Goal: Answer question/provide support

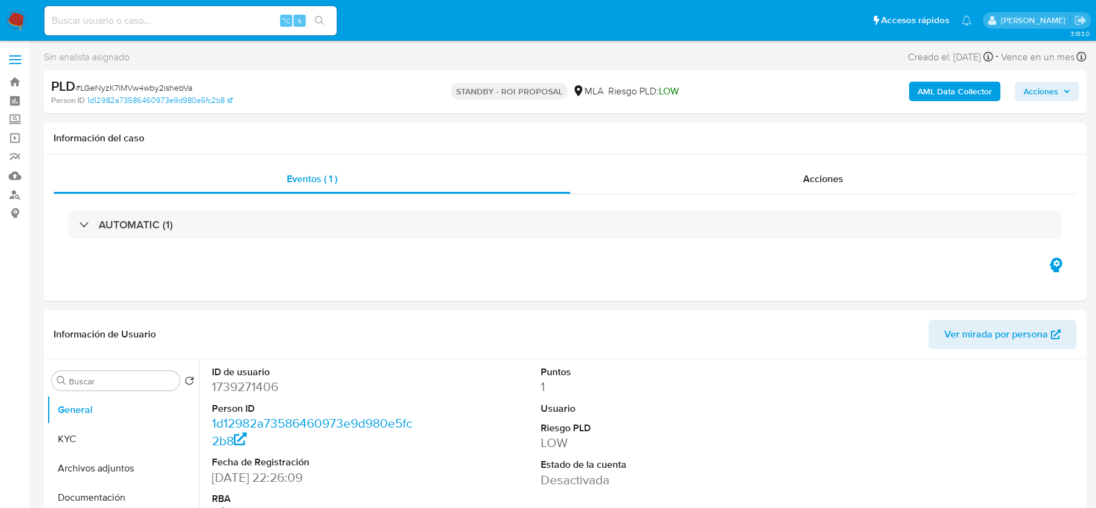
select select "10"
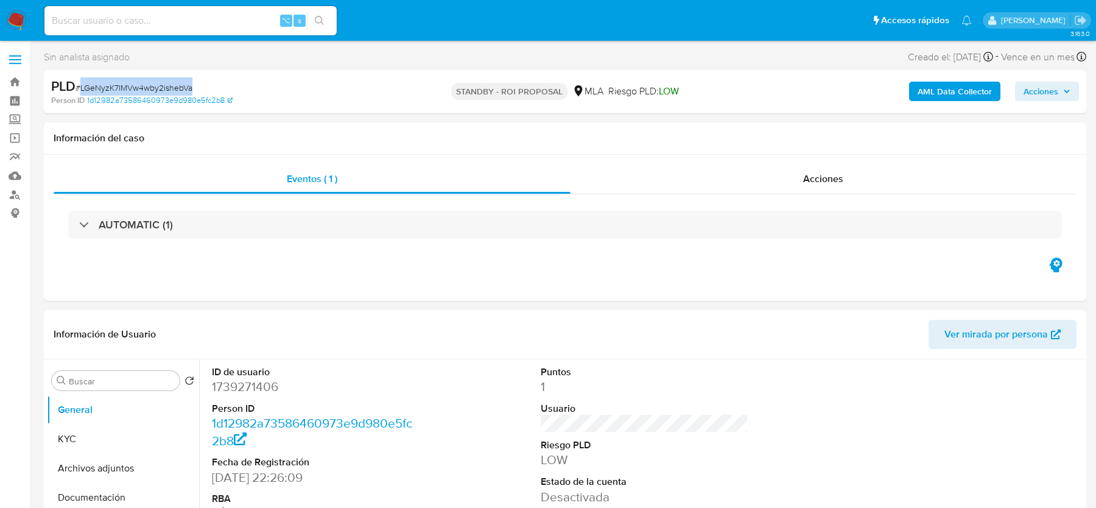
click at [204, 26] on input at bounding box center [190, 21] width 292 height 16
paste input "8CIUBnzql1dunVdtDNVDDZOu"
type input "8CIUBnzql1dunVdtDNVDDZOu"
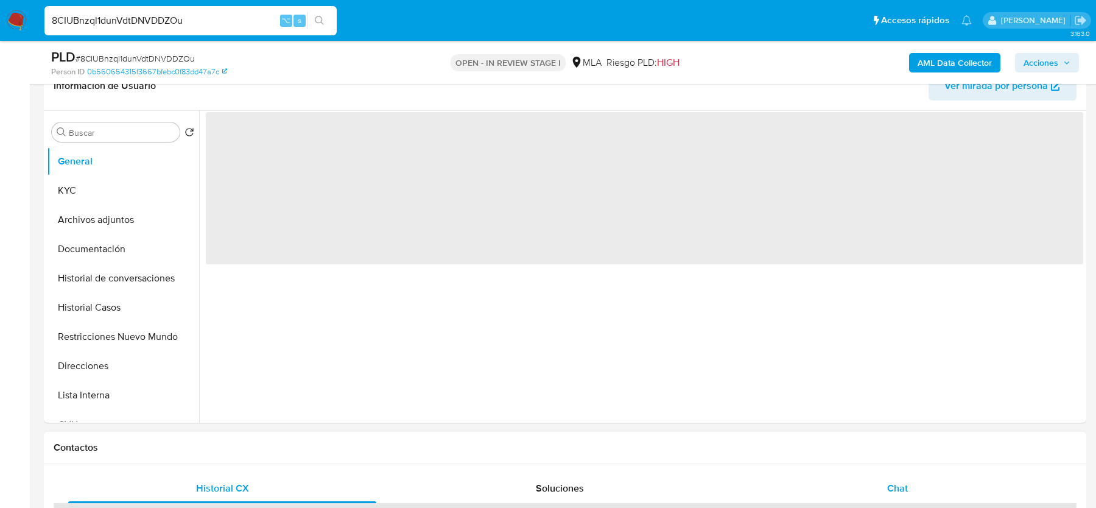
select select "10"
click at [881, 484] on div "Chat" at bounding box center [898, 488] width 308 height 29
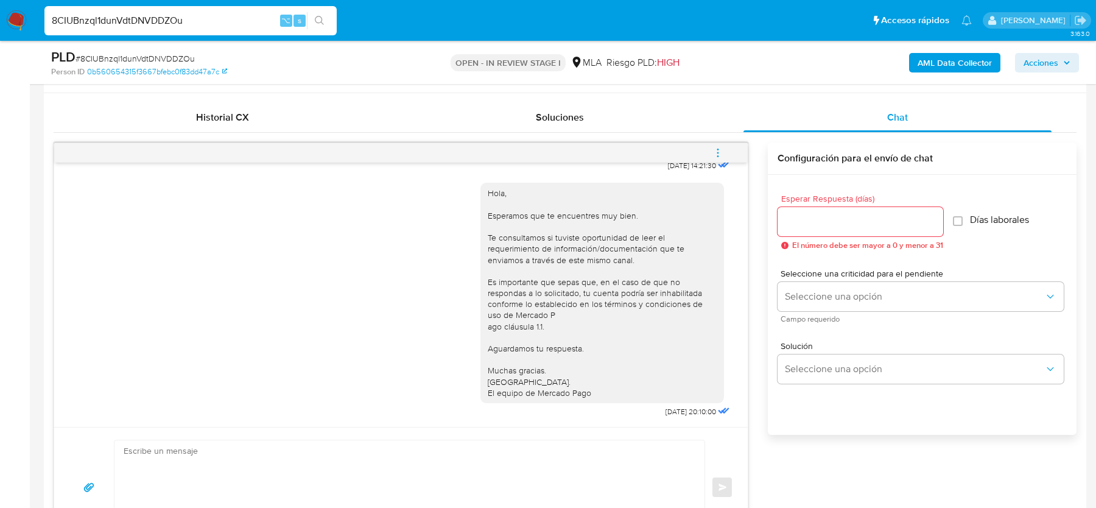
scroll to position [591, 0]
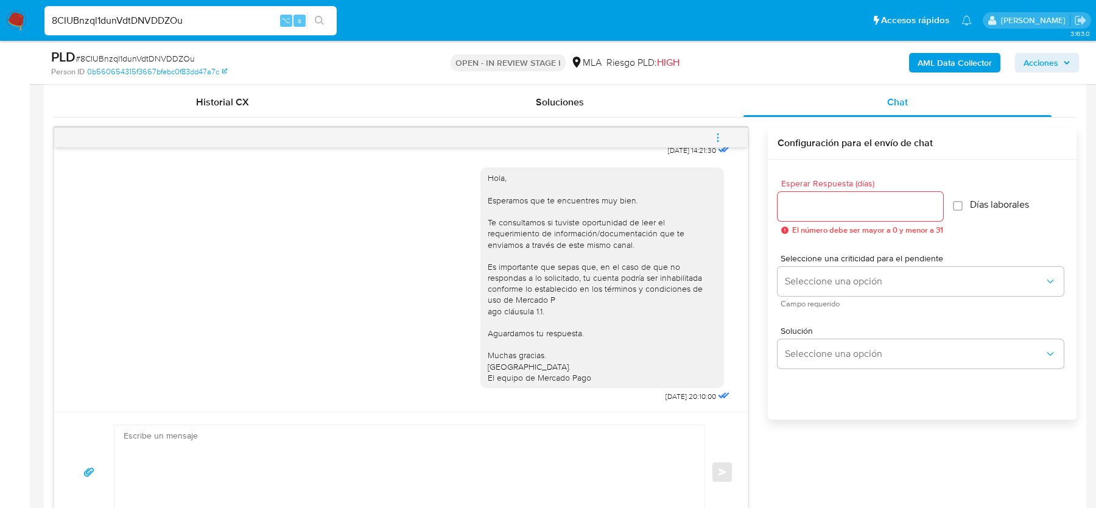
click at [147, 49] on div "PLD # 8CIUBnzql1dunVdtDNVDDZOu" at bounding box center [220, 57] width 338 height 18
copy span "8CIUBnzql1dunVdtDNVDDZOu"
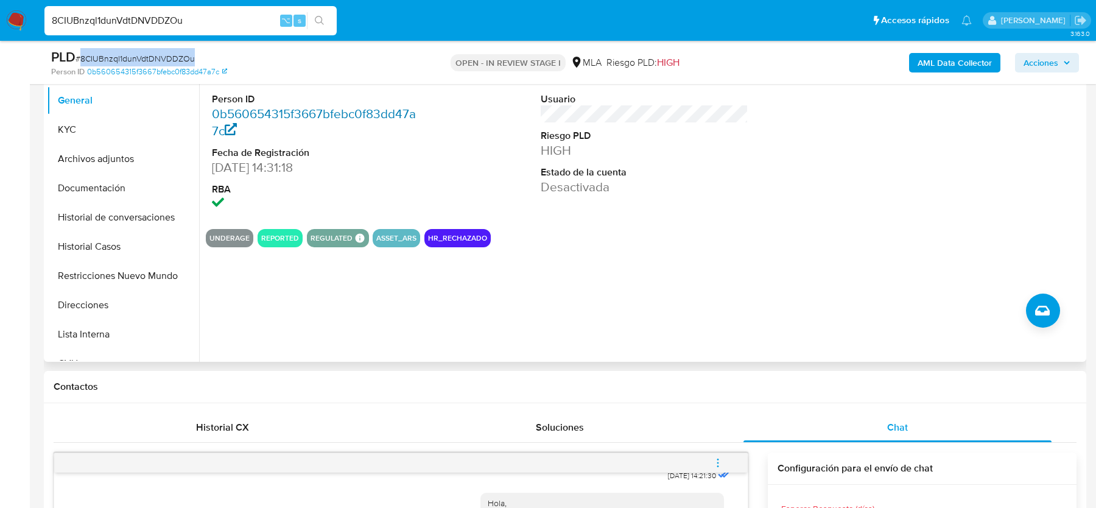
scroll to position [217, 0]
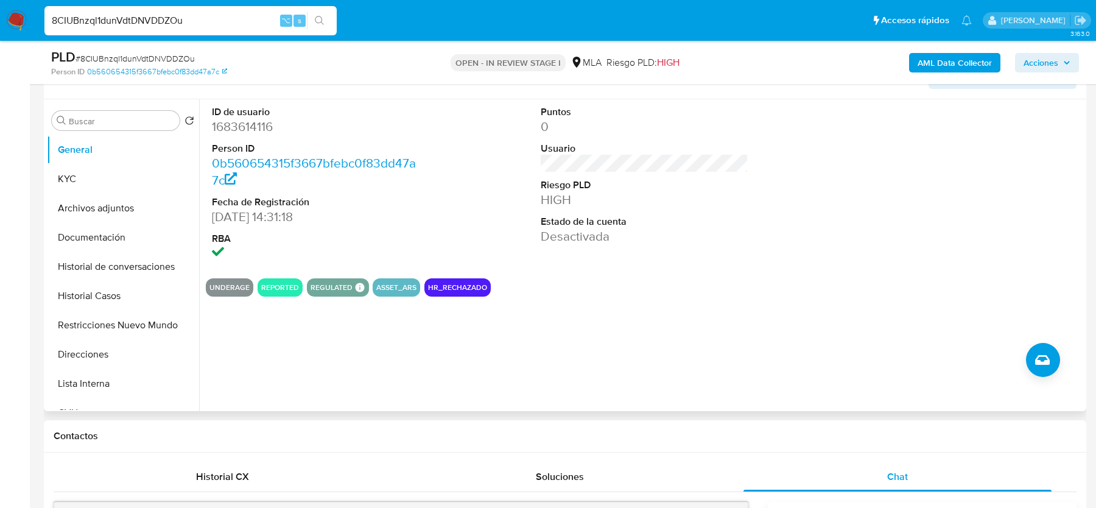
click at [238, 127] on dd "1683614116" at bounding box center [315, 126] width 207 height 17
copy dd "1683614116"
click at [101, 55] on span "# 8CIUBnzql1dunVdtDNVDDZOu" at bounding box center [135, 58] width 119 height 12
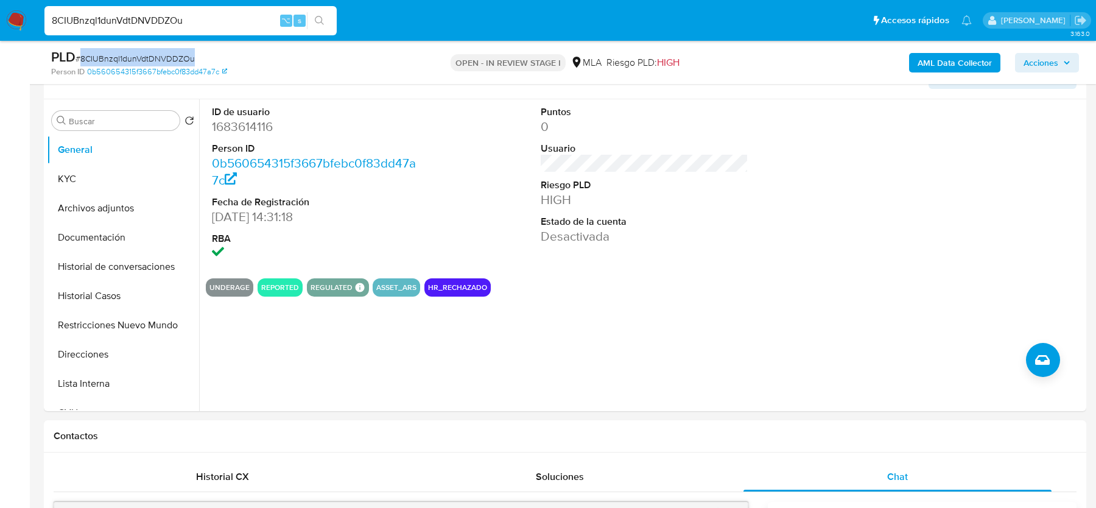
copy span "8CIUBnzql1dunVdtDNVDDZOu"
click at [97, 171] on button "KYC" at bounding box center [118, 178] width 143 height 29
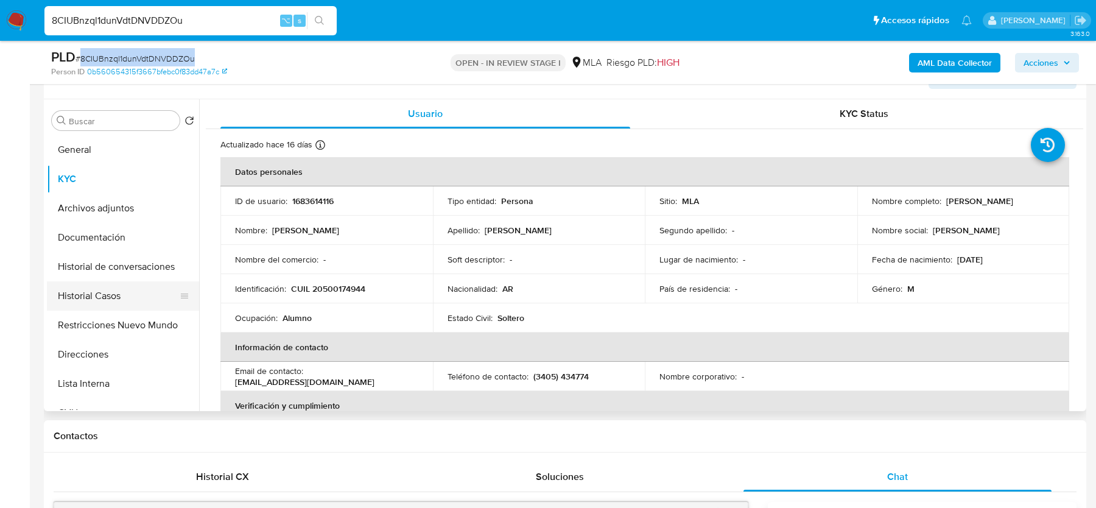
click at [148, 303] on button "Historial Casos" at bounding box center [118, 295] width 143 height 29
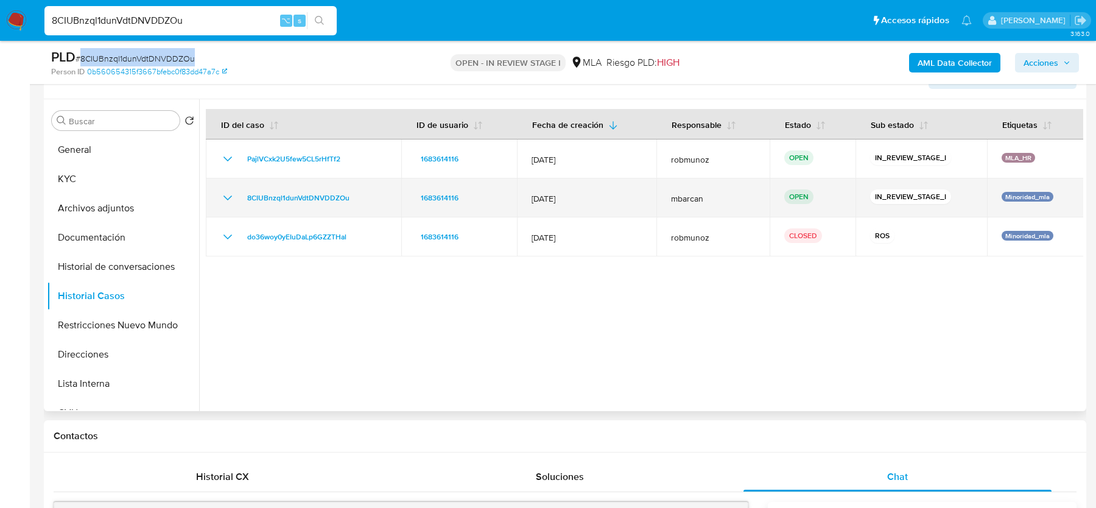
click at [227, 197] on icon "Mostrar/Ocultar" at bounding box center [228, 198] width 15 height 15
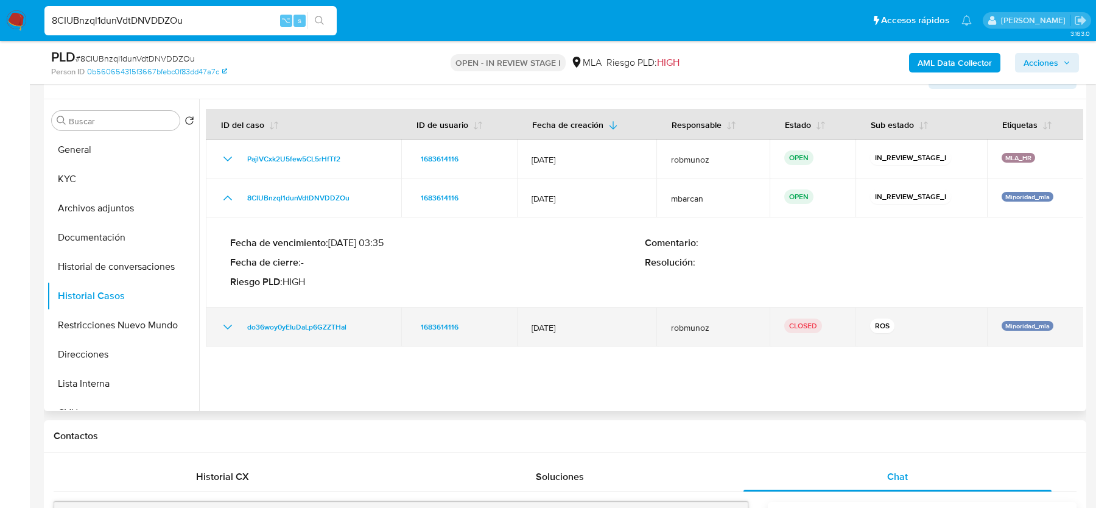
click at [225, 336] on td "do36woy0yEIuDaLp6GZZTHal" at bounding box center [304, 327] width 196 height 39
click at [225, 329] on icon "Mostrar/Ocultar" at bounding box center [228, 327] width 15 height 15
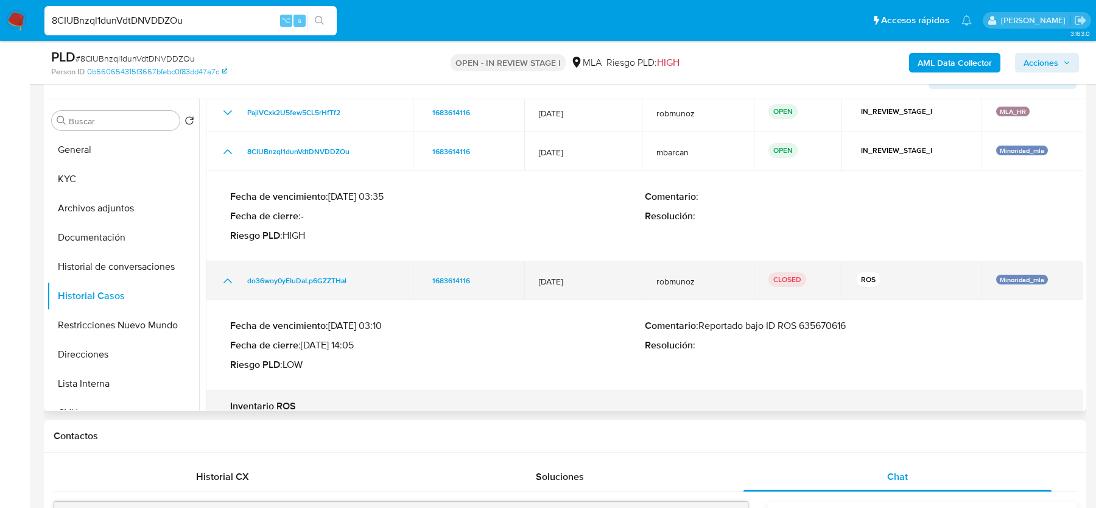
scroll to position [54, 0]
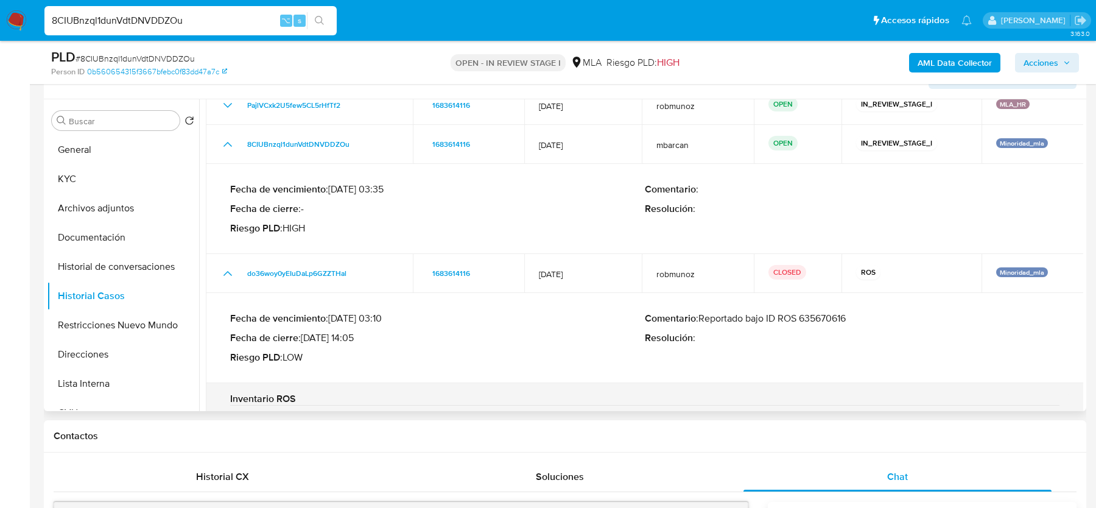
drag, startPoint x: 701, startPoint y: 319, endPoint x: 894, endPoint y: 317, distance: 192.5
click at [894, 317] on p "Comentario : Reportado bajo ID ROS 635670616" at bounding box center [852, 318] width 415 height 12
click at [147, 172] on button "KYC" at bounding box center [118, 178] width 143 height 29
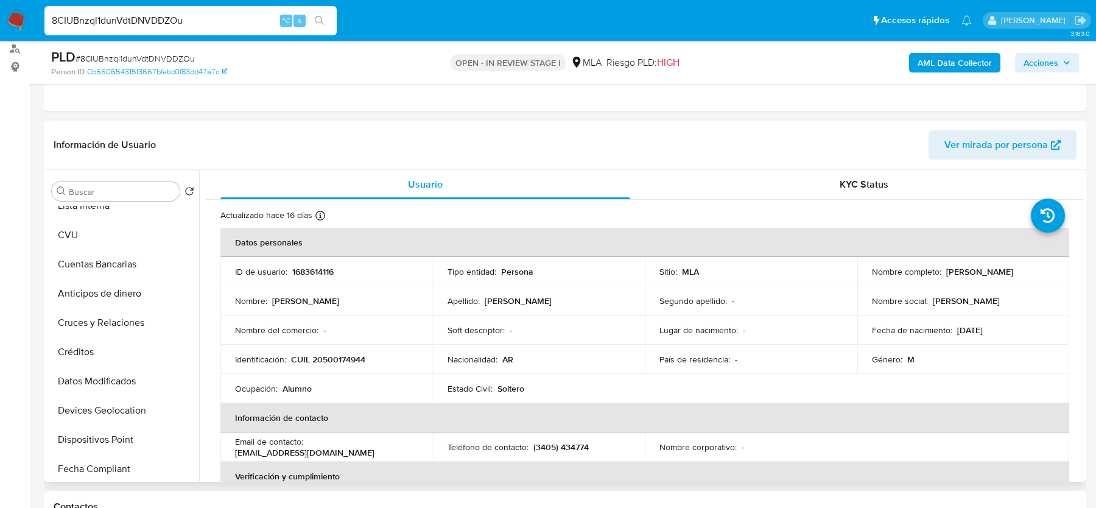
scroll to position [661, 0]
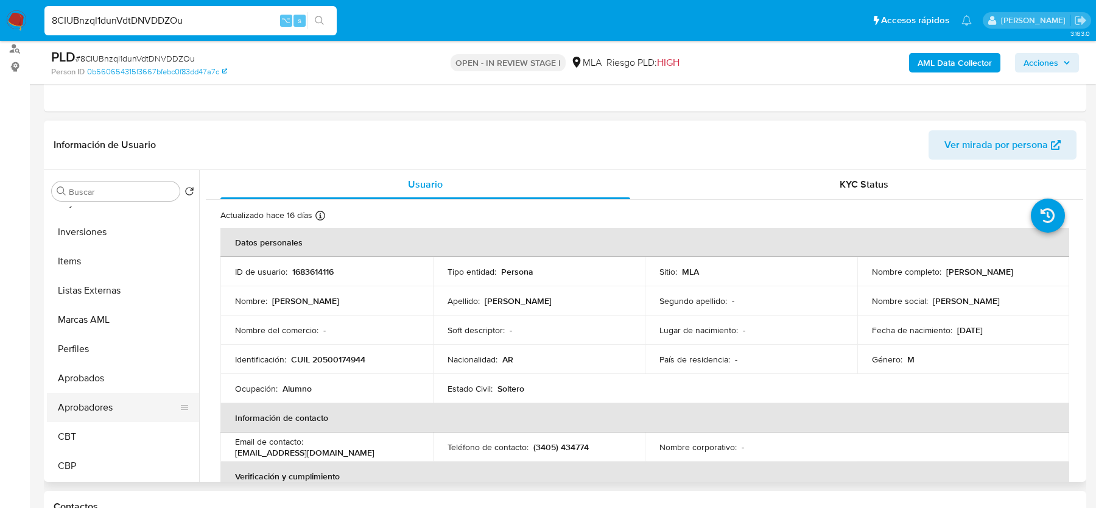
click at [98, 409] on button "Aprobadores" at bounding box center [118, 407] width 143 height 29
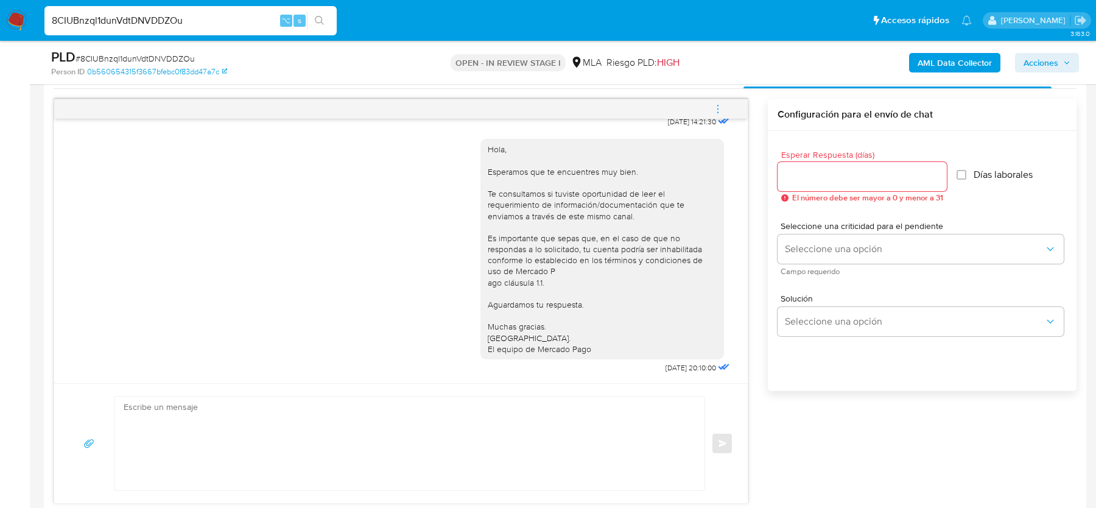
scroll to position [523, 0]
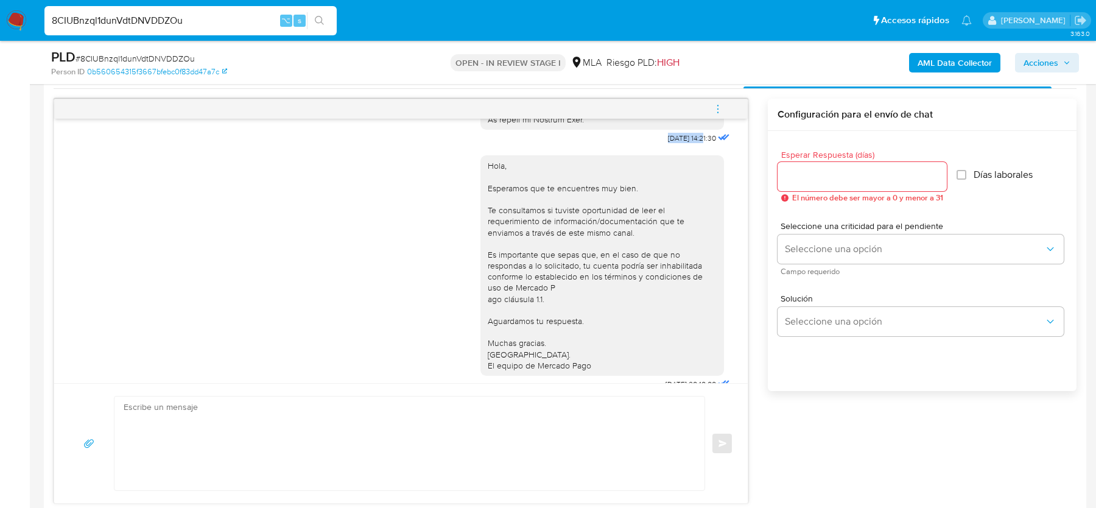
drag, startPoint x: 652, startPoint y: 147, endPoint x: 692, endPoint y: 147, distance: 39.6
copy span "17/09/2025"
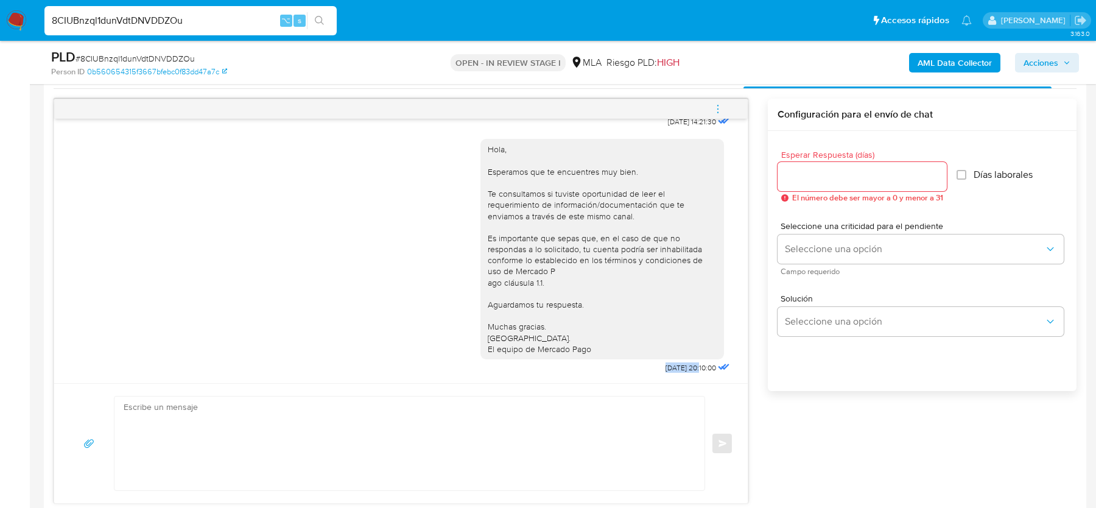
drag, startPoint x: 645, startPoint y: 367, endPoint x: 684, endPoint y: 367, distance: 39.0
click at [686, 367] on div "Hola, Esperamos que te encuentres muy bien. Te consultamos si tuviste oportunid…" at bounding box center [607, 253] width 252 height 246
copy span "22/09/2025"
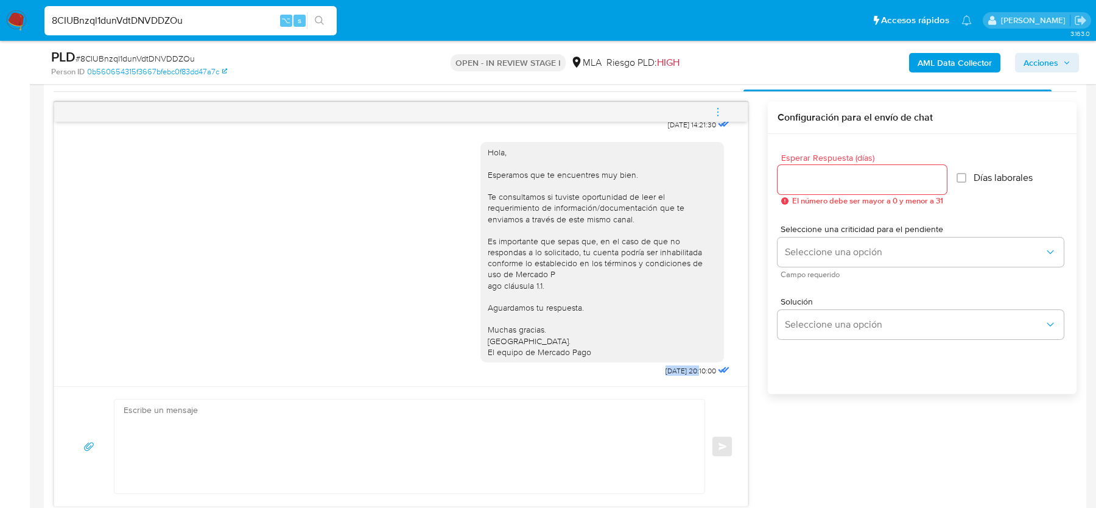
scroll to position [618, 0]
click at [716, 109] on icon "menu-action" at bounding box center [718, 110] width 11 height 11
click at [590, 233] on div at bounding box center [548, 254] width 1096 height 508
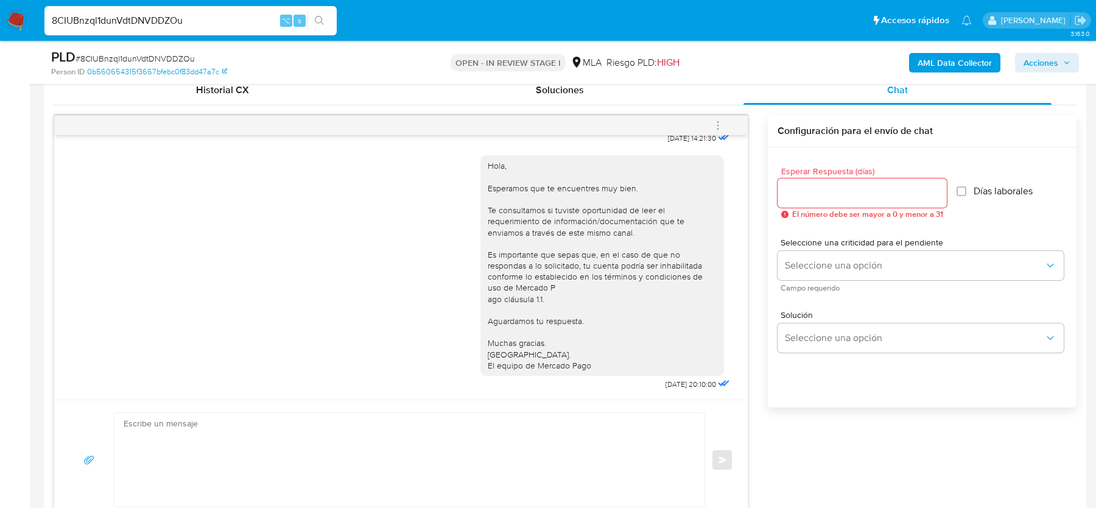
scroll to position [562, 0]
click at [718, 129] on span "menu-action" at bounding box center [718, 125] width 11 height 29
click at [604, 105] on li "Cerrar conversación" at bounding box center [636, 101] width 125 height 22
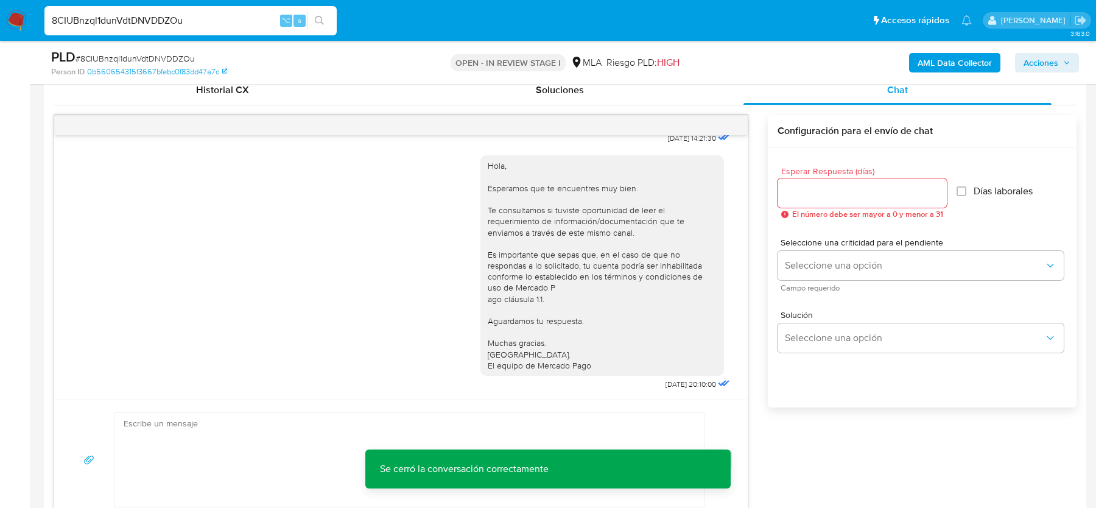
click at [130, 58] on span "# 8CIUBnzql1dunVdtDNVDDZOu" at bounding box center [135, 58] width 119 height 12
copy span "8CIUBnzql1dunVdtDNVDDZOu"
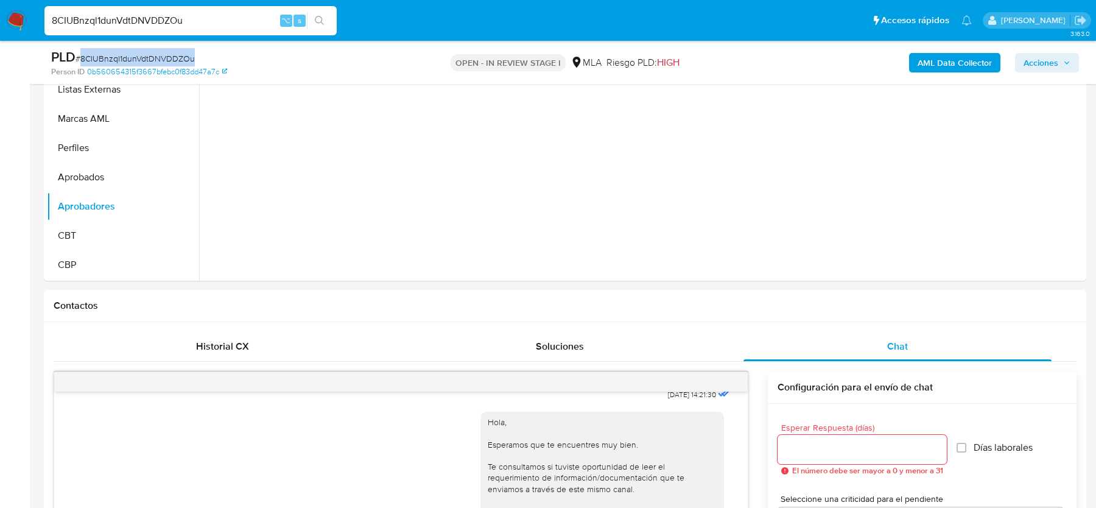
scroll to position [216, 0]
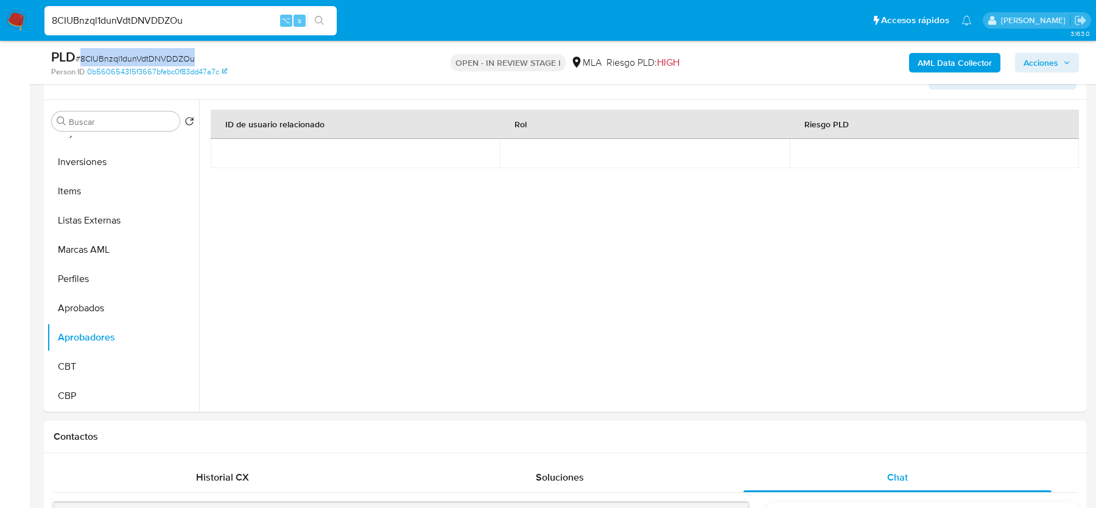
click at [128, 57] on span "# 8CIUBnzql1dunVdtDNVDDZOu" at bounding box center [135, 58] width 119 height 12
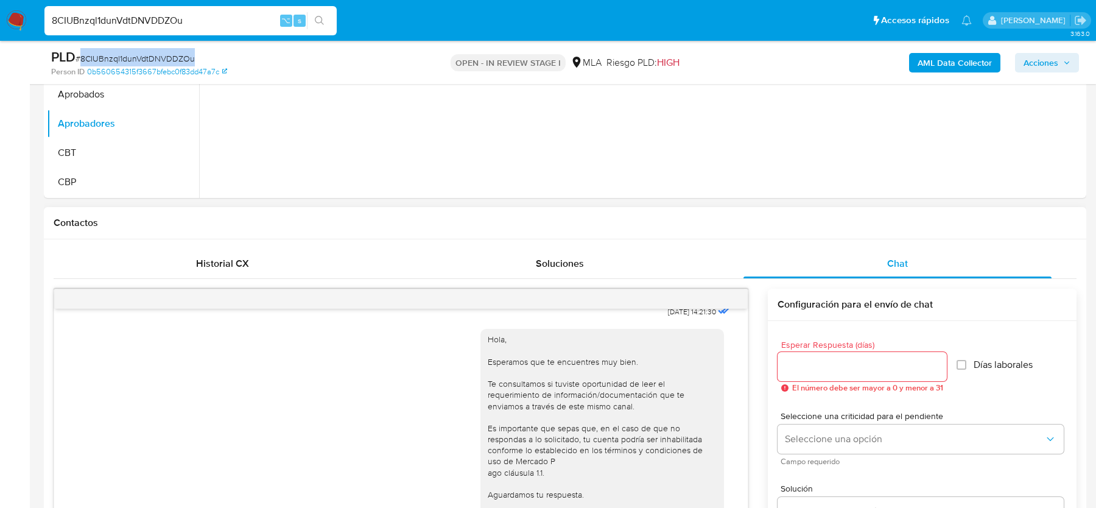
scroll to position [164, 0]
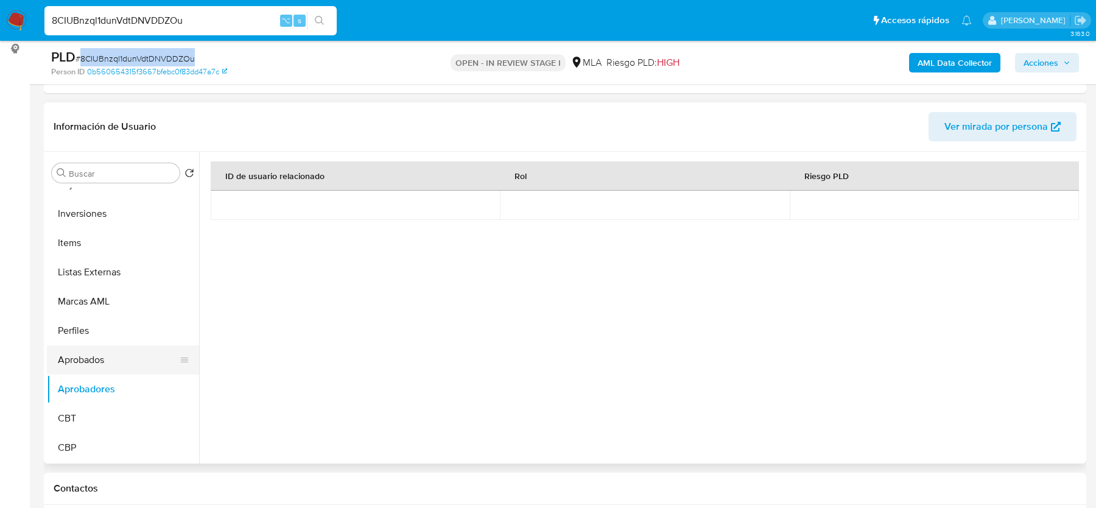
click at [94, 362] on button "Aprobados" at bounding box center [118, 359] width 143 height 29
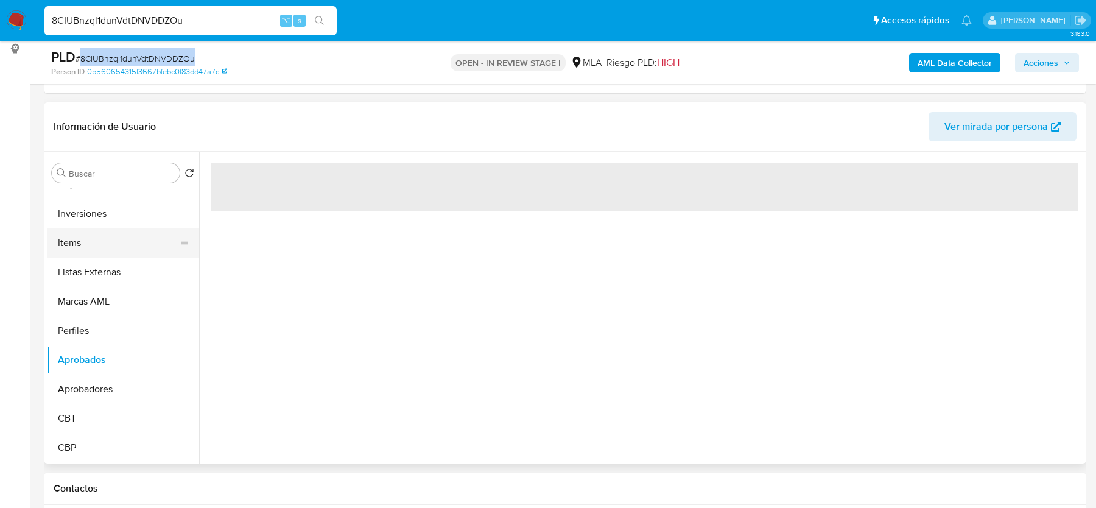
click at [104, 241] on button "Items" at bounding box center [118, 242] width 143 height 29
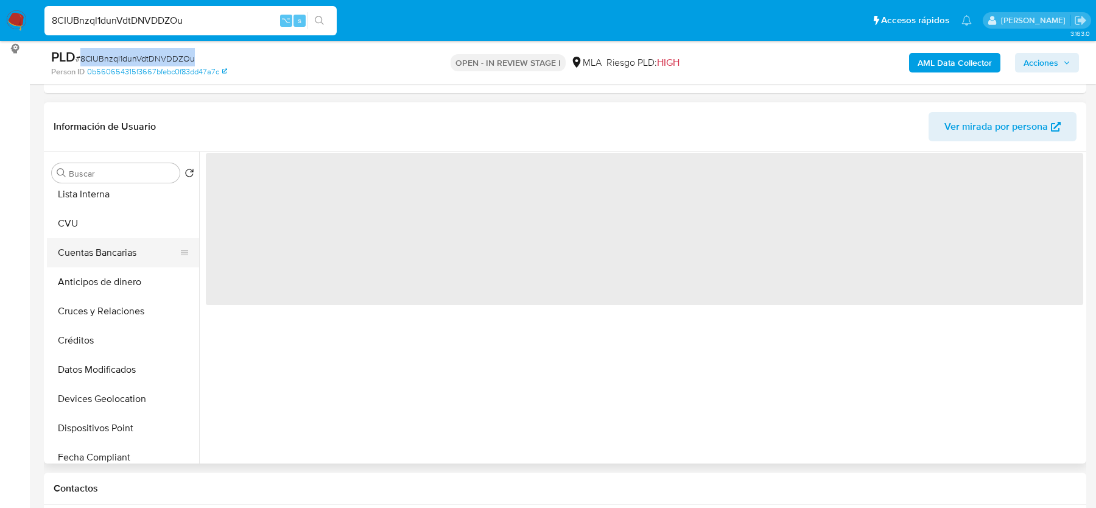
scroll to position [0, 0]
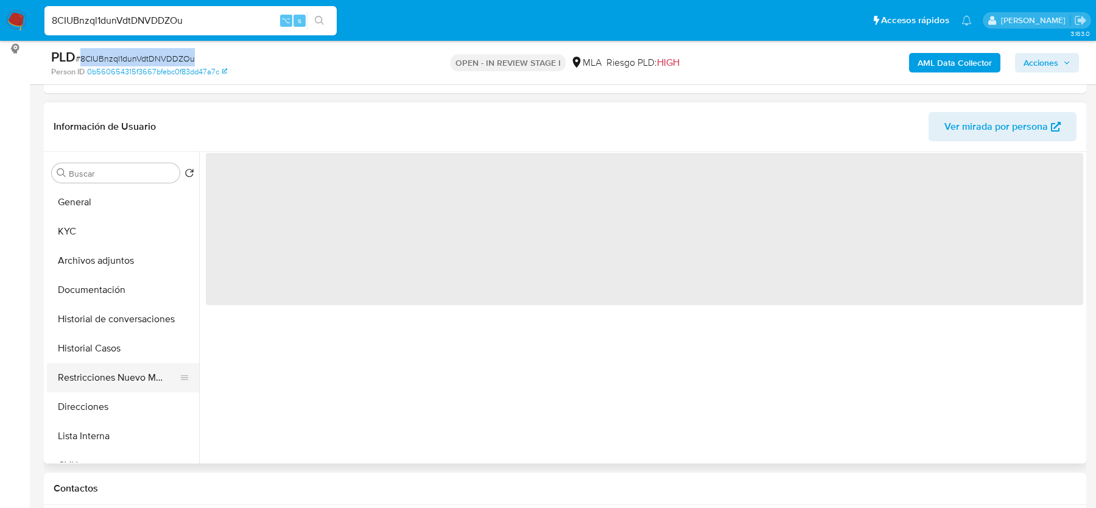
click at [86, 391] on button "Restricciones Nuevo Mundo" at bounding box center [118, 377] width 143 height 29
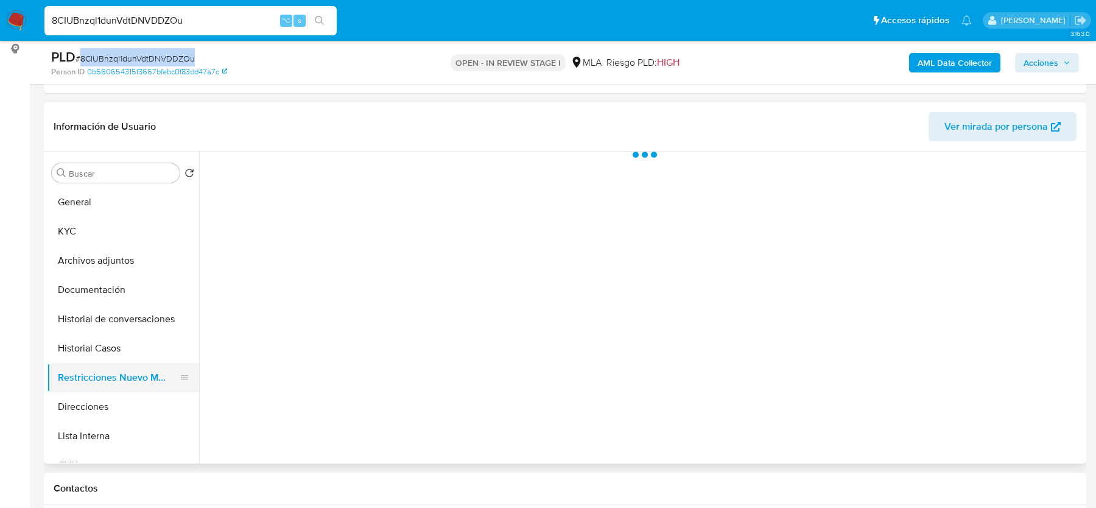
click at [86, 386] on button "Restricciones Nuevo Mundo" at bounding box center [118, 377] width 143 height 29
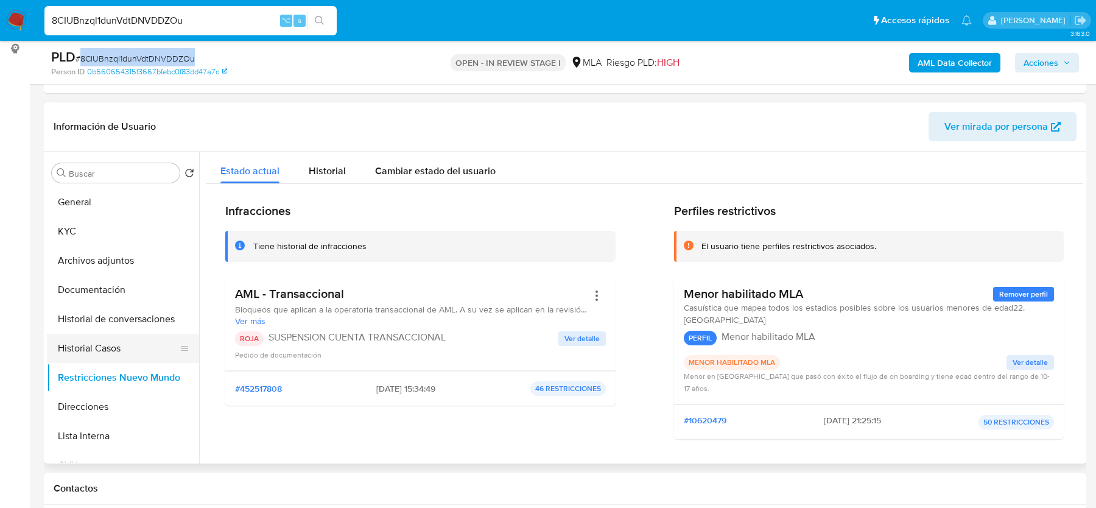
click at [95, 336] on button "Historial Casos" at bounding box center [118, 348] width 143 height 29
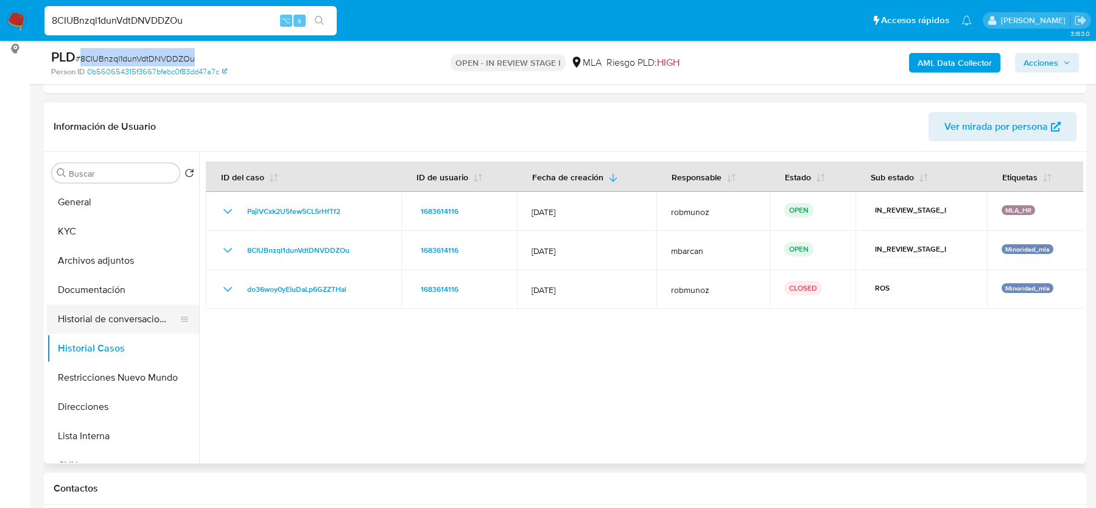
click at [106, 314] on button "Historial de conversaciones" at bounding box center [118, 319] width 143 height 29
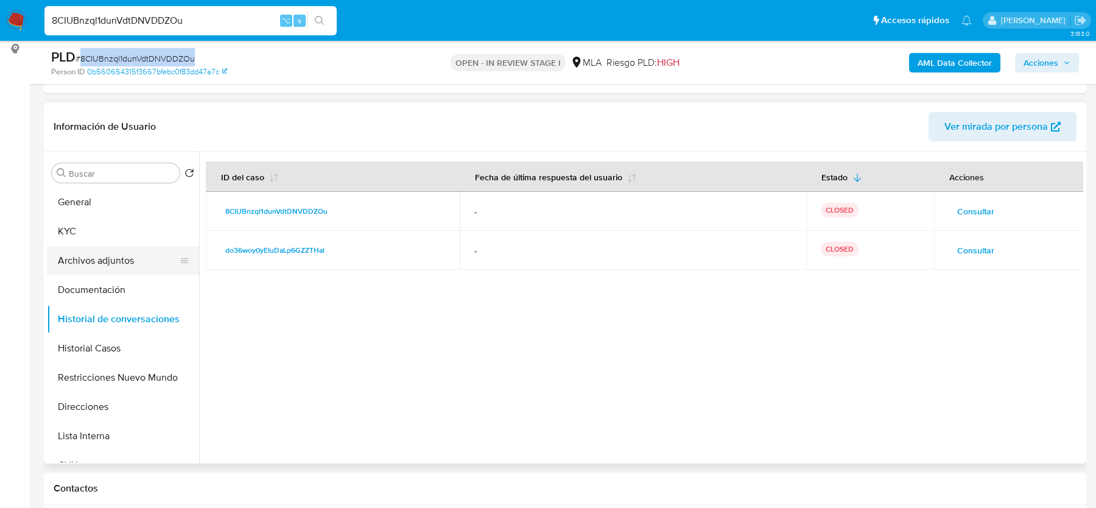
click at [94, 256] on button "Archivos adjuntos" at bounding box center [118, 260] width 143 height 29
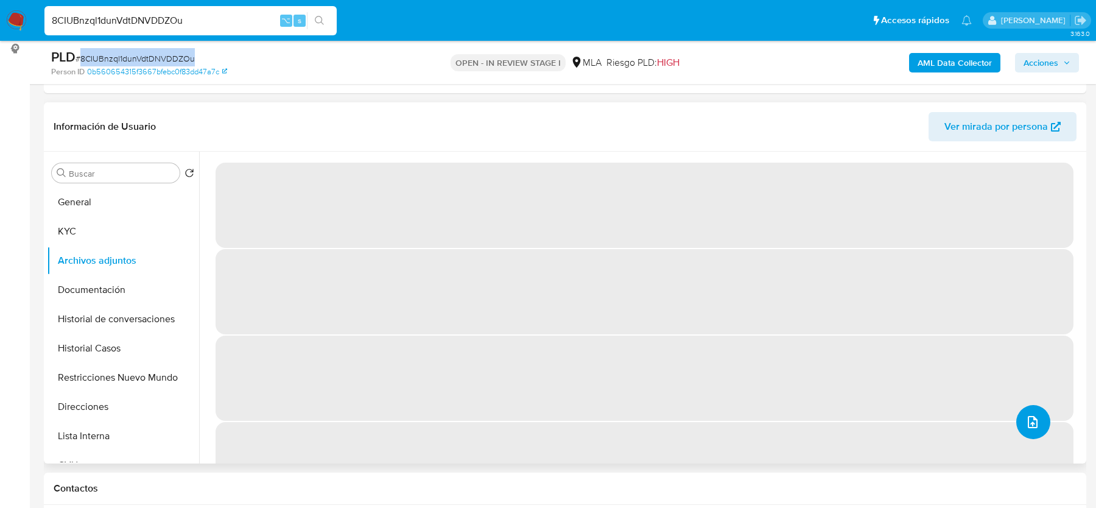
click at [1026, 423] on icon "upload-file" at bounding box center [1033, 422] width 15 height 15
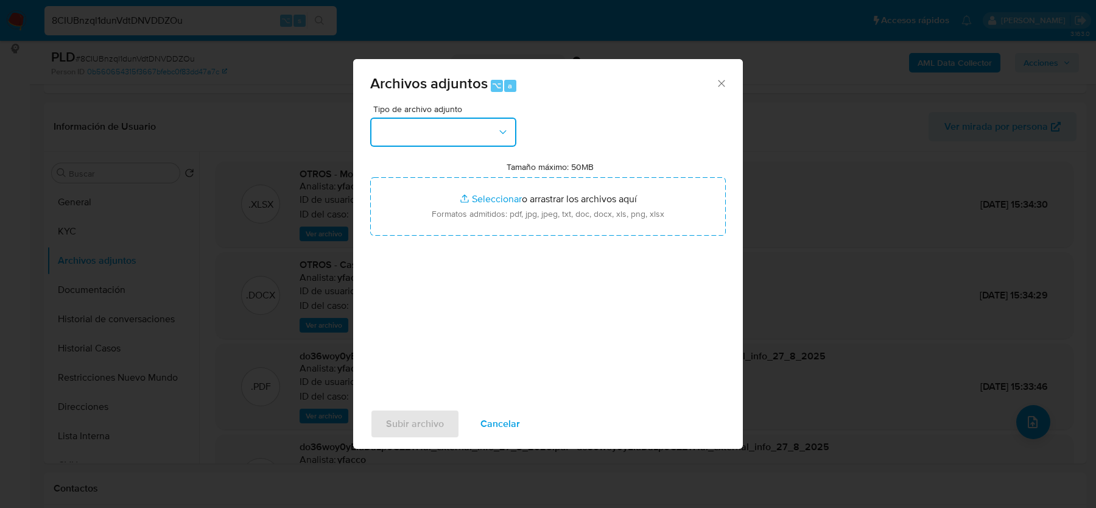
click at [467, 129] on button "button" at bounding box center [443, 132] width 146 height 29
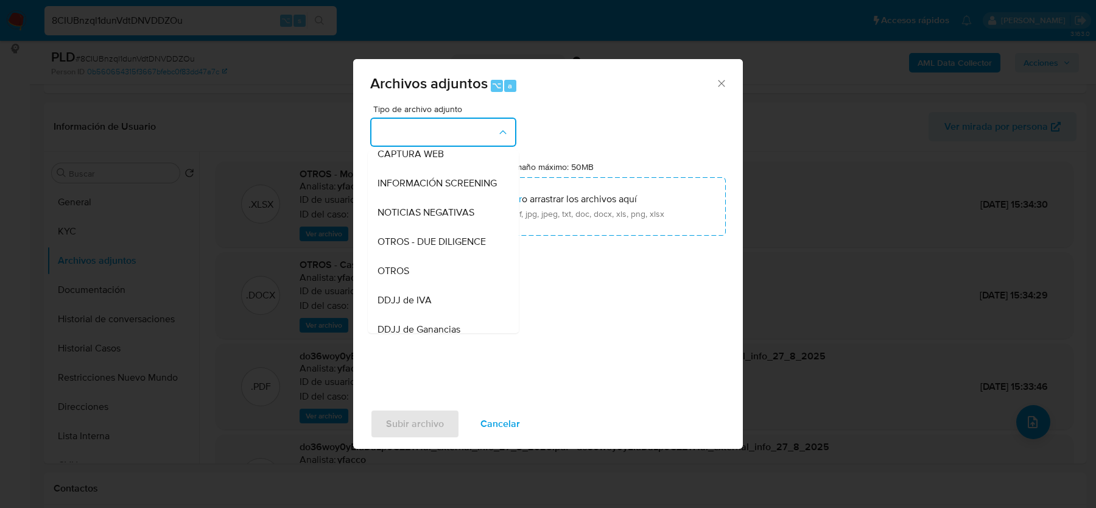
scroll to position [154, 0]
click at [465, 254] on div "OTROS" at bounding box center [440, 244] width 124 height 29
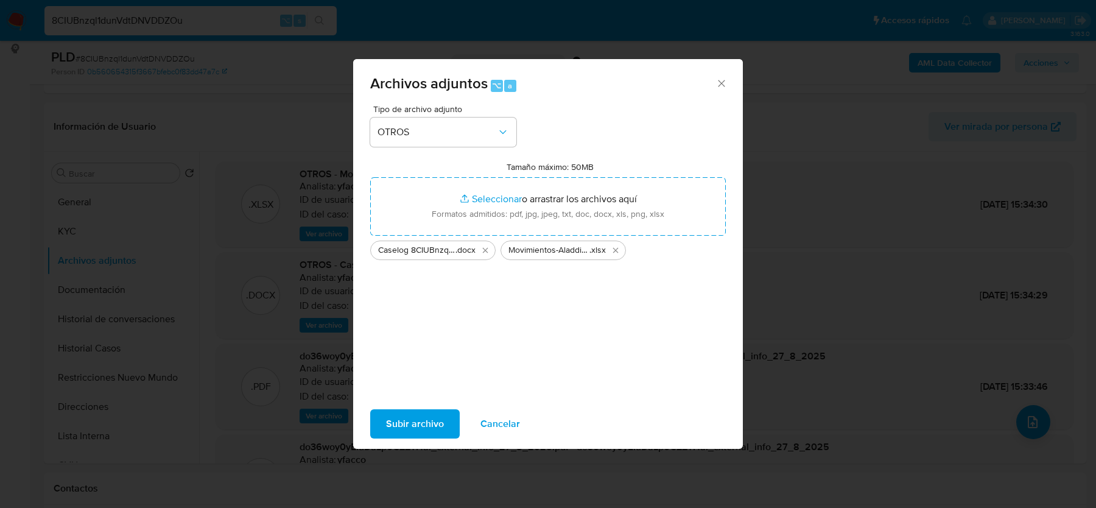
click at [411, 419] on span "Subir archivo" at bounding box center [415, 424] width 58 height 27
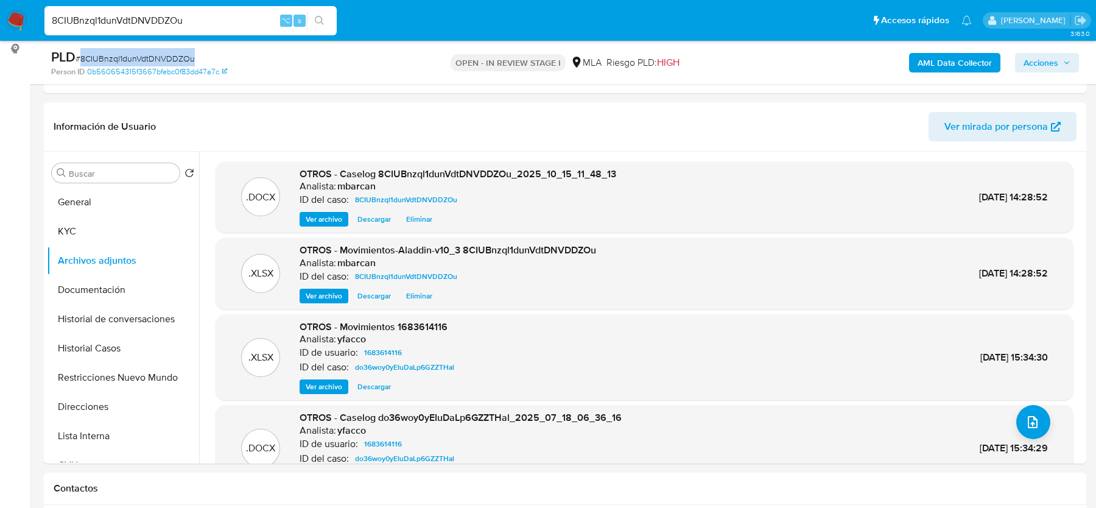
click at [921, 68] on b "AML Data Collector" at bounding box center [955, 62] width 74 height 19
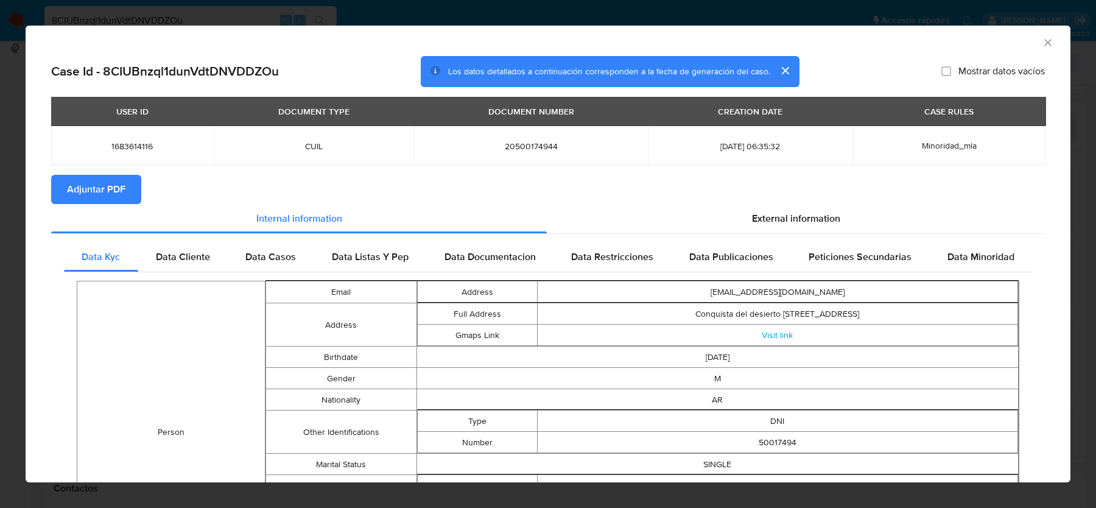
click at [96, 199] on span "Adjuntar PDF" at bounding box center [96, 189] width 58 height 27
click at [1048, 37] on icon "Cerrar ventana" at bounding box center [1048, 43] width 12 height 12
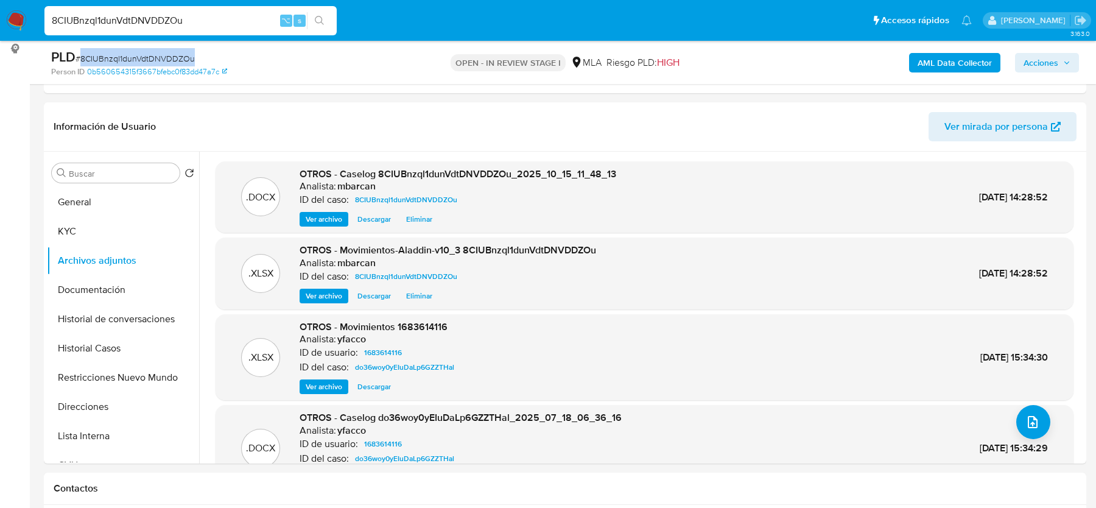
click at [1033, 69] on span "Acciones" at bounding box center [1041, 62] width 35 height 19
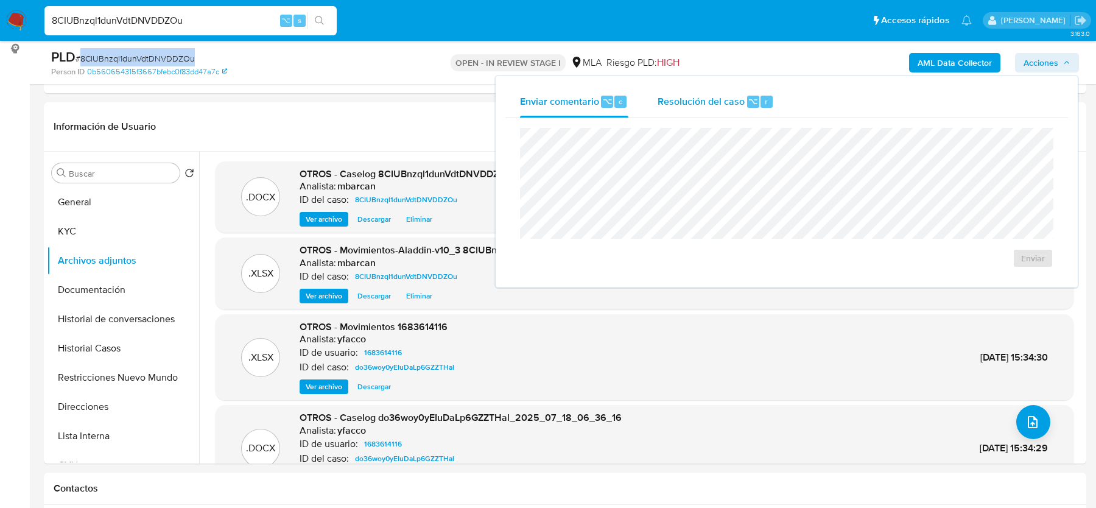
click at [688, 93] on div "Resolución del caso ⌥ r" at bounding box center [716, 102] width 116 height 32
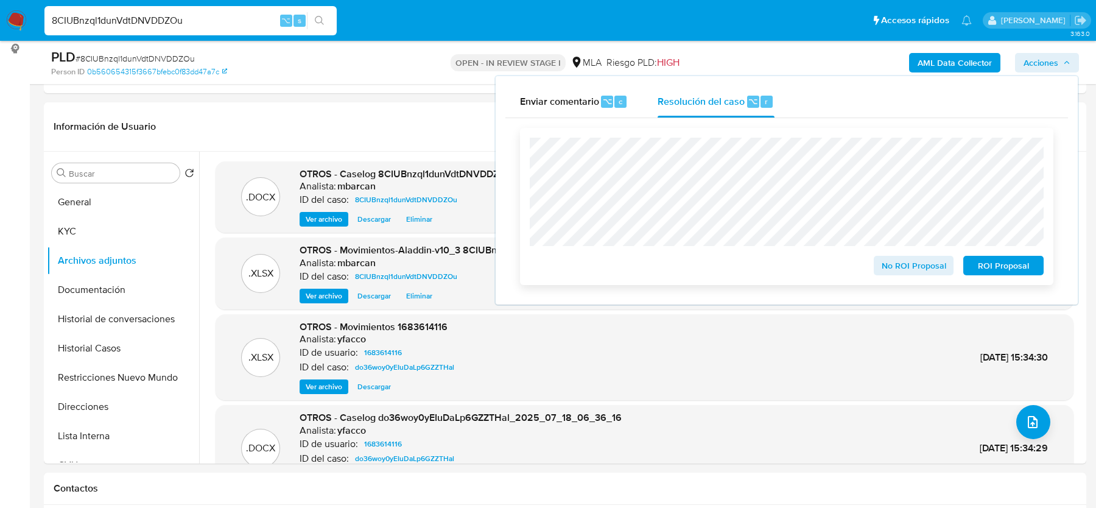
click at [1009, 261] on span "ROI Proposal" at bounding box center [1003, 265] width 63 height 17
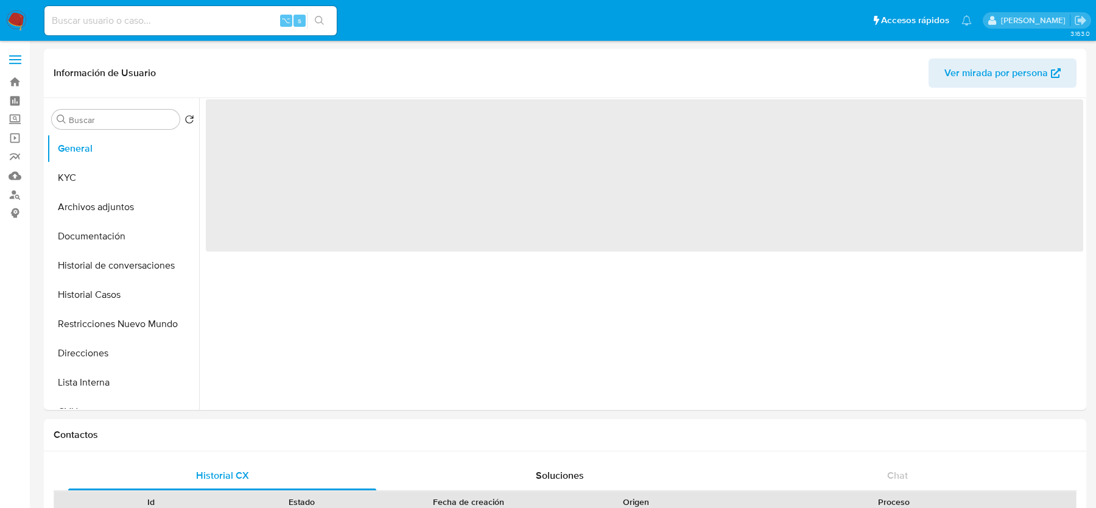
select select "10"
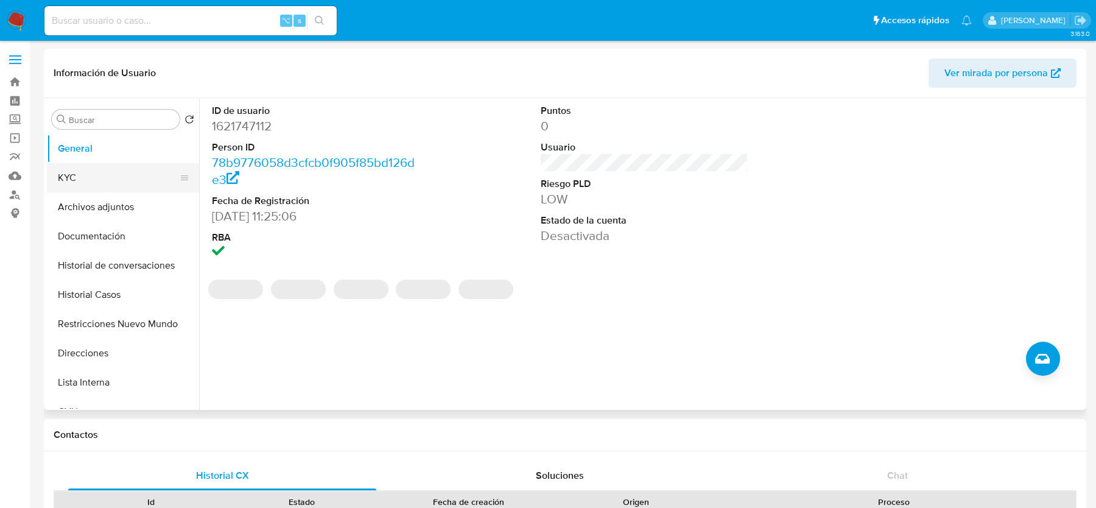
click at [111, 188] on button "KYC" at bounding box center [118, 177] width 143 height 29
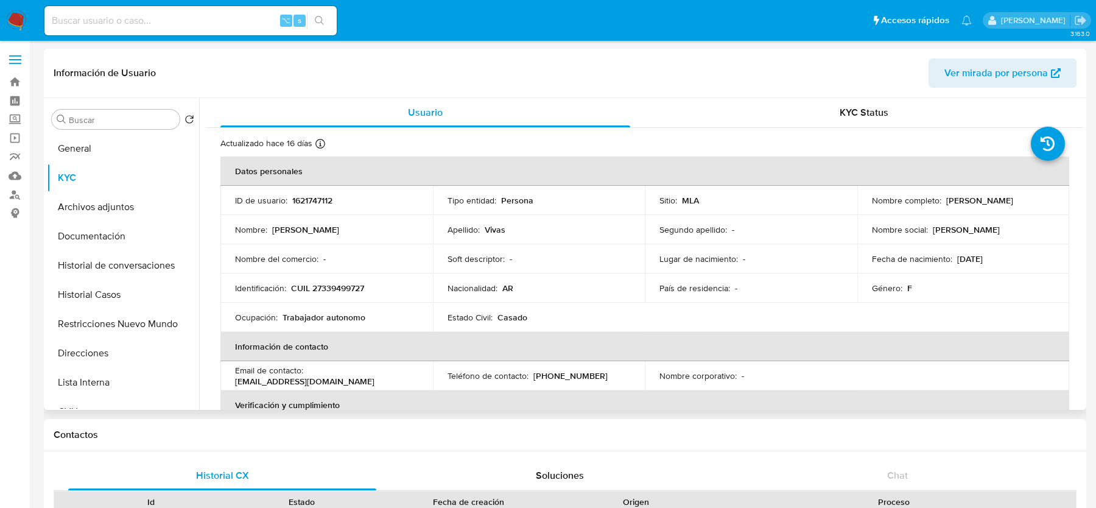
drag, startPoint x: 944, startPoint y: 199, endPoint x: 1051, endPoint y: 198, distance: 107.8
click at [1051, 198] on td "Nombre completo : Gisela Alejandra Vivas" at bounding box center [964, 200] width 213 height 29
copy p "[PERSON_NAME]"
drag, startPoint x: 290, startPoint y: 286, endPoint x: 374, endPoint y: 285, distance: 84.1
click at [374, 285] on div "Identificación : CUIL 27339499727" at bounding box center [326, 288] width 183 height 11
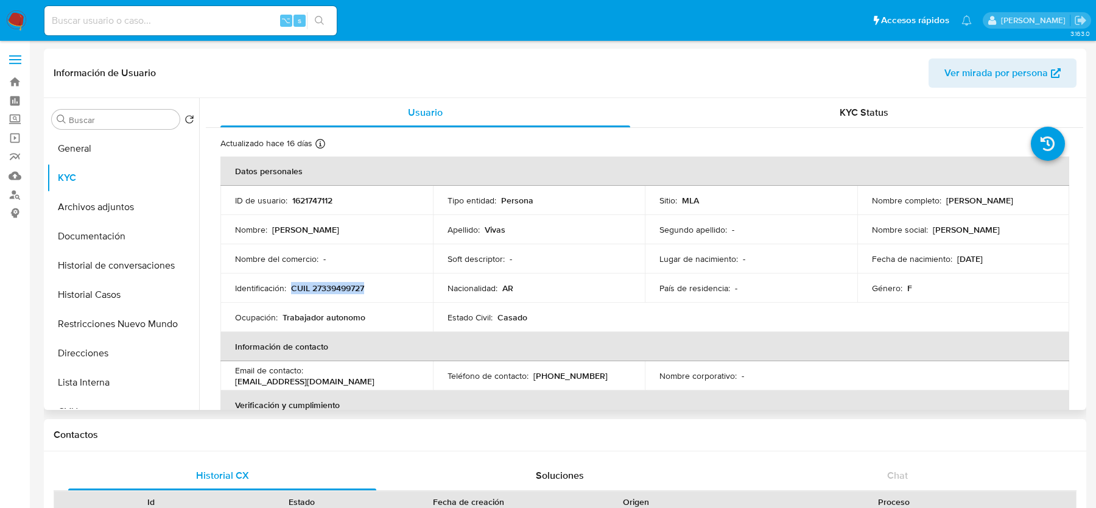
copy p "CUIL 27339499727"
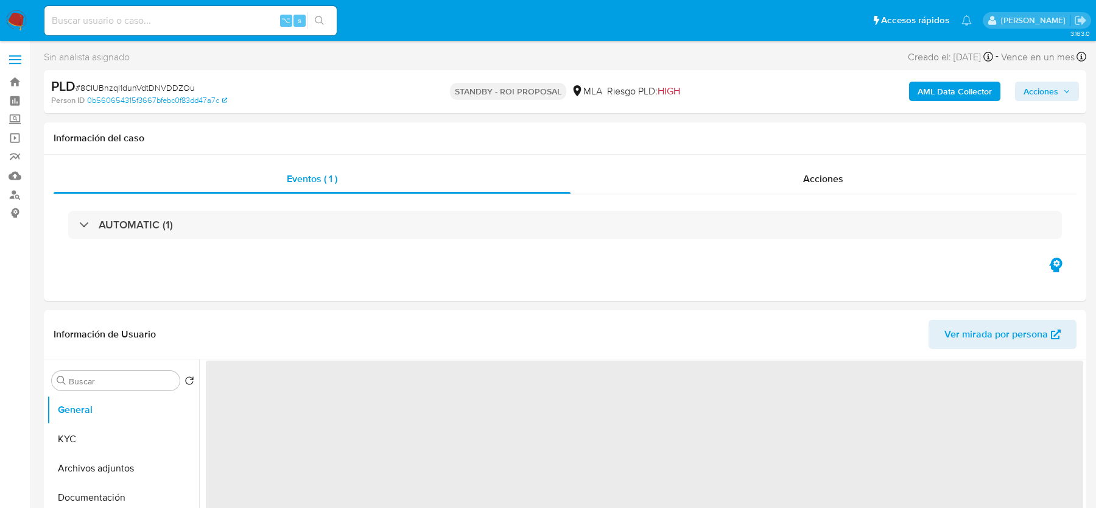
select select "10"
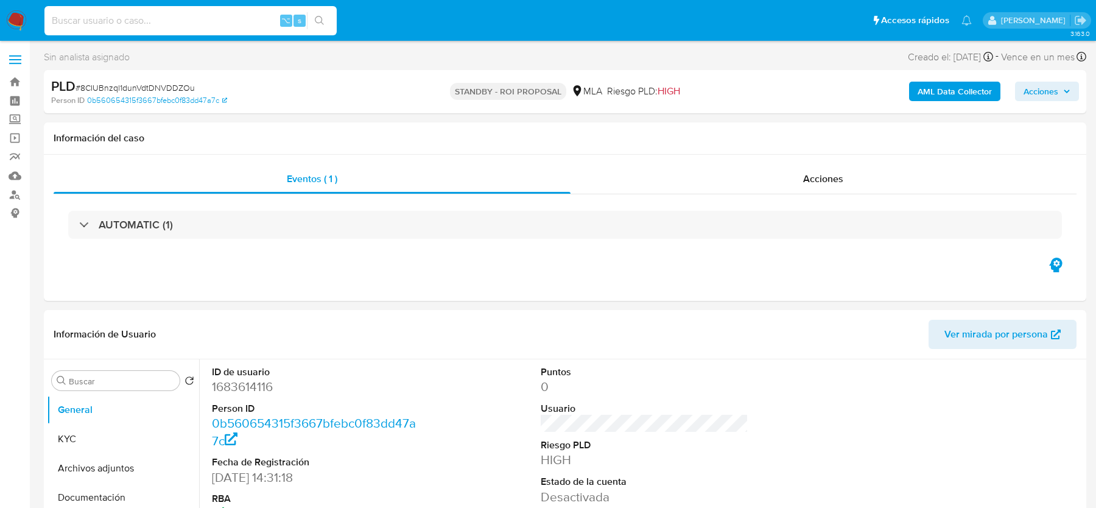
click at [149, 17] on input at bounding box center [190, 21] width 292 height 16
paste input "2WwLESXIM8IPxciZ0G7eL3bR"
type input "2WwLESXIM8IPxciZ0G7eL3bR"
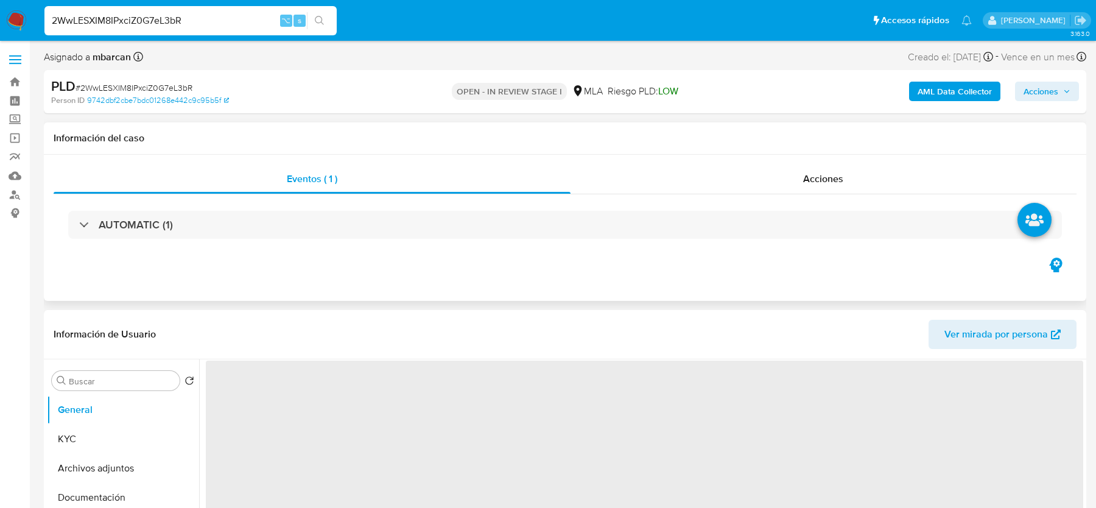
select select "10"
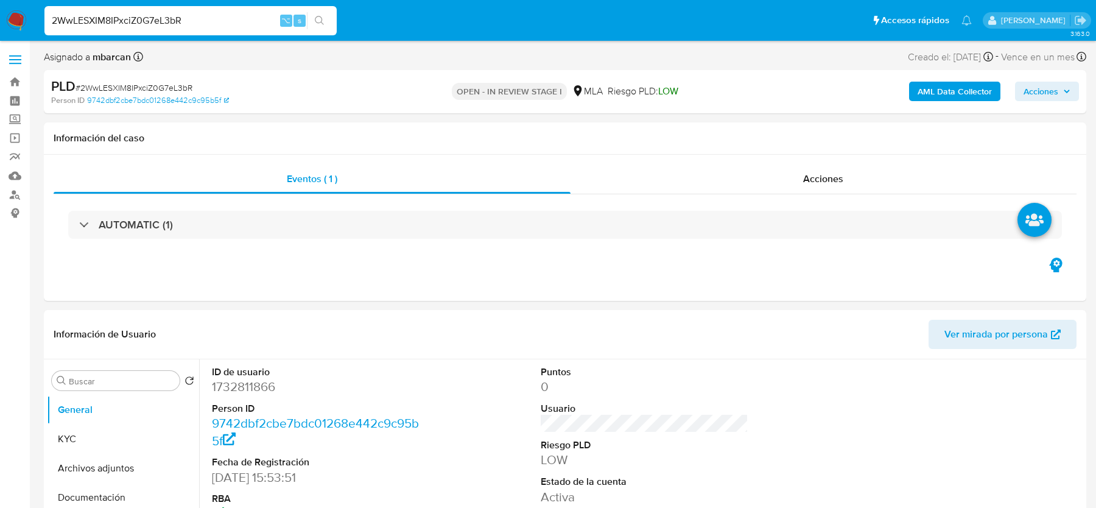
click at [126, 85] on span "# 2WwLESXIM8IPxciZ0G7eL3bR" at bounding box center [134, 88] width 117 height 12
copy span "2WwLESXIM8IPxciZ0G7eL3bR"
click at [131, 85] on span "# 2WwLESXIM8IPxciZ0G7eL3bR" at bounding box center [134, 88] width 117 height 12
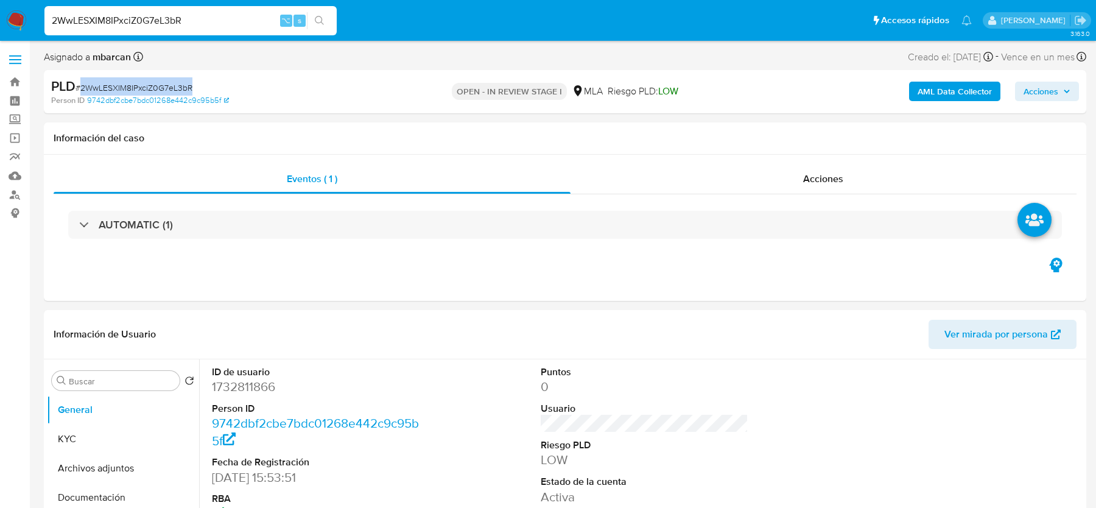
copy span "2WwLESXIM8IPxciZ0G7eL3bR"
click at [230, 385] on dd "1732811866" at bounding box center [315, 386] width 207 height 17
copy dd "1732811866"
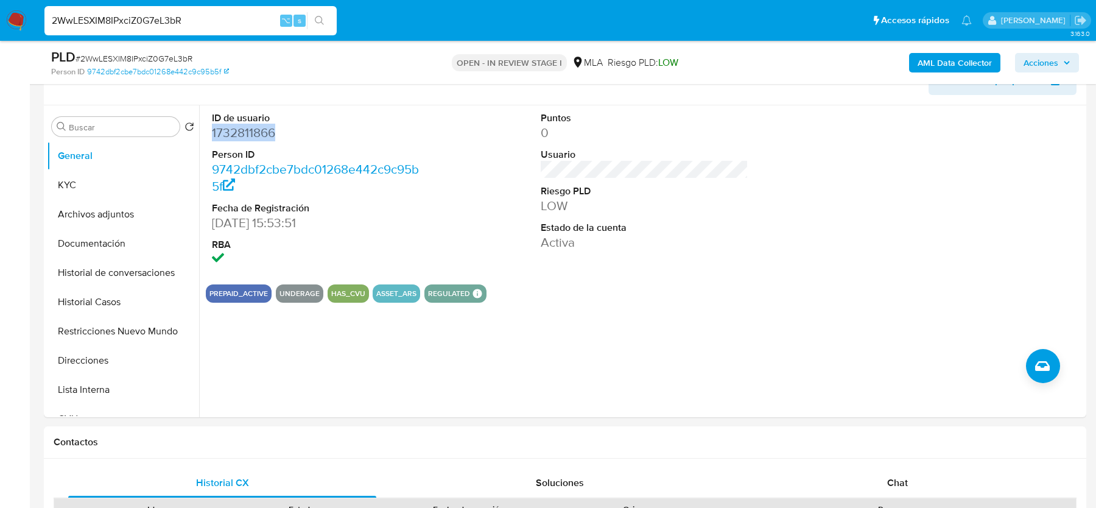
scroll to position [513, 0]
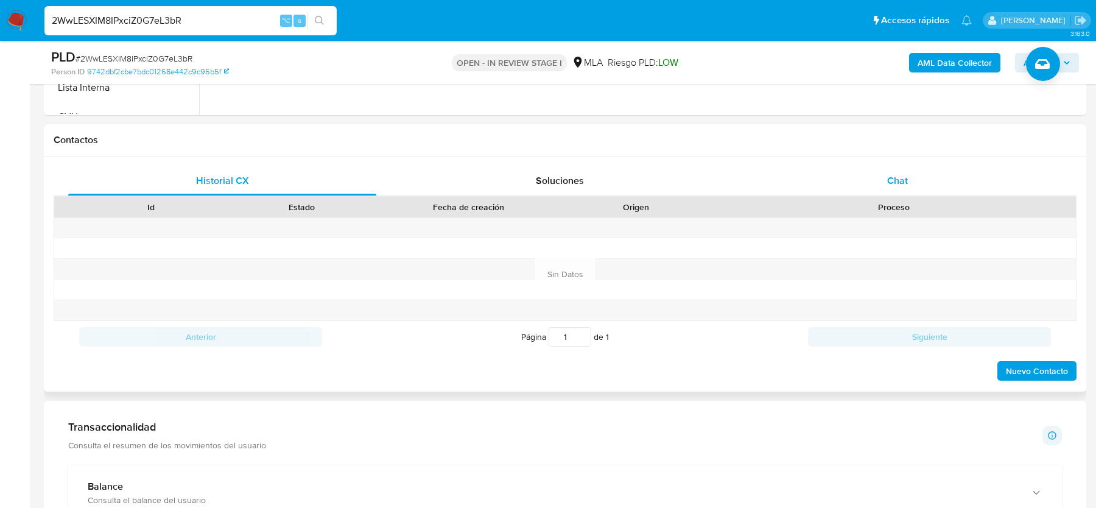
click at [886, 189] on div "Chat" at bounding box center [898, 180] width 308 height 29
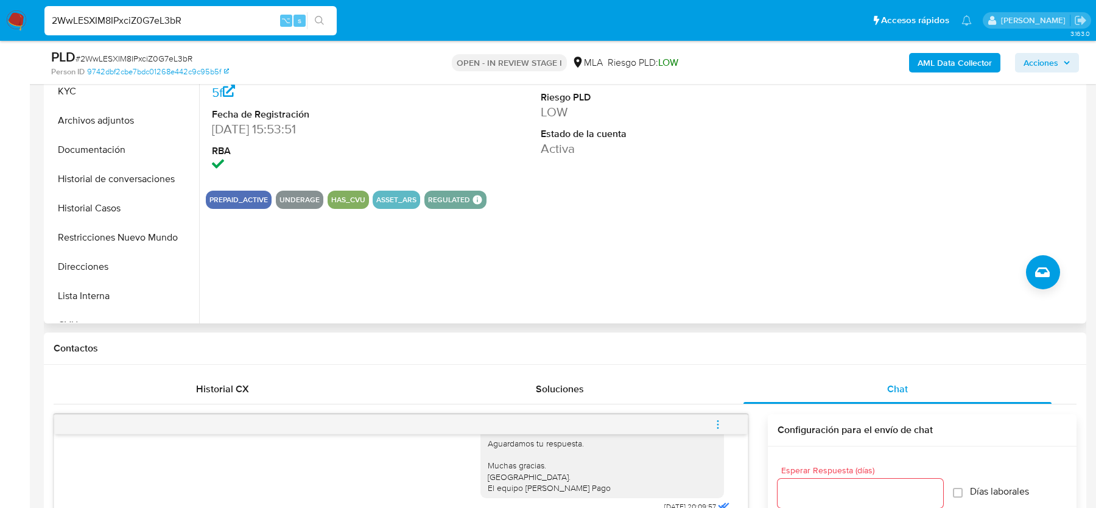
scroll to position [217, 0]
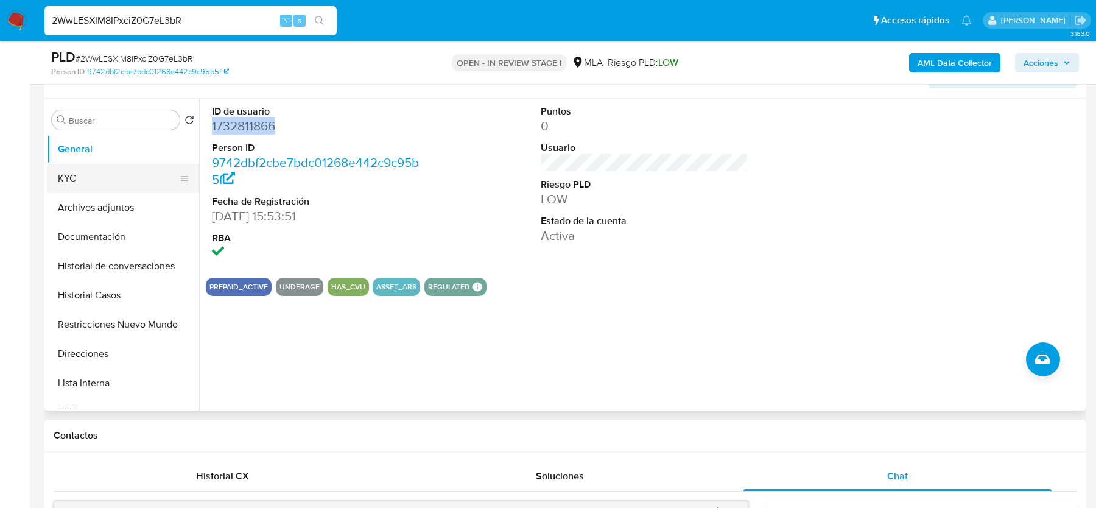
click at [116, 182] on button "KYC" at bounding box center [118, 178] width 143 height 29
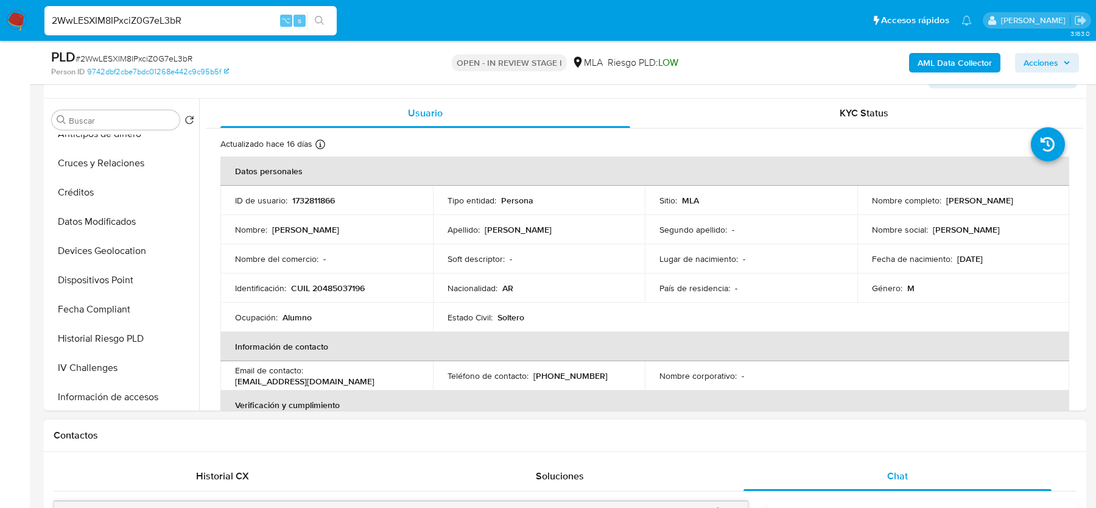
scroll to position [661, 0]
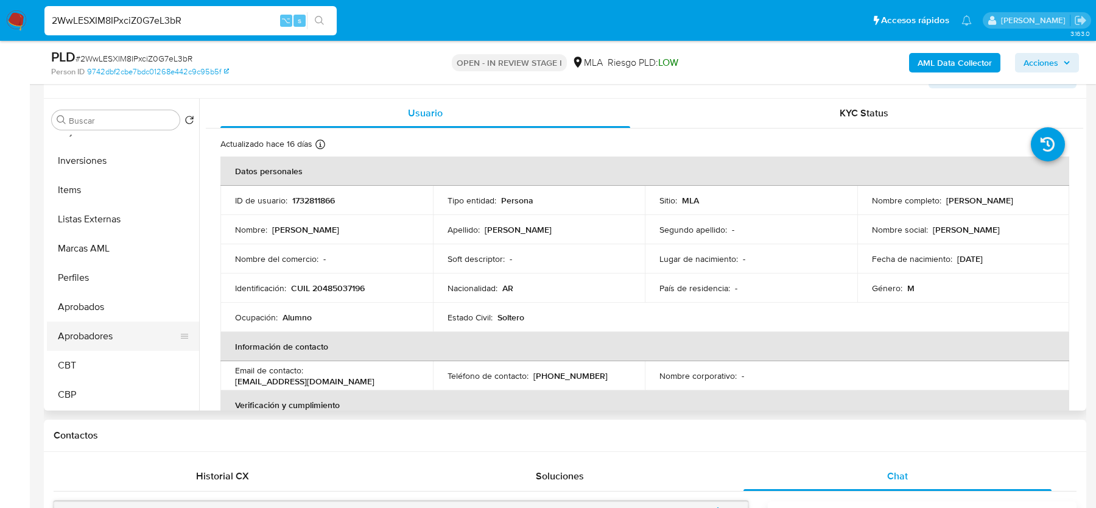
click at [77, 341] on button "Aprobadores" at bounding box center [118, 336] width 143 height 29
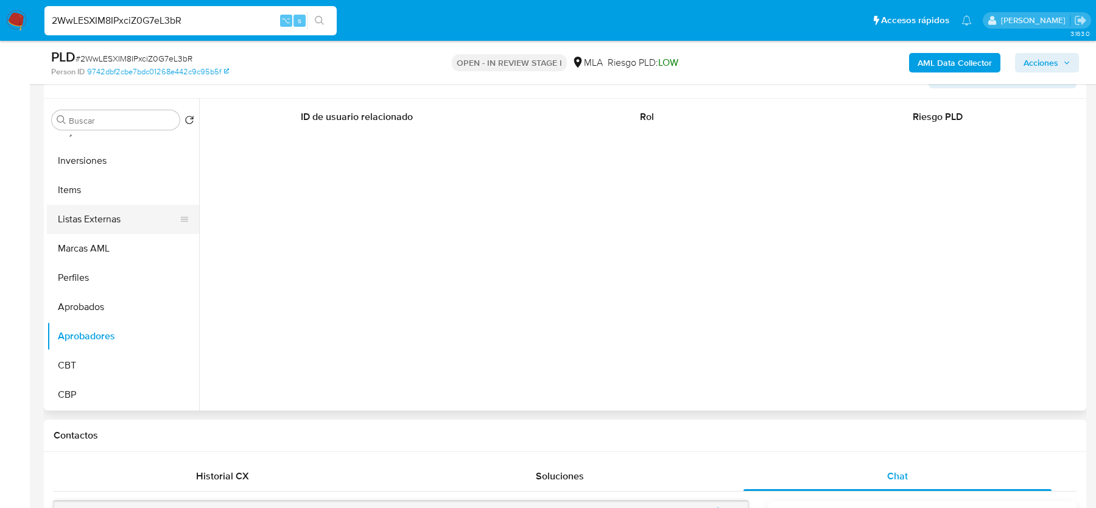
scroll to position [0, 0]
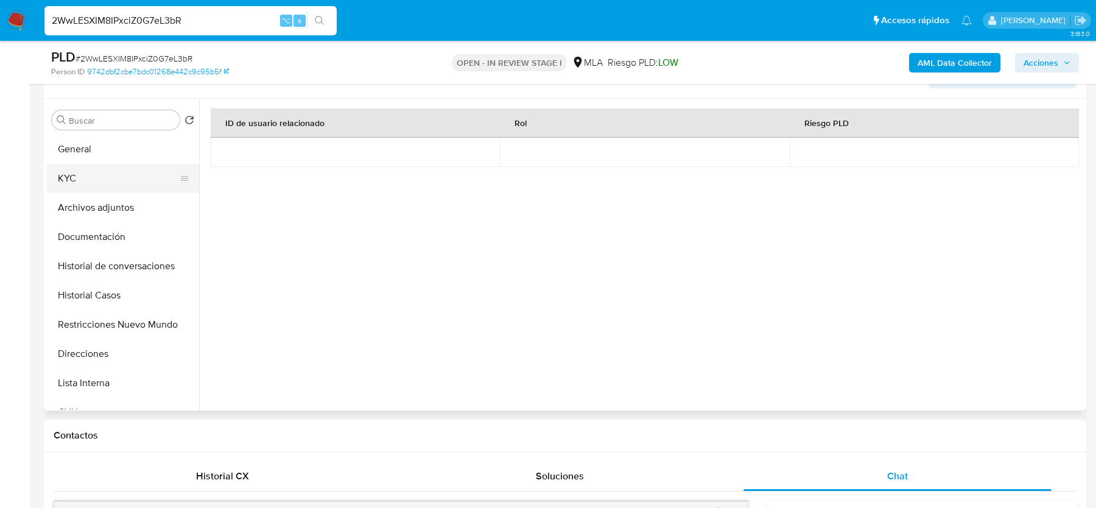
click at [92, 180] on button "KYC" at bounding box center [118, 178] width 143 height 29
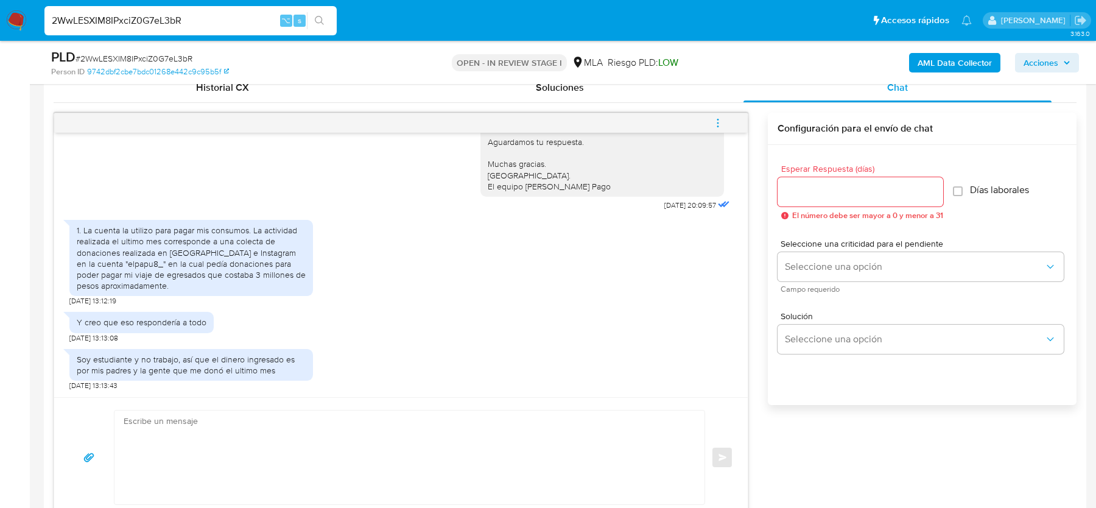
scroll to position [607, 0]
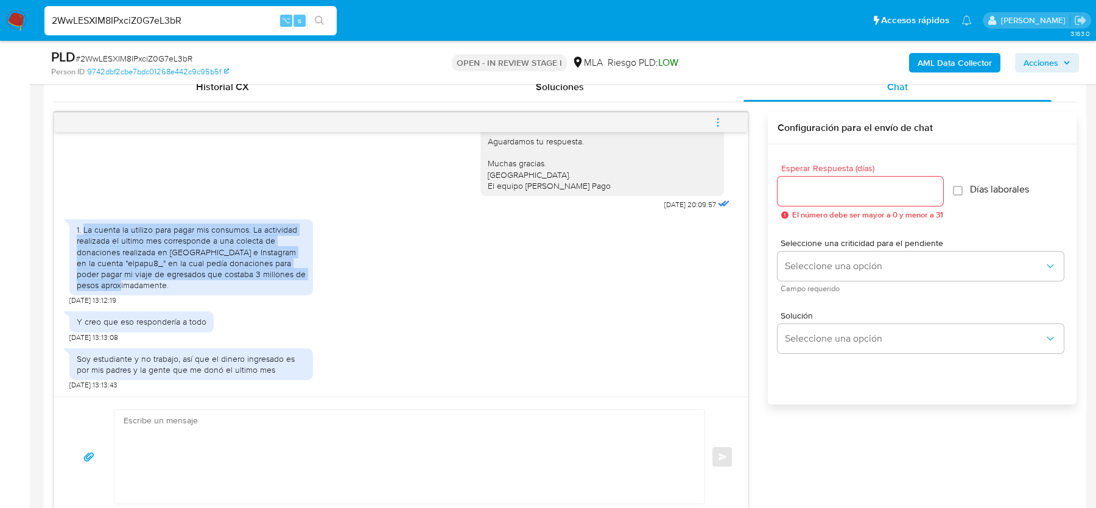
drag, startPoint x: 83, startPoint y: 228, endPoint x: 233, endPoint y: 281, distance: 159.2
click at [233, 281] on div "1. La cuenta la utilizo para pagar mis consumos. La actividad realizada el ulti…" at bounding box center [191, 257] width 229 height 66
copy div "La cuenta la utilizo para pagar mis consumos. La actividad realizada el ultimo …"
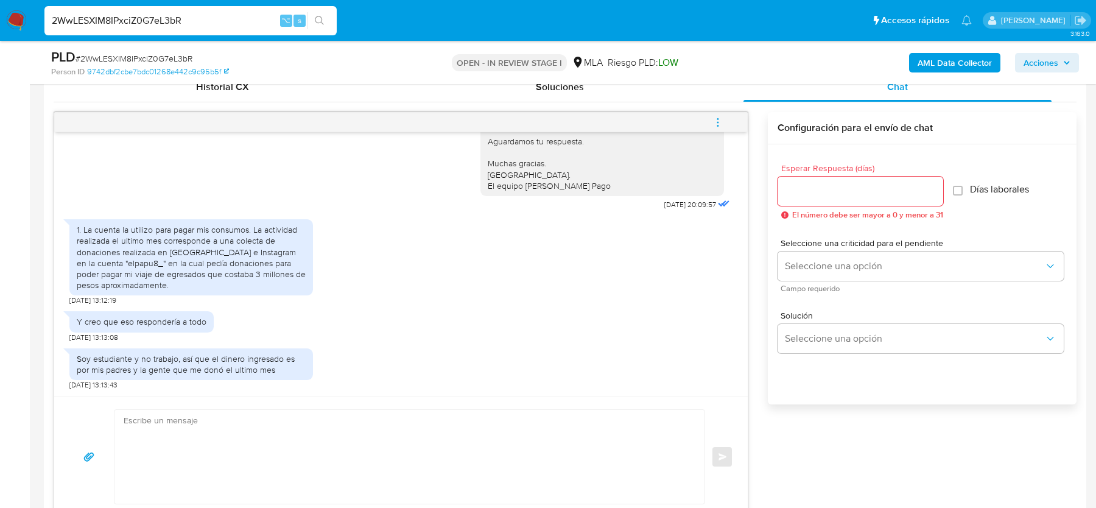
click at [125, 359] on div "Soy estudiante y no trabajo, así que el dinero ingresado es por mis padres y la…" at bounding box center [191, 364] width 229 height 22
copy div "Soy estudiante y no trabajo, así que el dinero ingresado es por mis padres y la…"
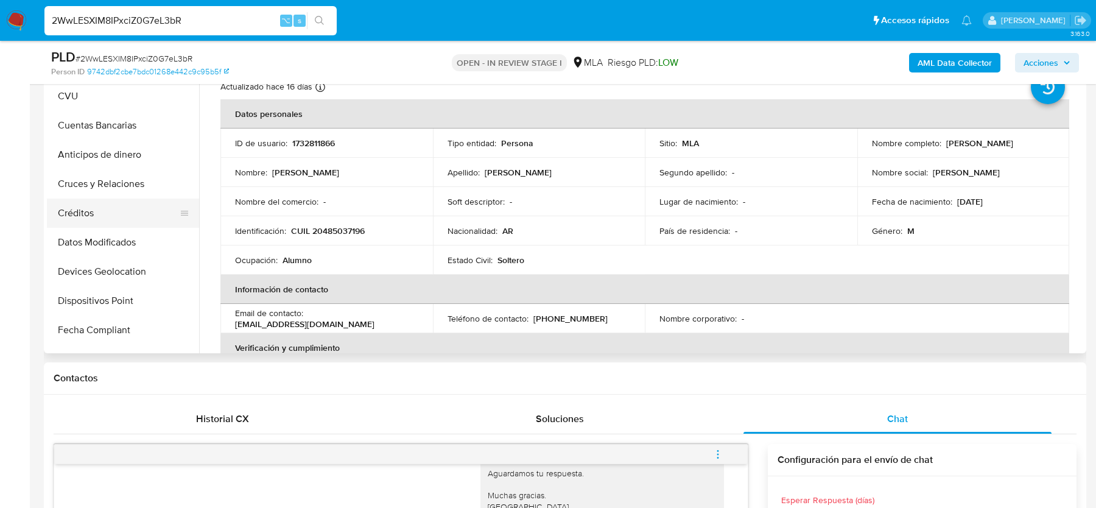
scroll to position [271, 0]
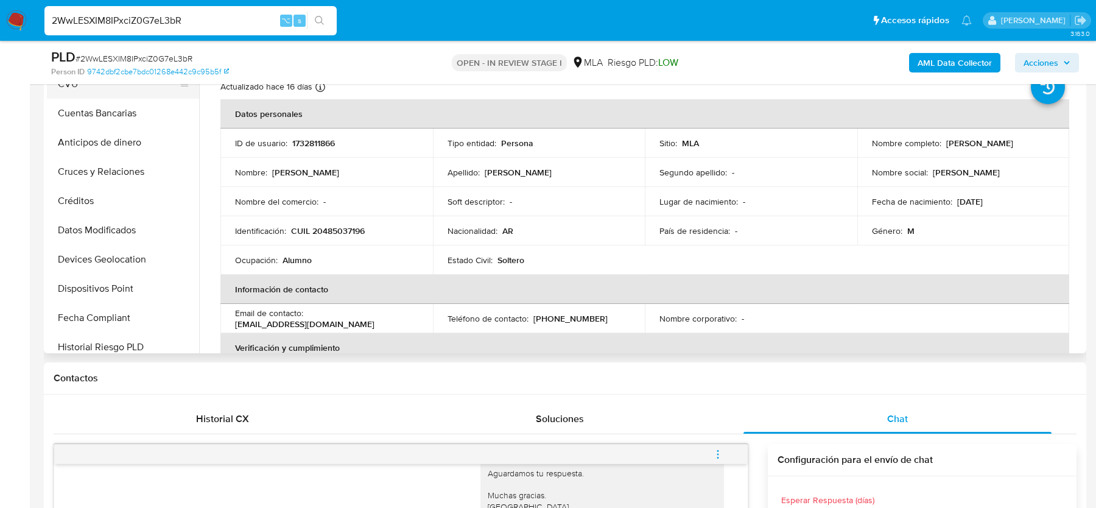
click at [86, 93] on button "CVU" at bounding box center [118, 83] width 143 height 29
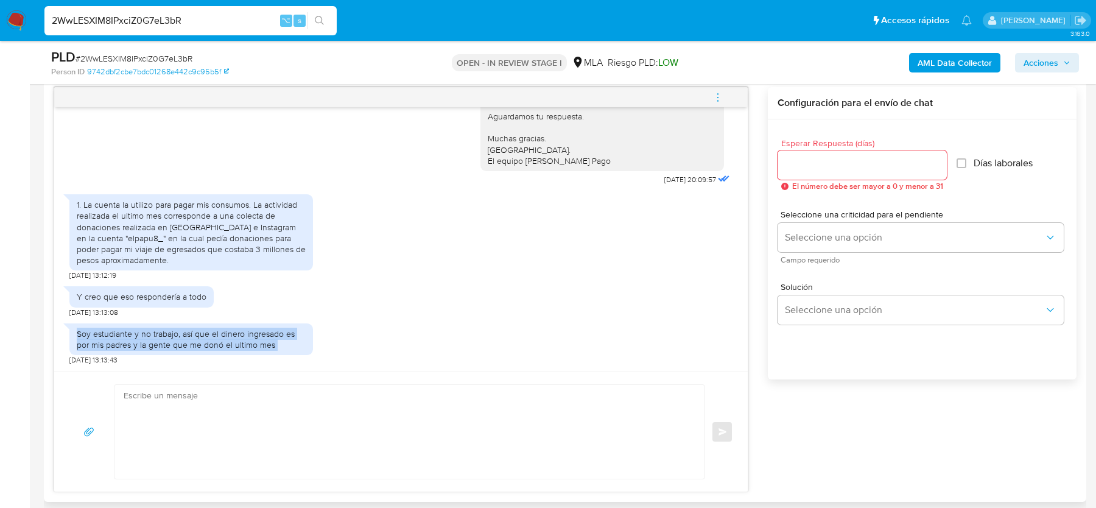
scroll to position [635, 0]
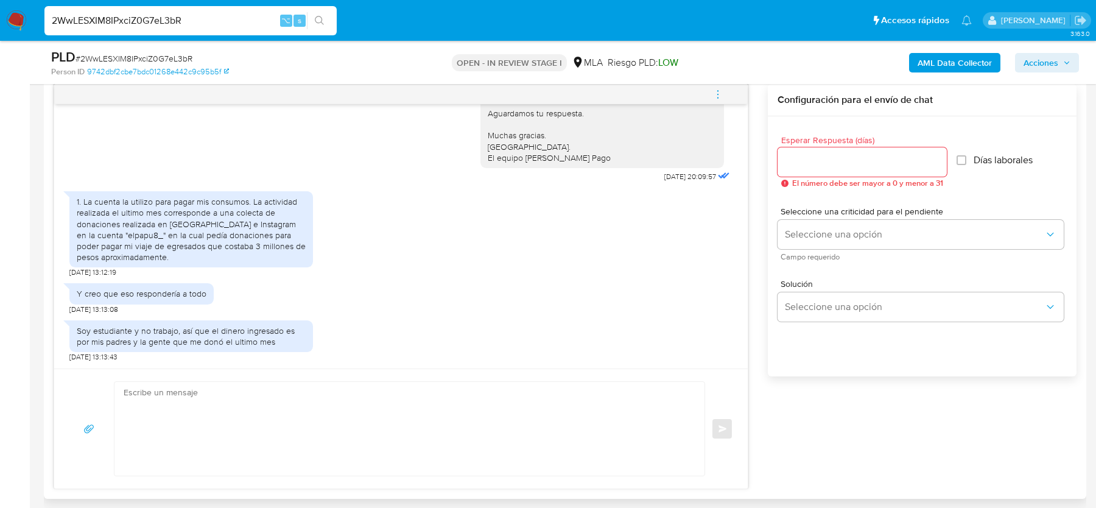
click at [559, 299] on div "Y creo que eso respondería a todo 30/09/2025 13:13:08" at bounding box center [400, 295] width 663 height 37
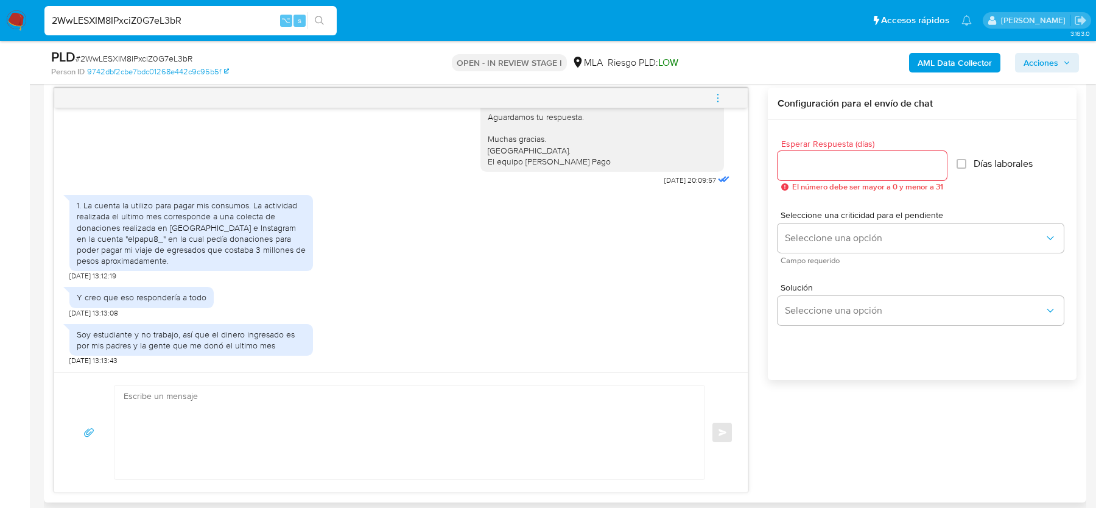
click at [167, 423] on textarea at bounding box center [407, 433] width 566 height 94
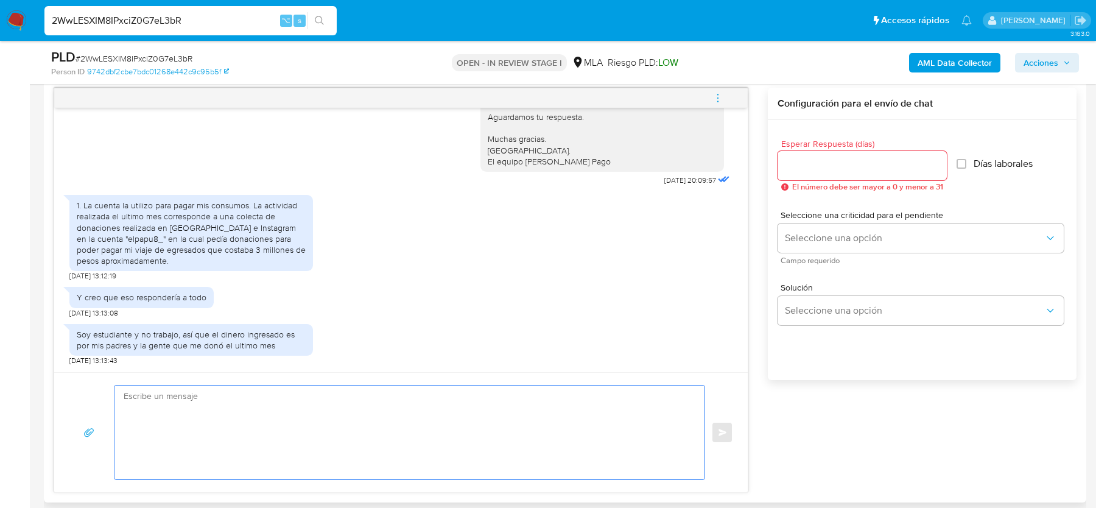
paste textarea "Hola, ¡Muchas gracias por tu respuesta! Confirmamos la recepción de la document…"
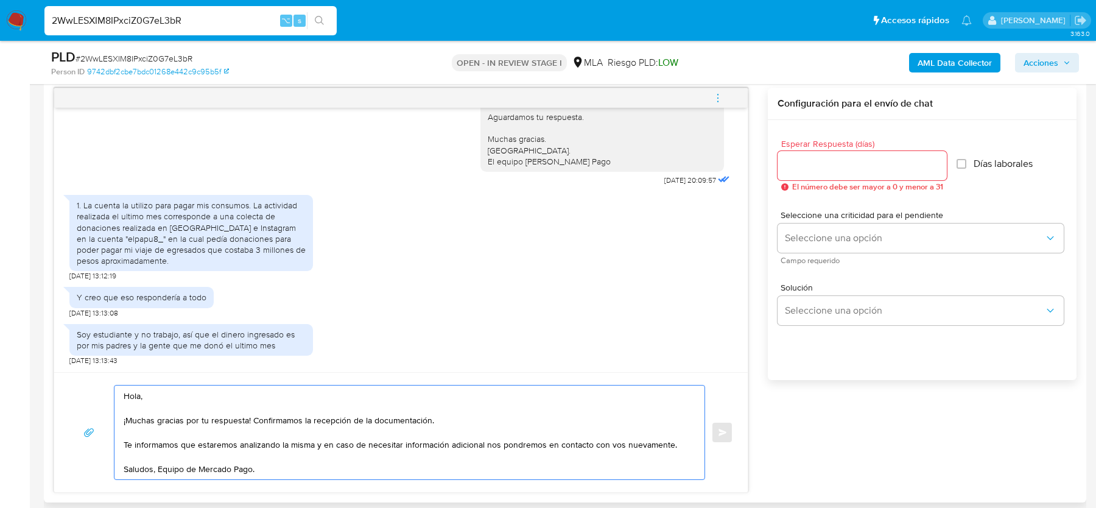
drag, startPoint x: 250, startPoint y: 415, endPoint x: 548, endPoint y: 415, distance: 297.3
click at [548, 415] on textarea "Hola, ¡Muchas gracias por tu respuesta! Confirmamos la recepción de la document…" at bounding box center [407, 433] width 566 height 94
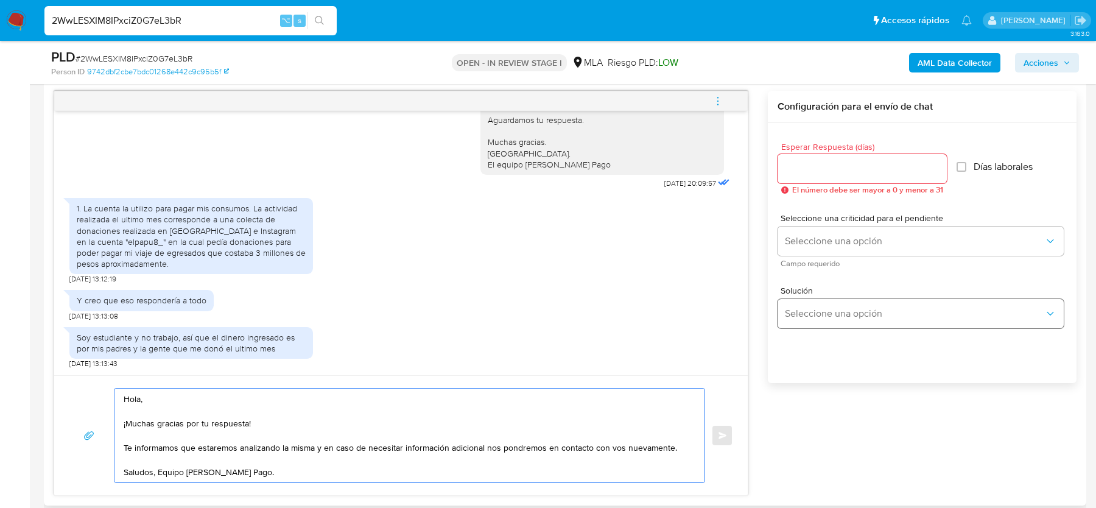
scroll to position [626, 0]
type textarea "Hola, ¡Muchas gracias por tu respuesta! Te informamos que estaremos analizando …"
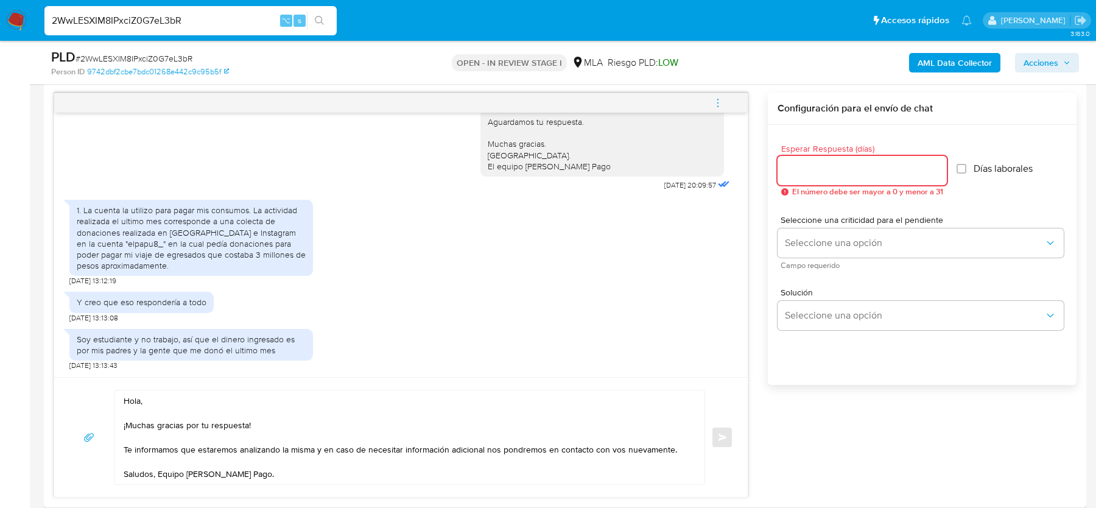
click at [821, 170] on input "Esperar Respuesta (días)" at bounding box center [862, 171] width 169 height 16
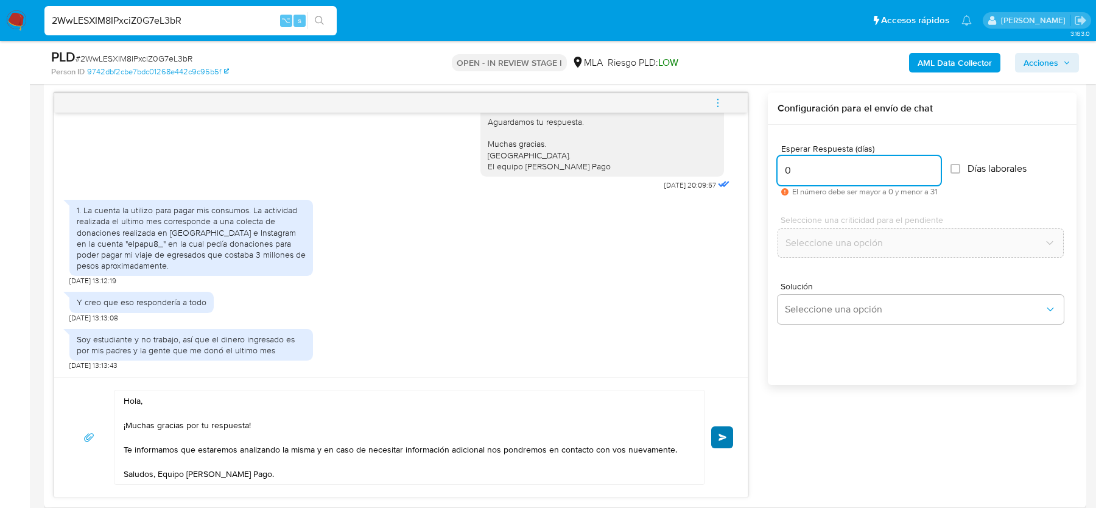
type input "0"
click at [716, 427] on button "Enviar" at bounding box center [722, 437] width 22 height 22
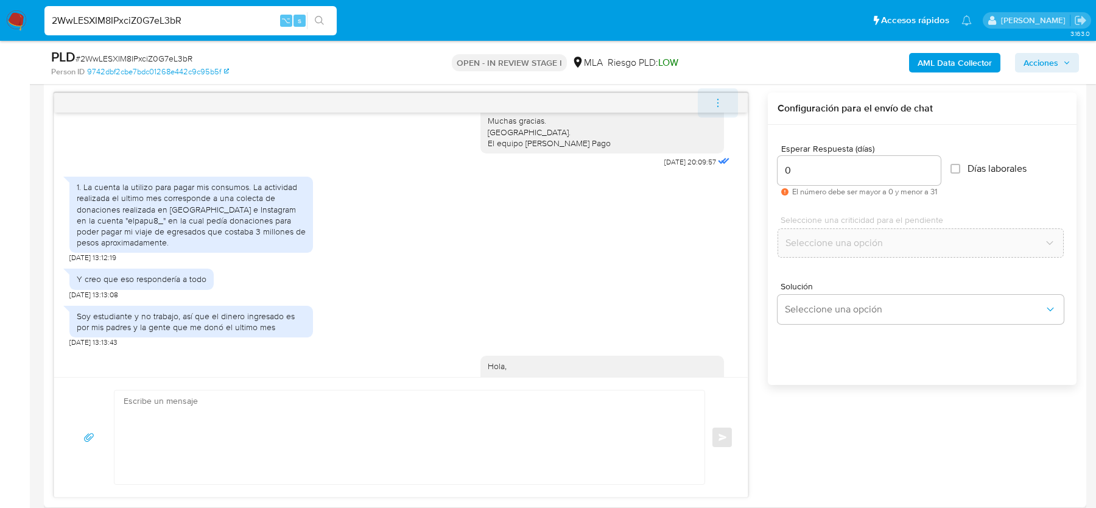
scroll to position [874, 0]
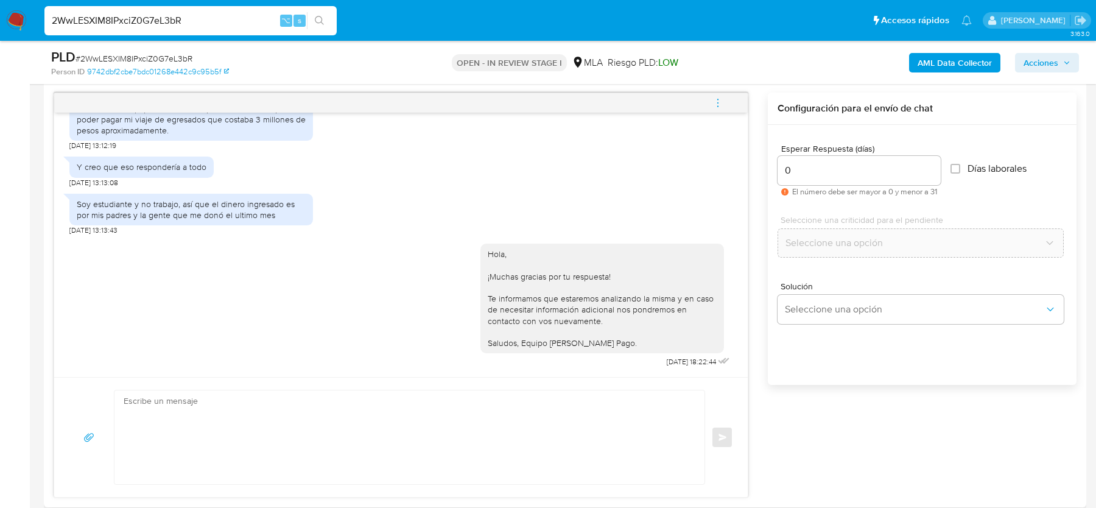
click at [716, 97] on icon "menu-action" at bounding box center [718, 102] width 11 height 11
click at [600, 71] on li "Cerrar conversación" at bounding box center [636, 78] width 125 height 22
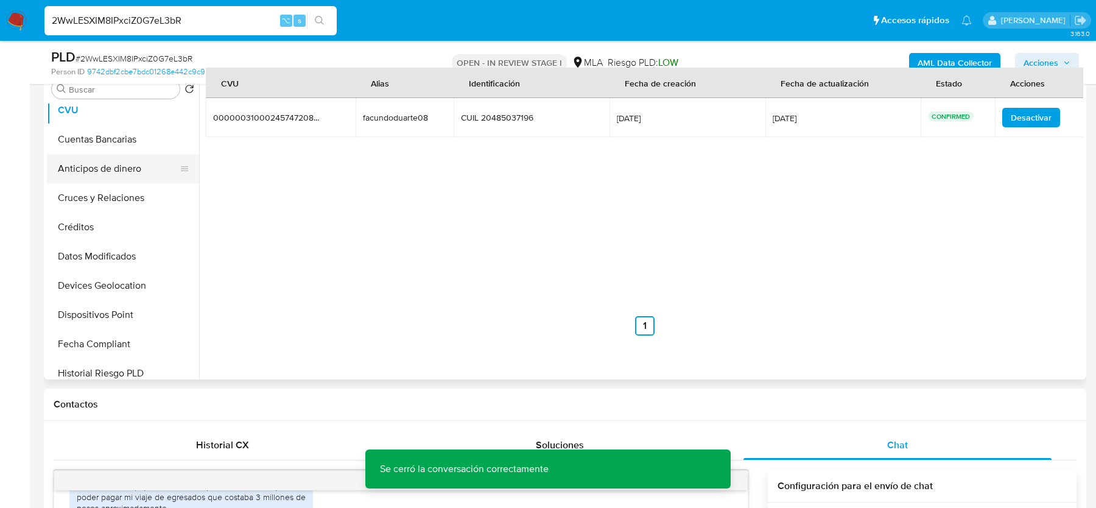
scroll to position [0, 0]
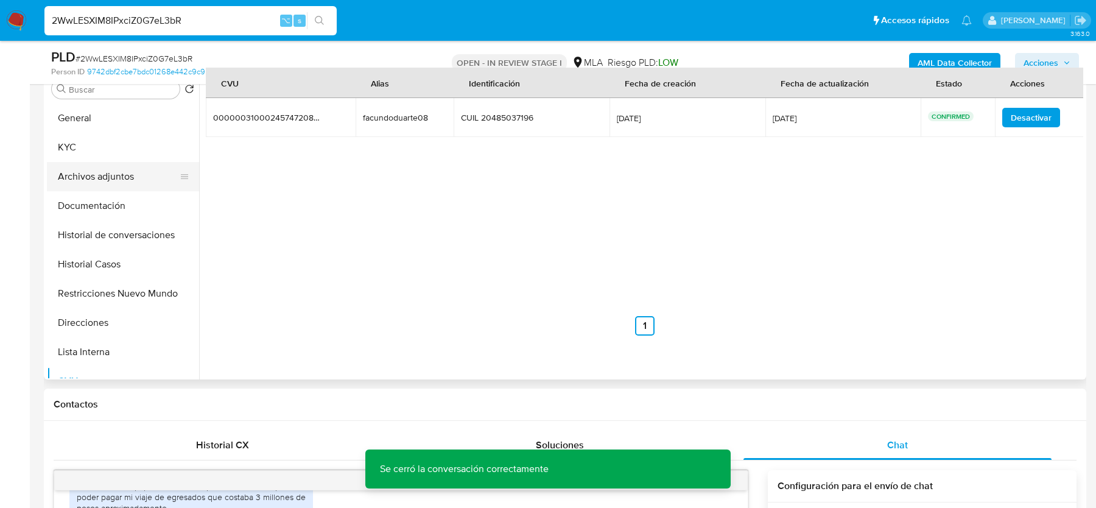
click at [107, 163] on button "Archivos adjuntos" at bounding box center [118, 176] width 143 height 29
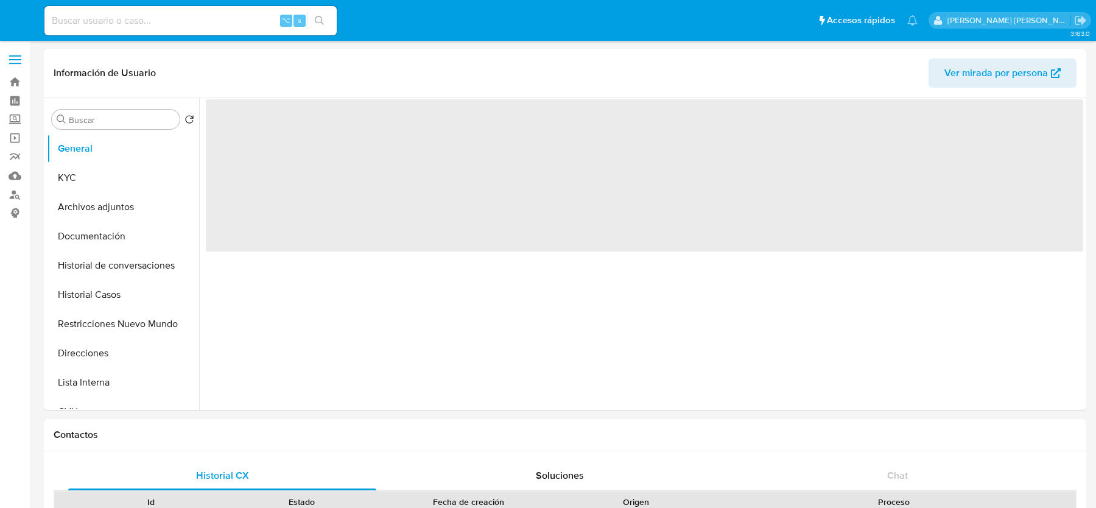
select select "10"
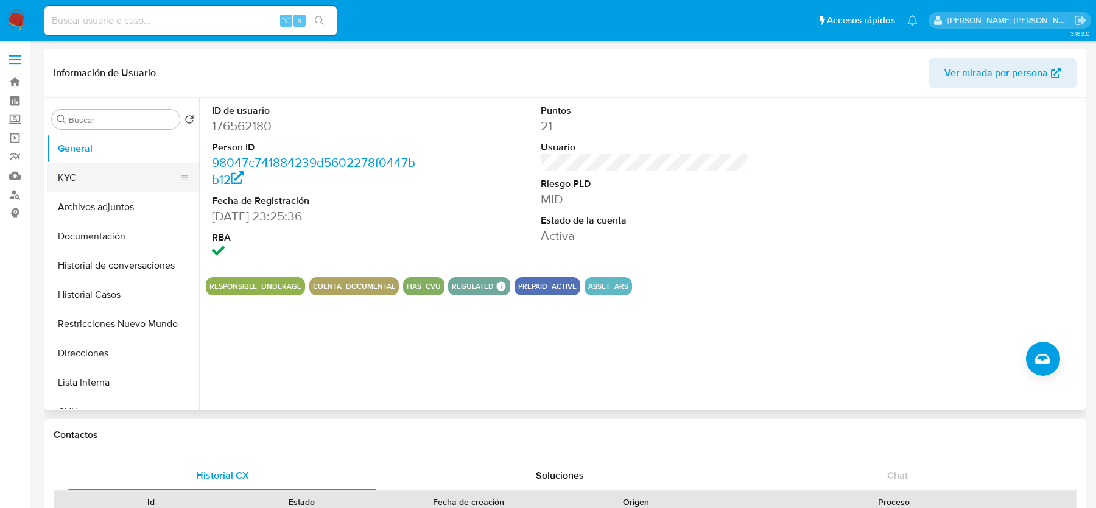
click at [92, 178] on button "KYC" at bounding box center [118, 177] width 143 height 29
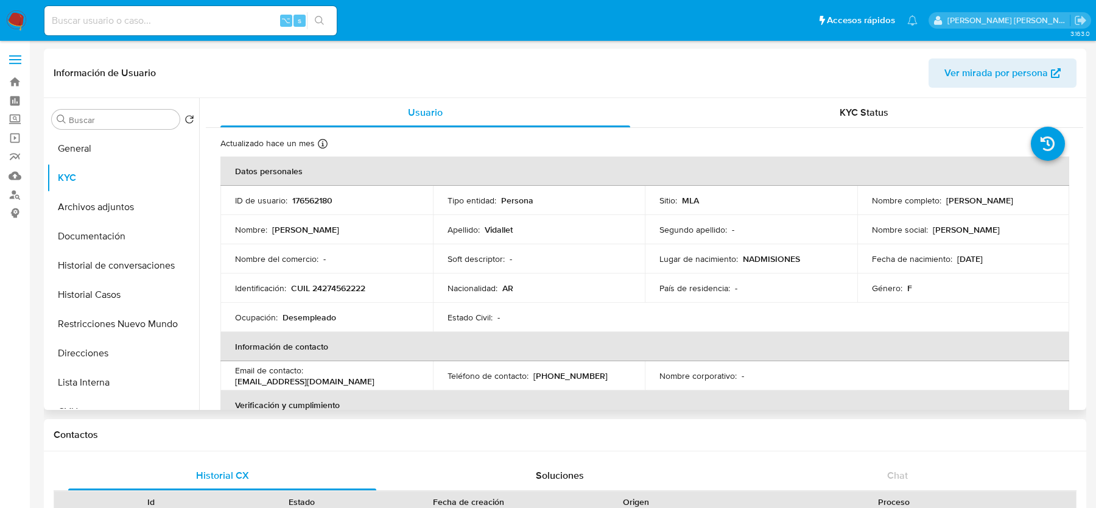
drag, startPoint x: 944, startPoint y: 197, endPoint x: 1029, endPoint y: 197, distance: 84.7
click at [1029, 197] on div "Nombre completo : Maria Ofelia Vidallet" at bounding box center [963, 200] width 183 height 11
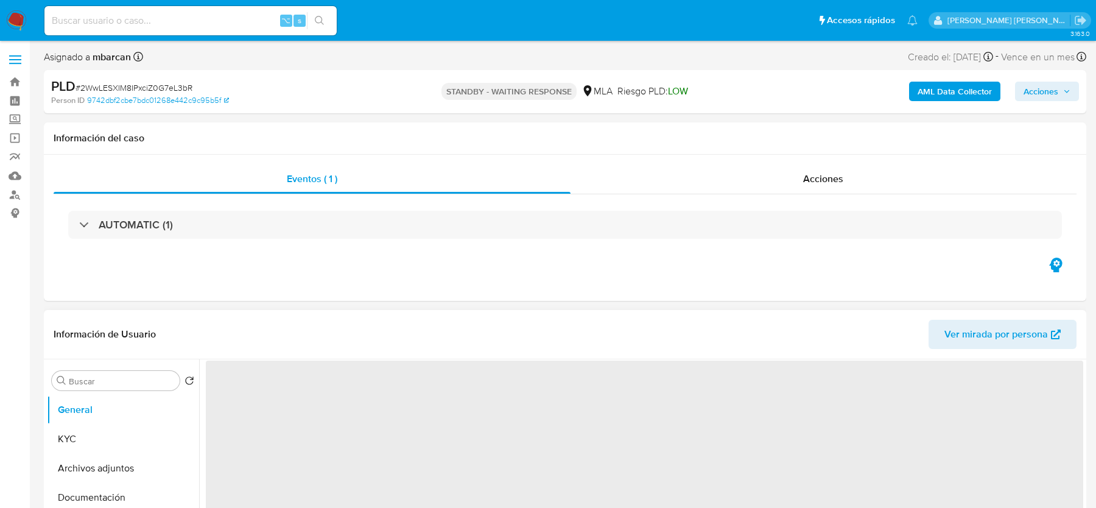
select select "10"
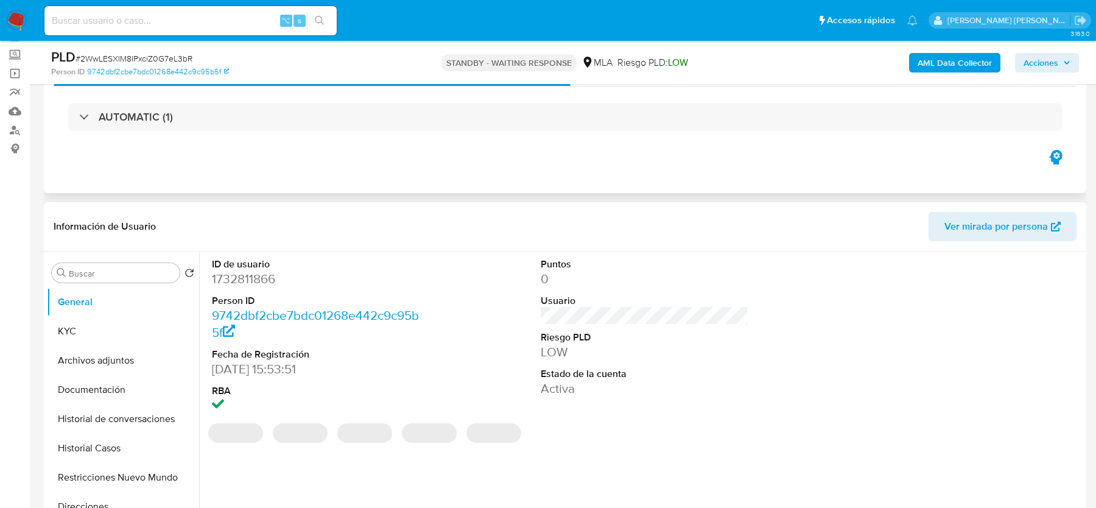
scroll to position [108, 0]
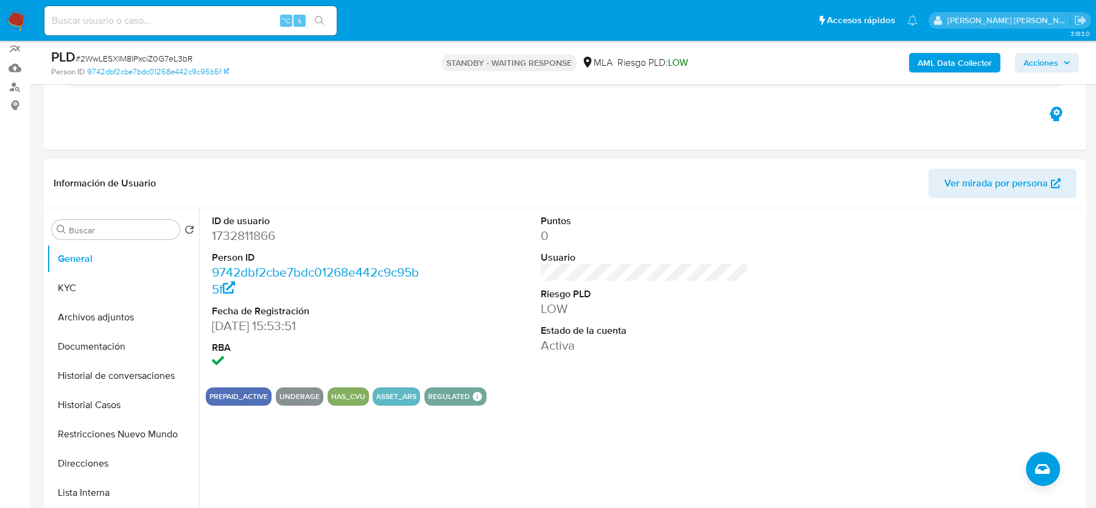
click at [129, 62] on span "# 2WwLESXIM8IPxciZ0G7eL3bR" at bounding box center [134, 58] width 117 height 12
copy span "2WwLESXIM8IPxciZ0G7eL3bR"
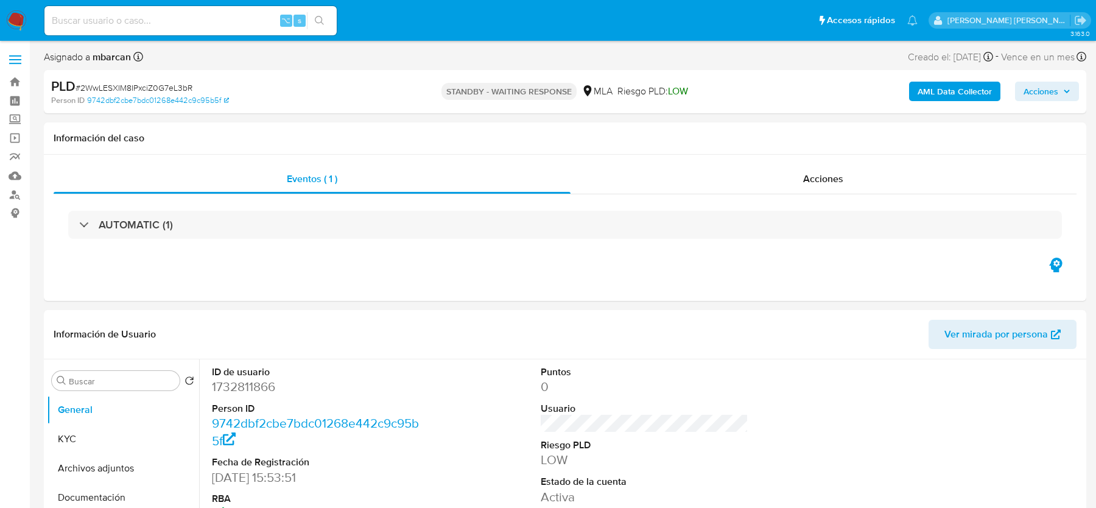
select select "10"
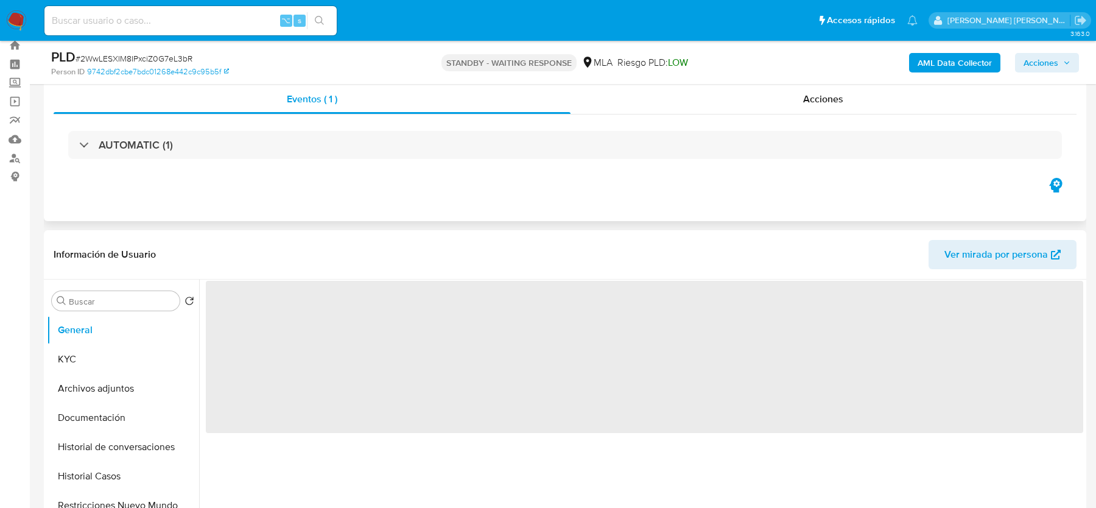
scroll to position [44, 0]
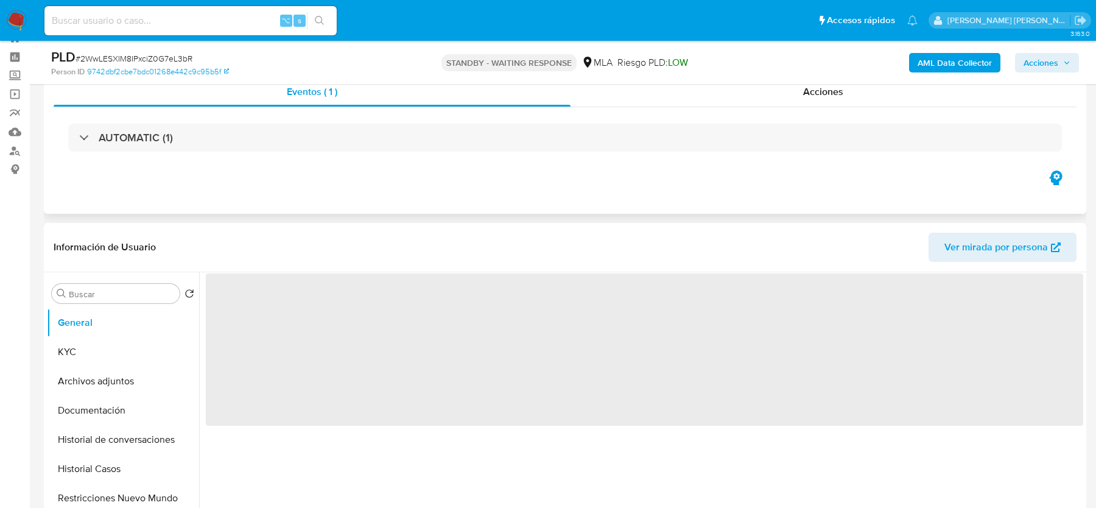
select select "10"
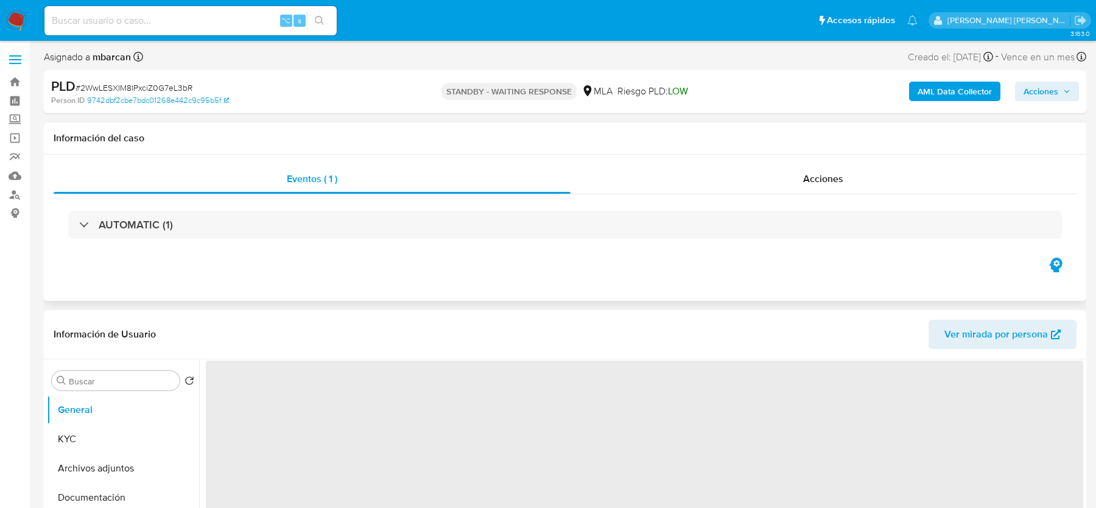
select select "10"
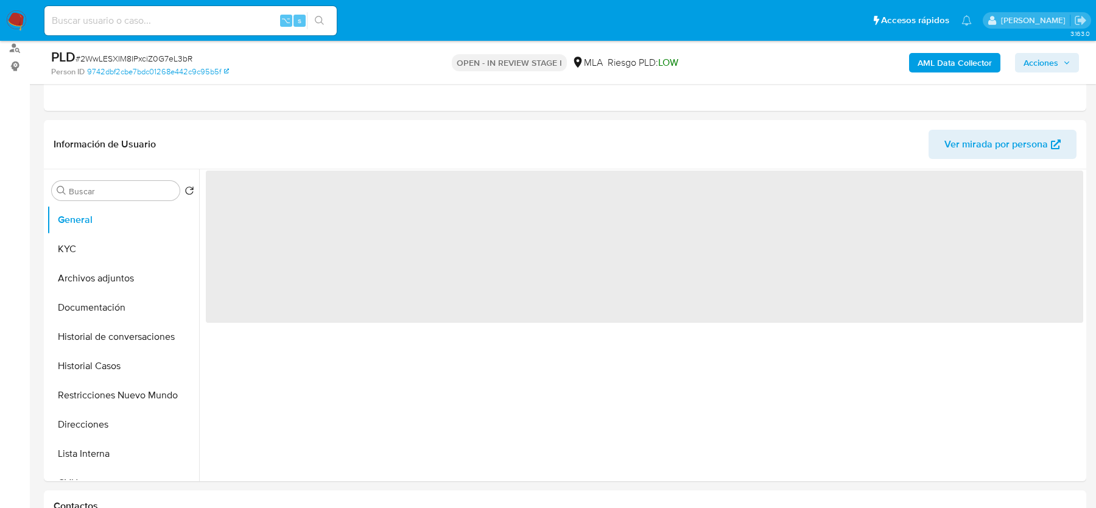
scroll to position [162, 0]
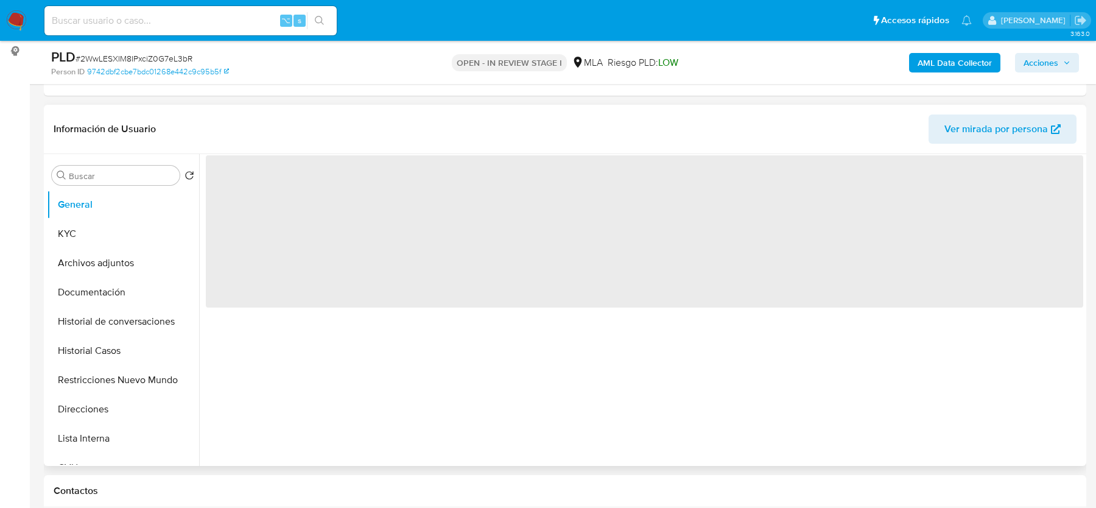
select select "10"
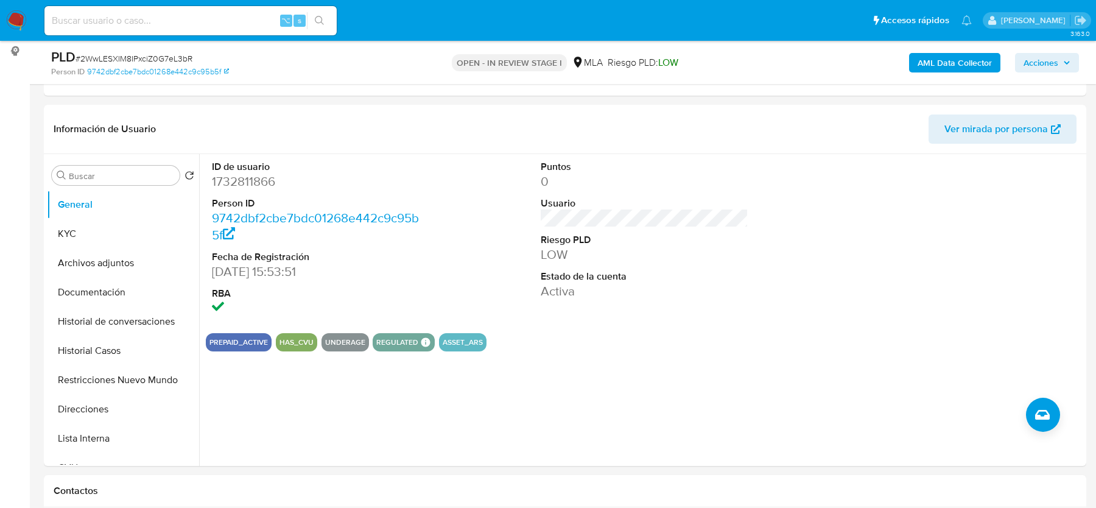
scroll to position [208, 0]
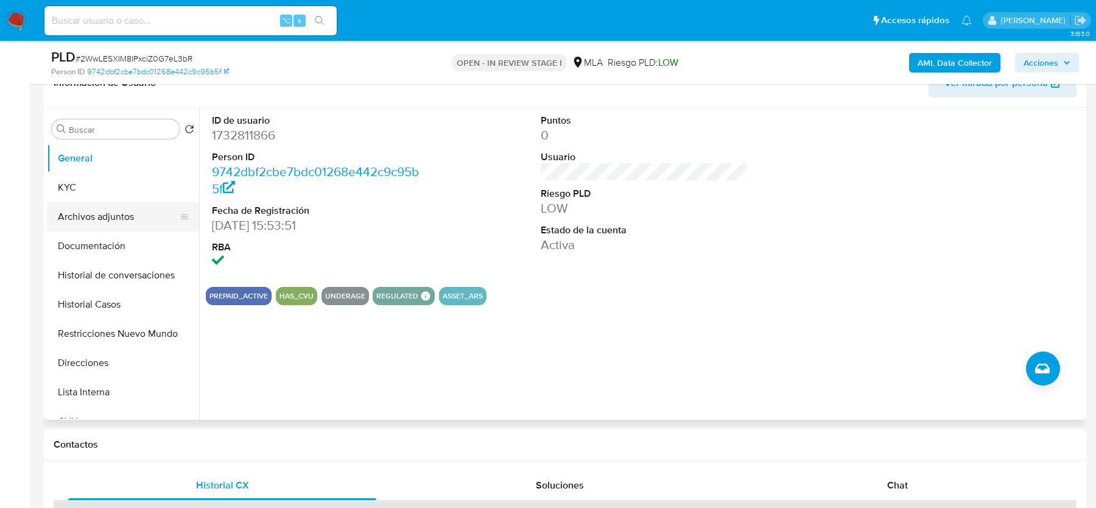
click at [105, 225] on button "Archivos adjuntos" at bounding box center [118, 216] width 143 height 29
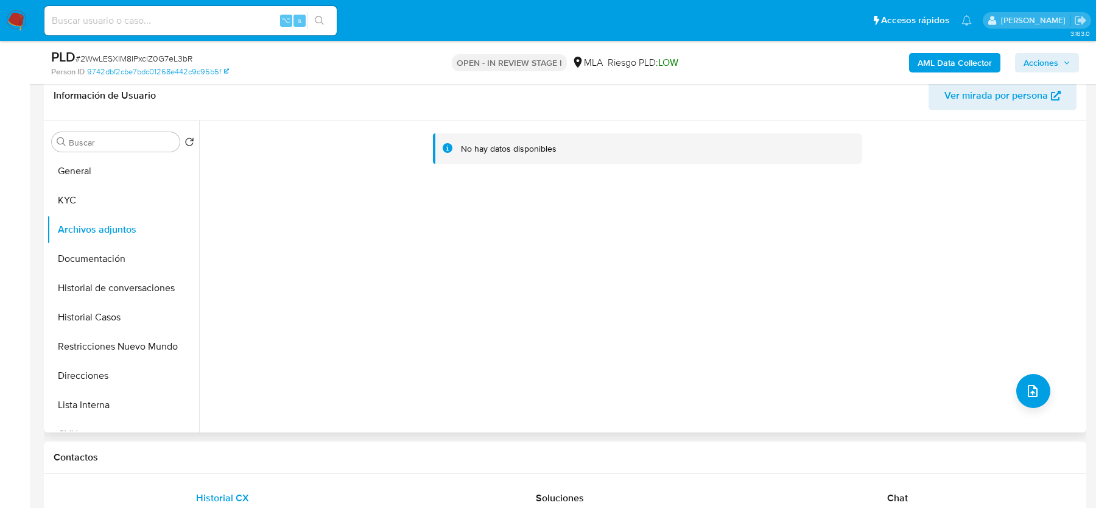
scroll to position [194, 0]
click at [912, 61] on button "AML Data Collector" at bounding box center [954, 62] width 91 height 19
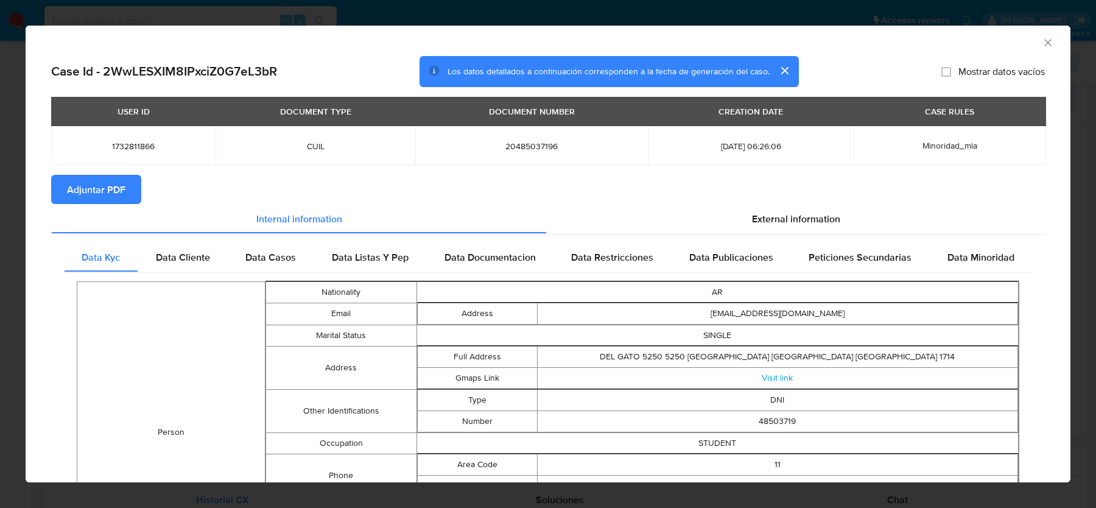
click at [111, 179] on span "Adjuntar PDF" at bounding box center [96, 189] width 58 height 27
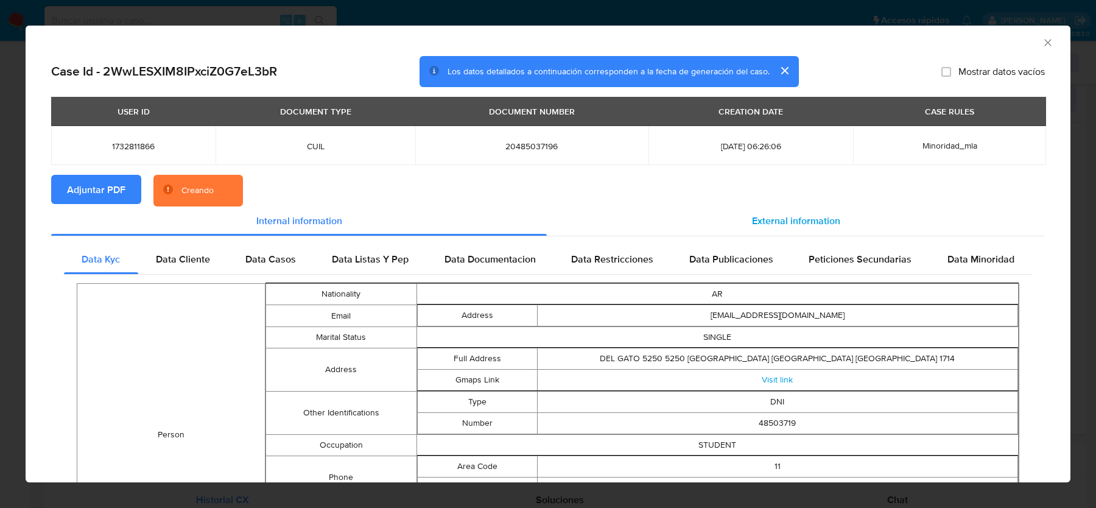
click at [749, 222] on div "External information" at bounding box center [796, 221] width 498 height 29
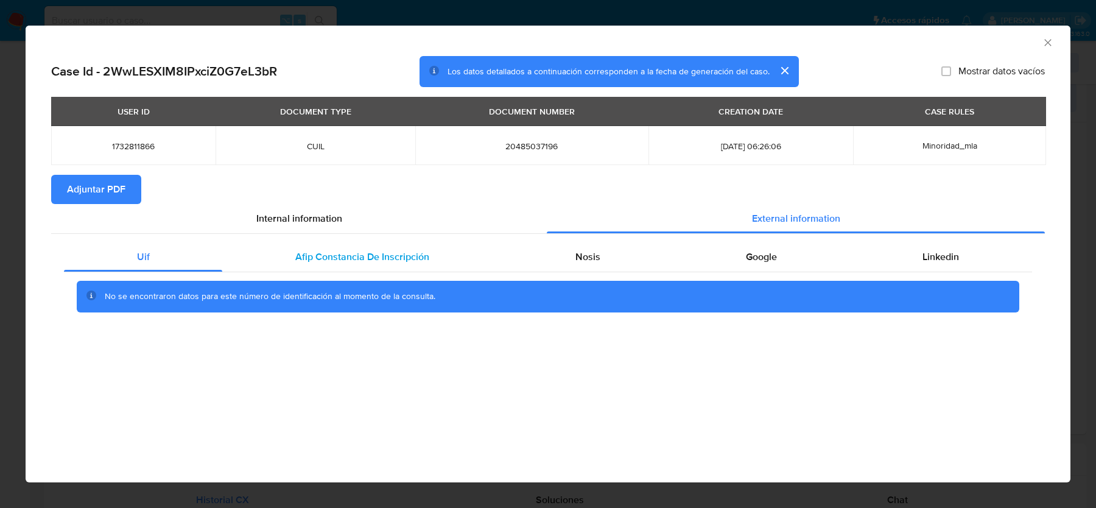
click at [340, 261] on span "Afip Constancia De Inscripción" at bounding box center [362, 257] width 134 height 14
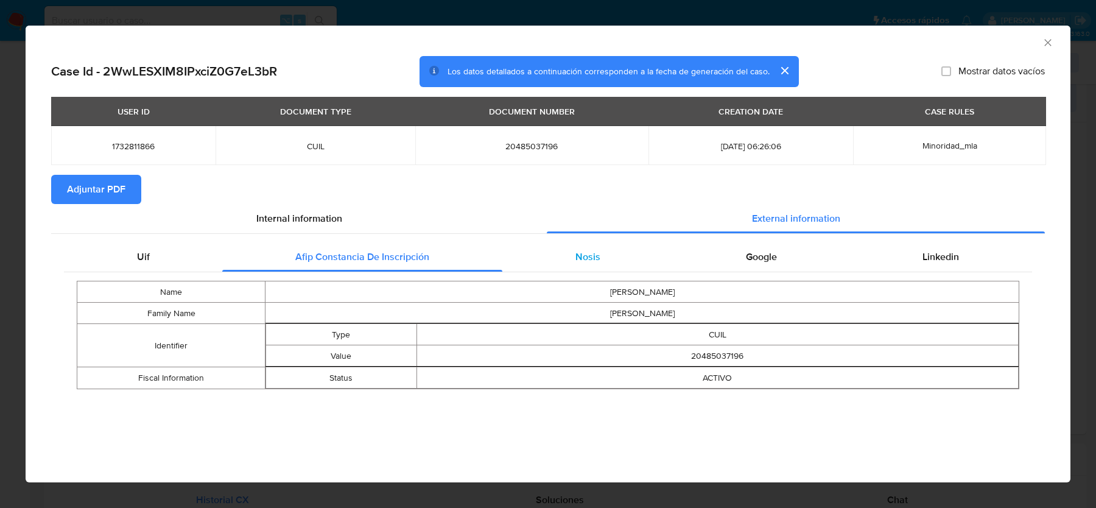
click at [595, 259] on span "Nosis" at bounding box center [588, 257] width 25 height 14
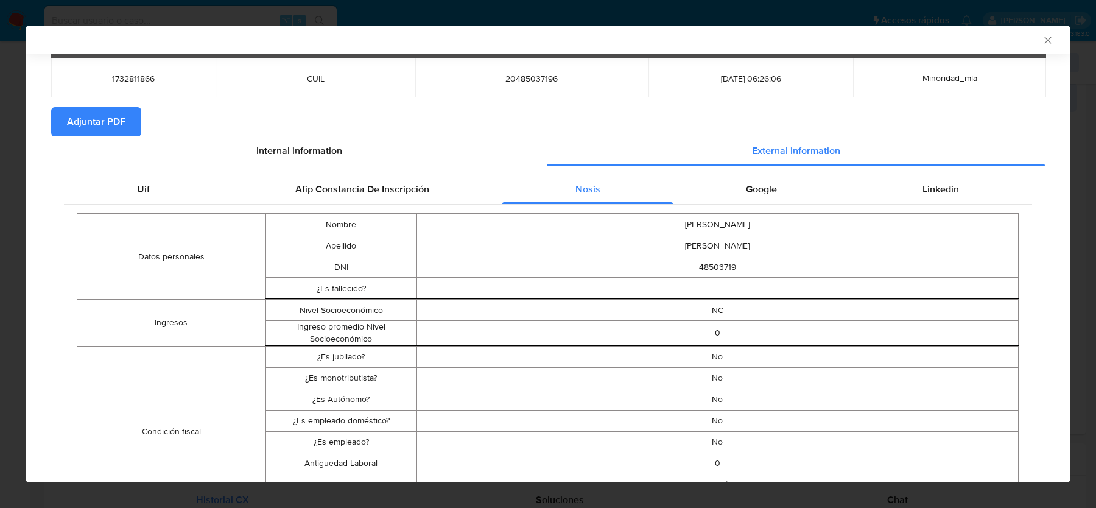
scroll to position [82, 0]
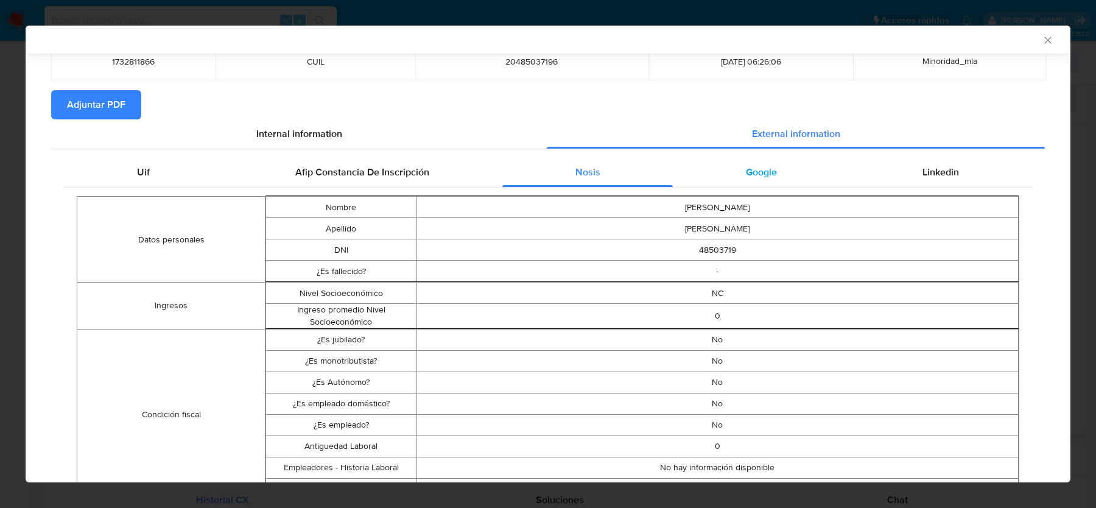
click at [753, 172] on span "Google" at bounding box center [761, 172] width 31 height 14
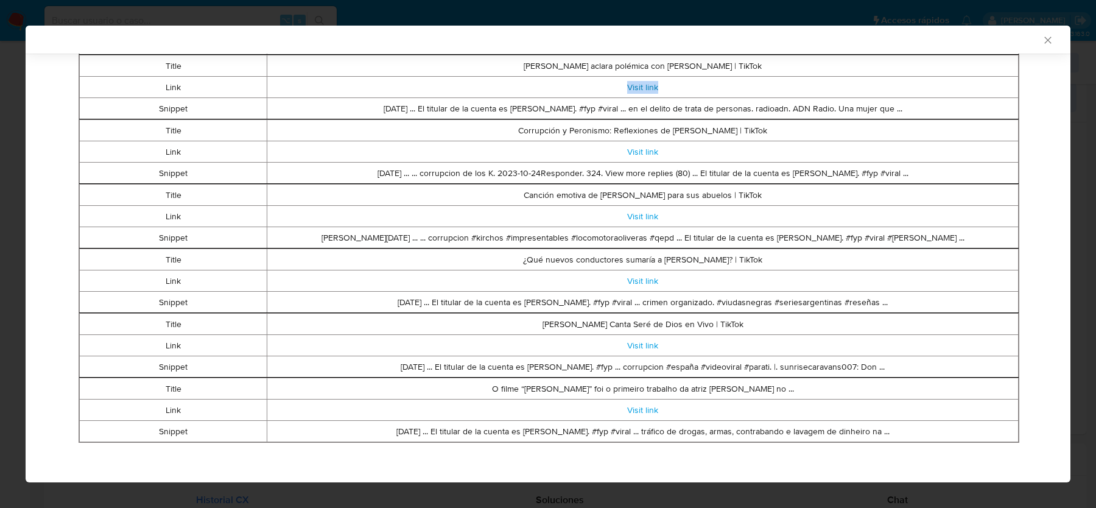
scroll to position [290, 0]
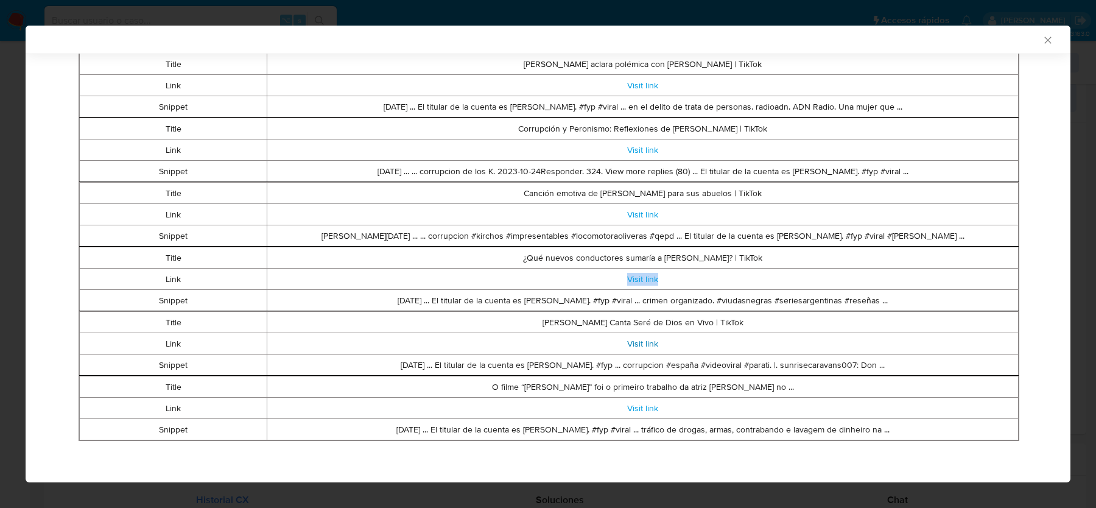
click at [636, 341] on link "Visit link" at bounding box center [642, 343] width 31 height 12
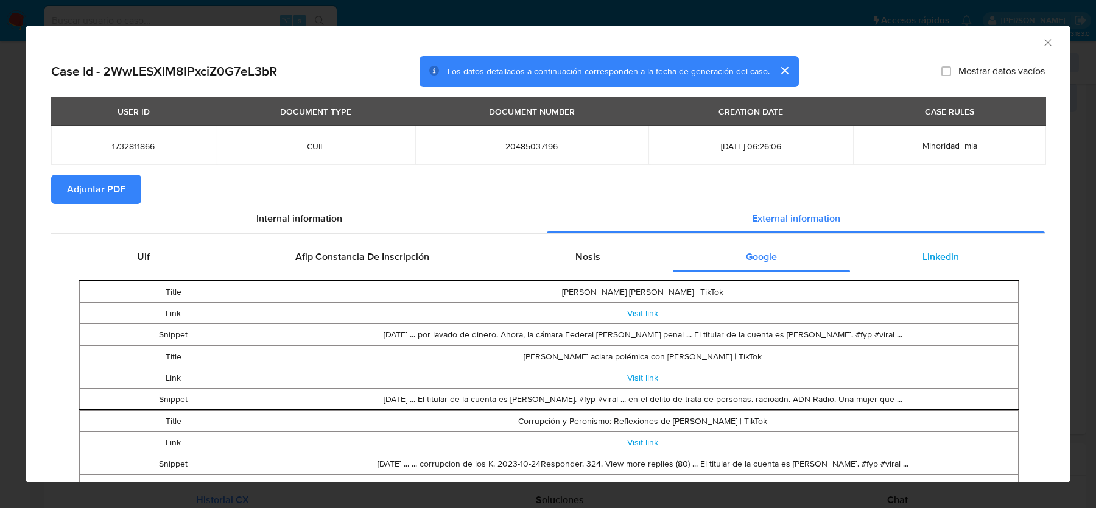
click at [931, 253] on span "Linkedin" at bounding box center [941, 257] width 37 height 14
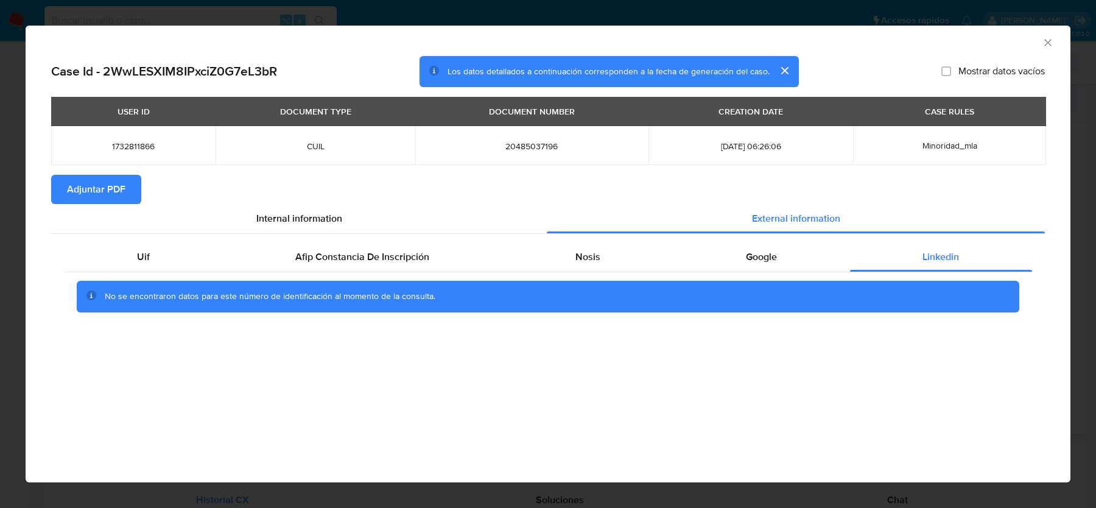
click at [1045, 39] on icon "Cerrar ventana" at bounding box center [1048, 43] width 12 height 12
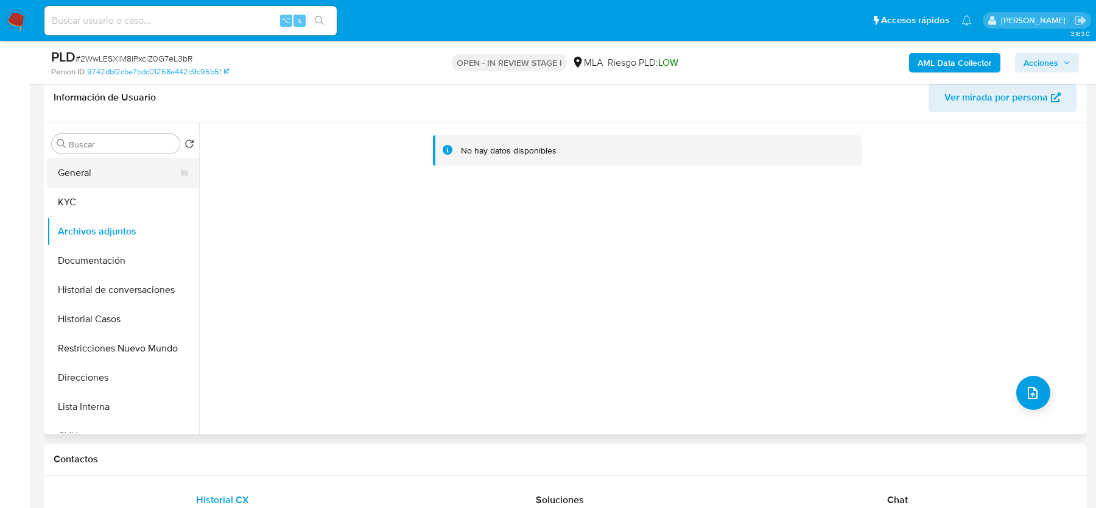
click at [85, 183] on button "General" at bounding box center [118, 172] width 143 height 29
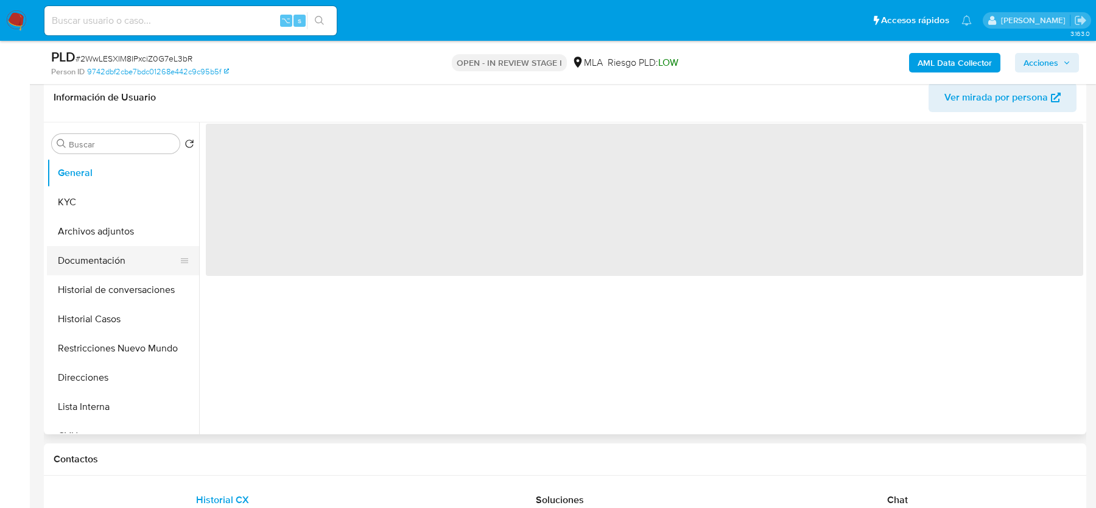
click at [90, 268] on button "Documentación" at bounding box center [118, 260] width 143 height 29
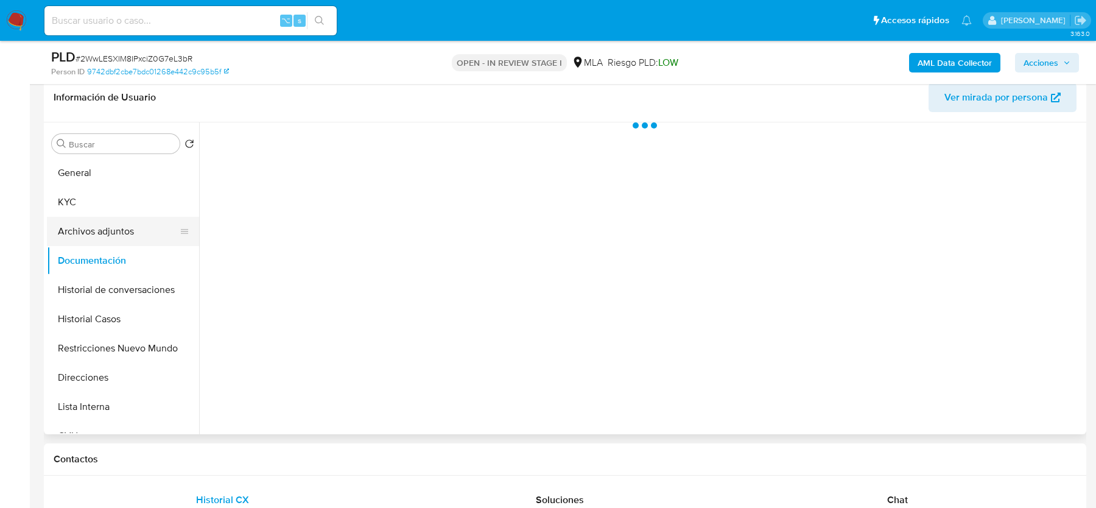
click at [90, 241] on button "Archivos adjuntos" at bounding box center [118, 231] width 143 height 29
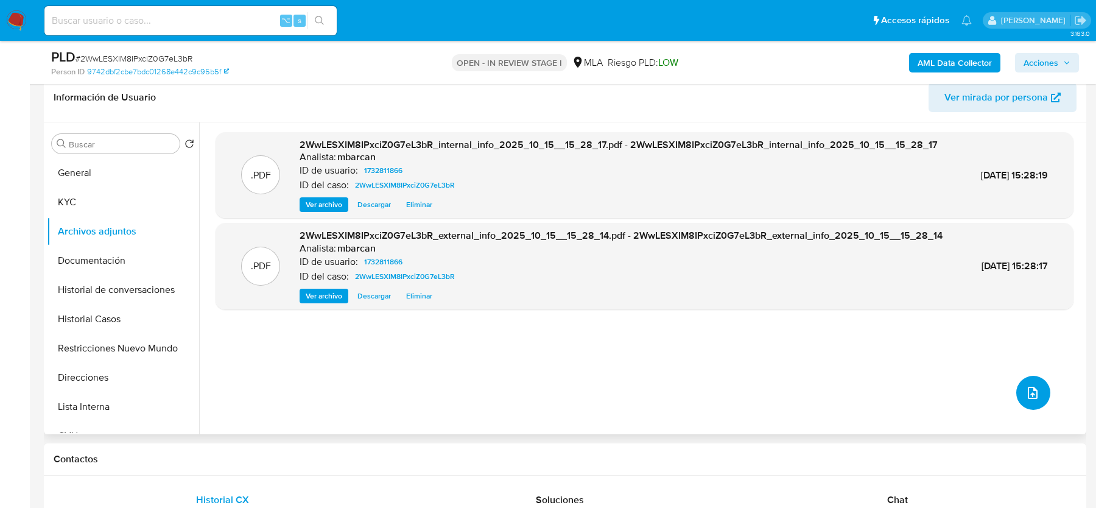
click at [1026, 386] on icon "upload-file" at bounding box center [1033, 393] width 15 height 15
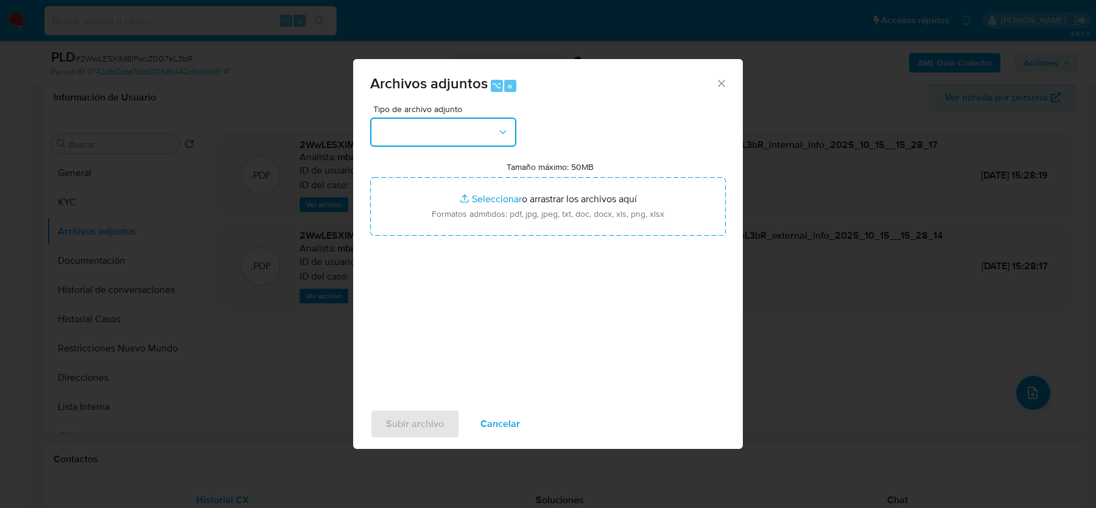
click at [486, 132] on button "button" at bounding box center [443, 132] width 146 height 29
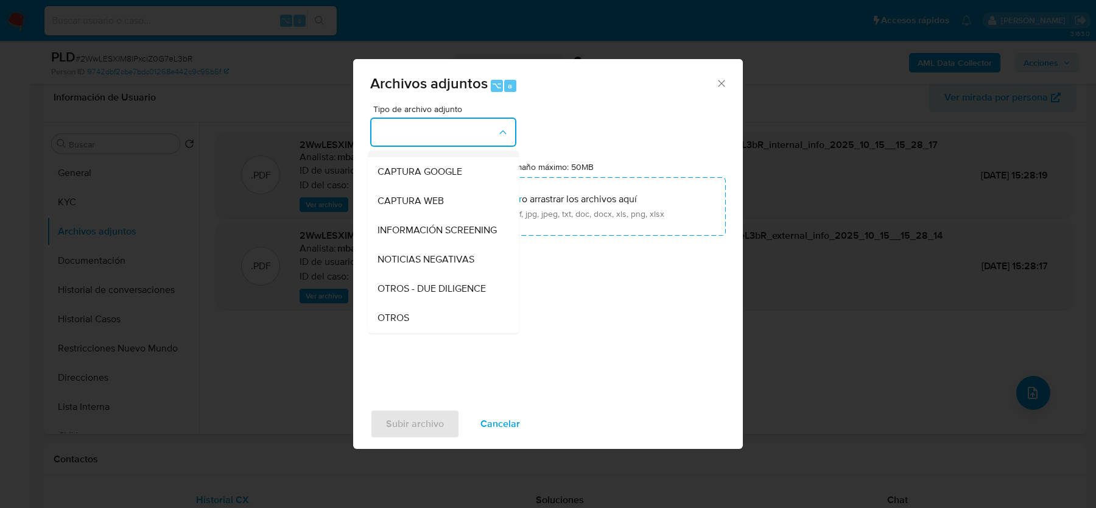
scroll to position [101, 0]
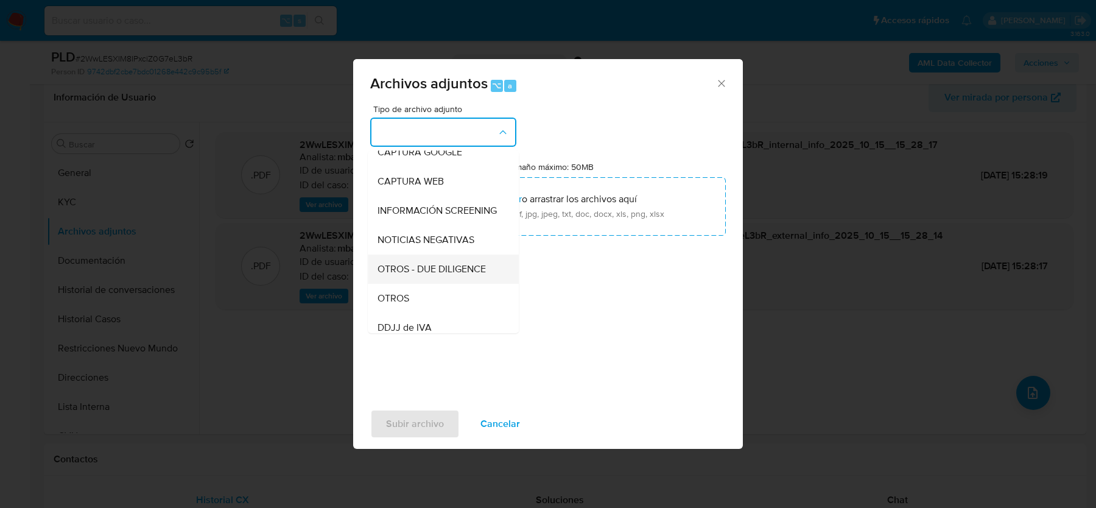
click at [409, 283] on div "OTROS - DUE DILIGENCE" at bounding box center [440, 269] width 124 height 29
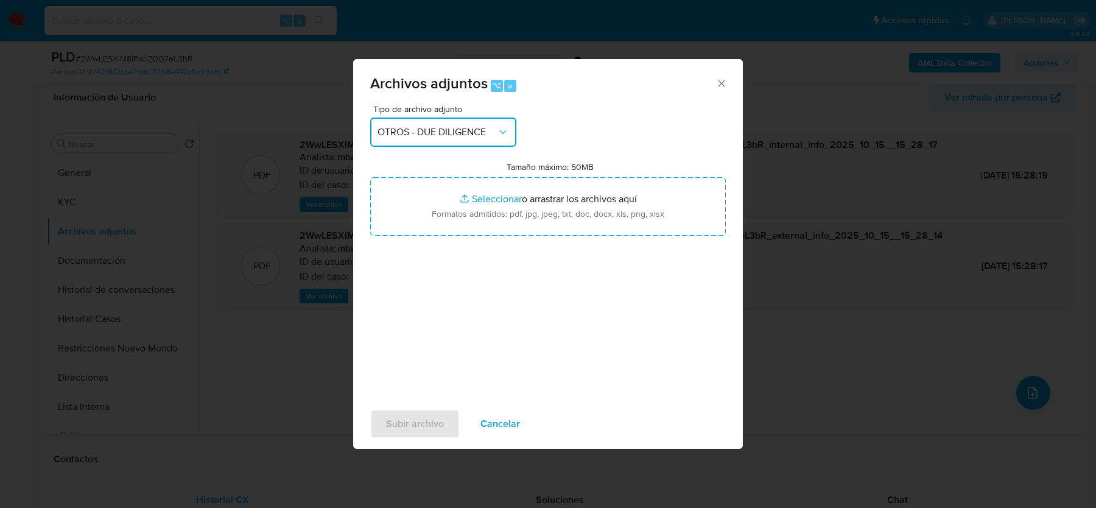
click at [428, 126] on span "OTROS - DUE DILIGENCE" at bounding box center [437, 132] width 119 height 12
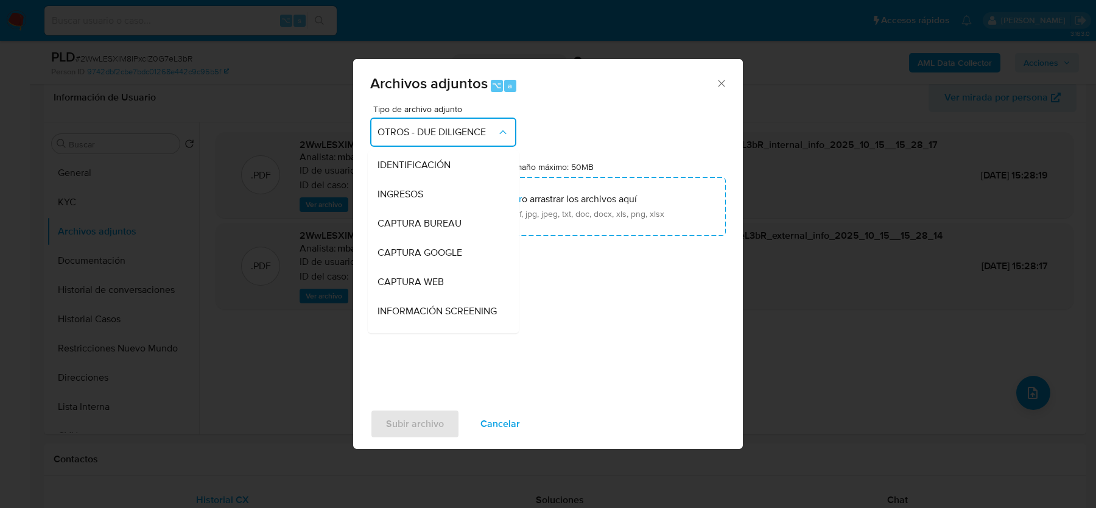
scroll to position [128, 0]
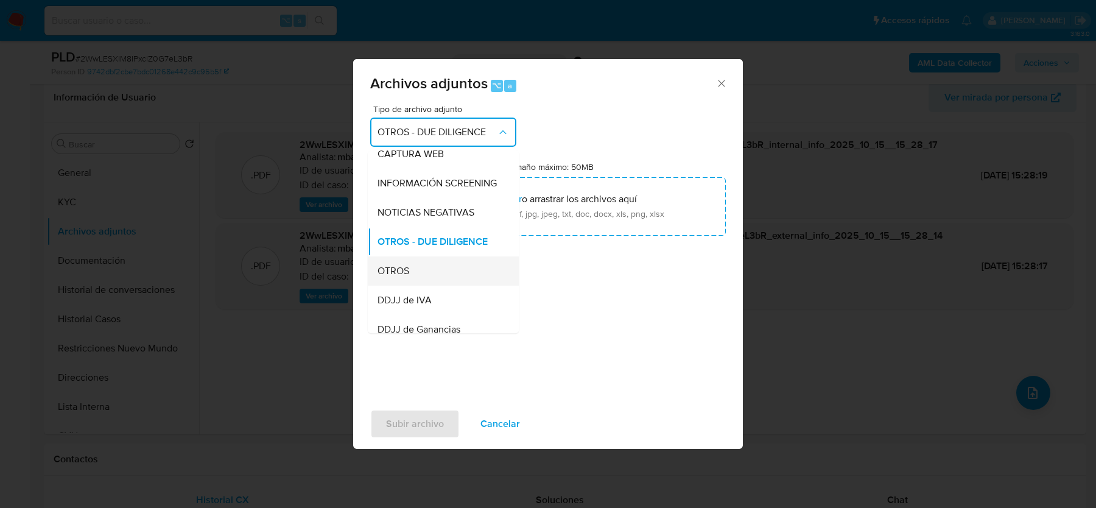
click at [404, 274] on span "OTROS" at bounding box center [394, 271] width 32 height 12
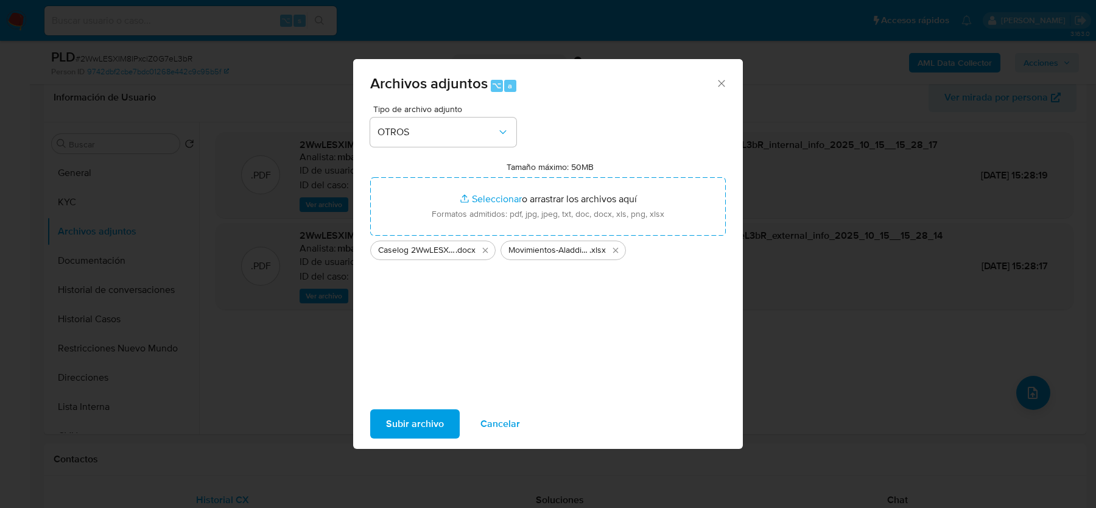
click at [390, 432] on span "Subir archivo" at bounding box center [415, 424] width 58 height 27
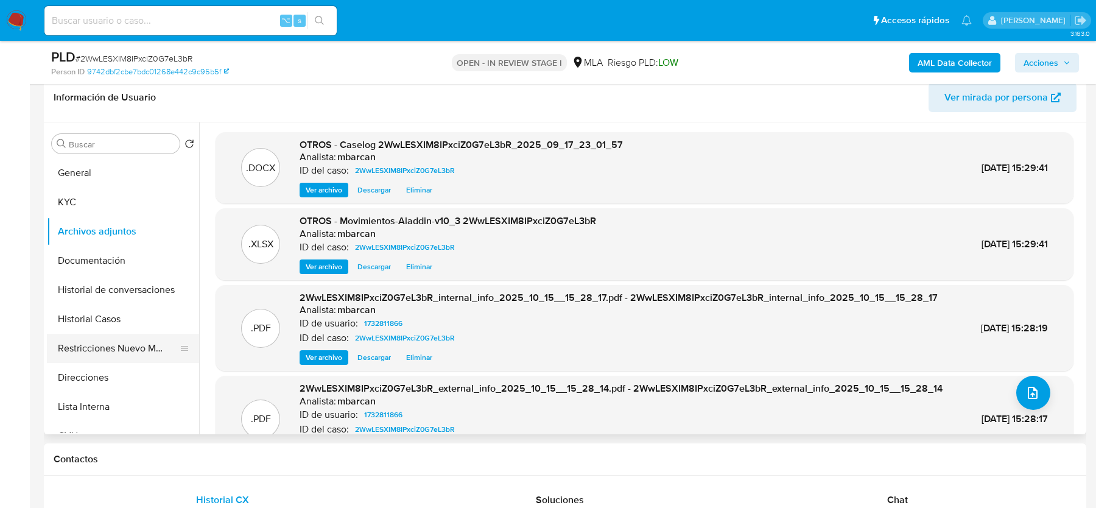
click at [74, 354] on button "Restricciones Nuevo Mundo" at bounding box center [118, 348] width 143 height 29
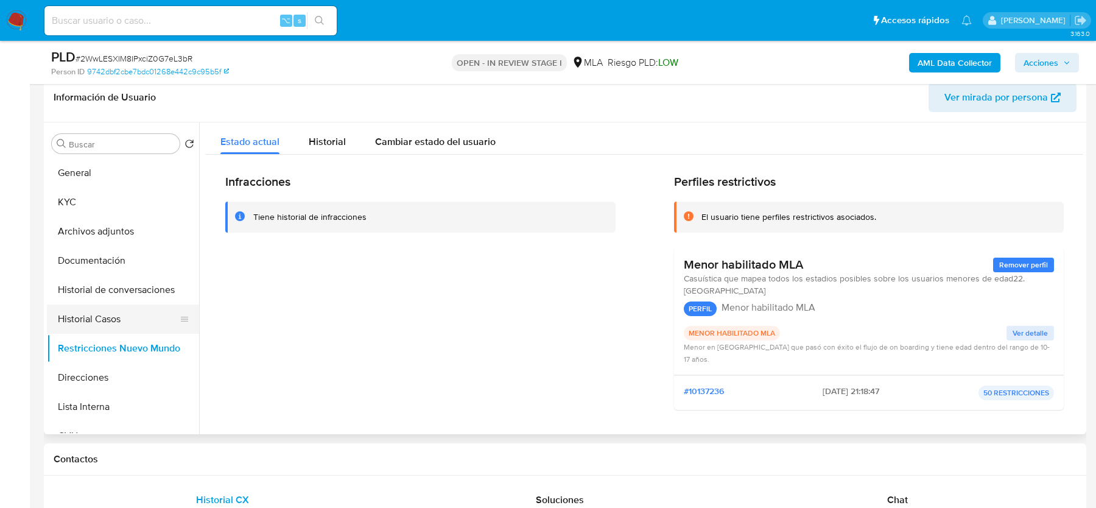
click at [93, 315] on button "Historial Casos" at bounding box center [118, 319] width 143 height 29
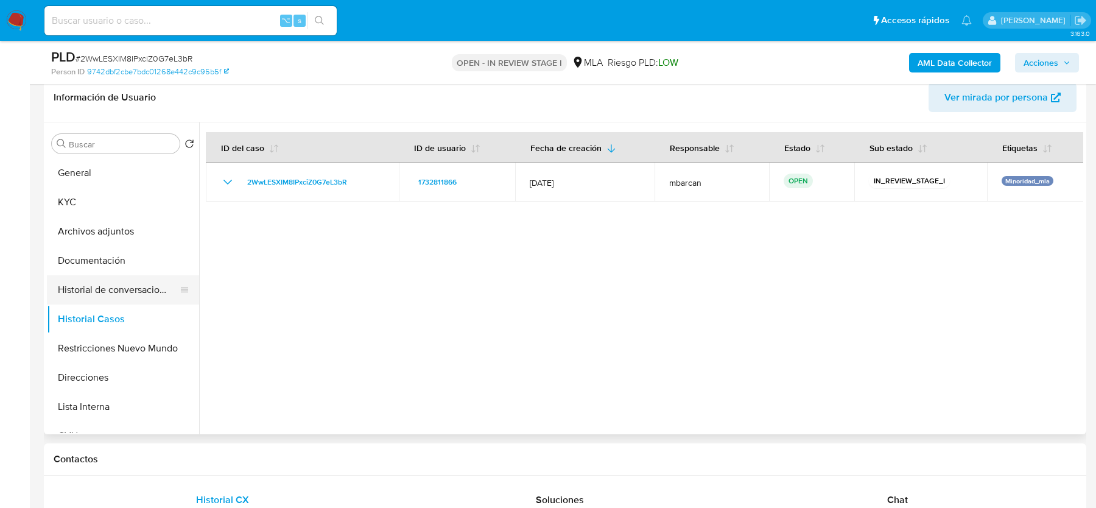
click at [103, 286] on button "Historial de conversaciones" at bounding box center [118, 289] width 143 height 29
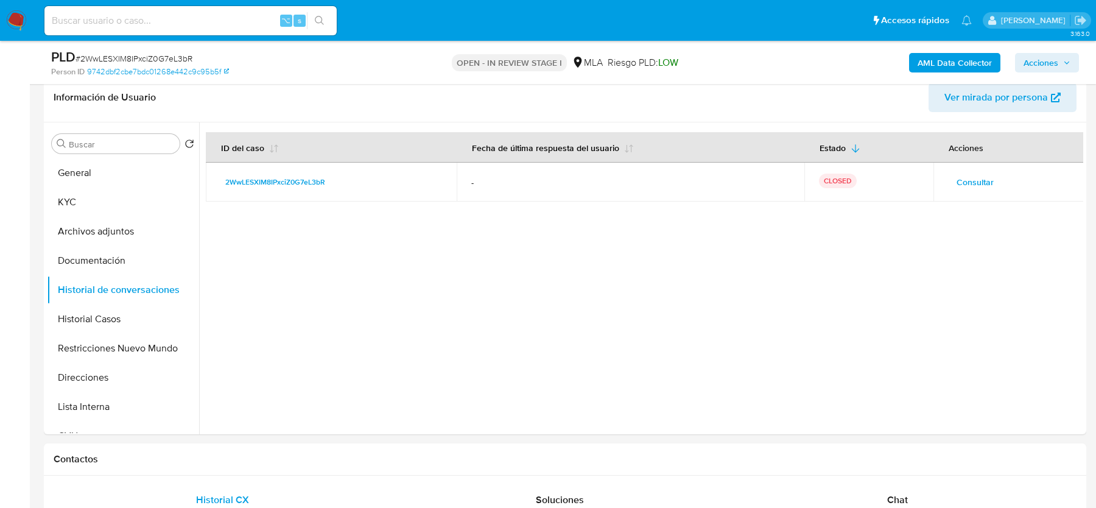
click at [1043, 57] on span "Acciones" at bounding box center [1041, 62] width 35 height 19
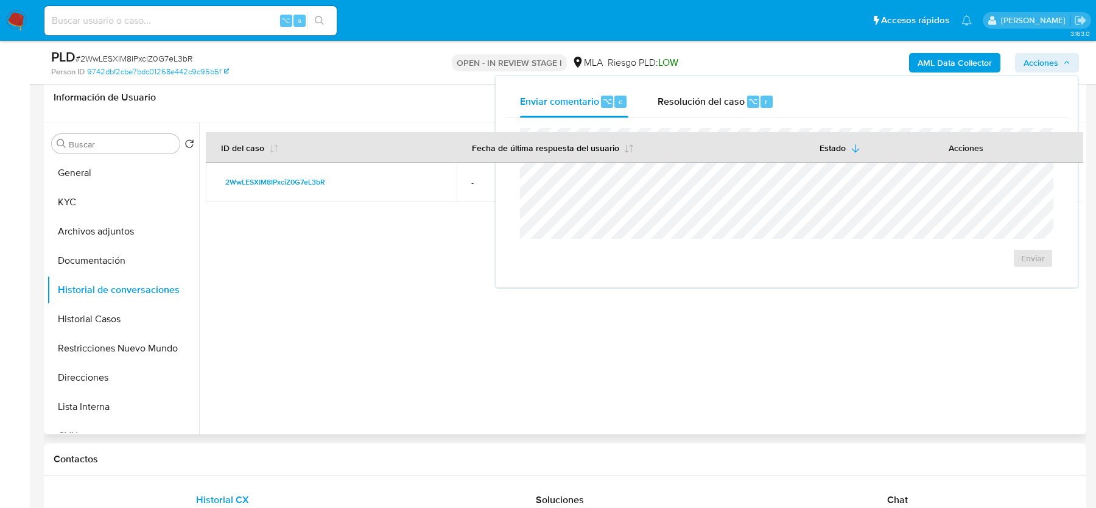
scroll to position [0, 0]
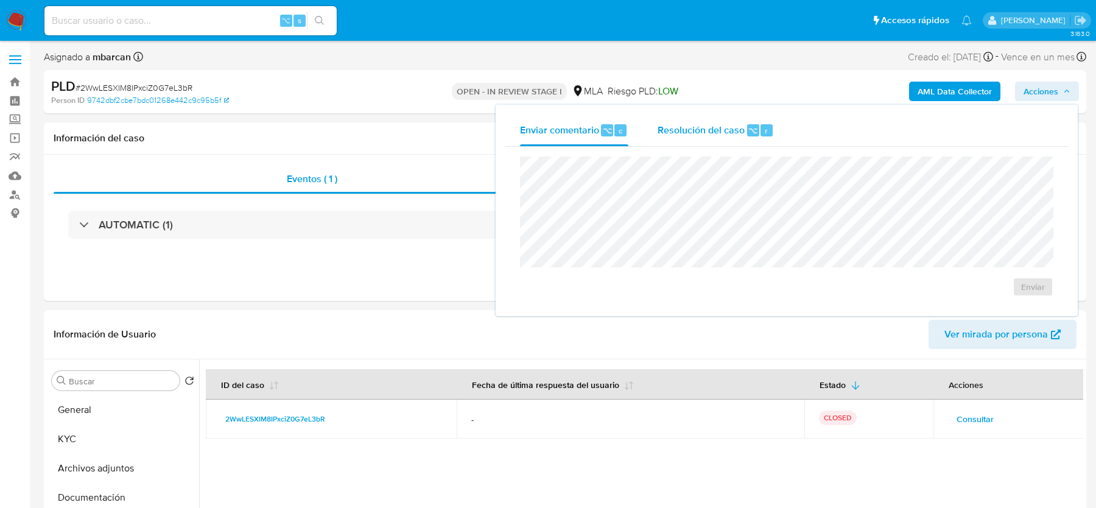
click at [683, 129] on span "Resolución del caso" at bounding box center [701, 130] width 87 height 14
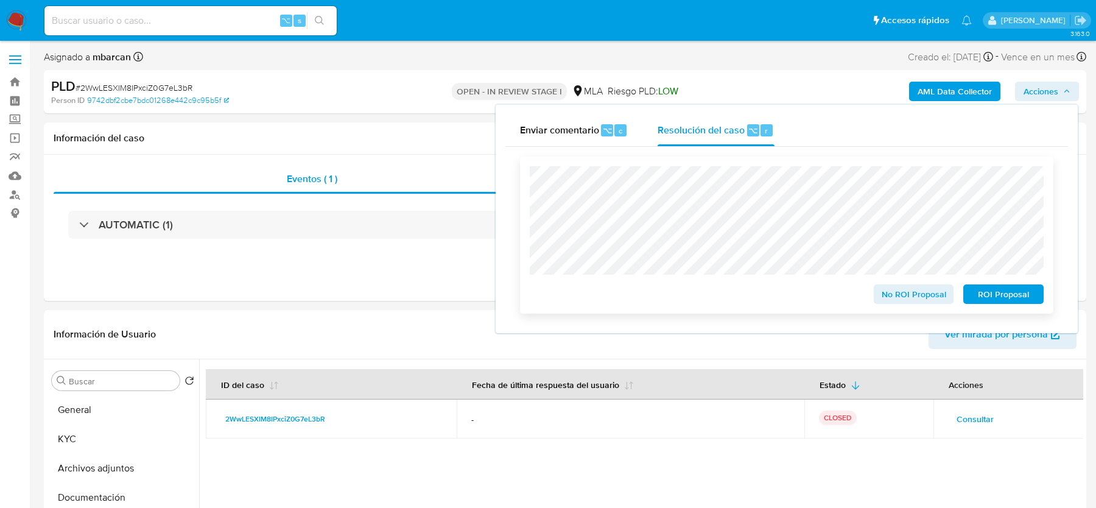
click at [921, 297] on span "No ROI Proposal" at bounding box center [914, 294] width 63 height 17
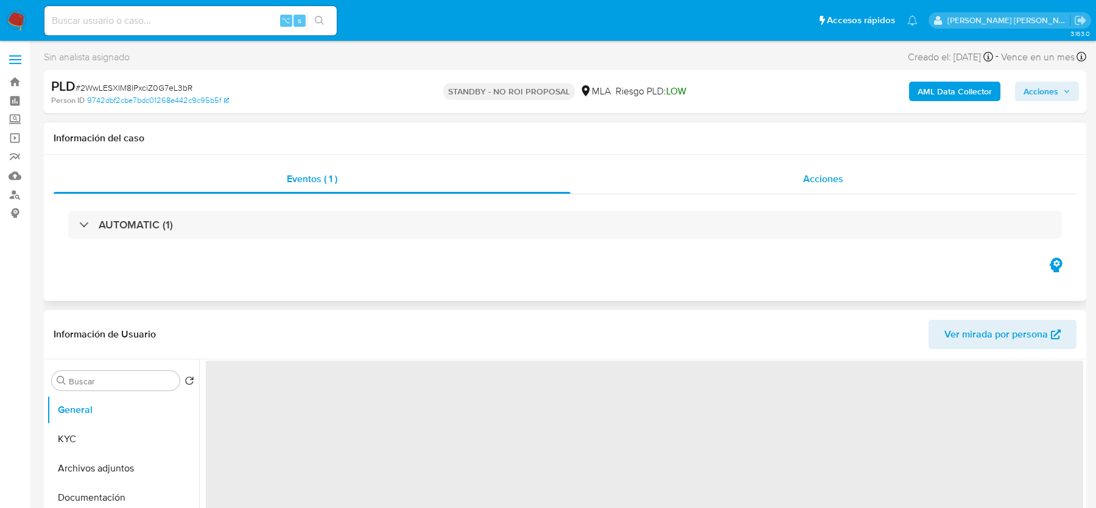
select select "10"
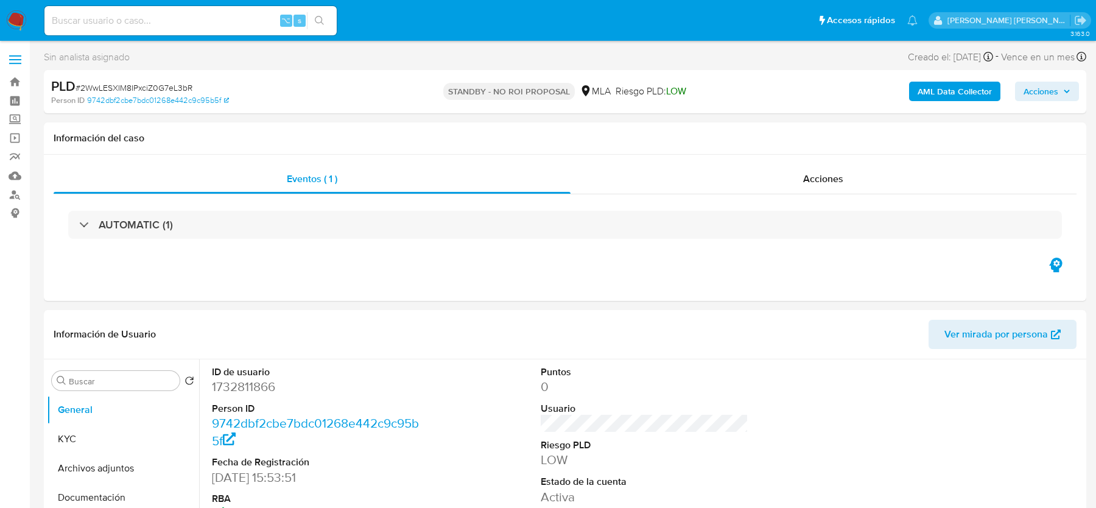
click at [109, 86] on span "# 2WwLESXIM8IPxciZ0G7eL3bR" at bounding box center [134, 88] width 117 height 12
copy span "2WwLESXIM8IPxciZ0G7eL3bR"
click at [113, 15] on input at bounding box center [190, 21] width 292 height 16
paste input "6eSUJ32rFrkmF5OJYYOT2CZT"
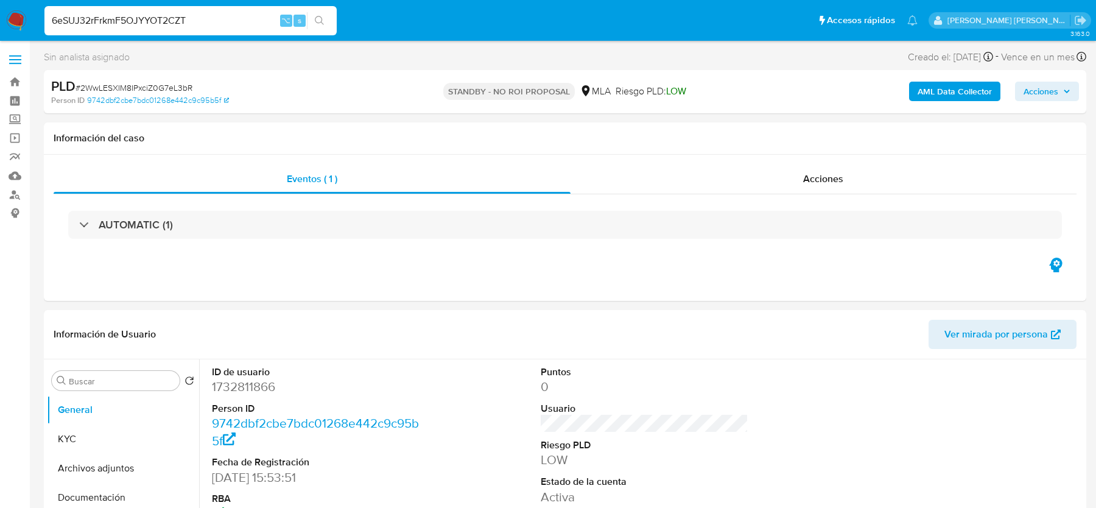
type input "6eSUJ32rFrkmF5OJYYOT2CZT"
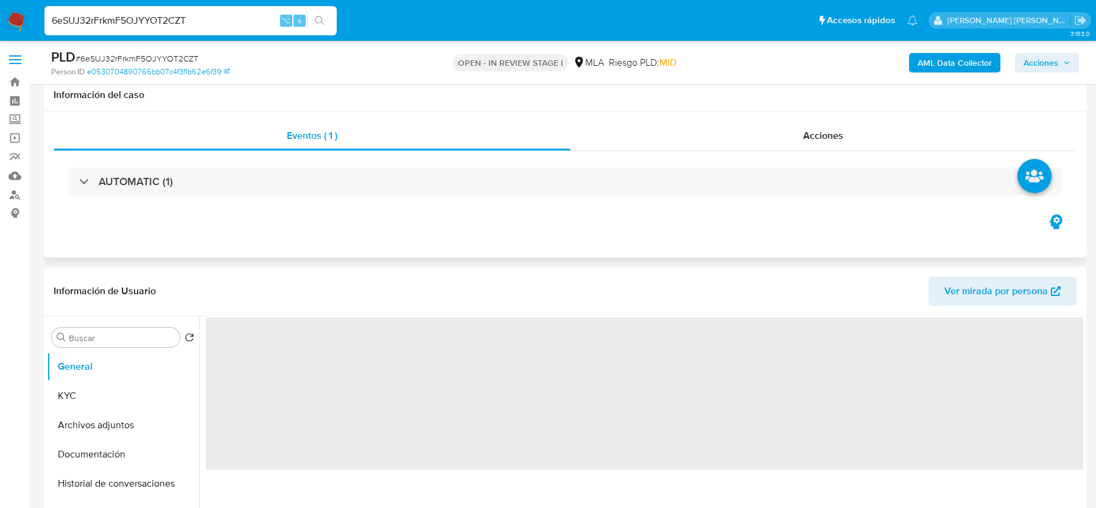
scroll to position [272, 0]
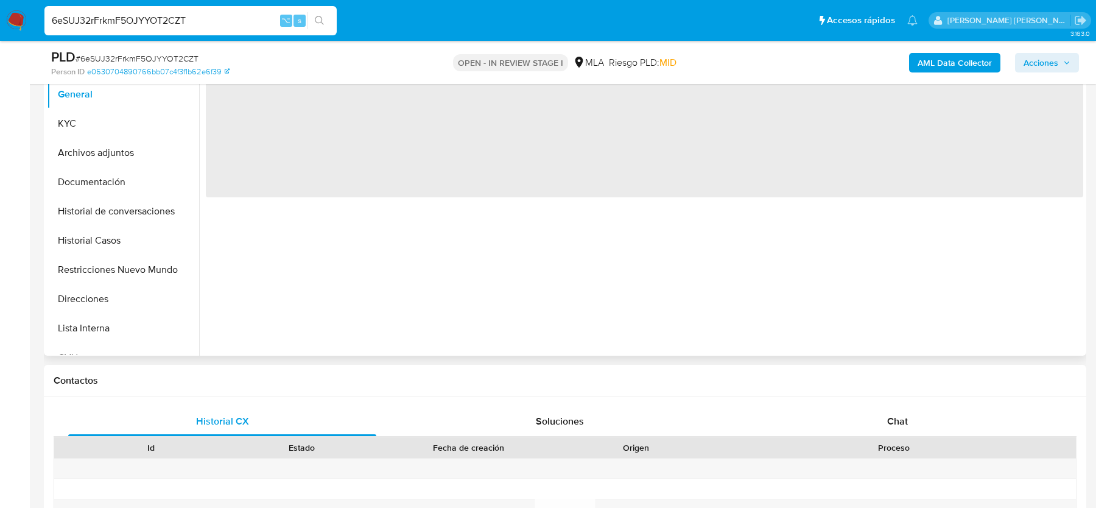
select select "10"
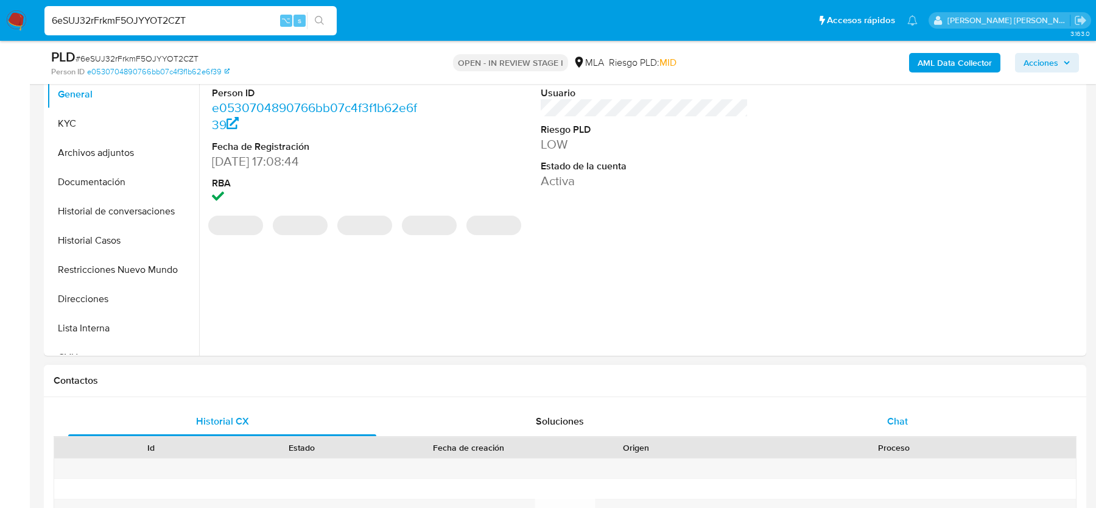
click at [909, 424] on div "Chat" at bounding box center [898, 421] width 308 height 29
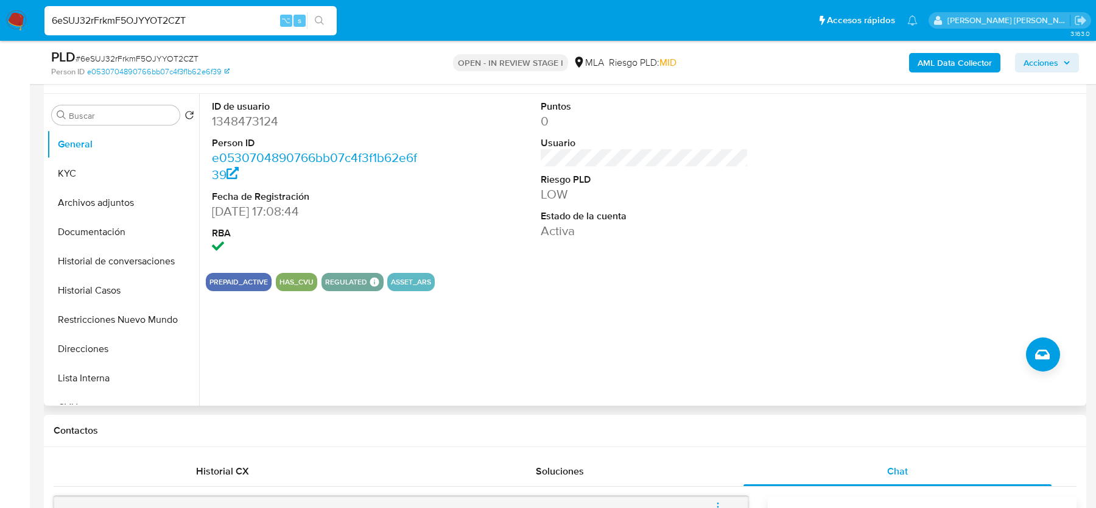
scroll to position [209, 0]
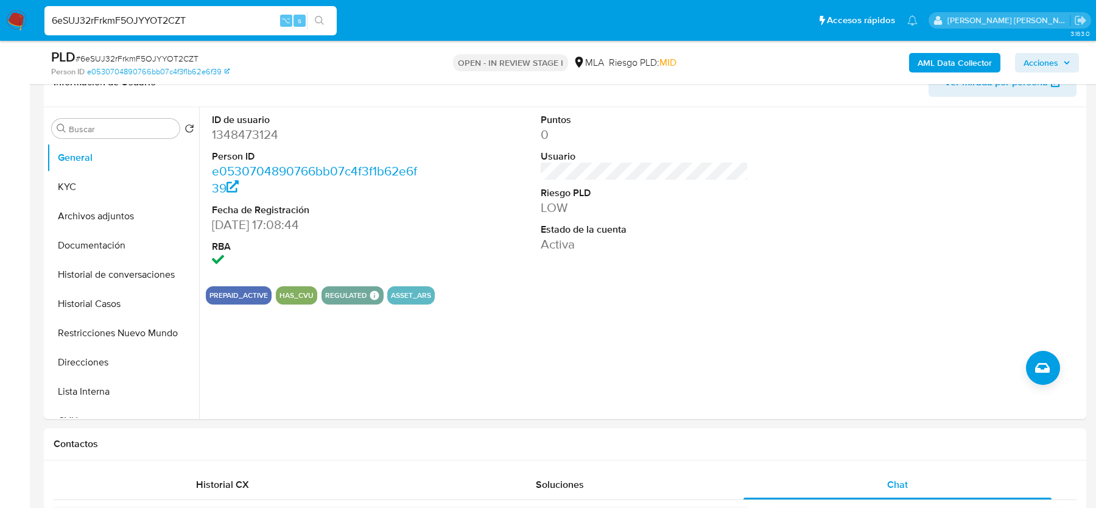
click at [129, 59] on span "# 6eSUJ32rFrkmF5OJYYOT2CZT" at bounding box center [137, 58] width 123 height 12
copy span "6eSUJ32rFrkmF5OJYYOT2CZT"
click at [225, 138] on dd "1348473124" at bounding box center [315, 134] width 207 height 17
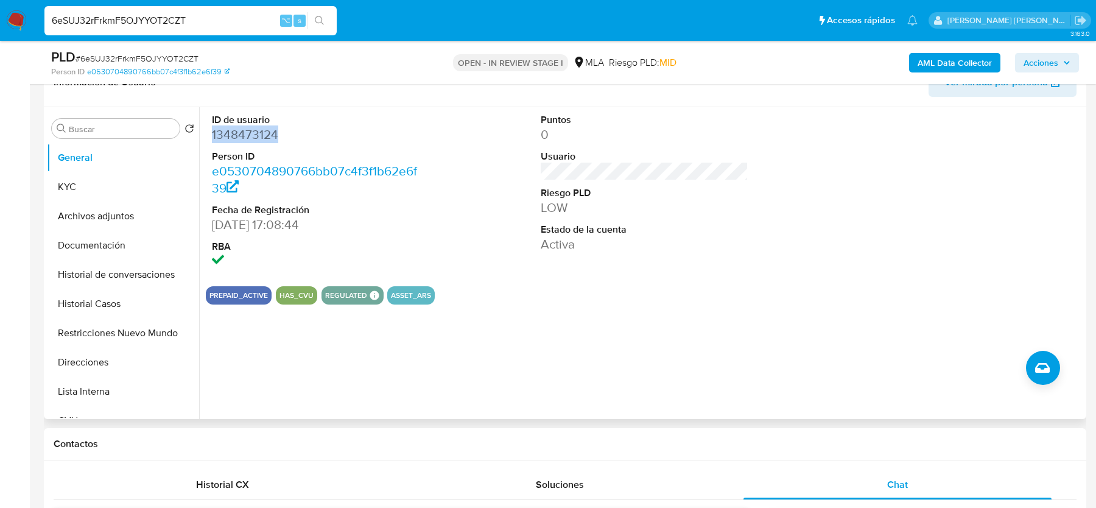
copy dd "1348473124"
click at [74, 189] on button "KYC" at bounding box center [118, 186] width 143 height 29
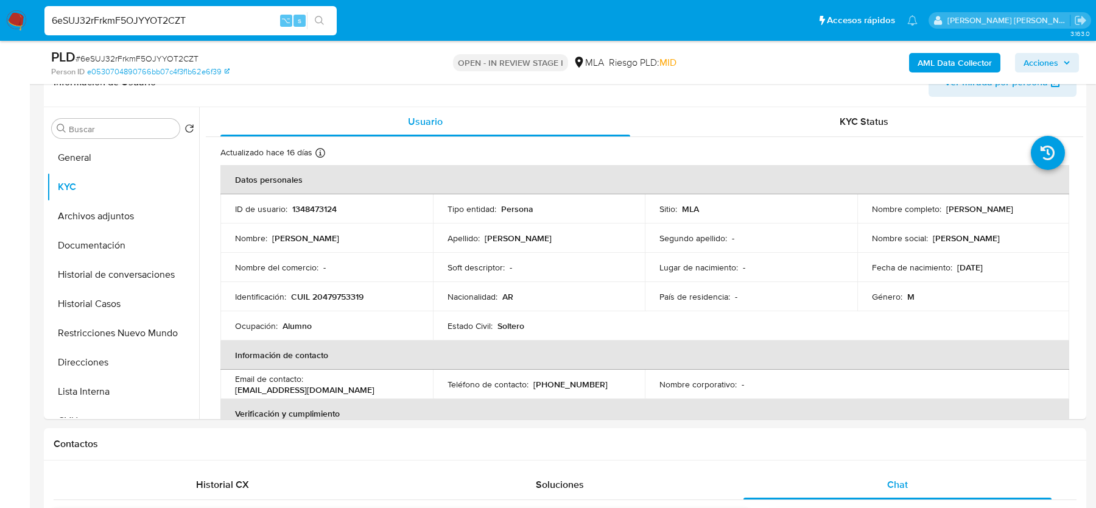
click at [163, 18] on input "6eSUJ32rFrkmF5OJYYOT2CZT" at bounding box center [190, 21] width 292 height 16
paste input "3OGJwDM89AGsvxePo6oqFU0L"
type input "3OGJwDM89AGsvxePo6oqFU0L"
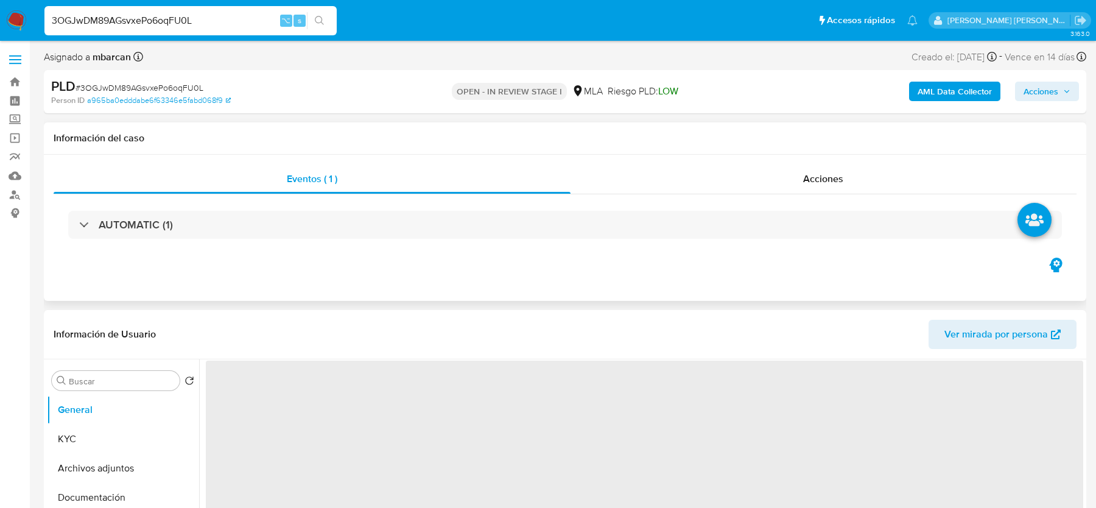
select select "10"
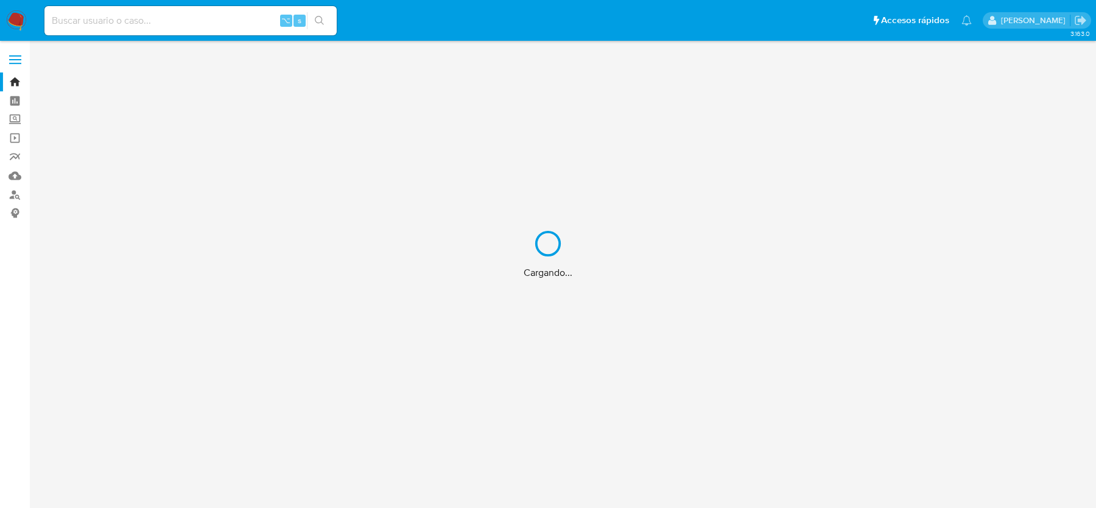
click at [199, 18] on div "Cargando..." at bounding box center [548, 254] width 1096 height 508
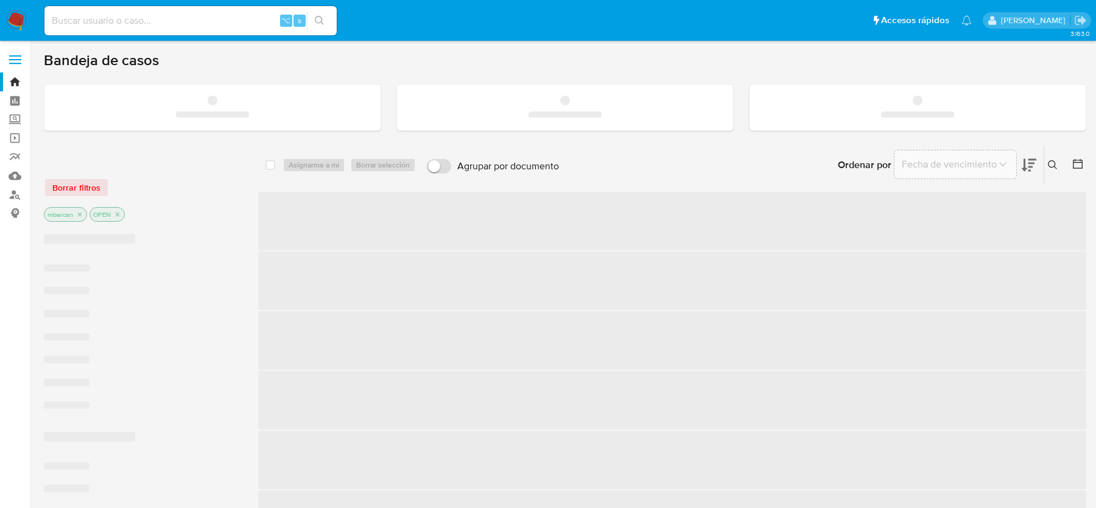
click at [122, 13] on input at bounding box center [190, 21] width 292 height 16
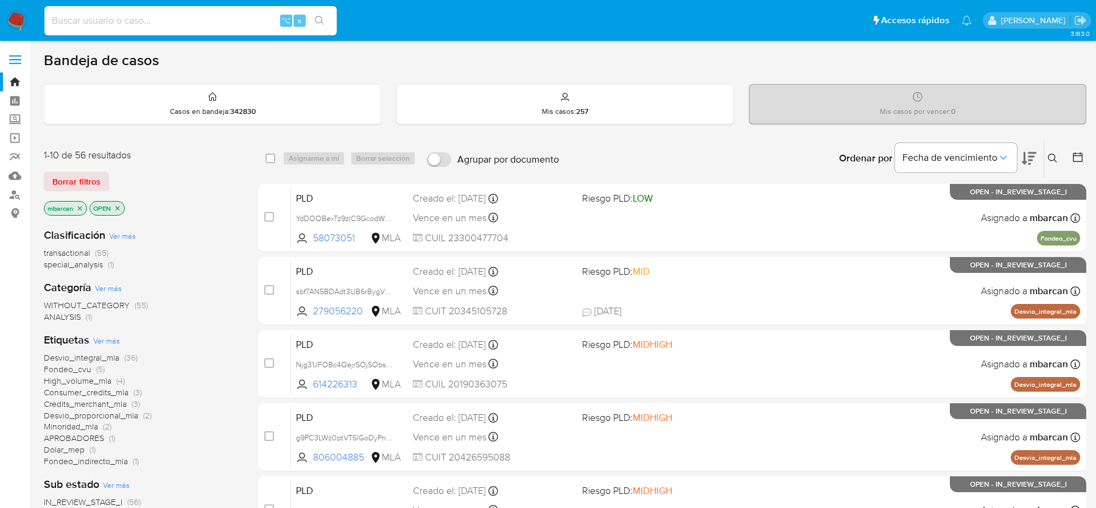
paste input "3OGJwDM89AGsvxePo6oqFU0L"
type input "3OGJwDM89AGsvxePo6oqFU0L"
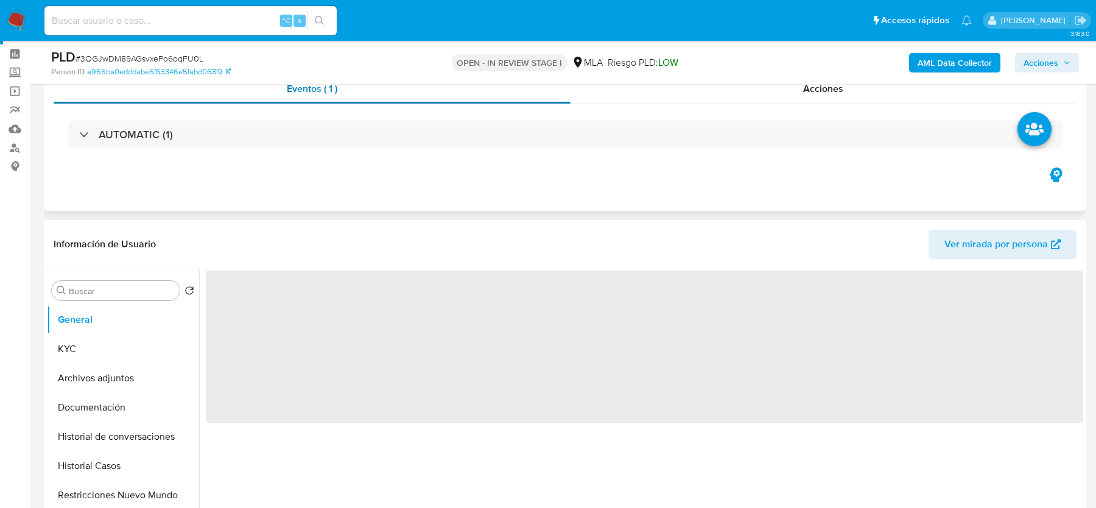
select select "10"
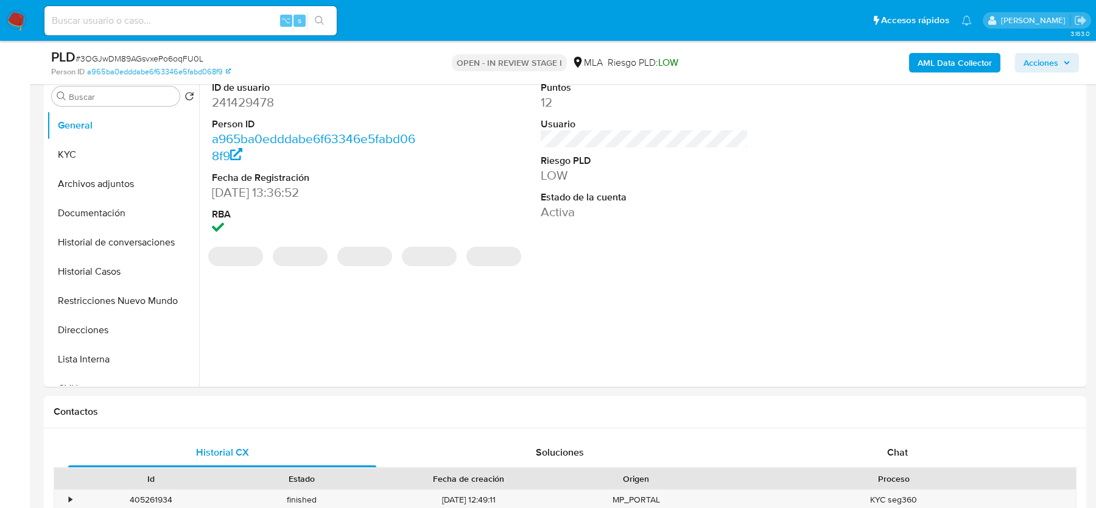
scroll to position [178, 0]
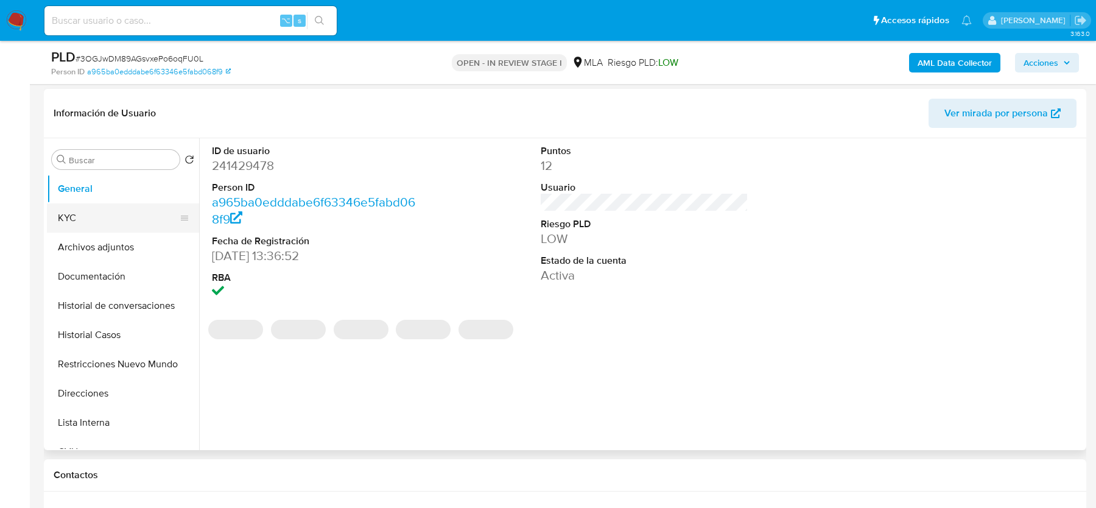
click at [70, 218] on button "KYC" at bounding box center [118, 217] width 143 height 29
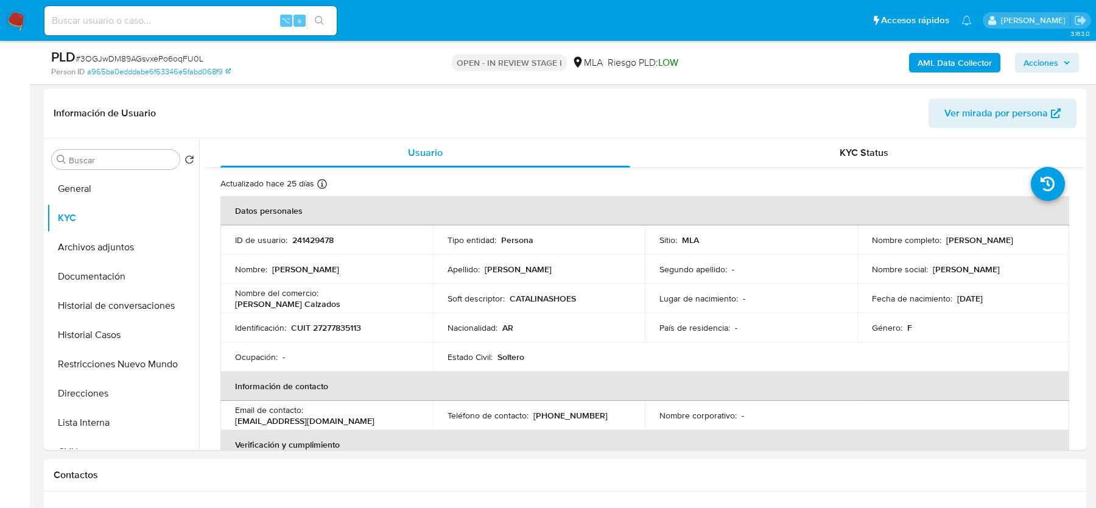
click at [125, 58] on span "# 3OGJwDM89AGsvxePo6oqFU0L" at bounding box center [140, 58] width 128 height 12
copy span "3OGJwDM89AGsvxePo6oqFU0L"
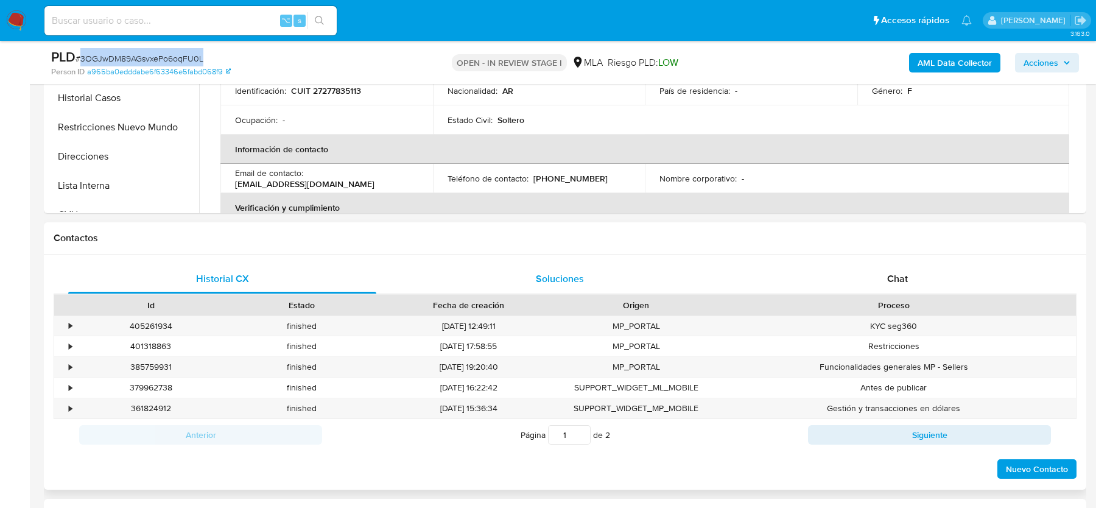
scroll to position [445, 0]
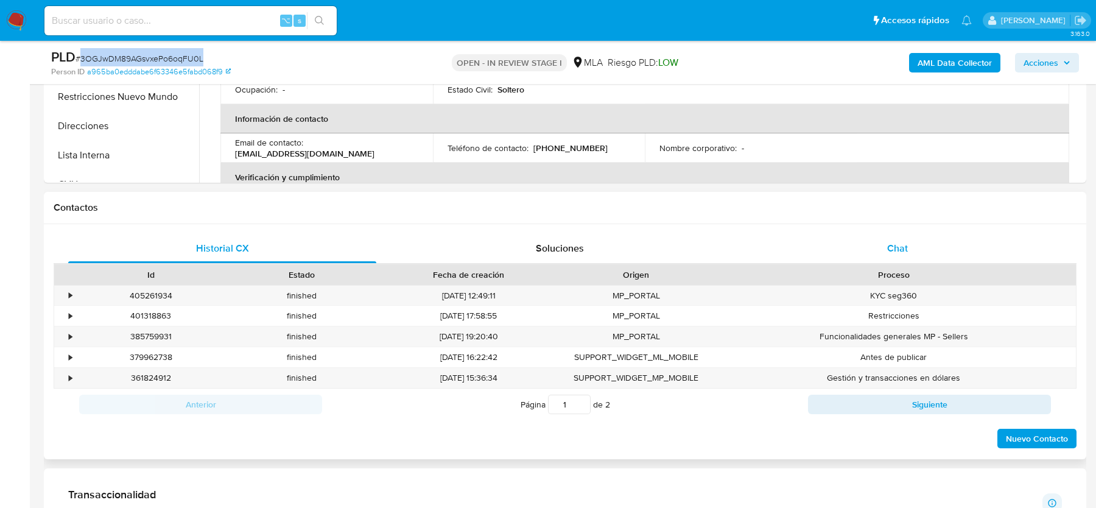
click at [919, 238] on div "Chat" at bounding box center [898, 248] width 308 height 29
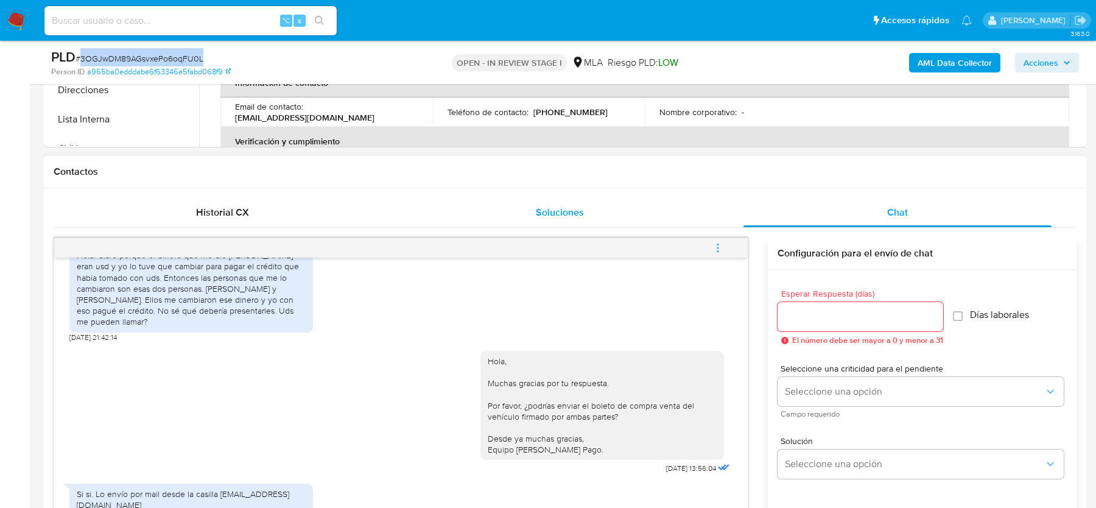
scroll to position [576, 0]
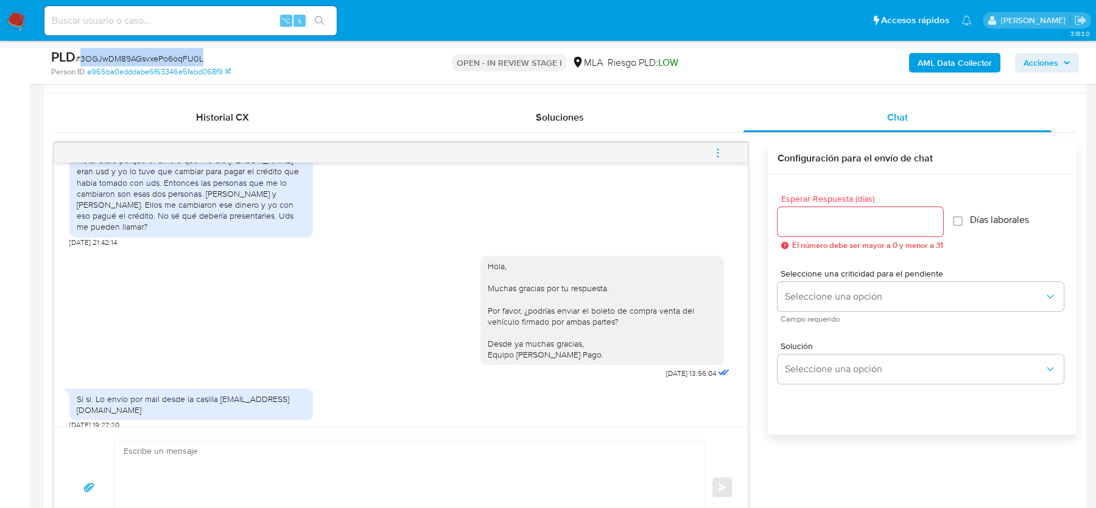
drag, startPoint x: 74, startPoint y: 401, endPoint x: 213, endPoint y: 401, distance: 139.5
click at [213, 401] on div "Si si. Lo envío por mail desde la casilla catalinacalzados@outlook.com.ar" at bounding box center [191, 405] width 244 height 32
copy div "catalinacalzados@outlook.com.ar"
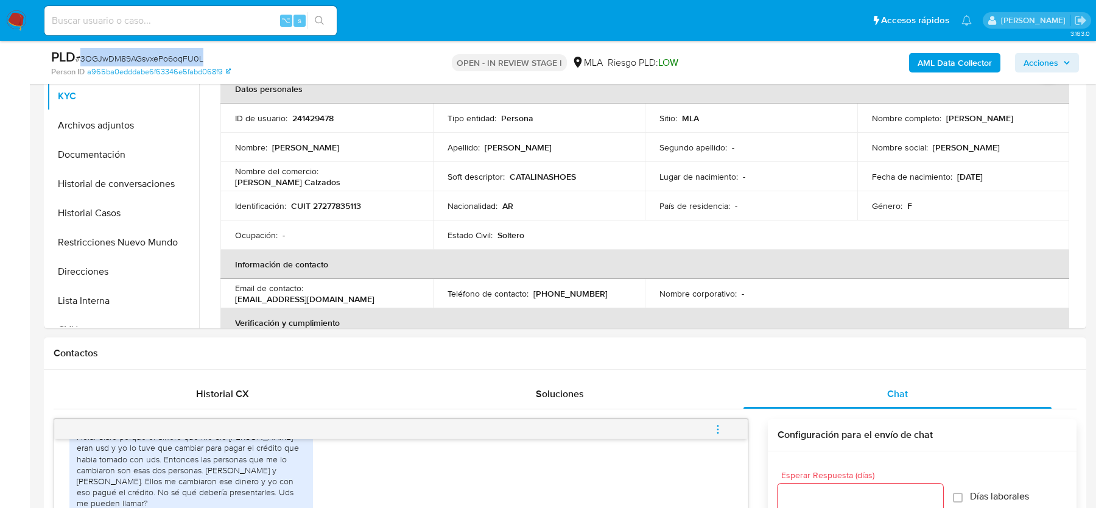
scroll to position [223, 0]
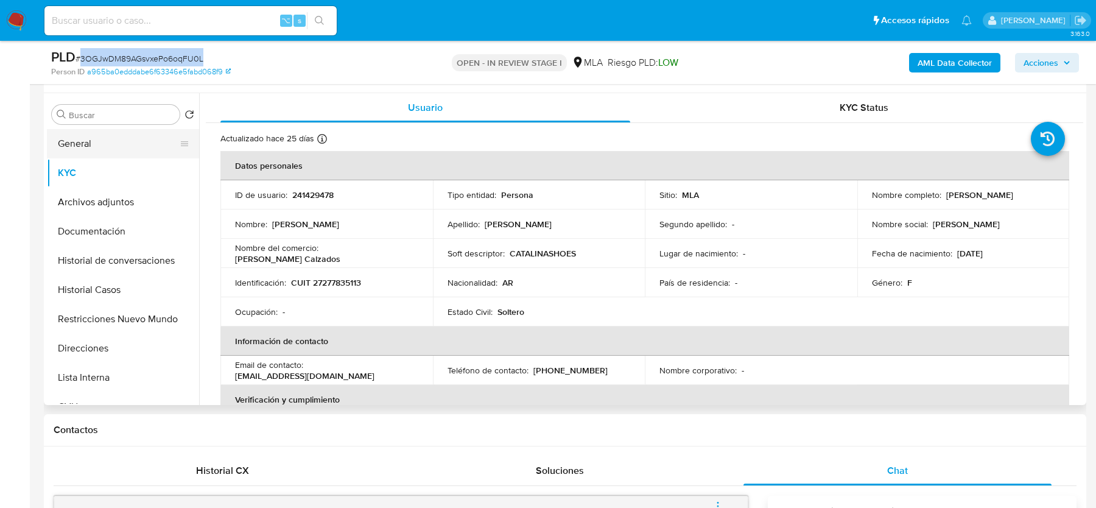
click at [58, 155] on button "General" at bounding box center [118, 143] width 143 height 29
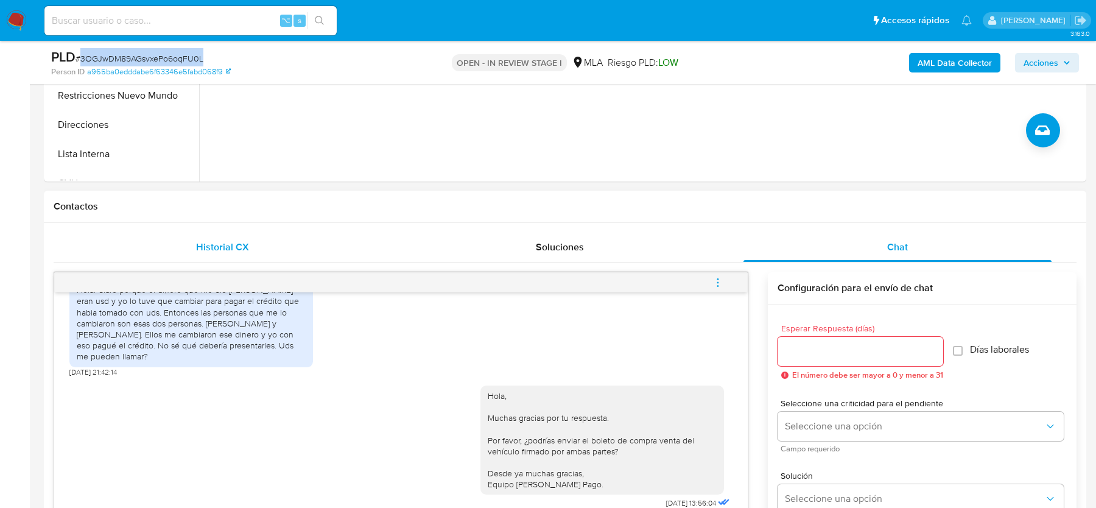
scroll to position [306, 0]
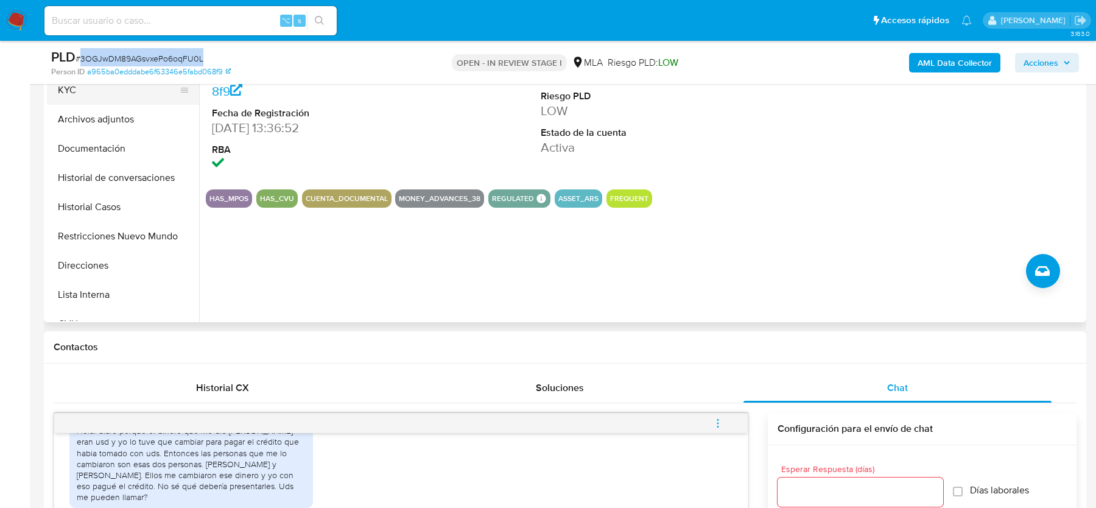
click at [105, 97] on button "KYC" at bounding box center [118, 90] width 143 height 29
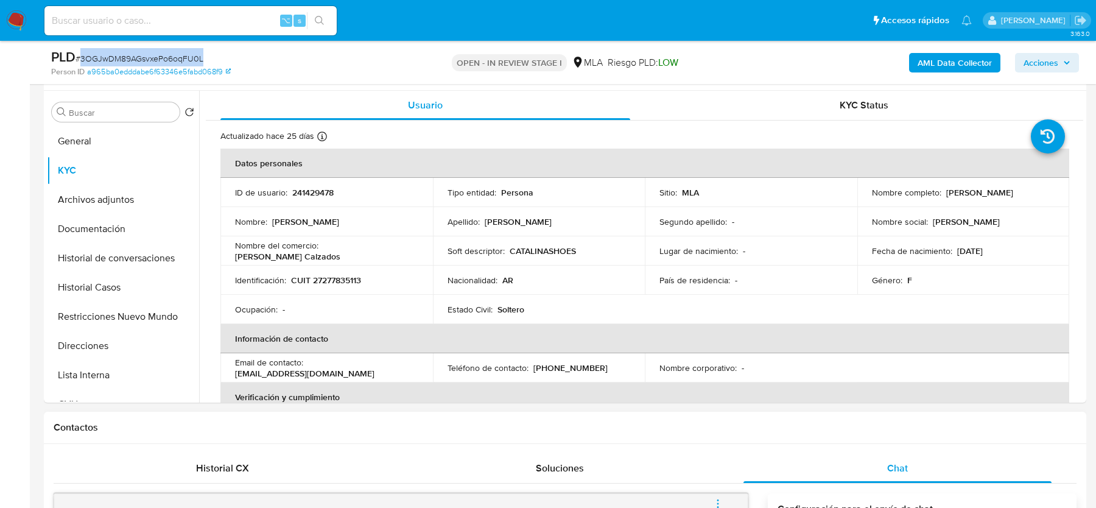
scroll to position [224, 0]
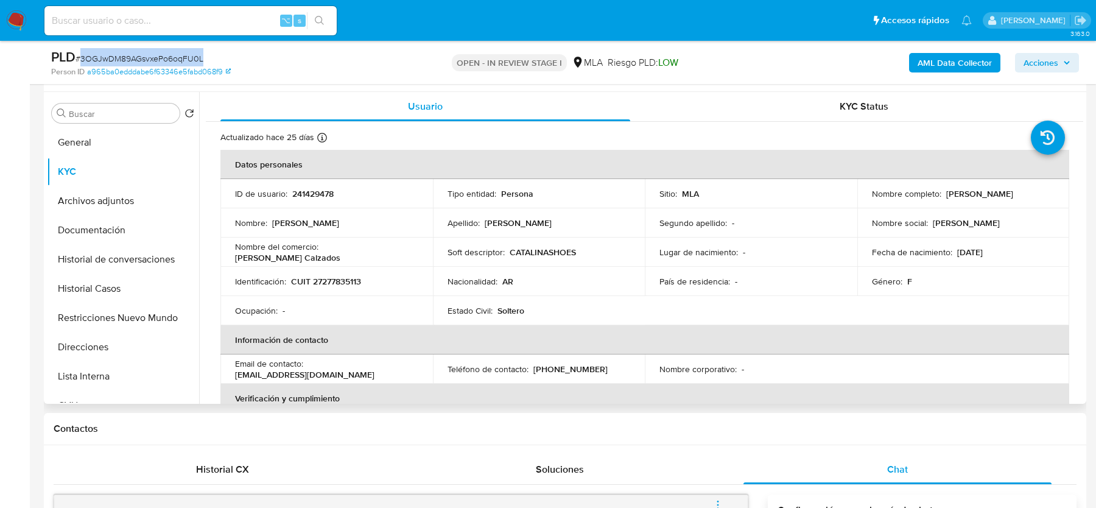
drag, startPoint x: 945, startPoint y: 188, endPoint x: 1032, endPoint y: 188, distance: 86.5
click at [1032, 188] on div "Nombre completo : Marta Gloria Alesso" at bounding box center [963, 193] width 183 height 11
click at [236, 25] on input at bounding box center [190, 21] width 292 height 16
paste input "qr5V9UXtDNNrl4adAdD1rqMg"
type input "qr5V9UXtDNNrl4adAdD1rqMg"
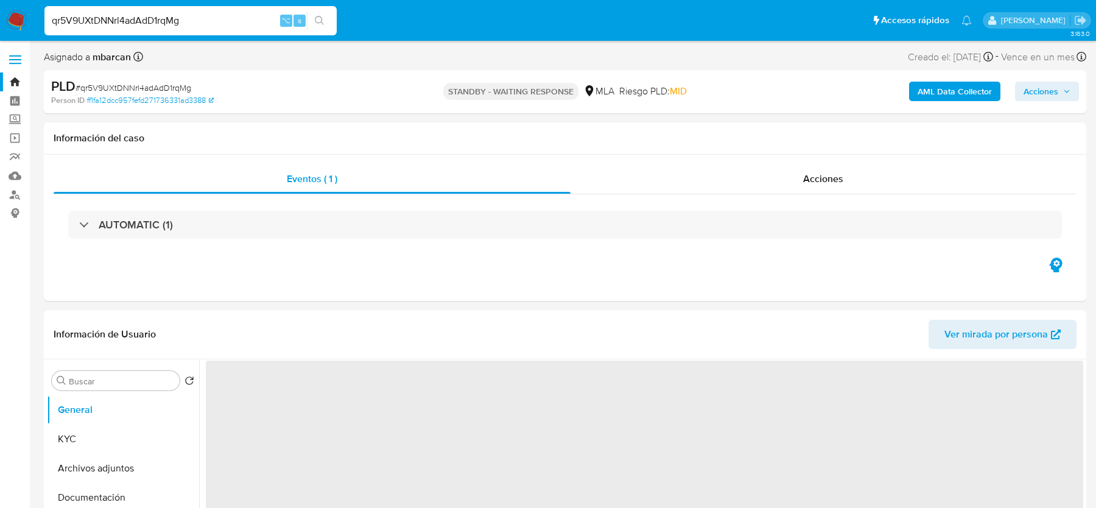
select select "10"
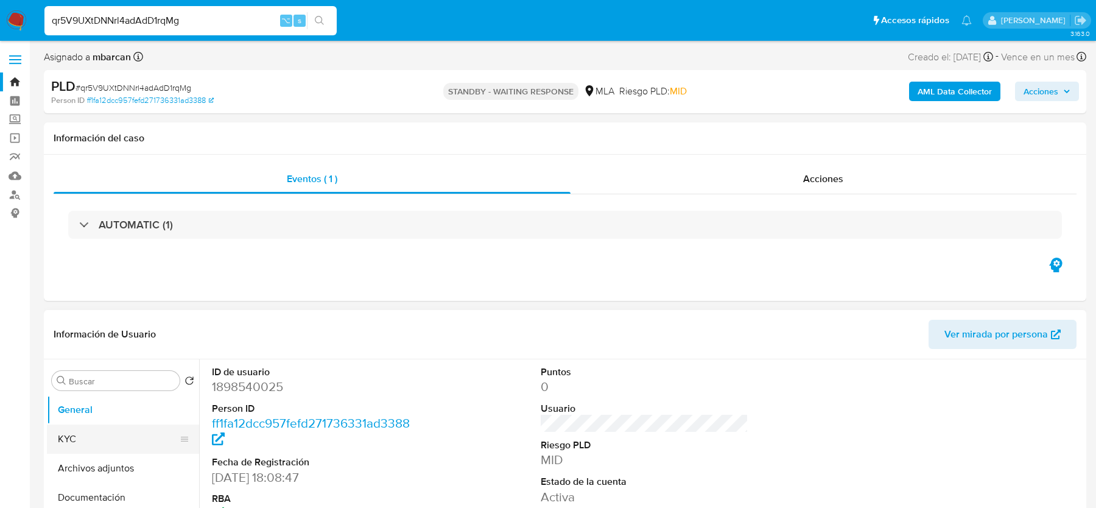
click at [107, 442] on button "KYC" at bounding box center [118, 439] width 143 height 29
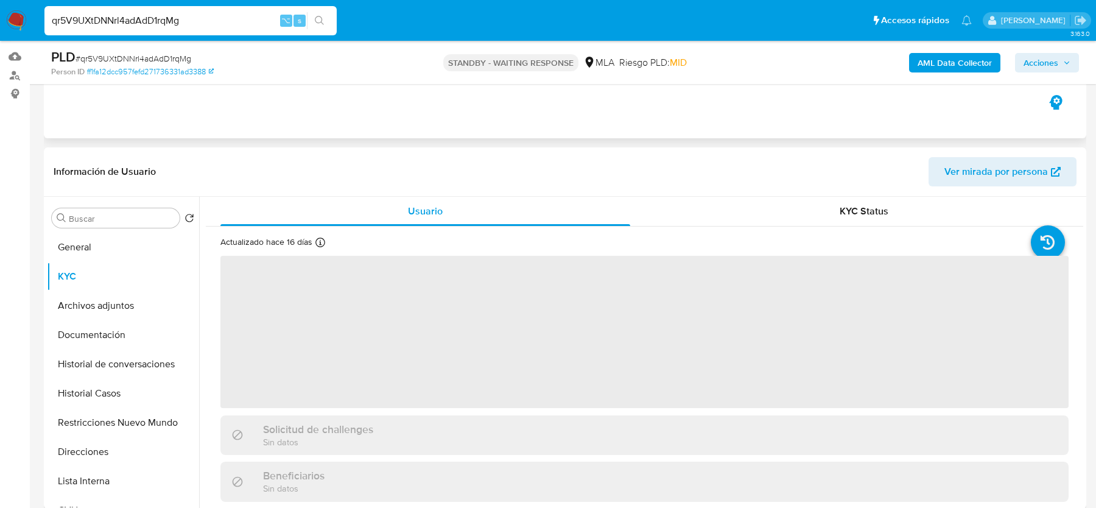
scroll to position [129, 0]
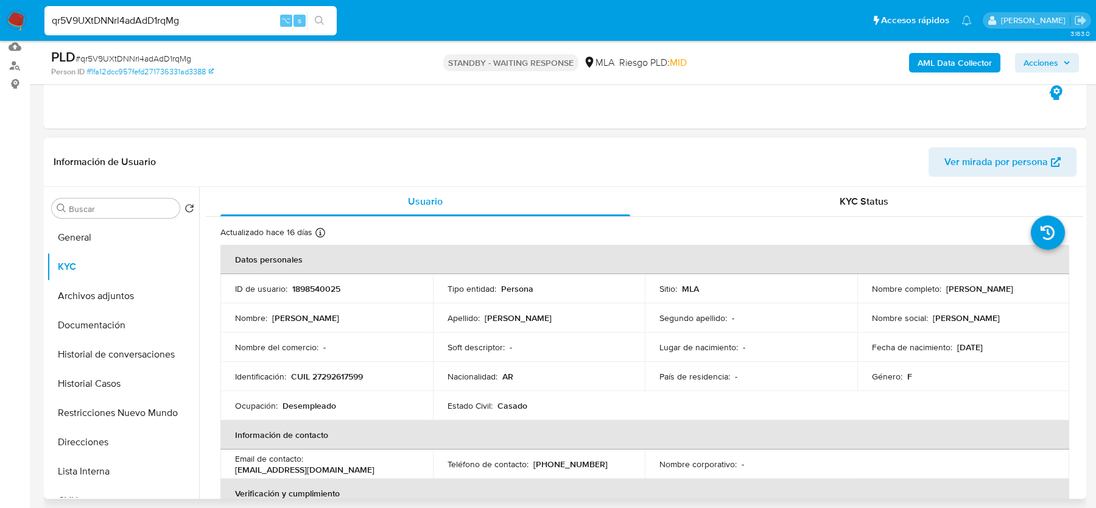
drag, startPoint x: 947, startPoint y: 291, endPoint x: 1031, endPoint y: 289, distance: 84.1
click at [1014, 289] on p "[PERSON_NAME]" at bounding box center [980, 288] width 67 height 11
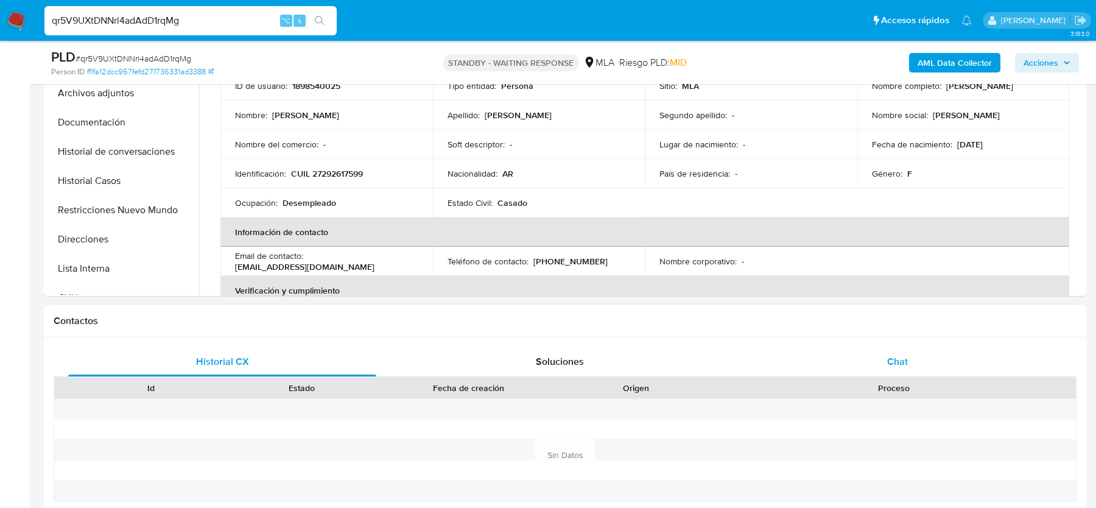
click at [895, 355] on span "Chat" at bounding box center [898, 362] width 21 height 14
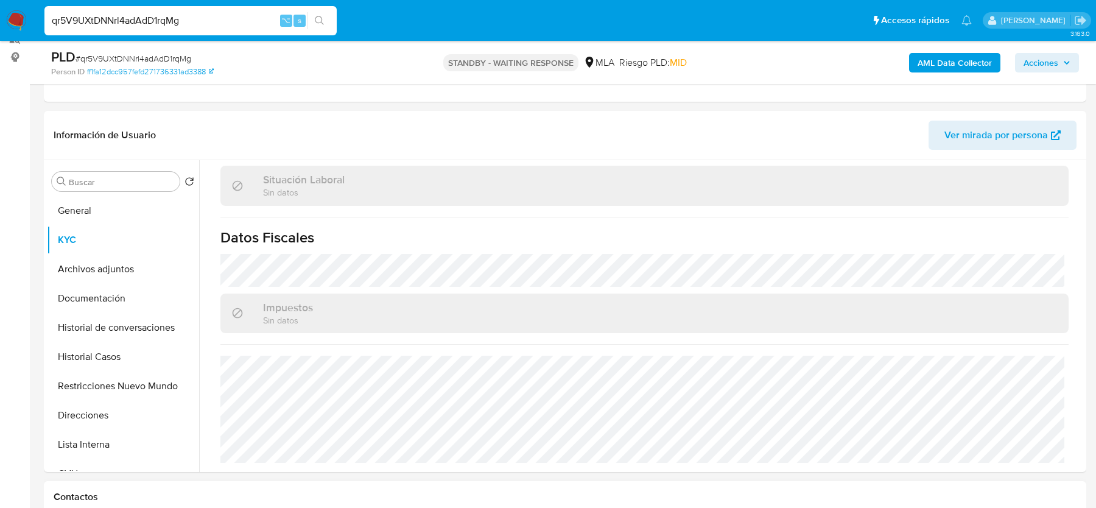
scroll to position [154, 0]
click at [196, 24] on input "qr5V9UXtDNNrl4adAdD1rqMg" at bounding box center [190, 21] width 292 height 16
paste input "lcQFuKP755Wwcv1I11mSJzq7"
type input "lcQFuKP755Wwcv1I11mSJzq7"
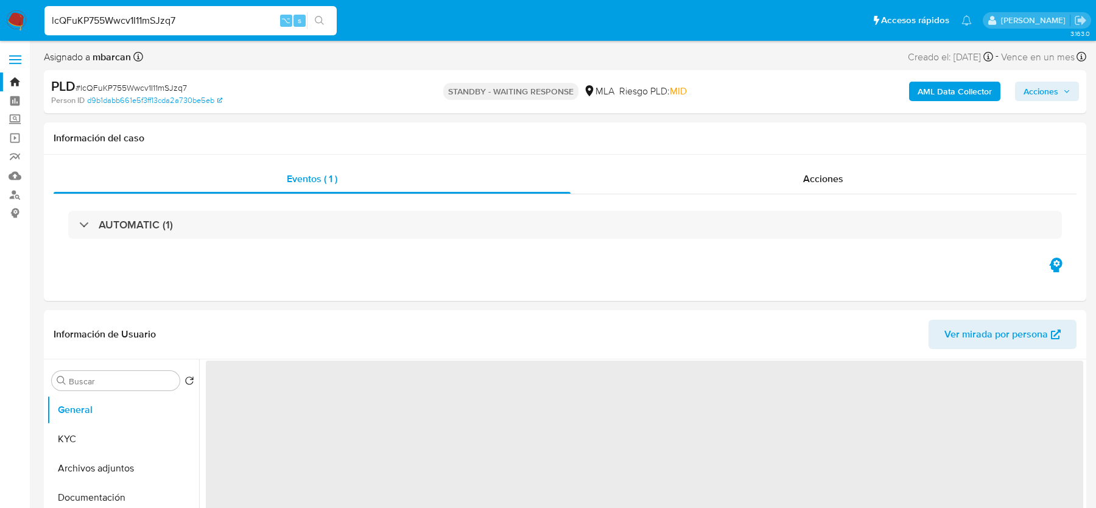
select select "10"
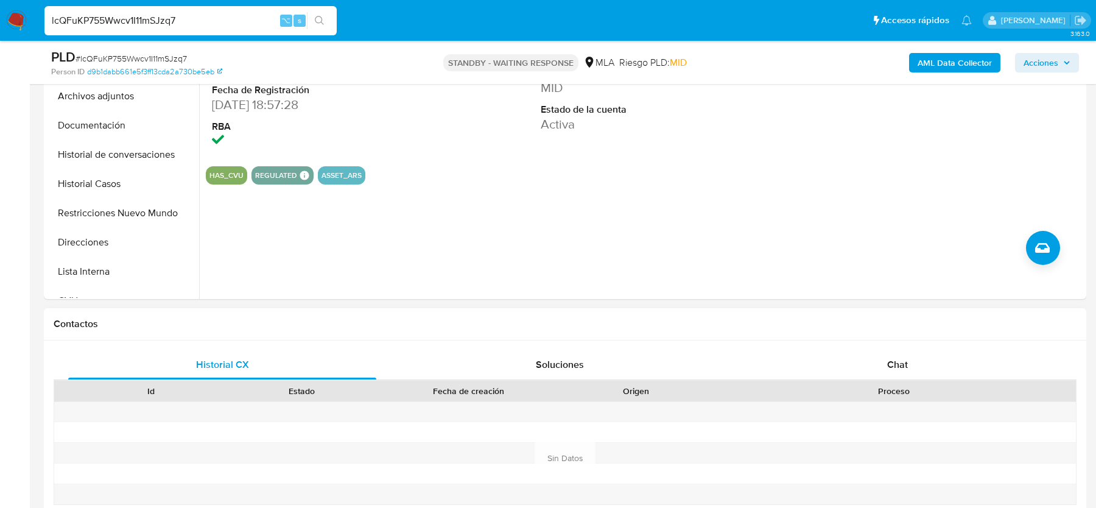
scroll to position [357, 0]
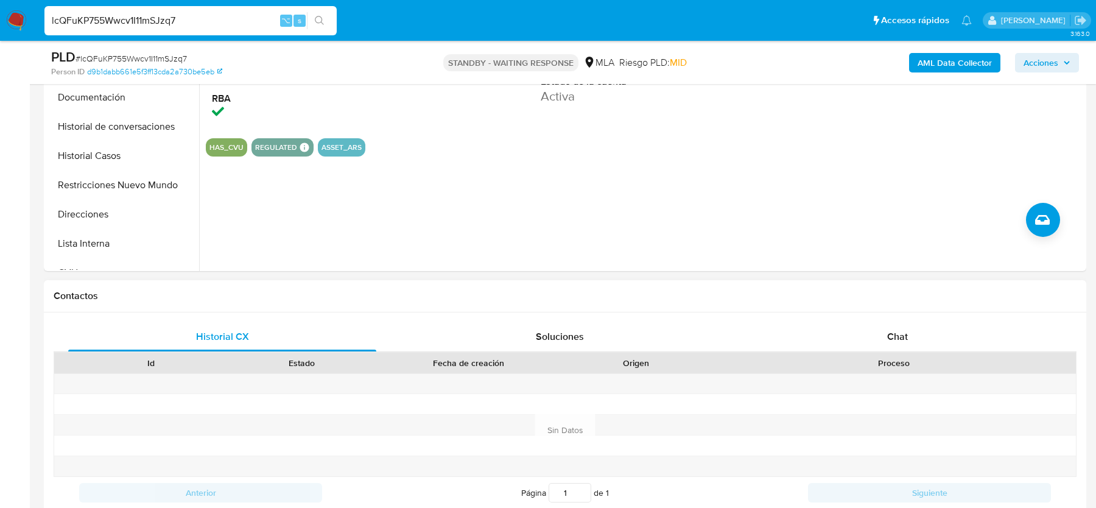
click at [852, 305] on div "Contactos" at bounding box center [565, 296] width 1043 height 32
click at [860, 334] on div "Chat" at bounding box center [898, 336] width 308 height 29
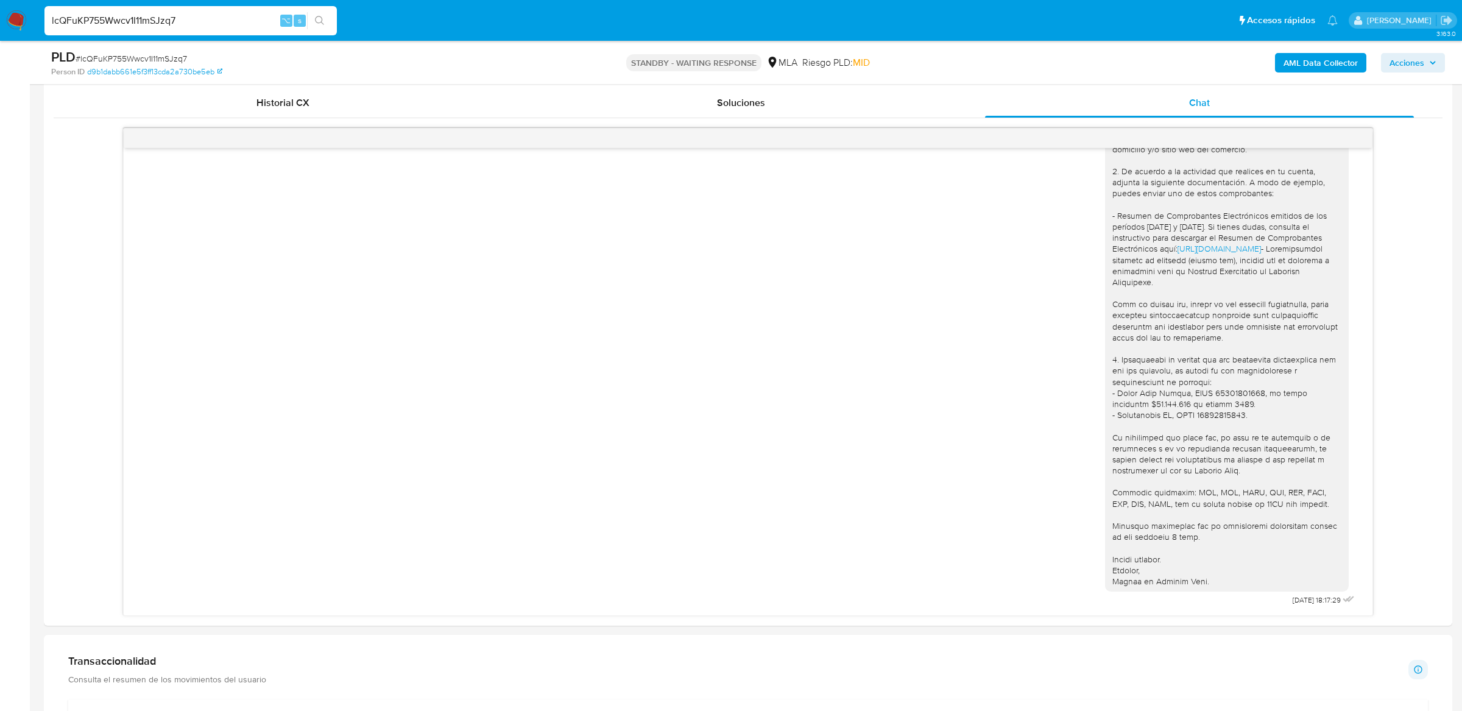
scroll to position [1116, 0]
click at [138, 29] on div "lcQFuKP755Wwcv1I11mSJzq7 ⌥ s" at bounding box center [190, 20] width 292 height 29
click at [130, 20] on input "lcQFuKP755Wwcv1I11mSJzq7" at bounding box center [190, 21] width 292 height 16
paste input "155994655"
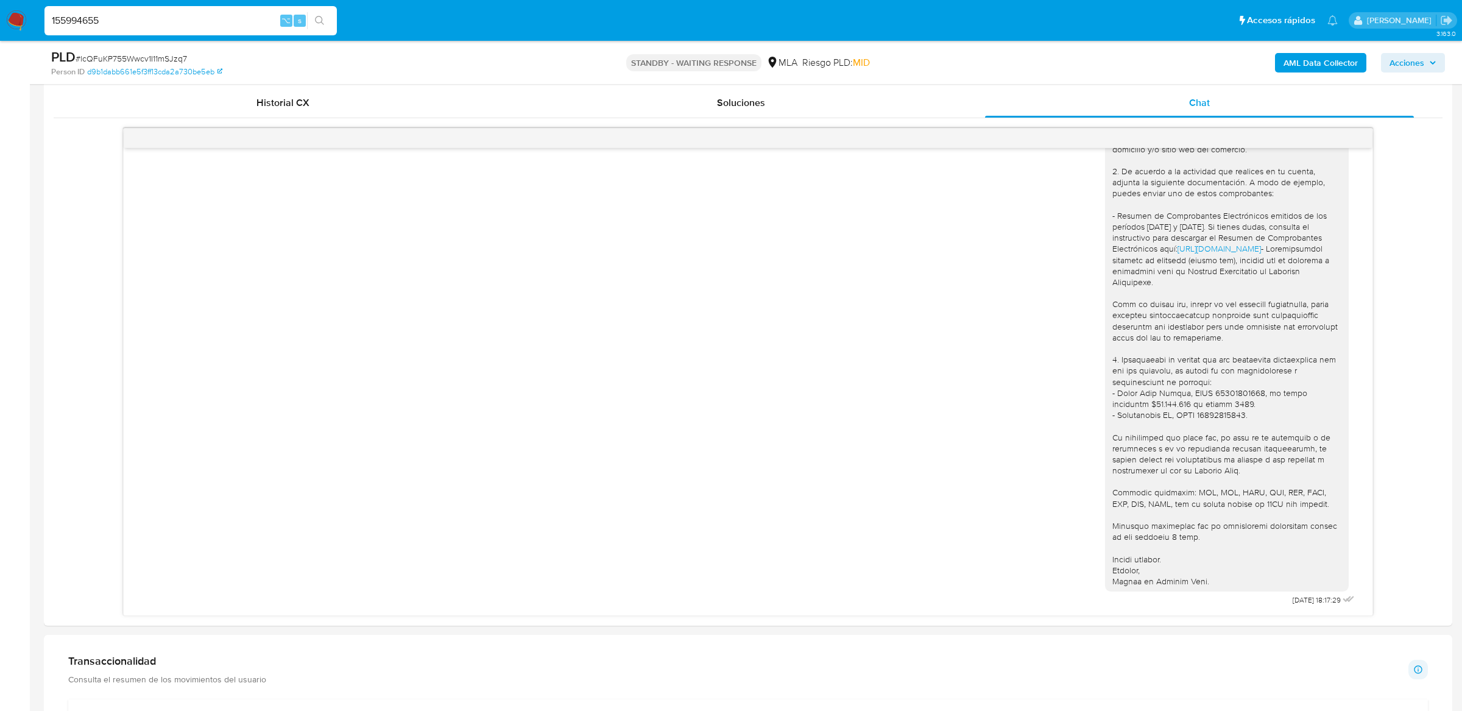
type input "155994655"
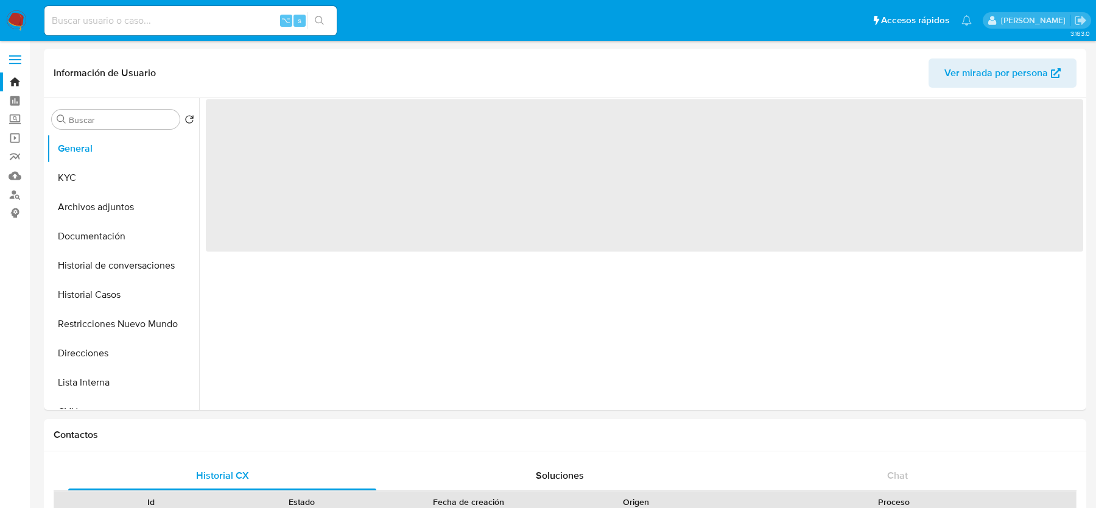
select select "10"
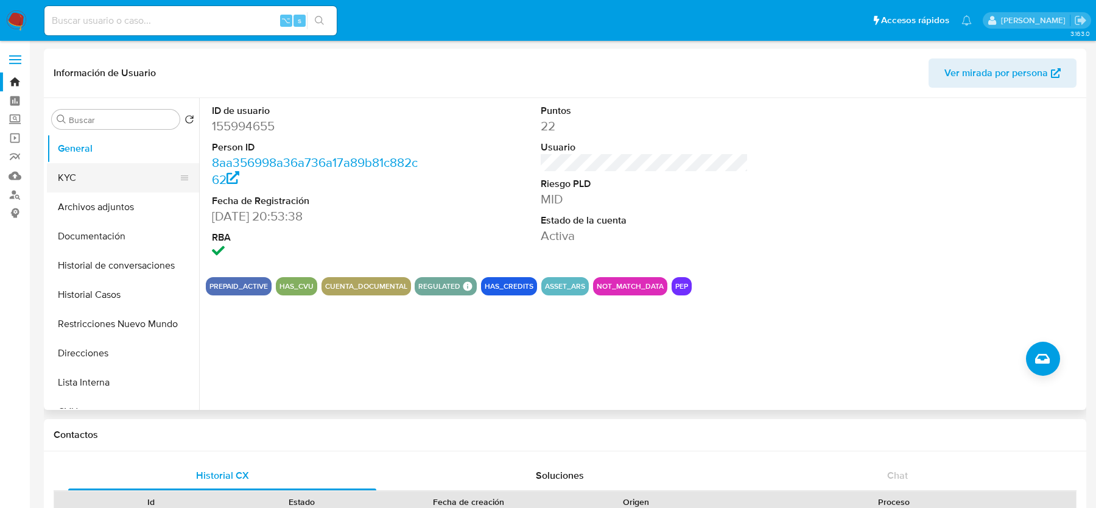
click at [132, 177] on button "KYC" at bounding box center [118, 177] width 143 height 29
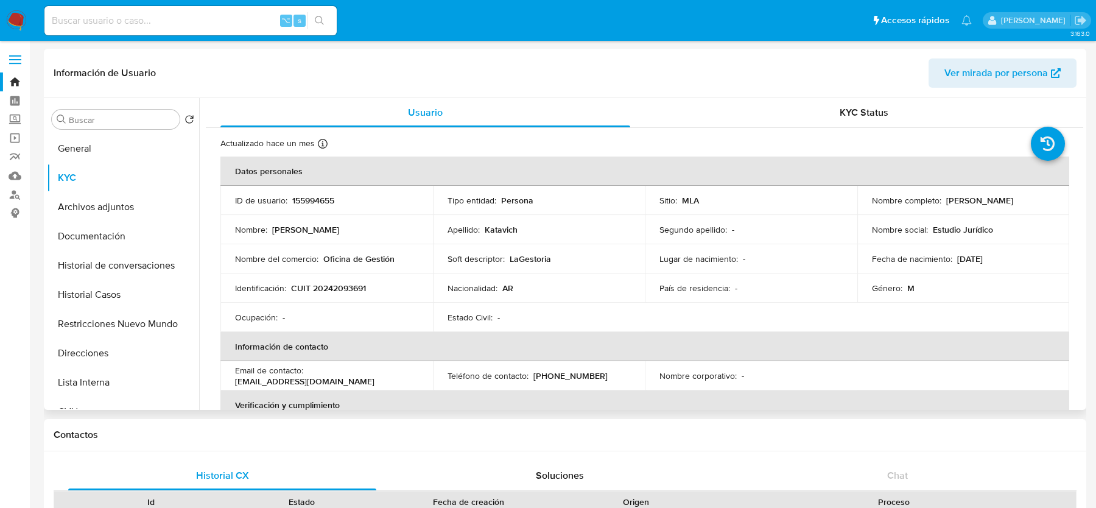
drag, startPoint x: 868, startPoint y: 207, endPoint x: 1028, endPoint y: 206, distance: 160.2
click at [1028, 206] on div "Nombre completo : Gustavo Alejandro Katavich" at bounding box center [963, 200] width 183 height 11
copy p "Gustavo Alejandro Katavich"
click at [308, 196] on p "155994655" at bounding box center [313, 200] width 42 height 11
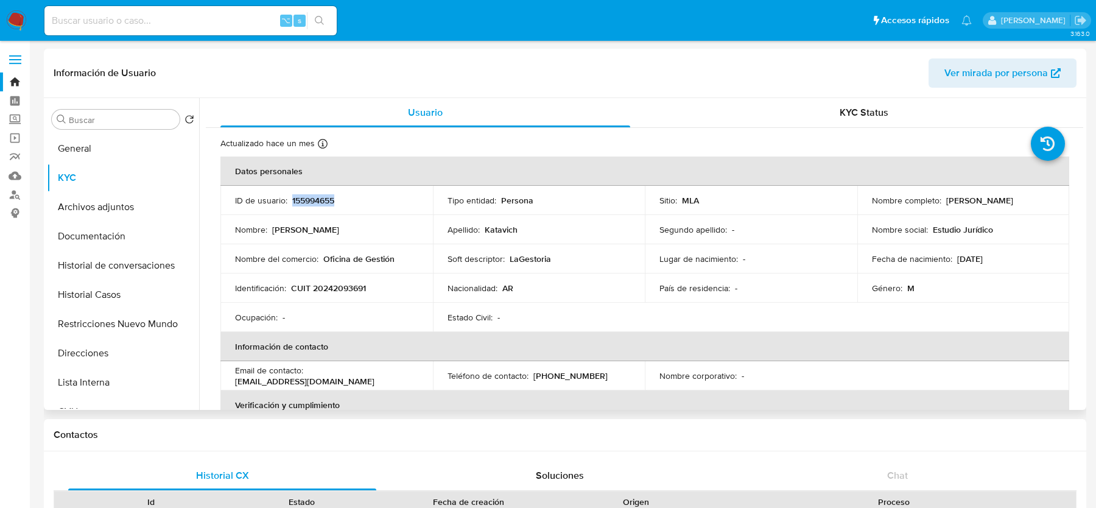
click at [308, 196] on p "155994655" at bounding box center [313, 200] width 42 height 11
copy p "155994655"
drag, startPoint x: 289, startPoint y: 288, endPoint x: 400, endPoint y: 288, distance: 111.5
click at [400, 288] on div "Identificación : CUIT 20242093691" at bounding box center [326, 288] width 183 height 11
click at [292, 276] on td "Identificación : CUIT 20242093691" at bounding box center [327, 288] width 213 height 29
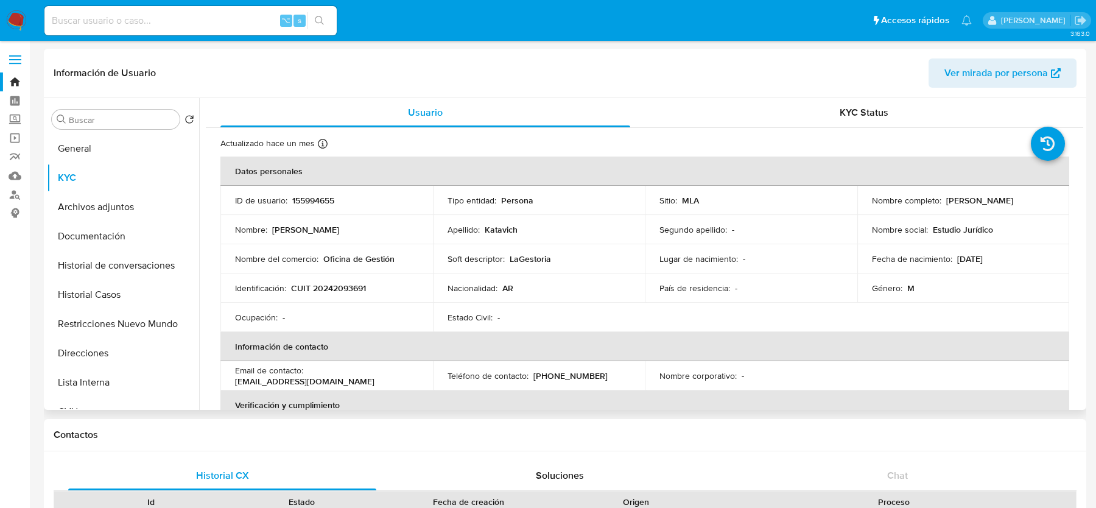
drag, startPoint x: 294, startPoint y: 288, endPoint x: 436, endPoint y: 288, distance: 142.5
click at [436, 288] on tr "Identificación : CUIT 20242093691 Nacionalidad : AR País de residencia : - Géne…" at bounding box center [645, 288] width 849 height 29
drag, startPoint x: 292, startPoint y: 290, endPoint x: 405, endPoint y: 290, distance: 113.3
click at [405, 290] on div "Identificación : CUIT 20242093691" at bounding box center [326, 288] width 183 height 11
copy p "CUIT 20242093691"
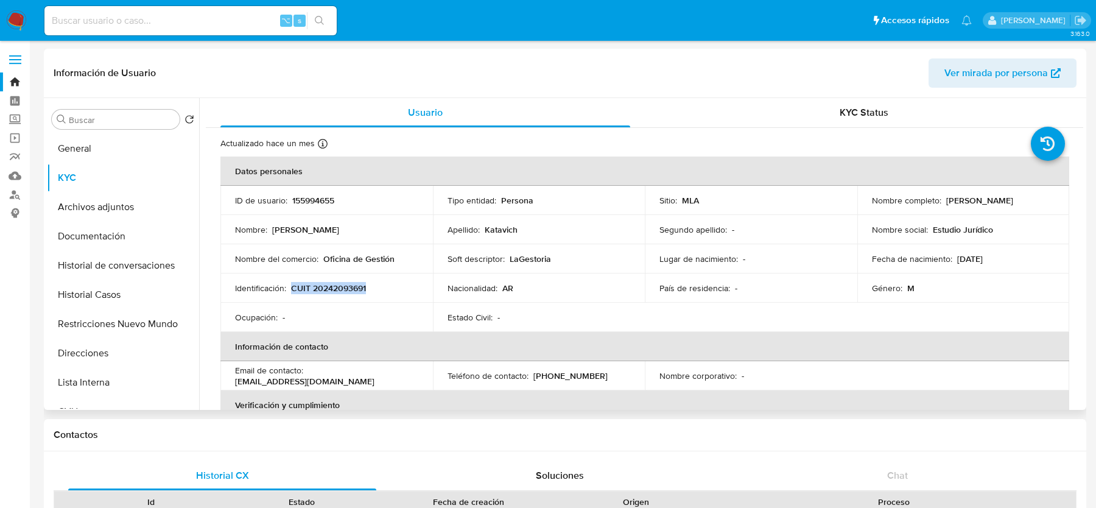
click at [311, 202] on p "155994655" at bounding box center [313, 200] width 42 height 11
copy p "155994655"
click at [950, 206] on p "Gustavo Alejandro Katavich" at bounding box center [980, 200] width 67 height 11
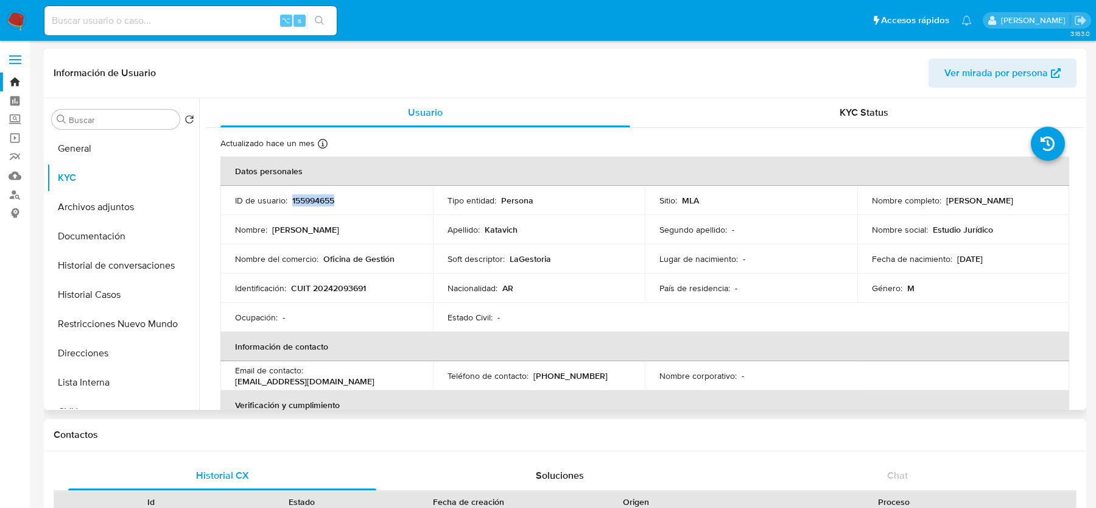
copy p "Katavich"
click at [196, 23] on input at bounding box center [190, 21] width 292 height 16
paste input "3OGJwDM89AGsvxePo6oqFU0L"
type input "3OGJwDM89AGsvxePo6oqFU0L"
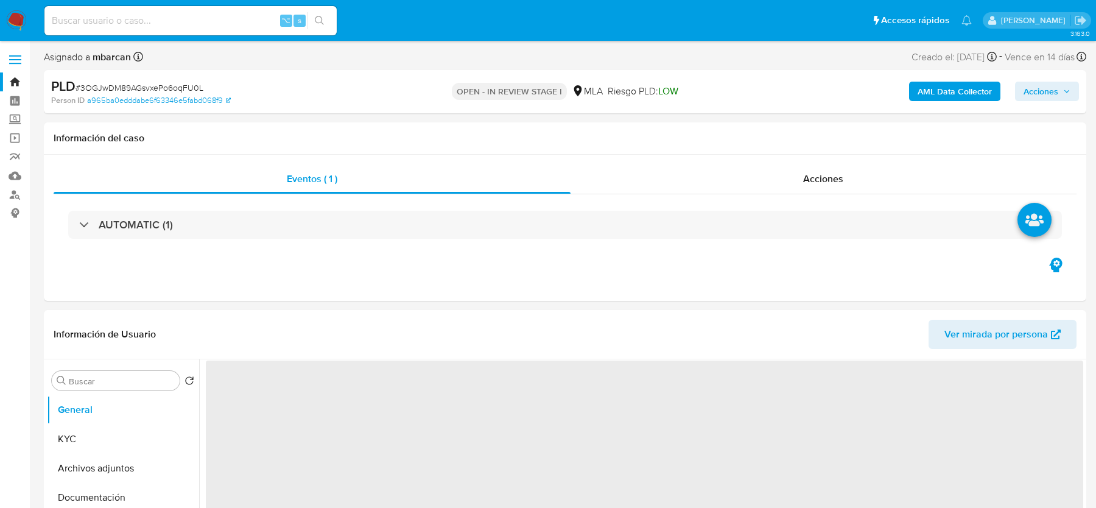
select select "10"
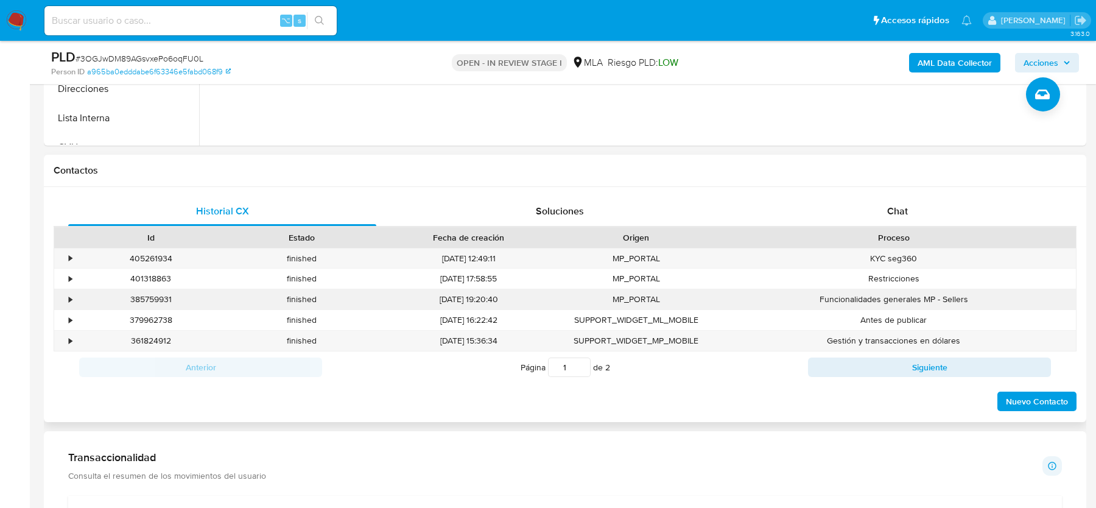
scroll to position [524, 0]
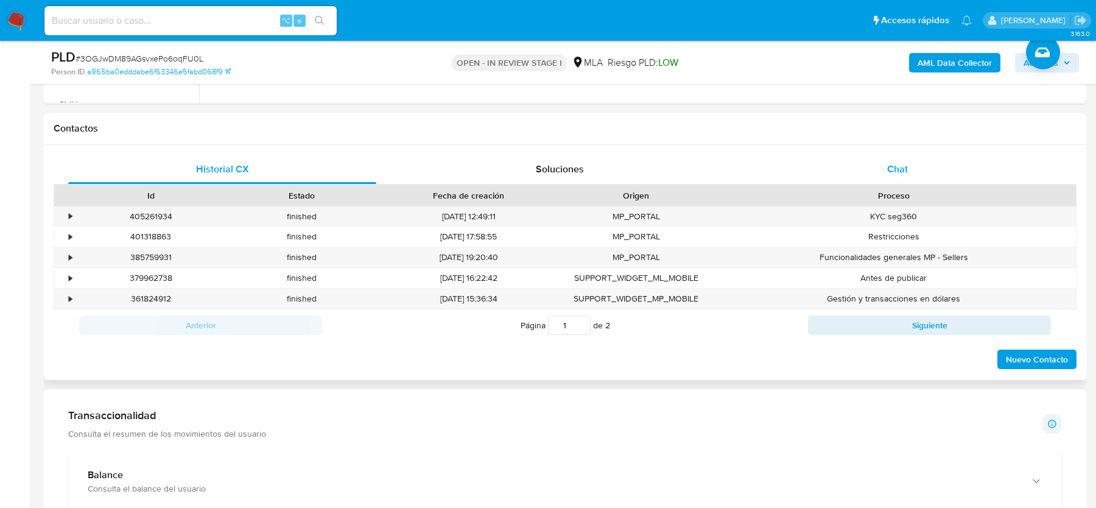
click at [880, 176] on div "Chat" at bounding box center [898, 169] width 308 height 29
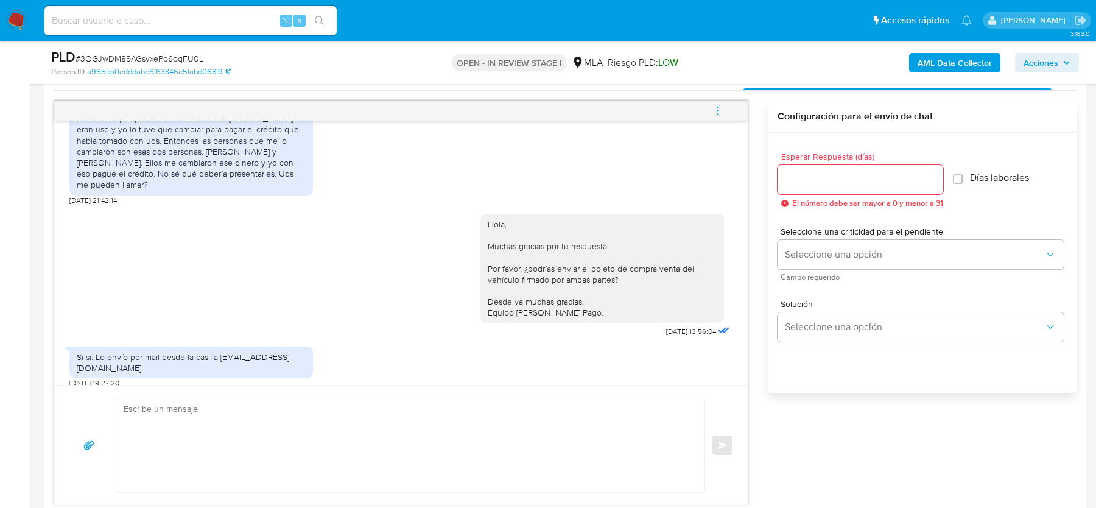
scroll to position [619, 0]
drag, startPoint x: 649, startPoint y: 320, endPoint x: 689, endPoint y: 321, distance: 39.6
click at [689, 321] on div "Hola, Muchas gracias por tu respuesta. Por favor, ¿podrías enviar el boleto de …" at bounding box center [607, 272] width 252 height 135
copy span "25/09/2025"
drag, startPoint x: 78, startPoint y: 356, endPoint x: 252, endPoint y: 356, distance: 173.6
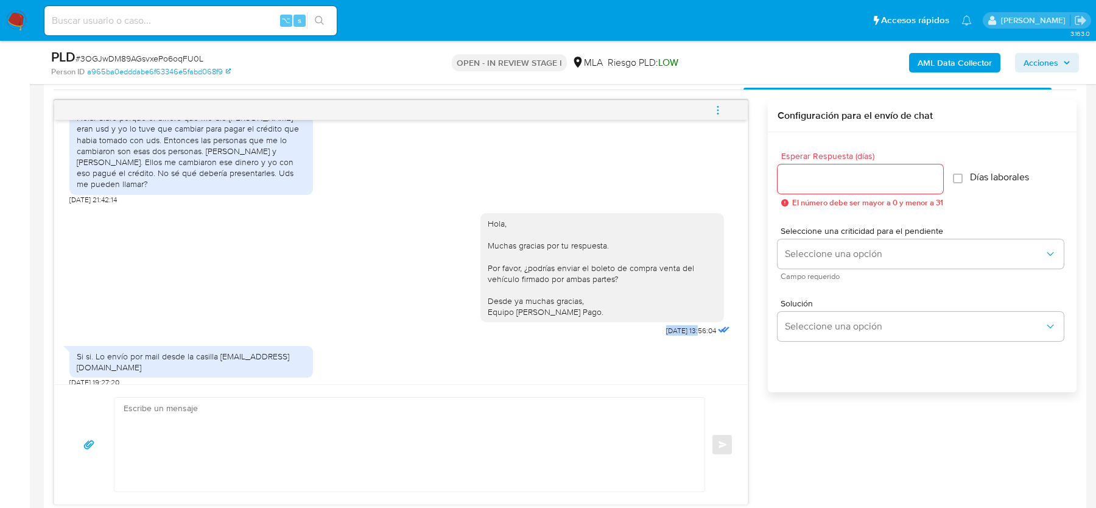
click at [253, 356] on div "Si si. Lo envío por mail desde la casilla catalinacalzados@outlook.com.ar" at bounding box center [191, 362] width 229 height 22
copy div "catalinacalzados@outlook.com.ar"
click at [562, 353] on div "Si si. Lo envío por mail desde la casilla catalinacalzados@outlook.com.ar 25/09…" at bounding box center [400, 364] width 663 height 48
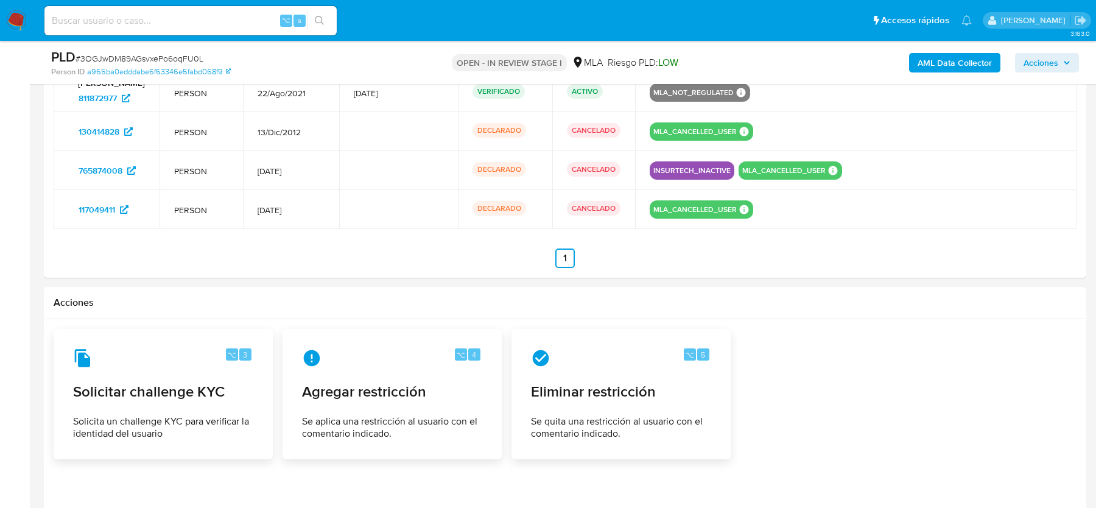
scroll to position [2040, 0]
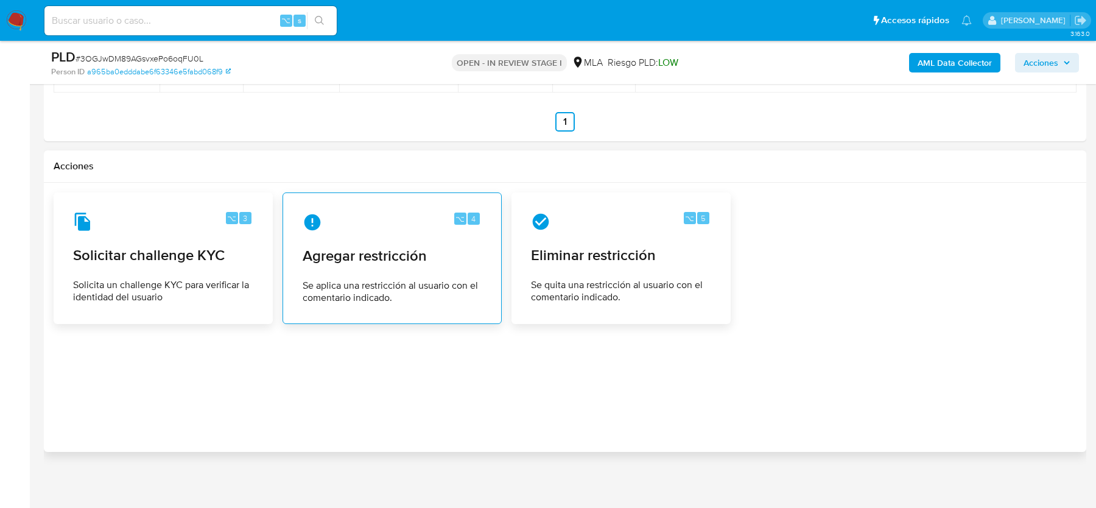
click at [409, 255] on span "Agregar restricción" at bounding box center [392, 256] width 179 height 18
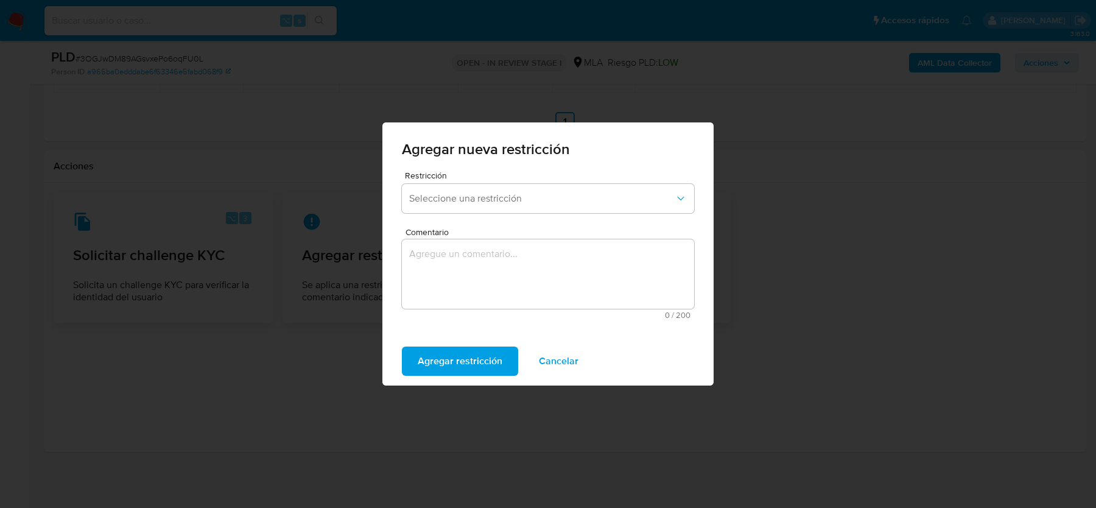
click at [447, 192] on span "Seleccione una restricción" at bounding box center [542, 198] width 266 height 12
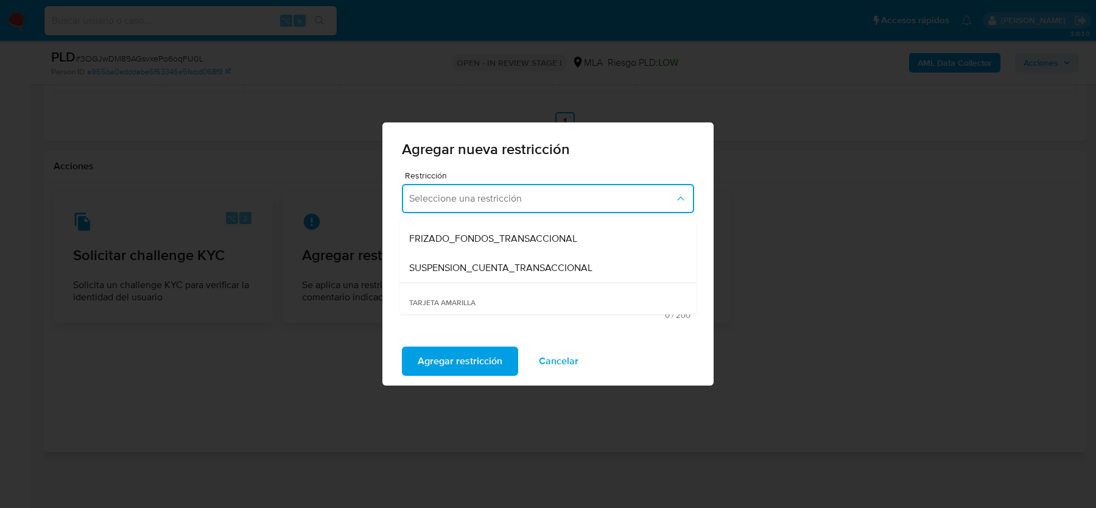
scroll to position [141, 0]
click at [446, 267] on span "SUSPENSION_CUENTA_TRANSACCIONAL" at bounding box center [500, 265] width 183 height 12
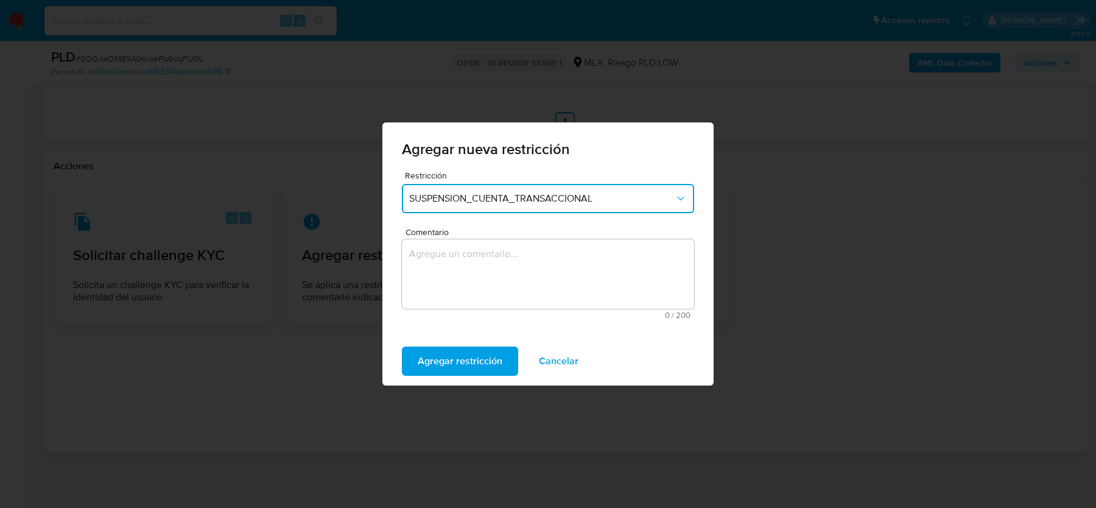
click at [446, 267] on textarea "Comentario" at bounding box center [548, 273] width 292 height 69
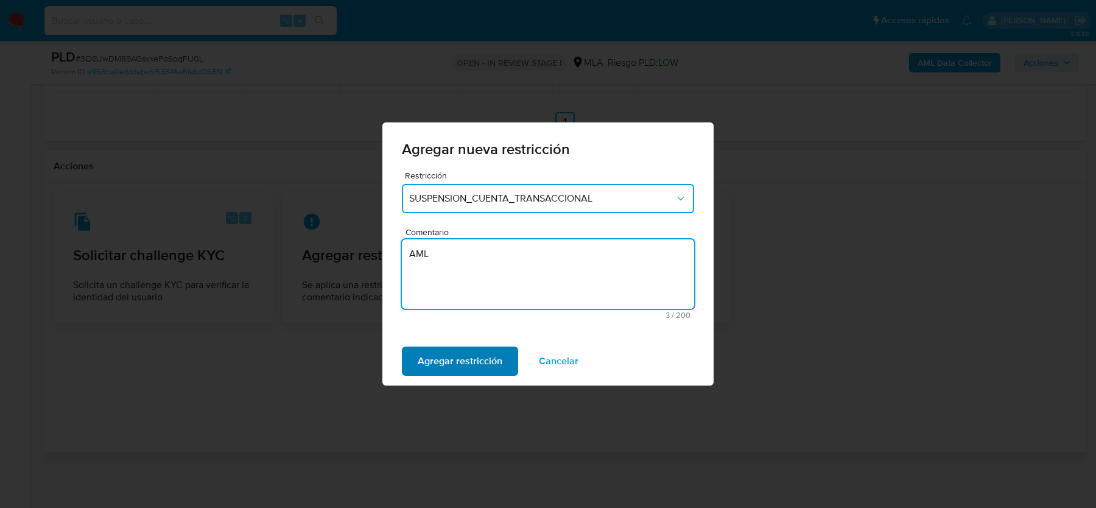
type textarea "AML"
click at [488, 362] on span "Agregar restricción" at bounding box center [460, 361] width 85 height 27
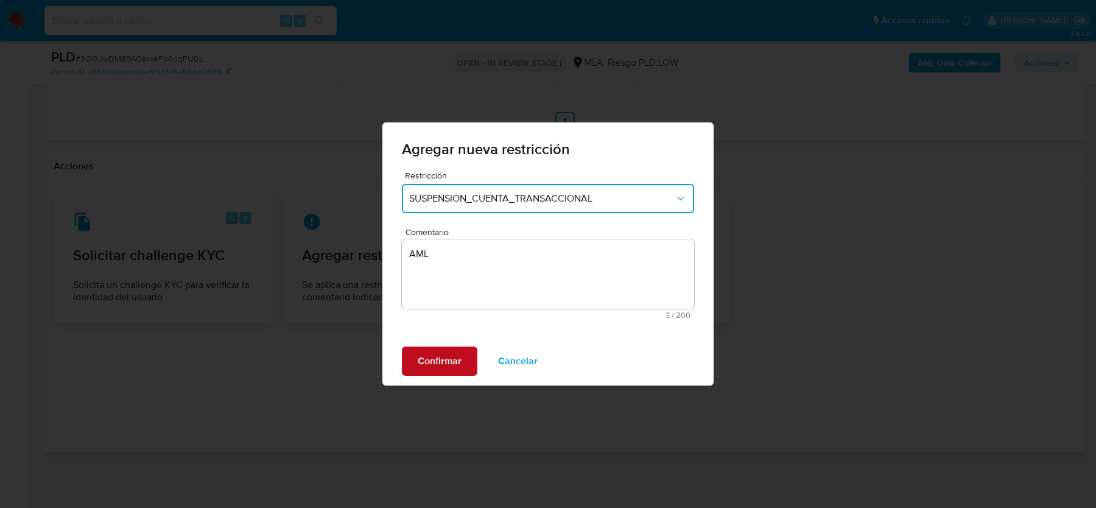
click at [444, 349] on span "Confirmar" at bounding box center [440, 361] width 44 height 27
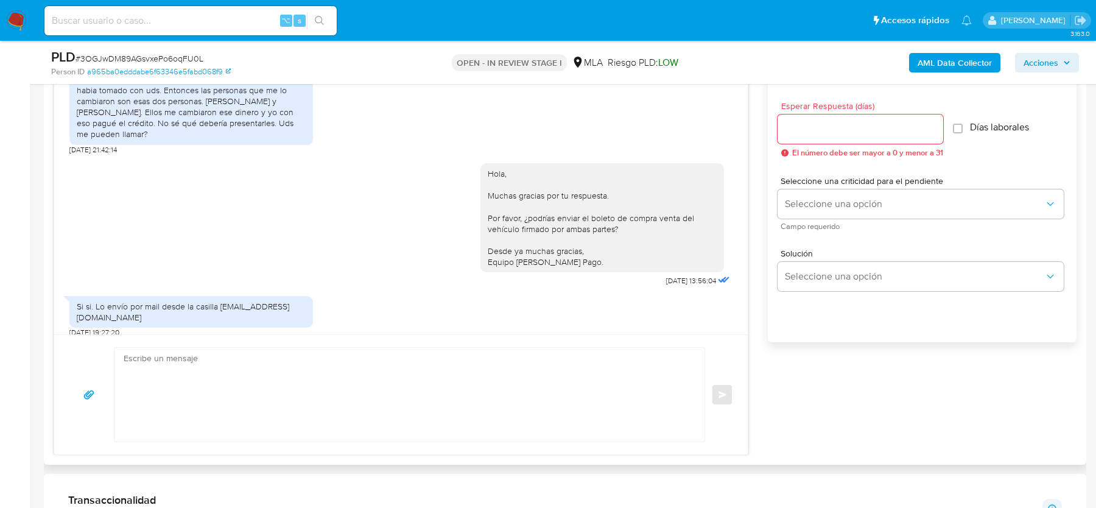
scroll to position [718, 0]
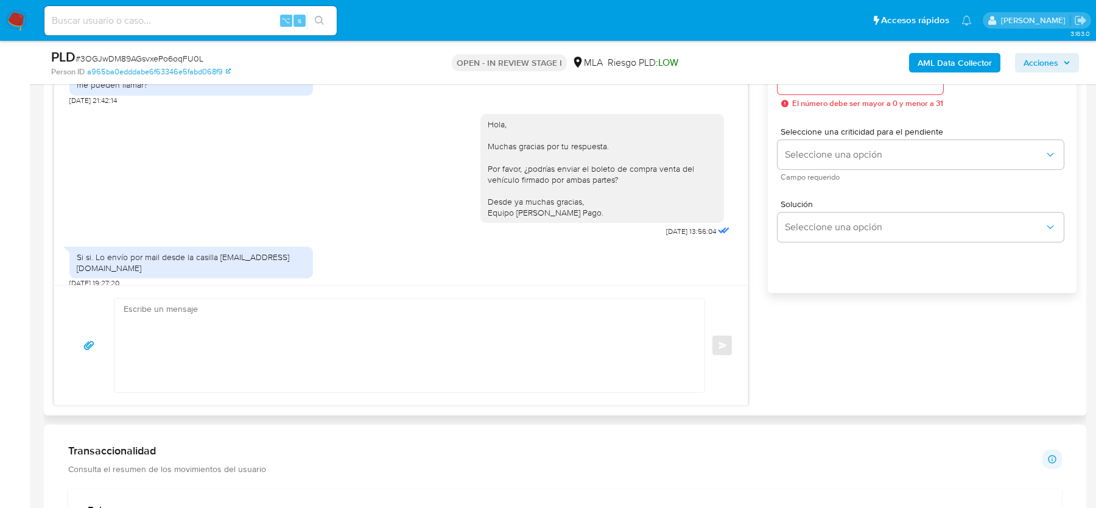
click at [241, 338] on textarea at bounding box center [407, 345] width 566 height 94
paste textarea "Hola, Muchas gracias por la respuesta. Analizamos tu caso y notamos que la info…"
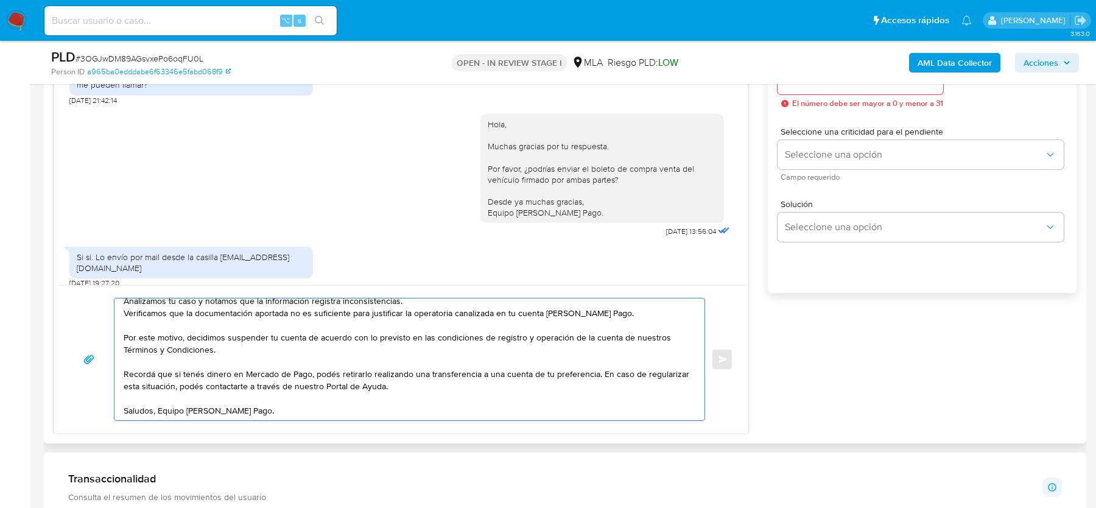
scroll to position [0, 0]
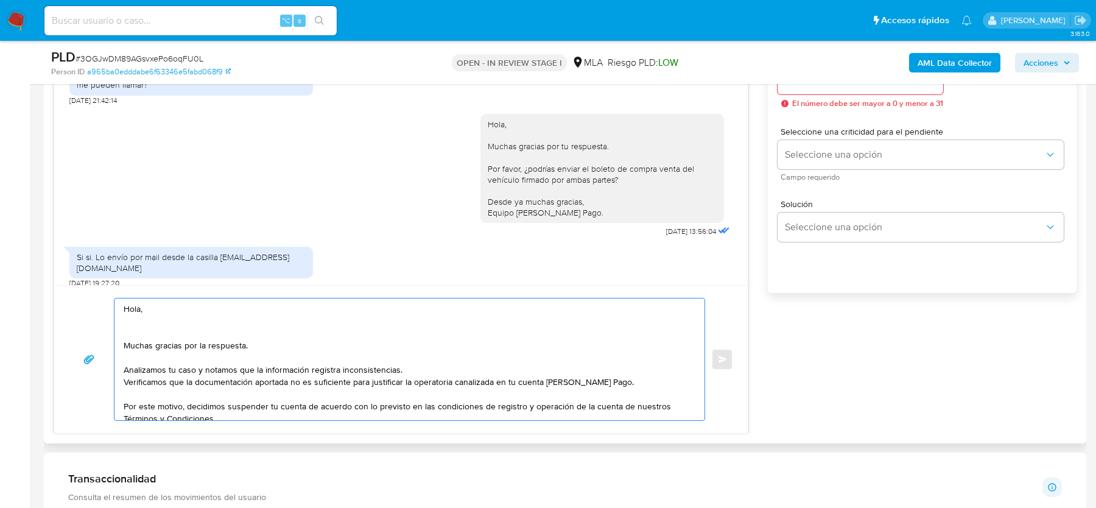
click at [201, 334] on textarea "Hola, Muchas gracias por la respuesta. Analizamos tu caso y notamos que la info…" at bounding box center [407, 359] width 566 height 122
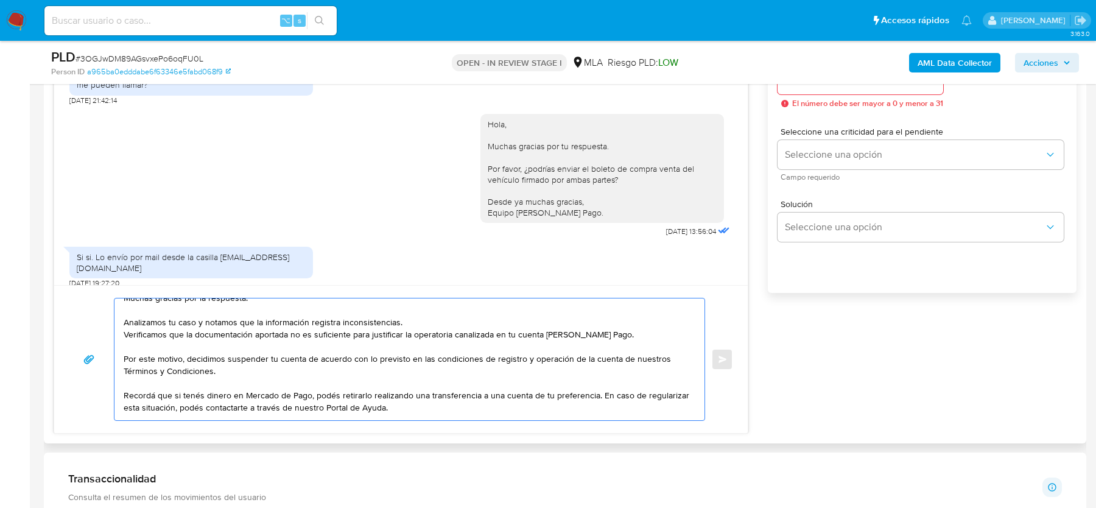
scroll to position [48, 0]
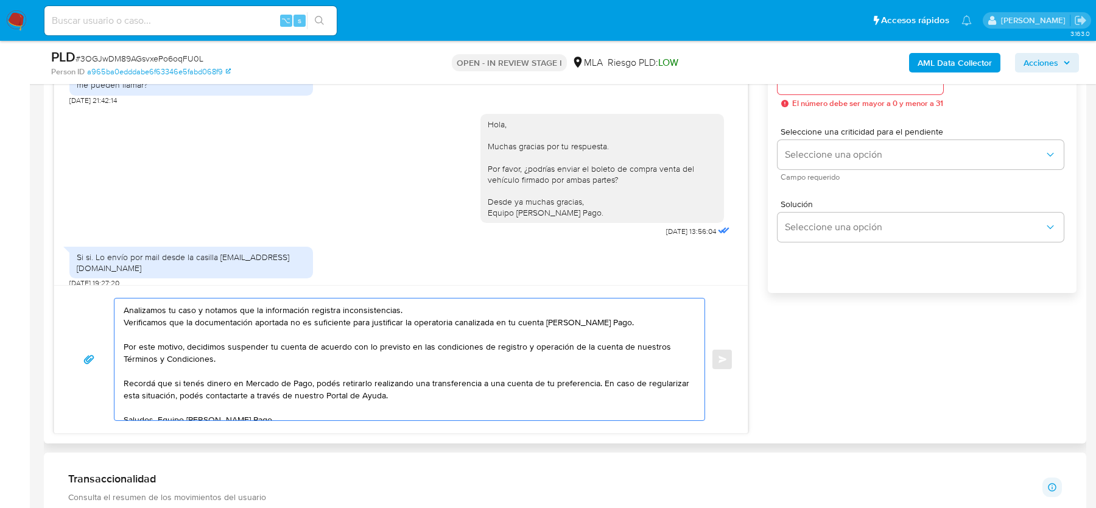
click at [416, 311] on textarea "Hola, Muchas gracias por la respuesta. Analizamos tu caso y notamos que la info…" at bounding box center [407, 359] width 566 height 122
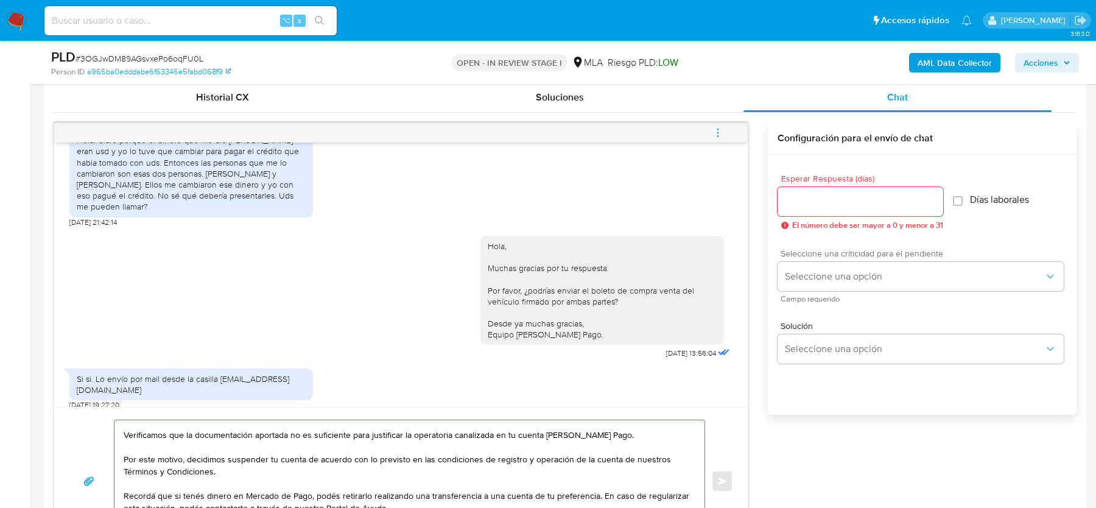
scroll to position [582, 0]
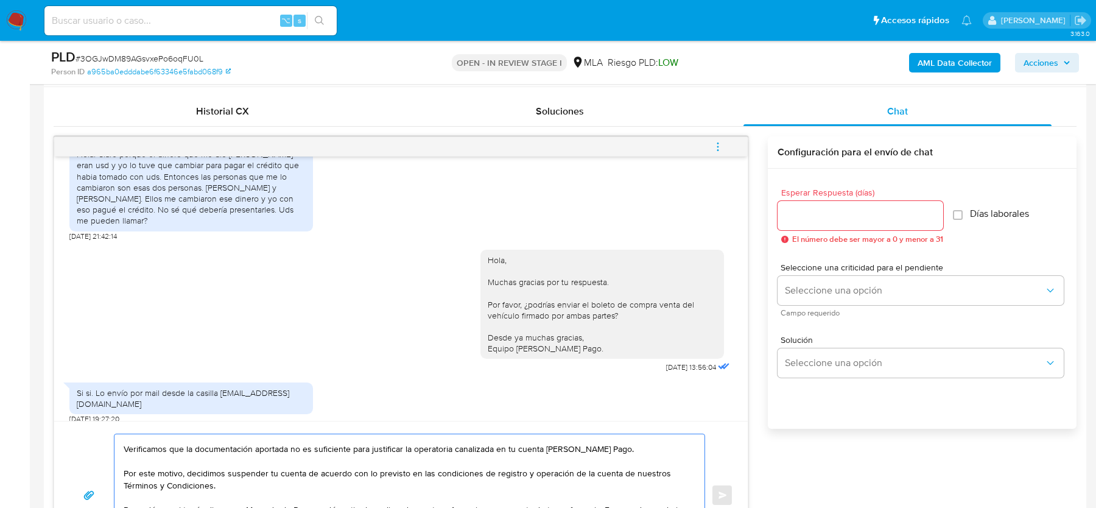
type textarea "Hola, Muchas gracias por la respuesta. Analizamos tu caso y notamos que la info…"
click at [827, 208] on input "Esperar Respuesta (días)" at bounding box center [861, 216] width 166 height 16
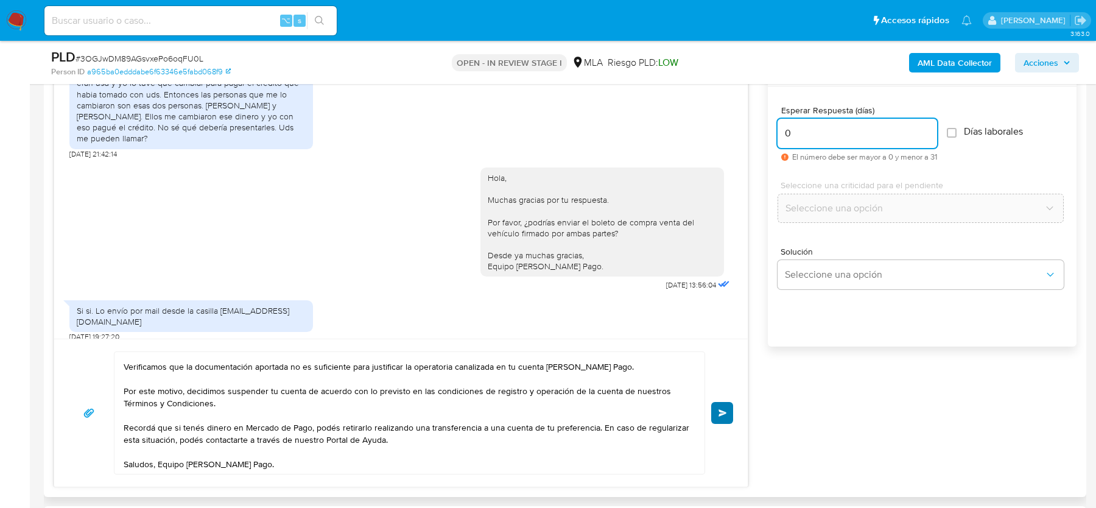
type input "0"
click at [729, 407] on button "Enviar" at bounding box center [722, 413] width 22 height 22
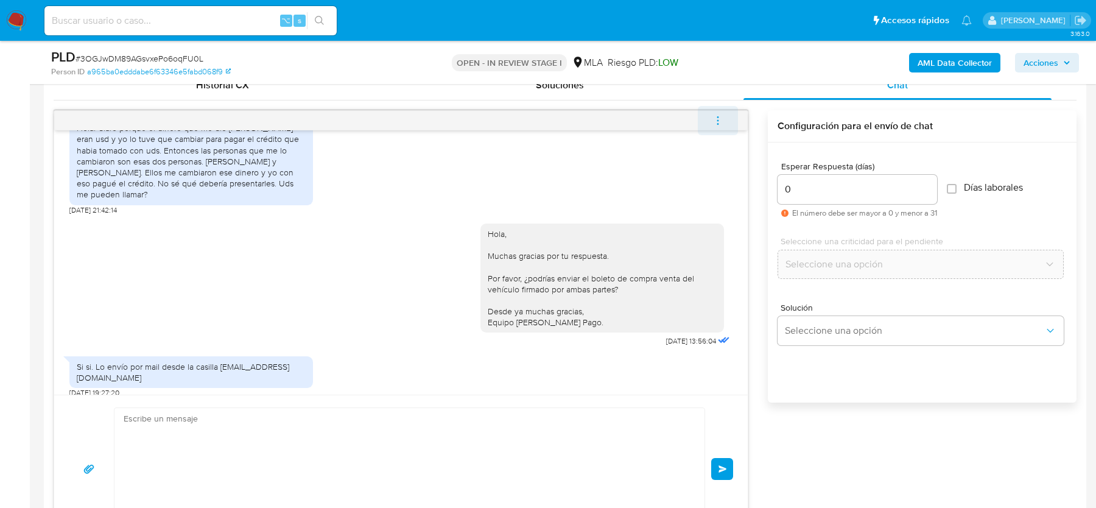
scroll to position [0, 0]
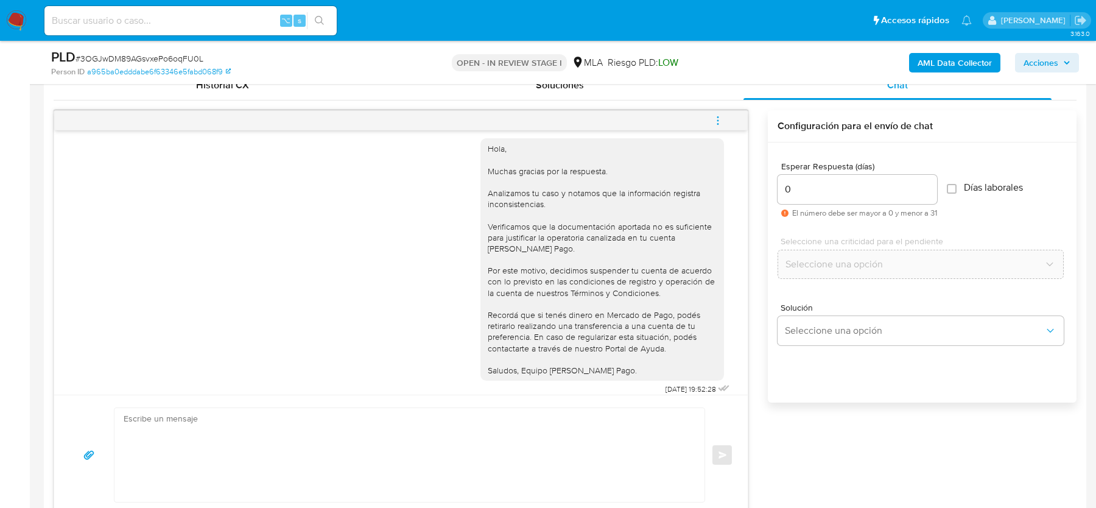
click at [722, 115] on icon "menu-action" at bounding box center [718, 120] width 11 height 11
click at [548, 116] on li "Cerrar conversación" at bounding box center [549, 121] width 90 height 15
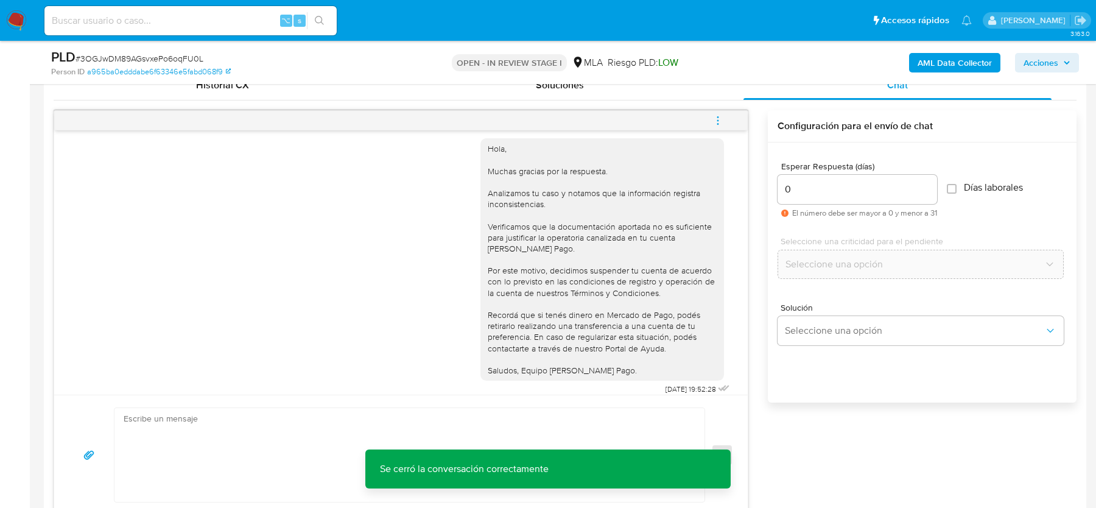
click at [175, 63] on span "# 3OGJwDM89AGsvxePo6oqFU0L" at bounding box center [140, 58] width 128 height 12
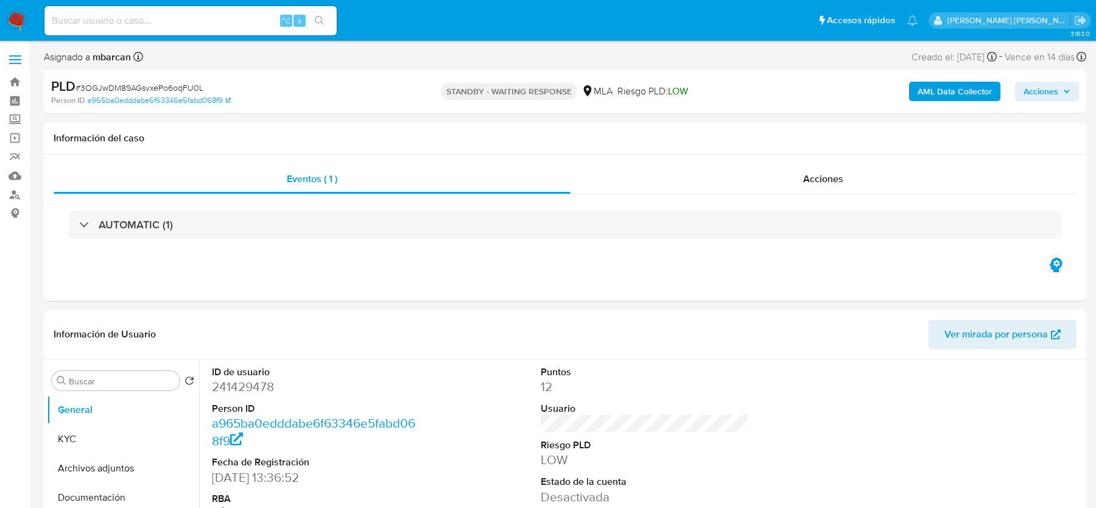
select select "10"
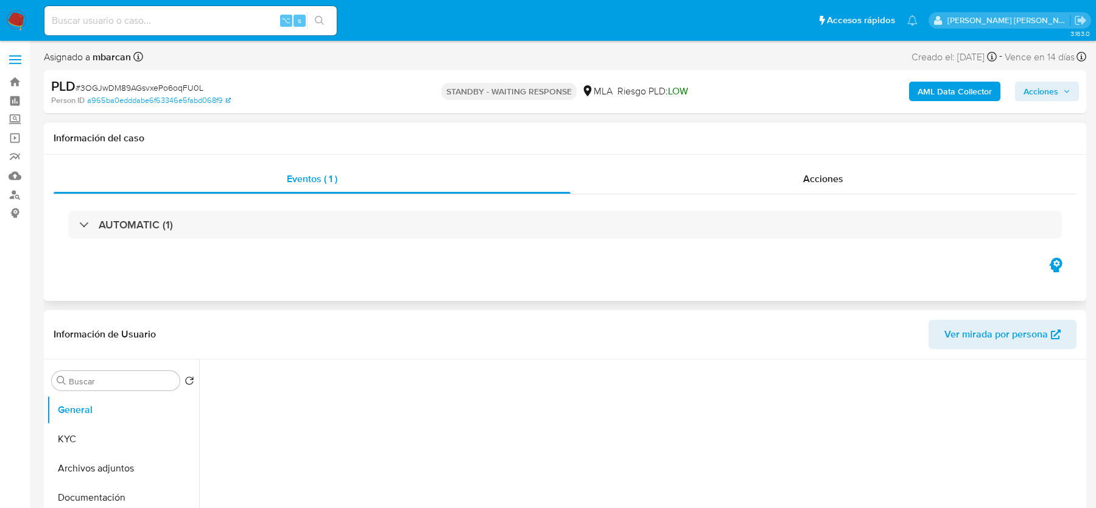
select select "10"
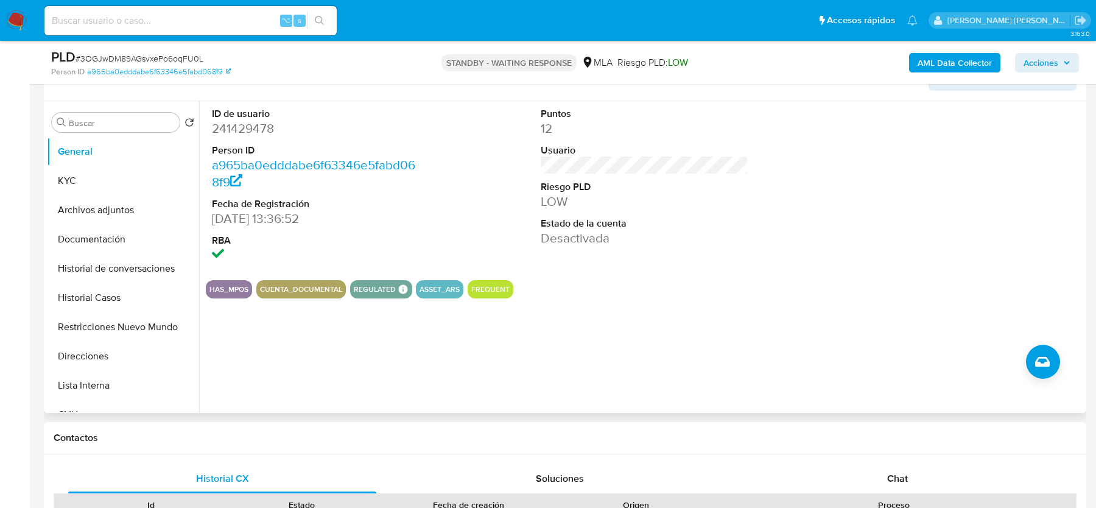
scroll to position [193, 0]
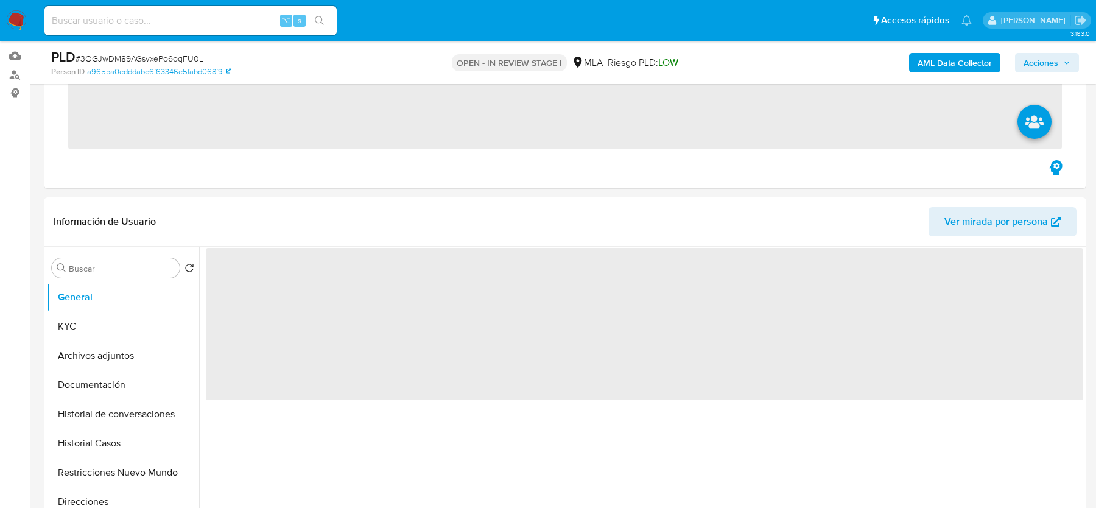
scroll to position [319, 0]
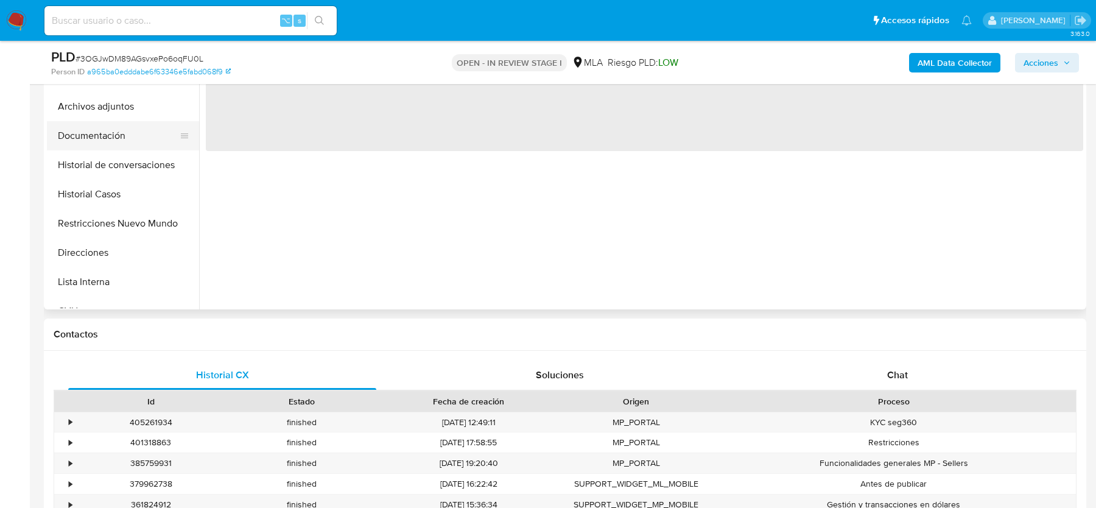
select select "10"
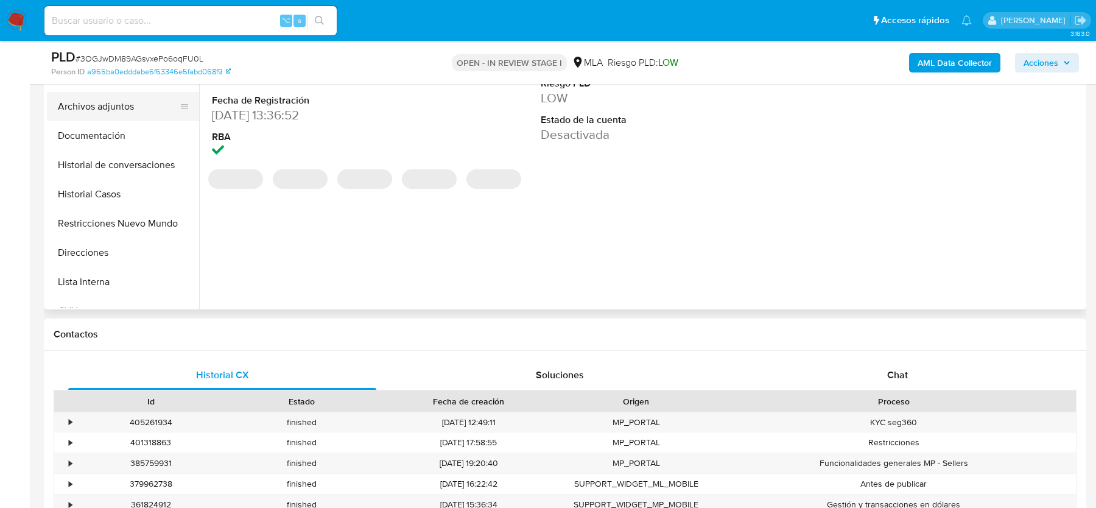
click at [129, 109] on button "Archivos adjuntos" at bounding box center [118, 106] width 143 height 29
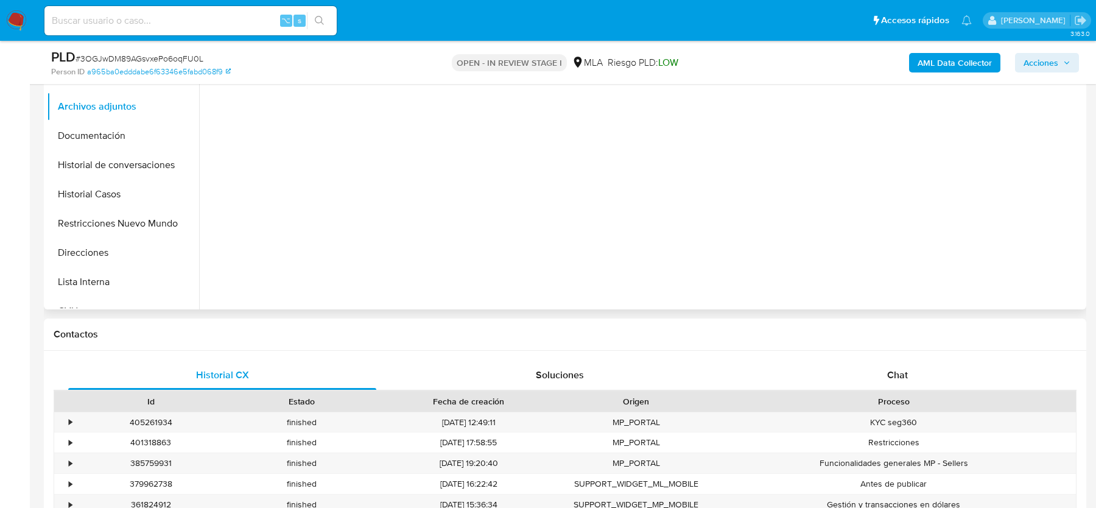
drag, startPoint x: 129, startPoint y: 109, endPoint x: 384, endPoint y: 200, distance: 271.5
click at [383, 197] on div "Buscar Volver al orden por defecto General KYC Archivos adjuntos Documentación …" at bounding box center [565, 154] width 1037 height 312
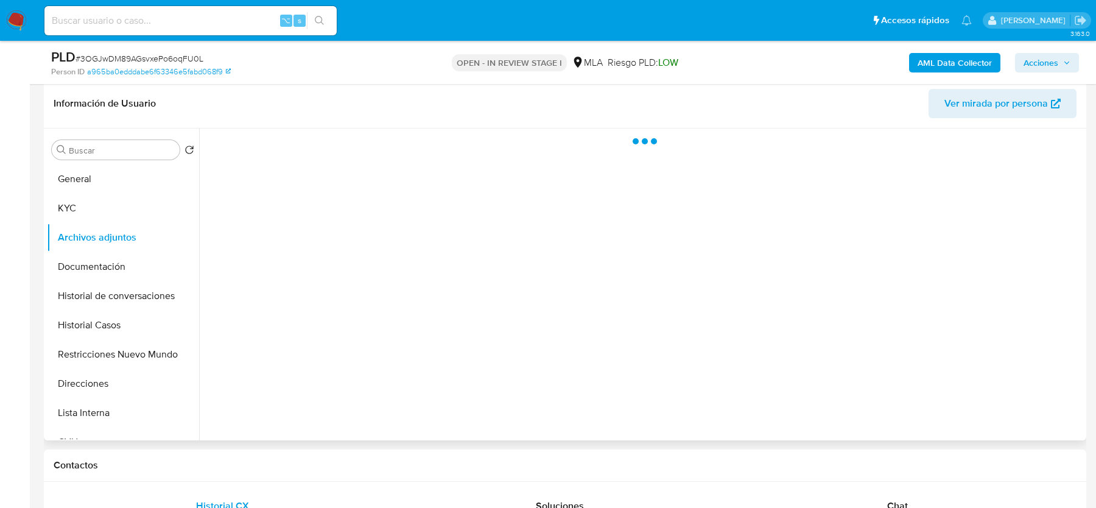
scroll to position [177, 0]
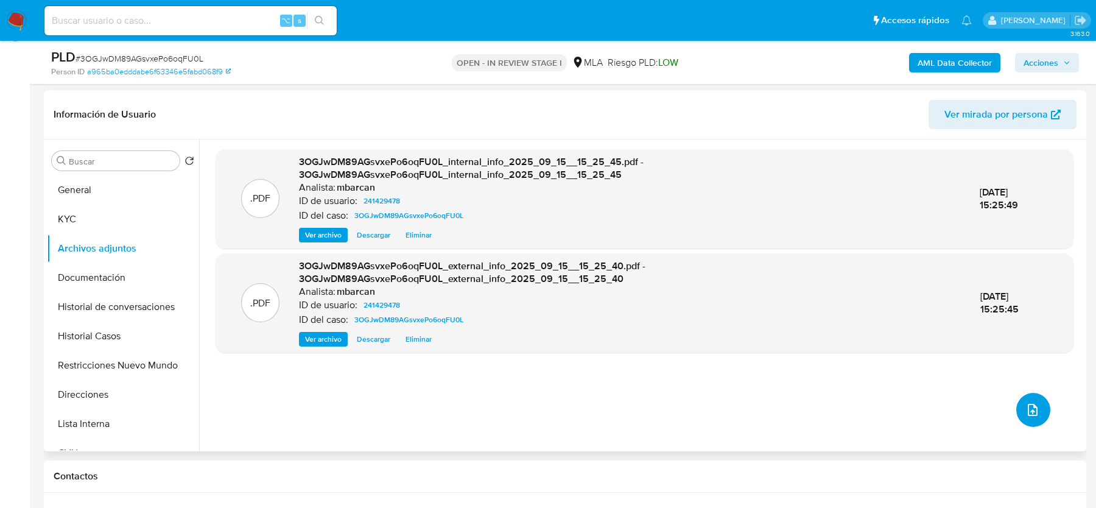
click at [1027, 408] on icon "upload-file" at bounding box center [1033, 410] width 15 height 15
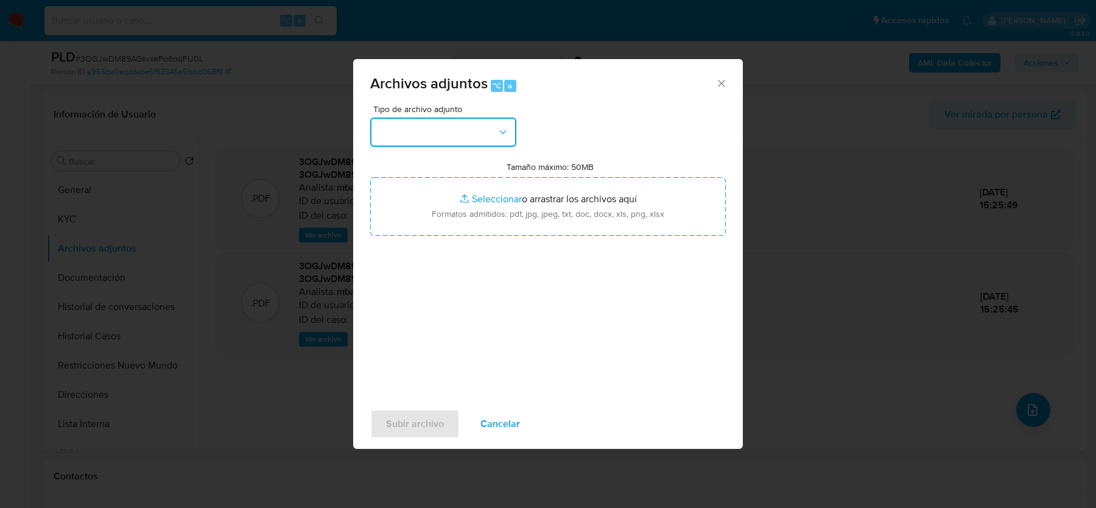
click at [449, 124] on button "button" at bounding box center [443, 132] width 146 height 29
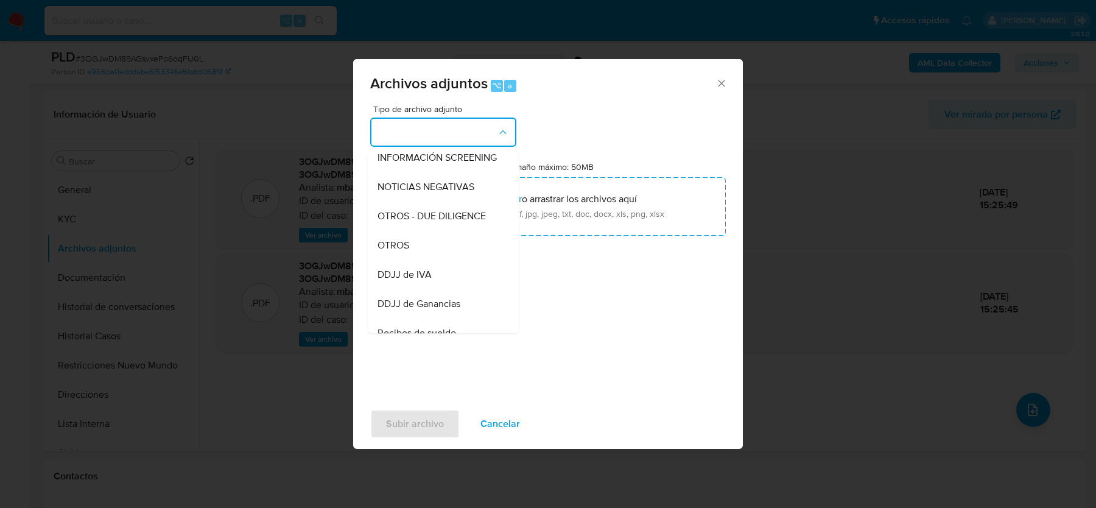
scroll to position [160, 0]
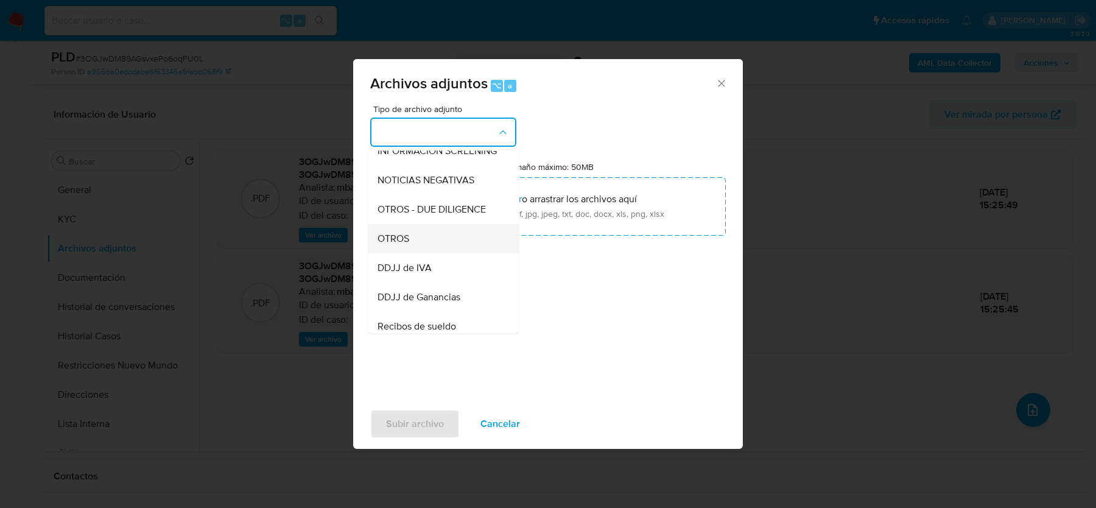
click at [395, 247] on div "OTROS" at bounding box center [440, 238] width 124 height 29
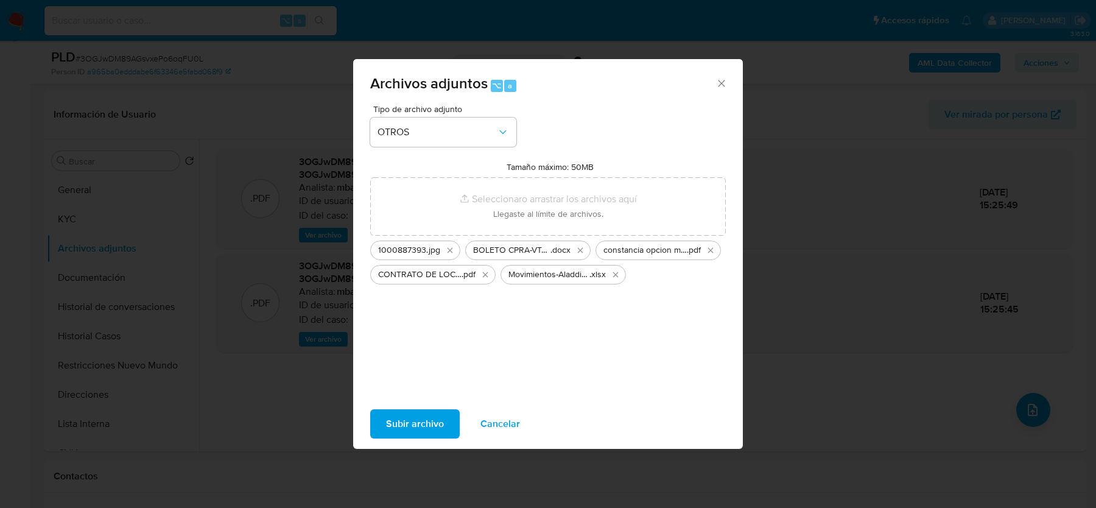
click at [401, 439] on div "Subir archivo Cancelar" at bounding box center [548, 424] width 390 height 46
click at [402, 423] on span "Subir archivo" at bounding box center [415, 424] width 58 height 27
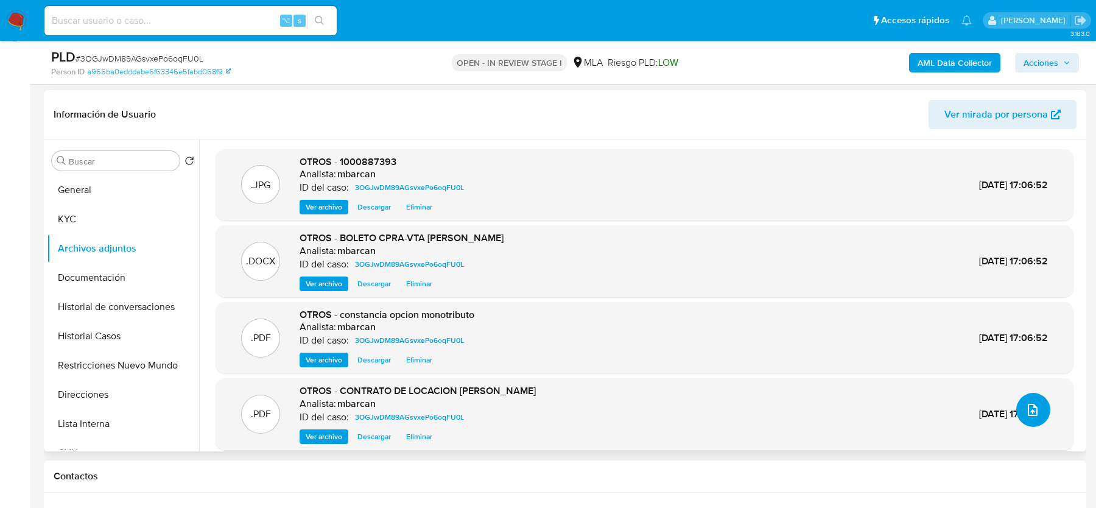
click at [1027, 414] on icon "upload-file" at bounding box center [1033, 410] width 15 height 15
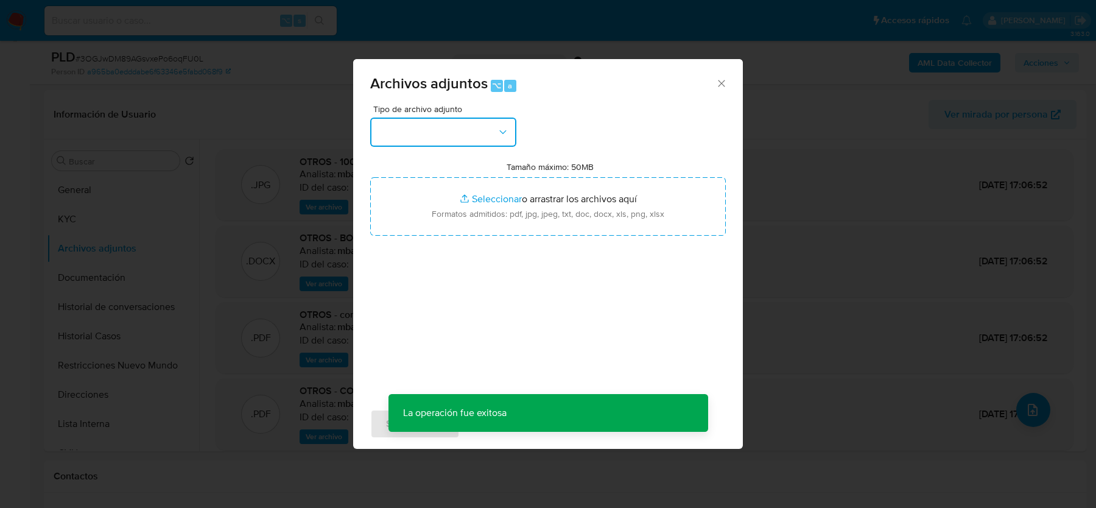
click at [496, 121] on button "button" at bounding box center [443, 132] width 146 height 29
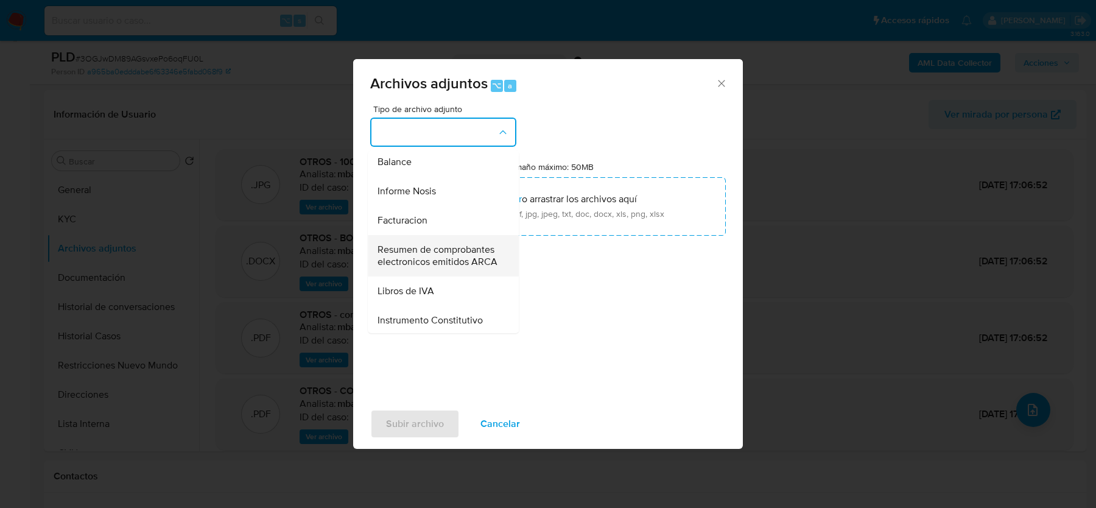
scroll to position [456, 0]
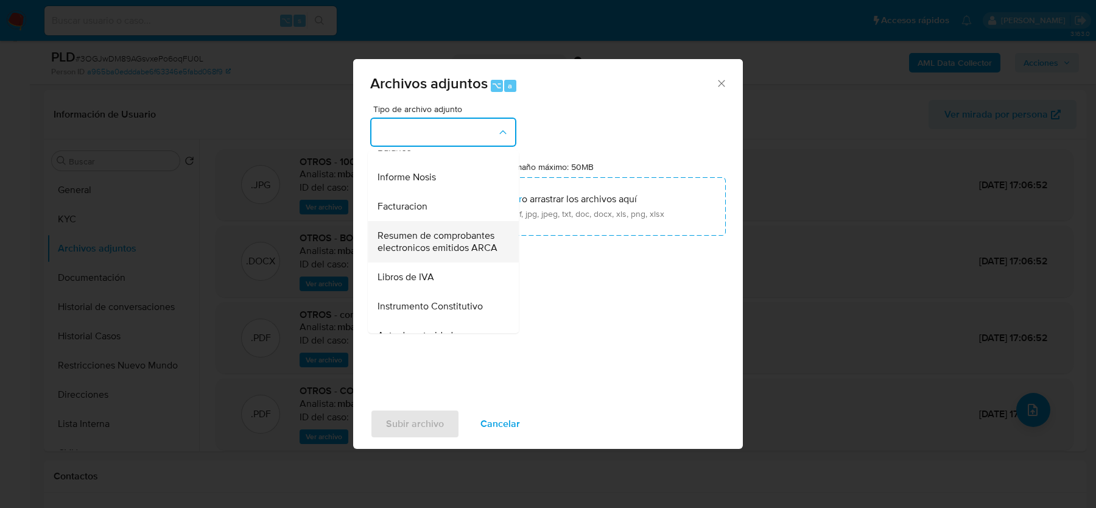
click at [448, 247] on span "Resumen de comprobantes electronicos emitidos ARCA" at bounding box center [440, 242] width 124 height 24
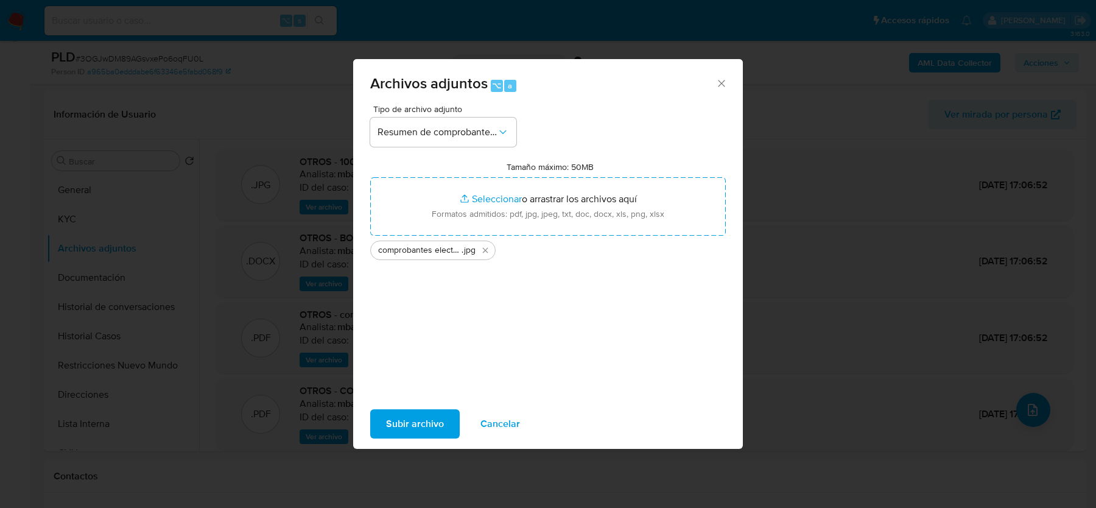
click at [422, 423] on span "Subir archivo" at bounding box center [415, 424] width 58 height 27
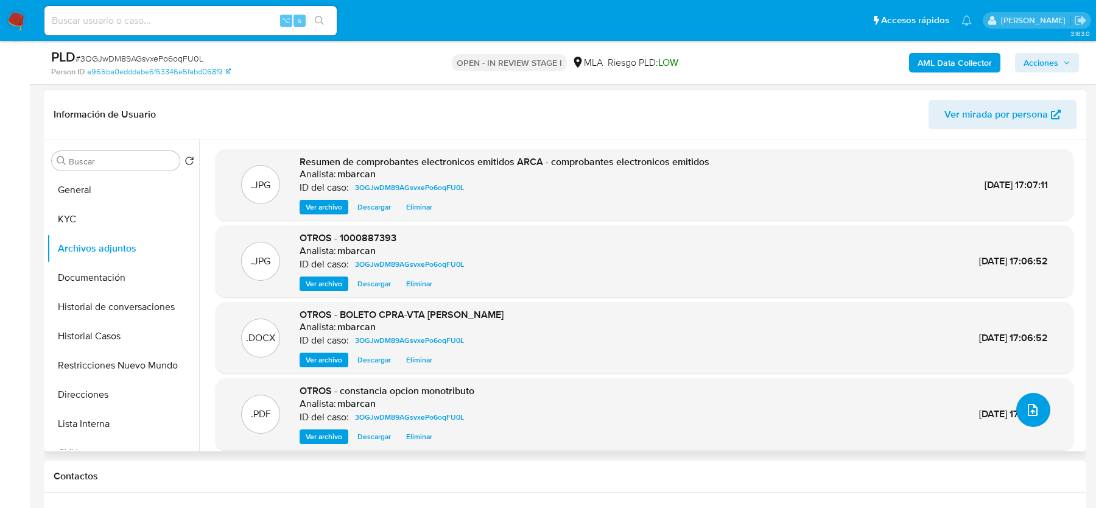
click at [1019, 412] on button "upload-file" at bounding box center [1034, 410] width 34 height 34
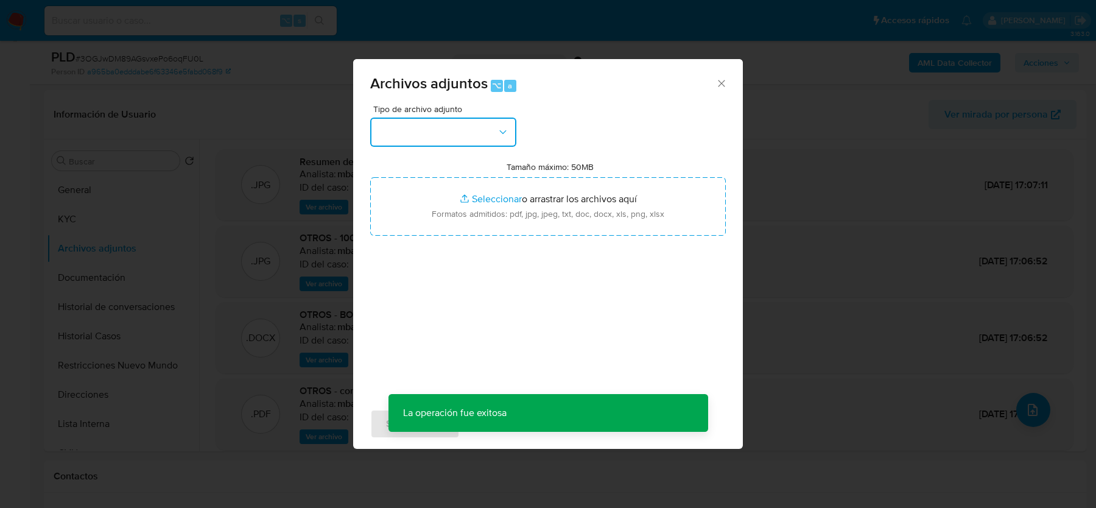
click at [453, 130] on button "button" at bounding box center [443, 132] width 146 height 29
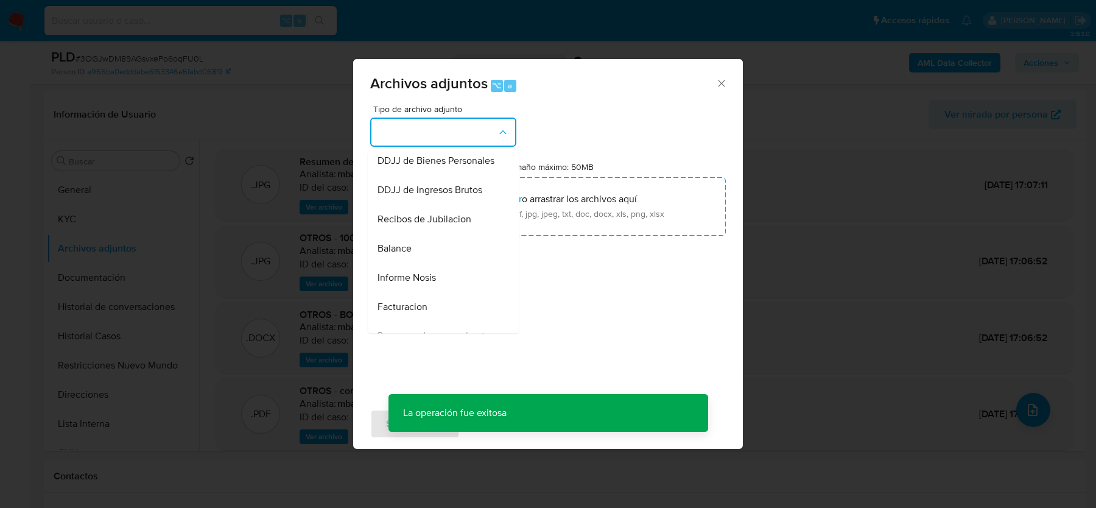
scroll to position [392, 0]
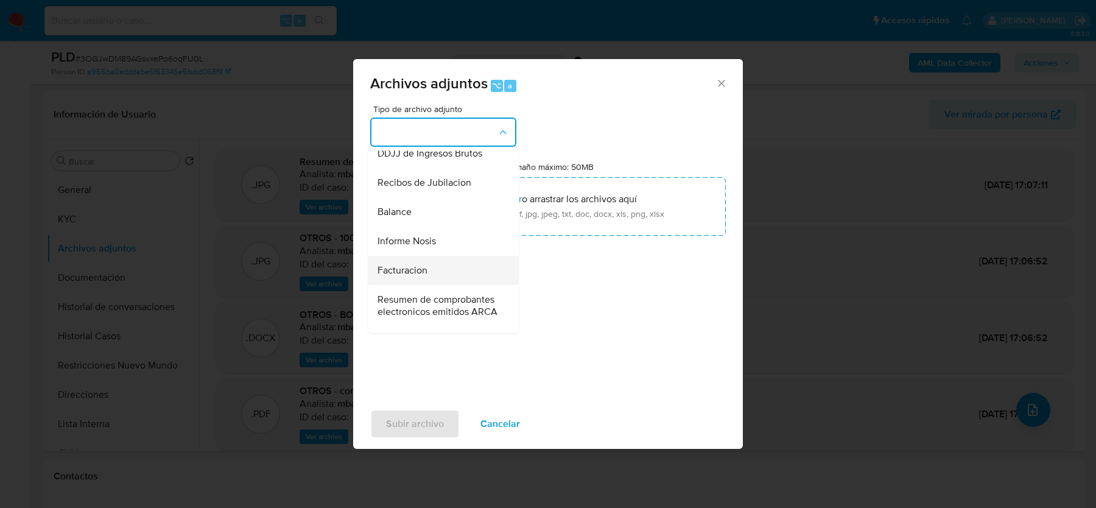
click at [397, 264] on span "Facturacion" at bounding box center [403, 270] width 50 height 12
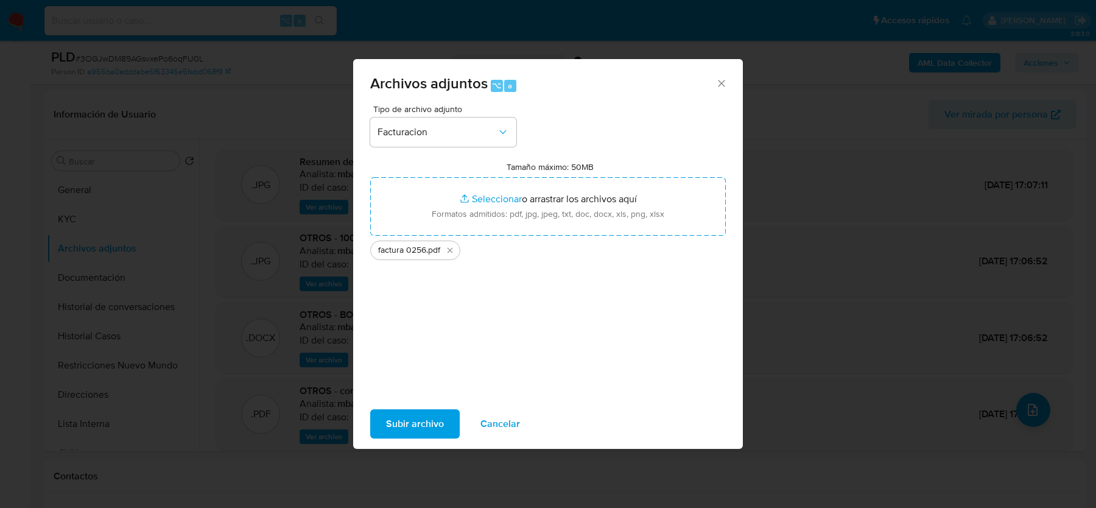
click at [415, 416] on span "Subir archivo" at bounding box center [415, 424] width 58 height 27
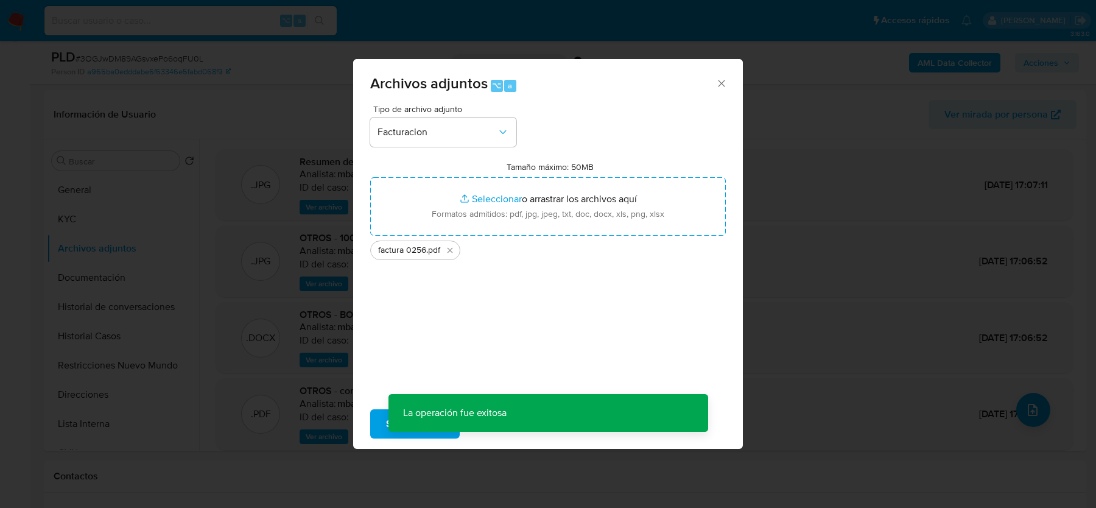
click at [1025, 405] on div "Archivos adjuntos ⌥ a Tipo de archivo adjunto Facturacion Tamaño máximo: 50MB S…" at bounding box center [548, 254] width 1096 height 508
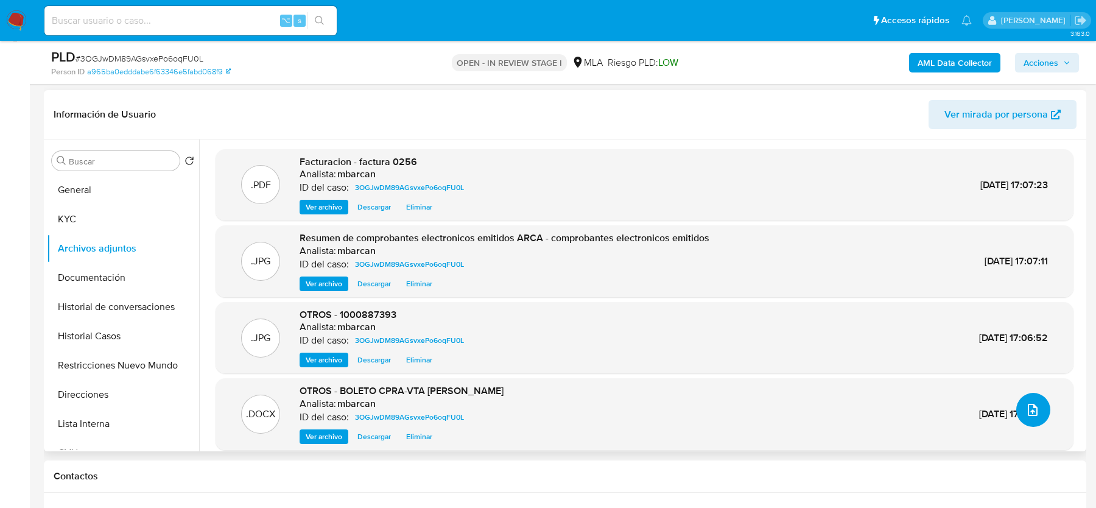
click at [1028, 412] on icon "upload-file" at bounding box center [1033, 410] width 10 height 12
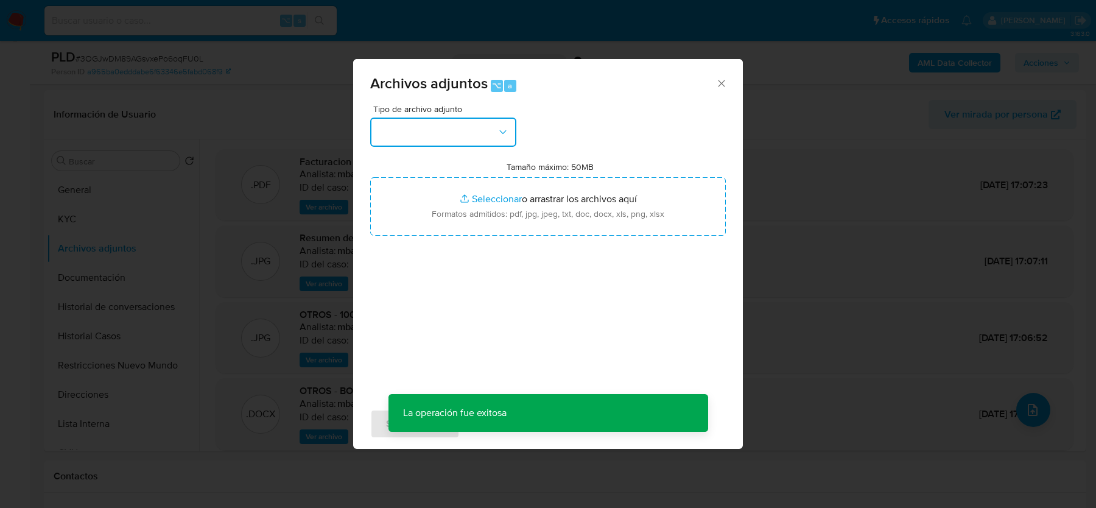
click at [434, 141] on button "button" at bounding box center [443, 132] width 146 height 29
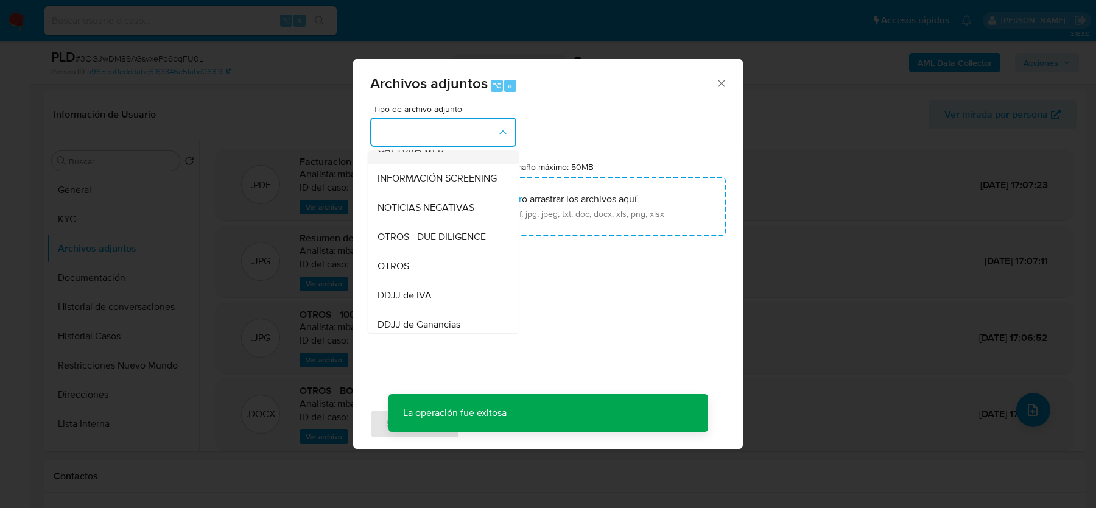
scroll to position [134, 0]
click at [427, 275] on div "OTROS" at bounding box center [440, 264] width 124 height 29
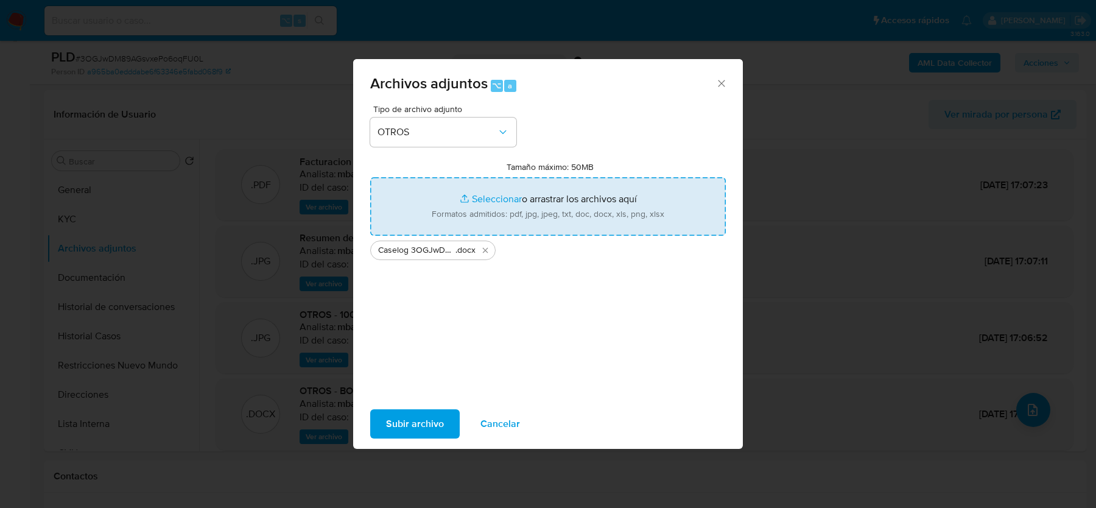
click at [414, 423] on span "Subir archivo" at bounding box center [415, 424] width 58 height 27
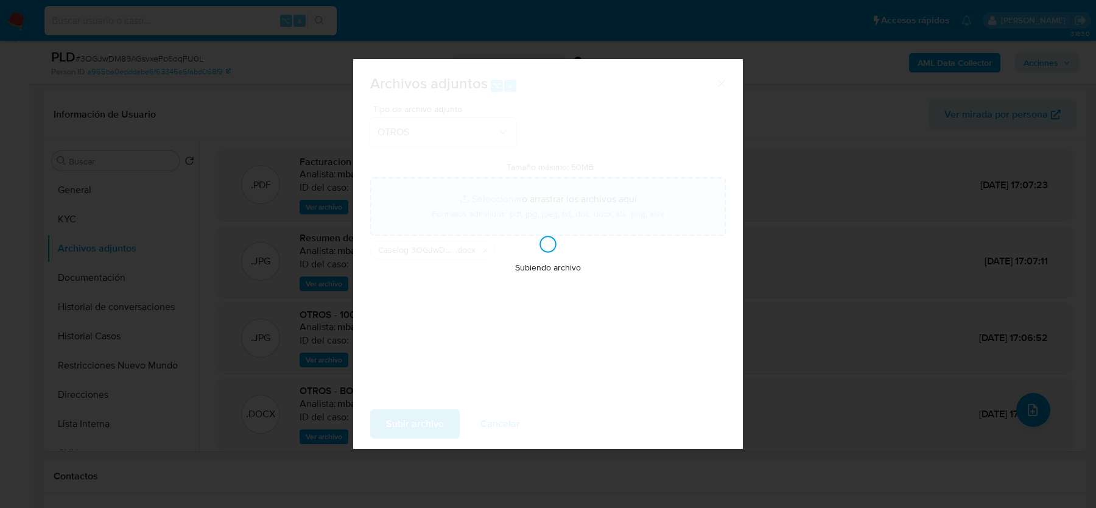
click at [414, 423] on div "Subiendo archivo" at bounding box center [548, 254] width 390 height 390
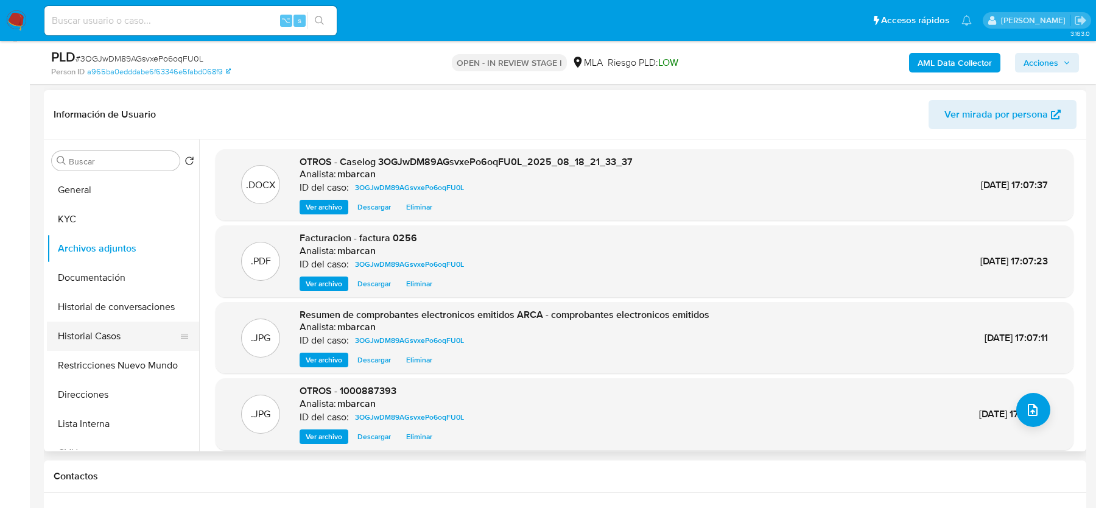
click at [143, 333] on button "Historial Casos" at bounding box center [118, 336] width 143 height 29
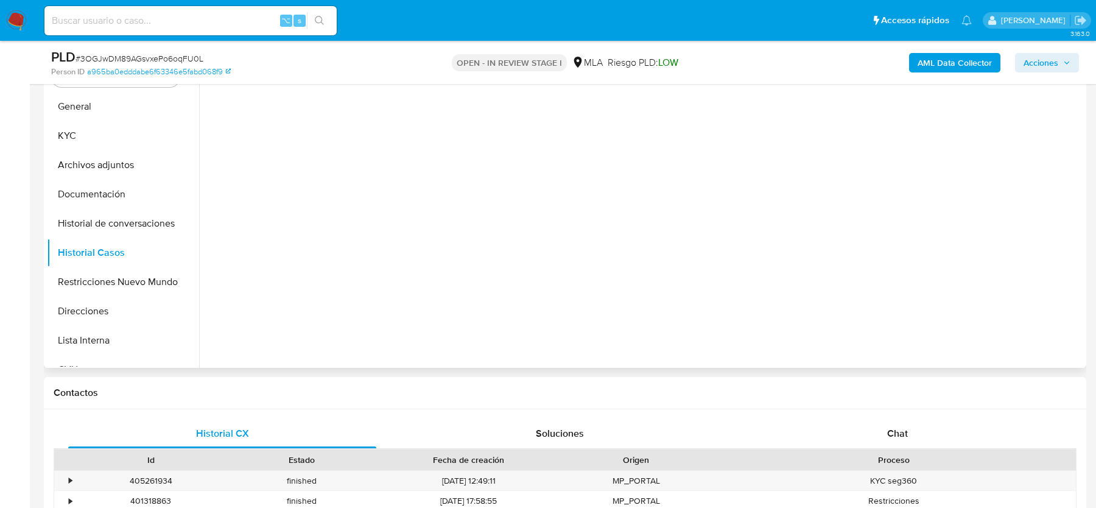
scroll to position [454, 0]
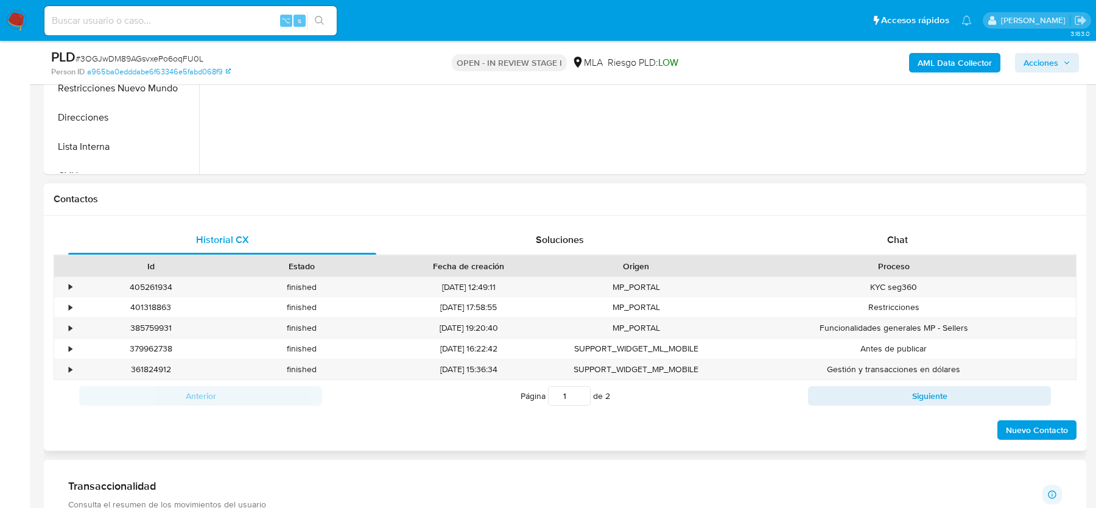
click at [906, 216] on div "Historial CX Soluciones Chat Id Estado Fecha de creación Origen Proceso • 40526…" at bounding box center [565, 333] width 1043 height 235
click at [894, 252] on div "Chat" at bounding box center [898, 239] width 308 height 29
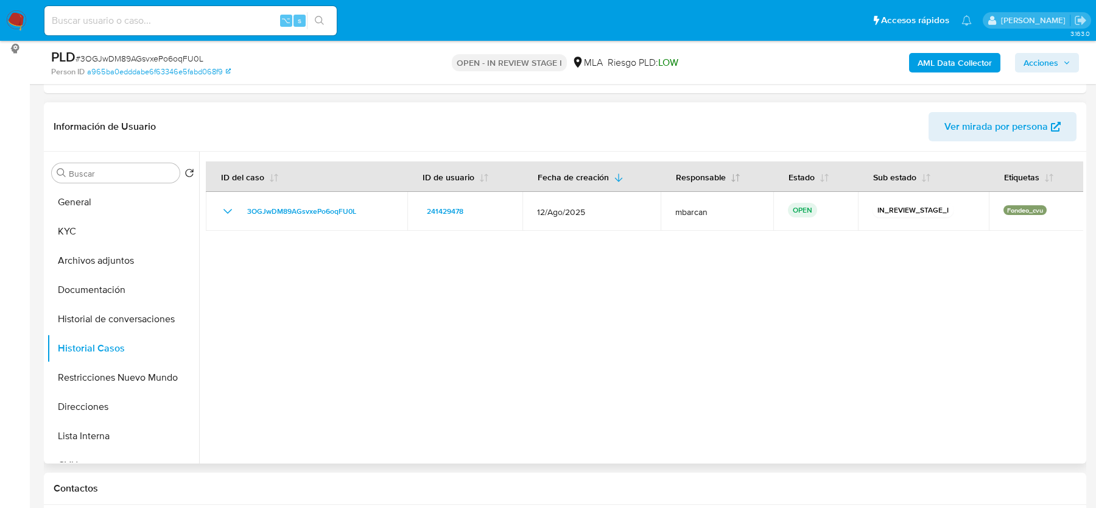
scroll to position [86, 0]
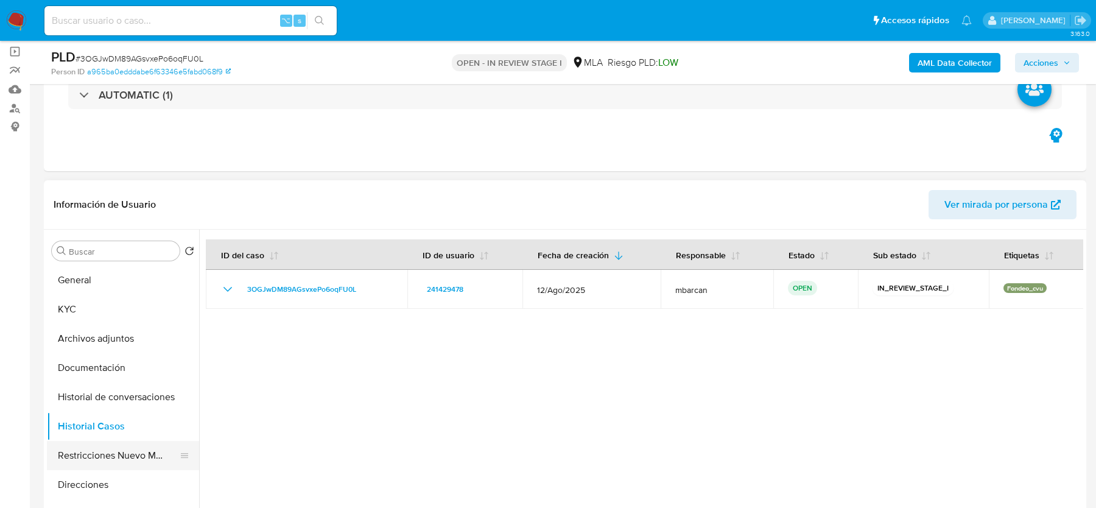
click at [116, 468] on button "Restricciones Nuevo Mundo" at bounding box center [118, 455] width 143 height 29
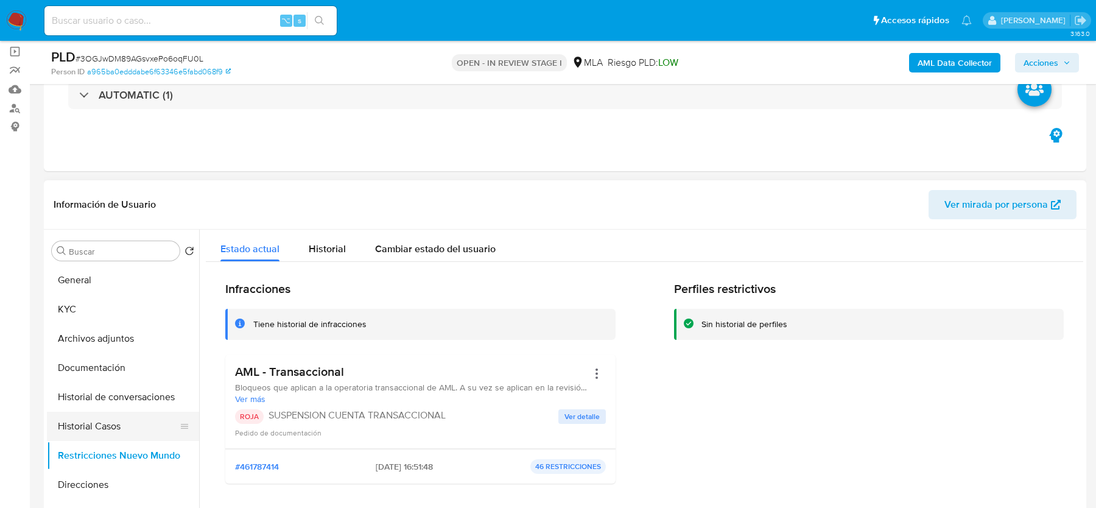
click at [94, 420] on button "Historial Casos" at bounding box center [118, 426] width 143 height 29
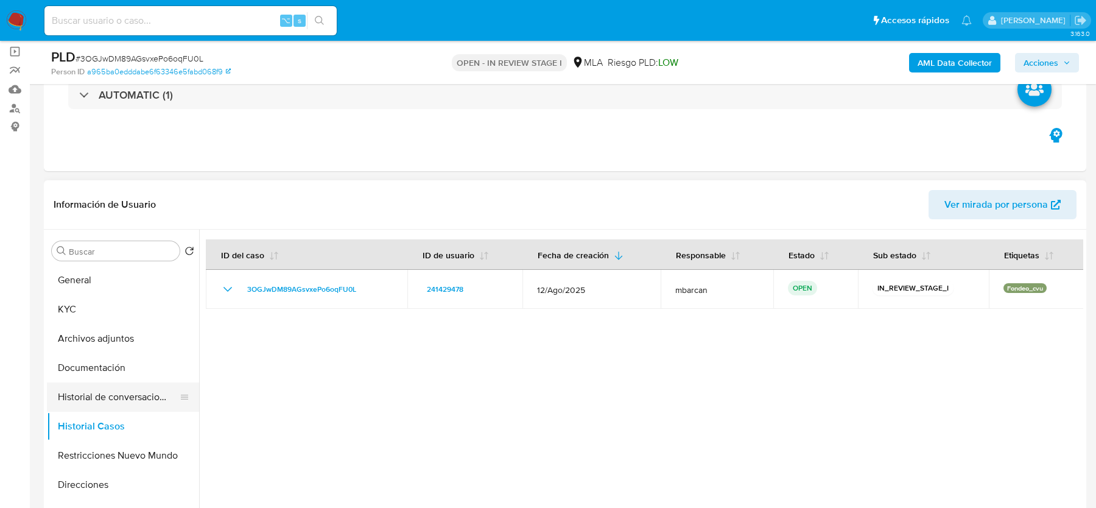
click at [104, 390] on button "Historial de conversaciones" at bounding box center [118, 397] width 143 height 29
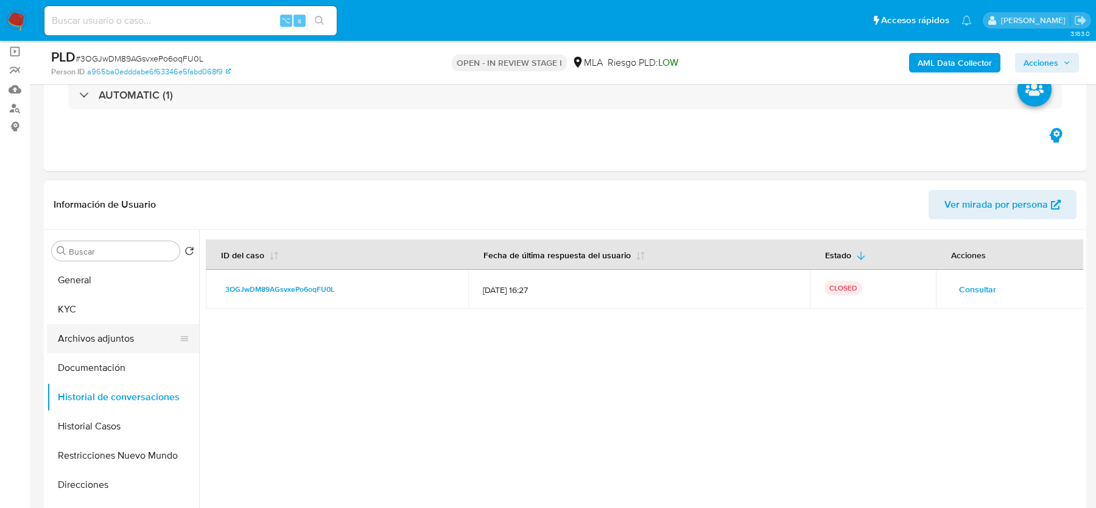
click at [105, 341] on button "Archivos adjuntos" at bounding box center [118, 338] width 143 height 29
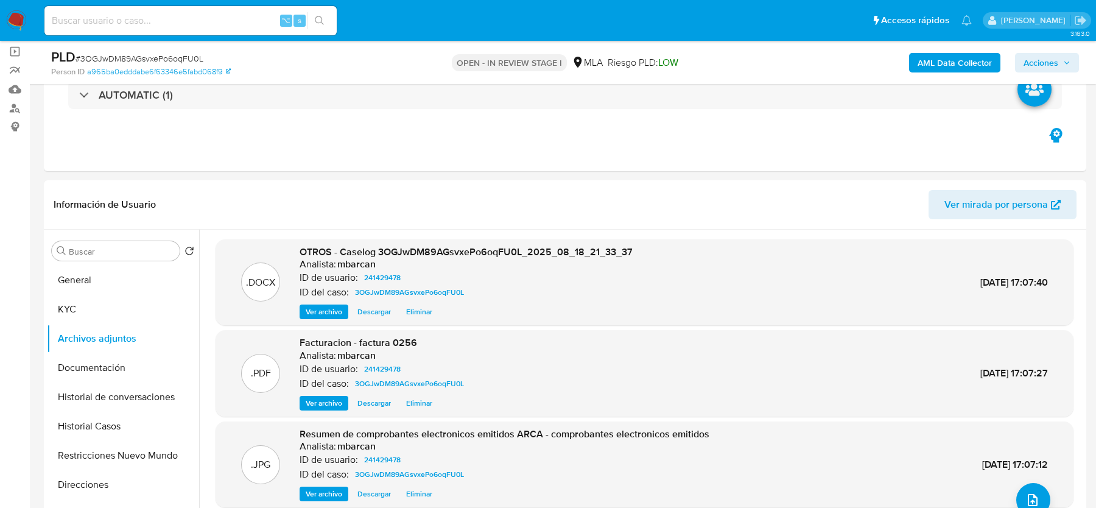
click at [1046, 54] on span "Acciones" at bounding box center [1041, 62] width 35 height 19
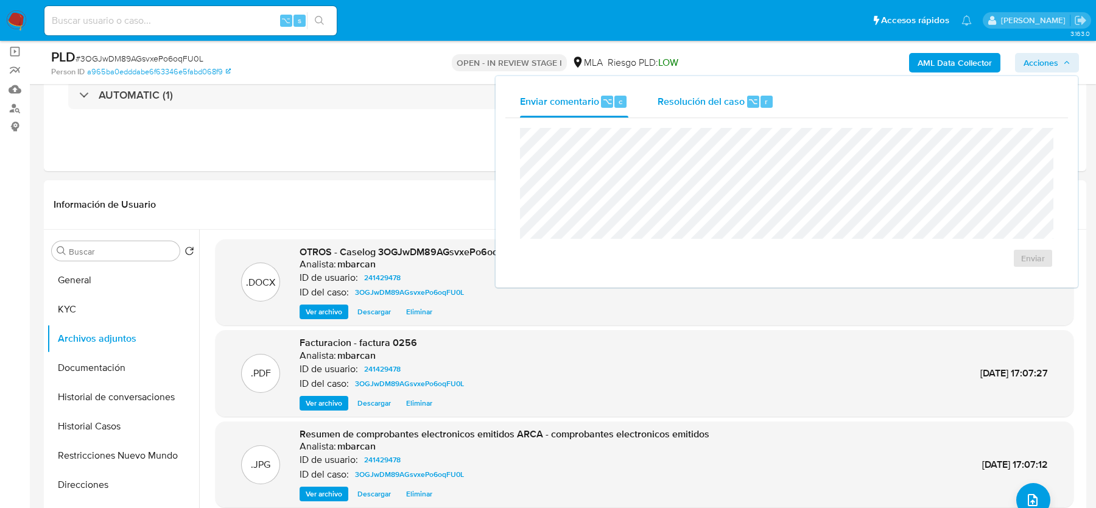
click at [705, 107] on span "Resolución del caso" at bounding box center [701, 101] width 87 height 14
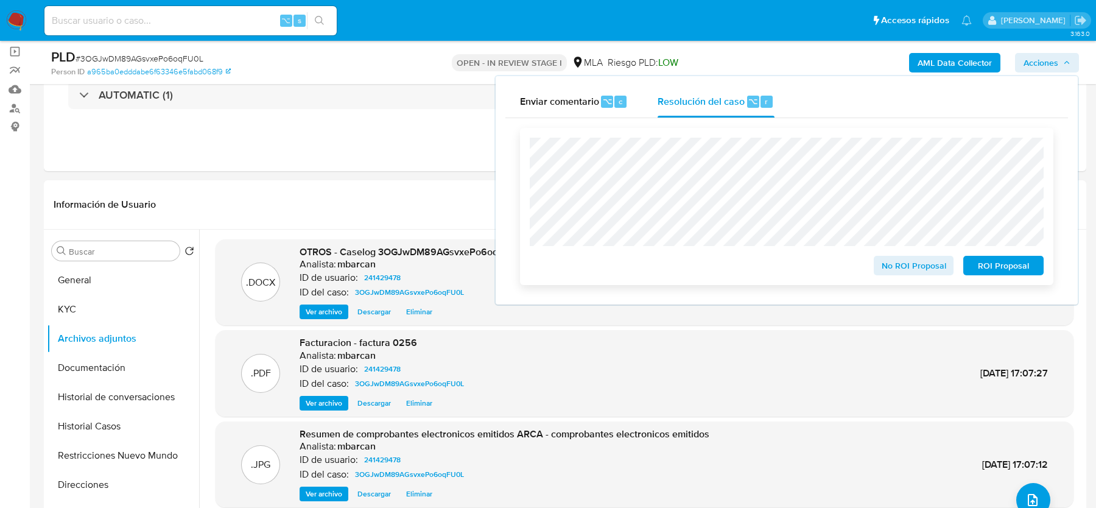
click at [1037, 267] on button "ROI Proposal" at bounding box center [1004, 265] width 80 height 19
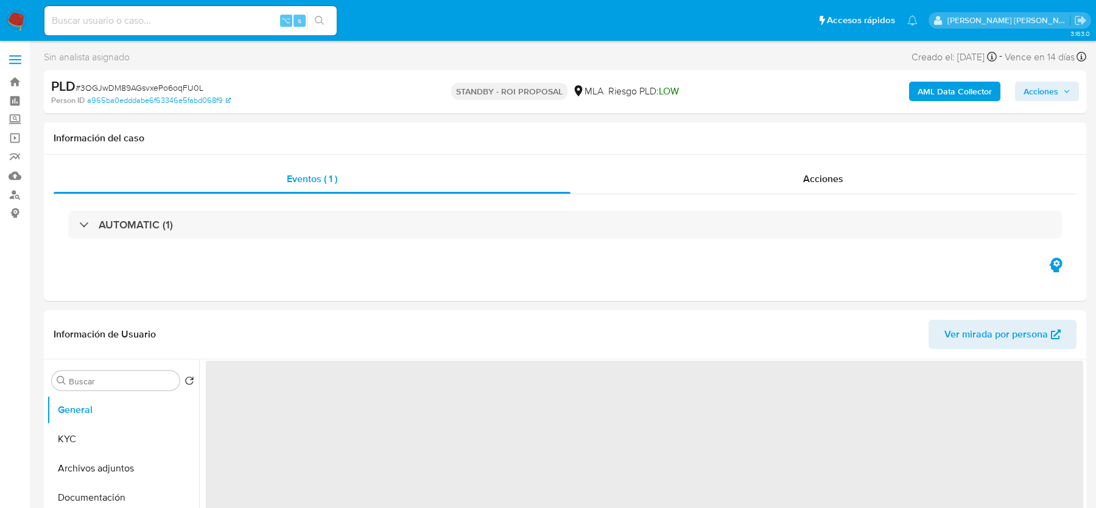
select select "10"
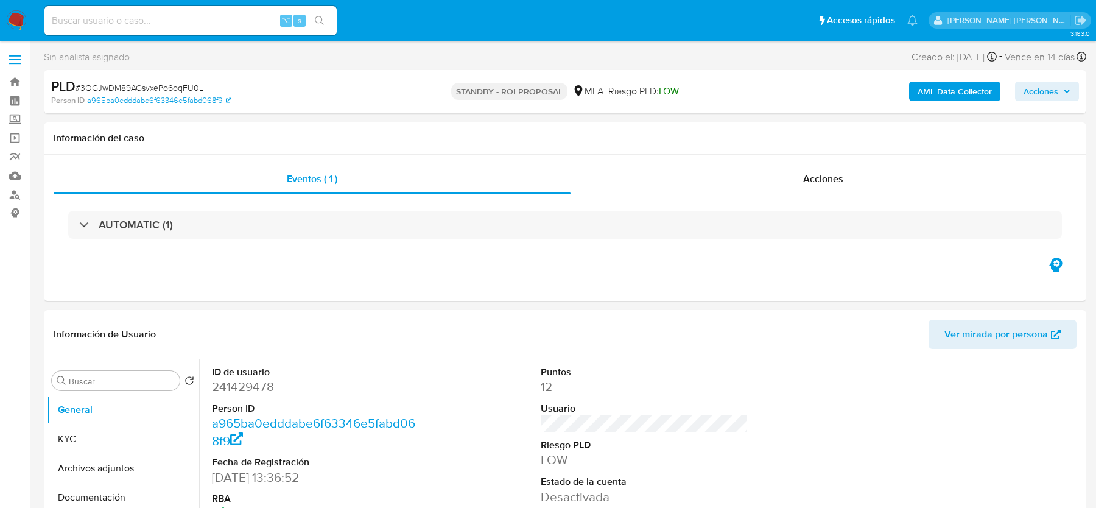
click at [99, 22] on input at bounding box center [190, 21] width 292 height 16
paste input "lcQFuKP755Wwcv1I11mSJzq7"
type input "lcQFuKP755Wwcv1I11mSJzq7"
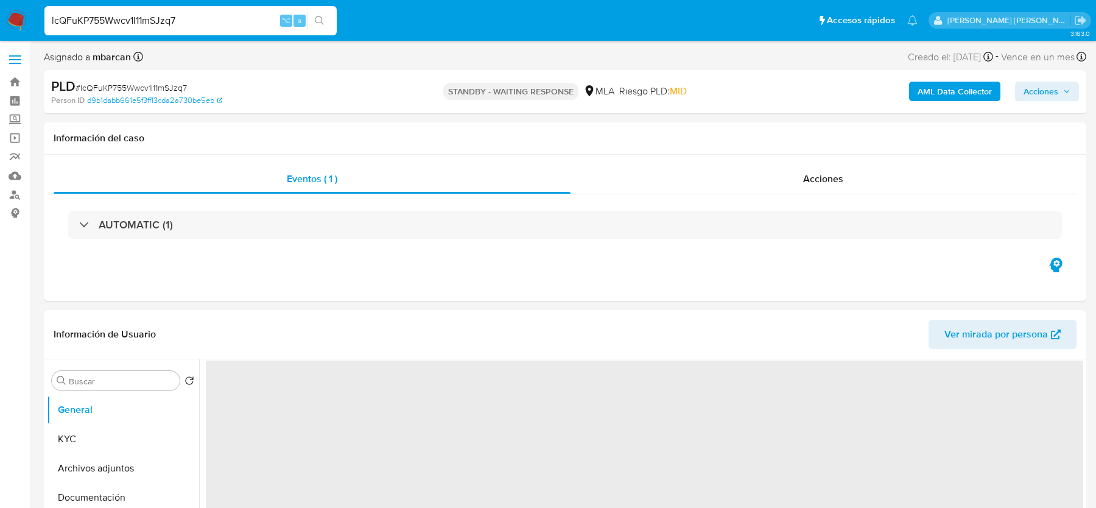
select select "10"
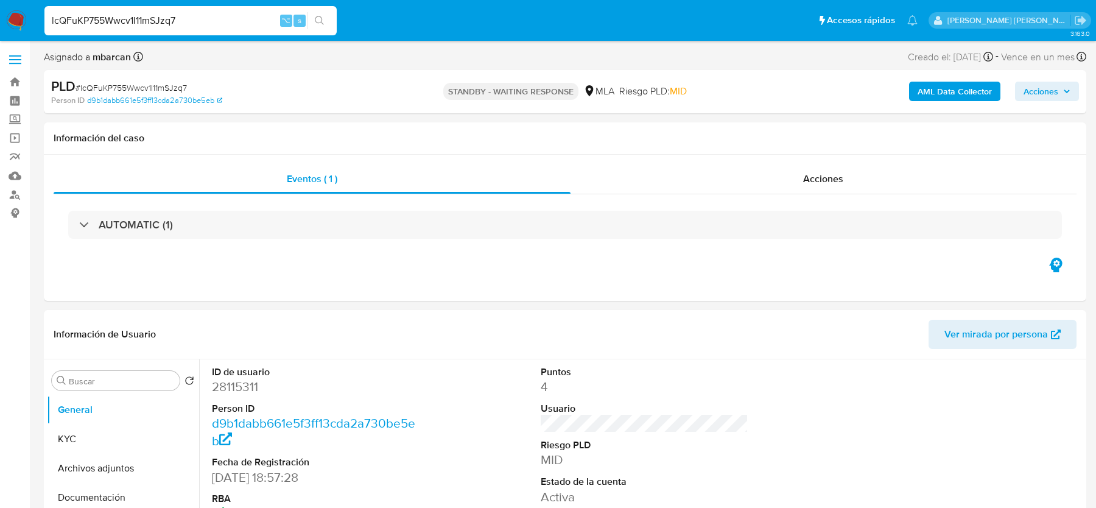
click at [115, 89] on span "# lcQFuKP755Wwcv1I11mSJzq7" at bounding box center [131, 88] width 111 height 12
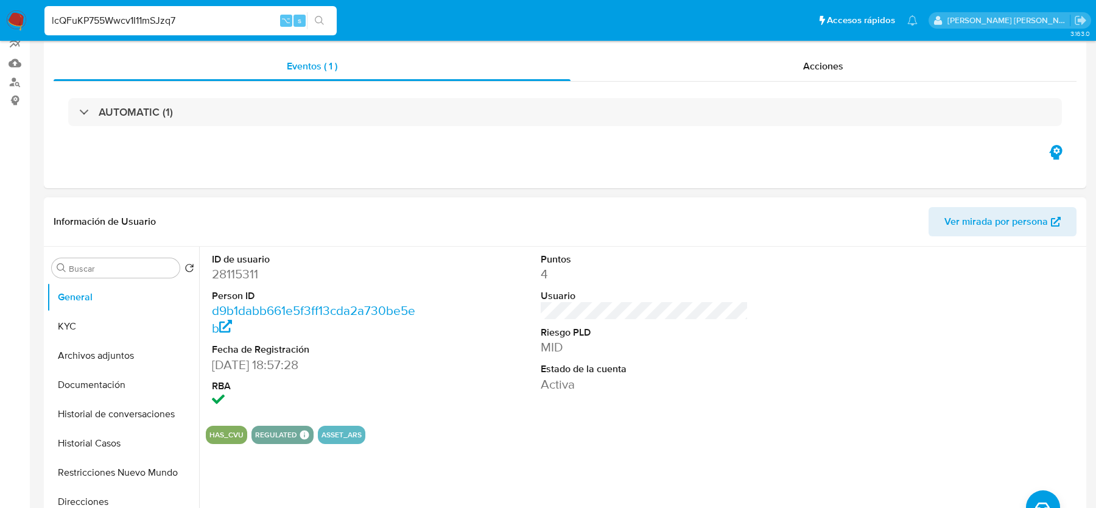
scroll to position [187, 0]
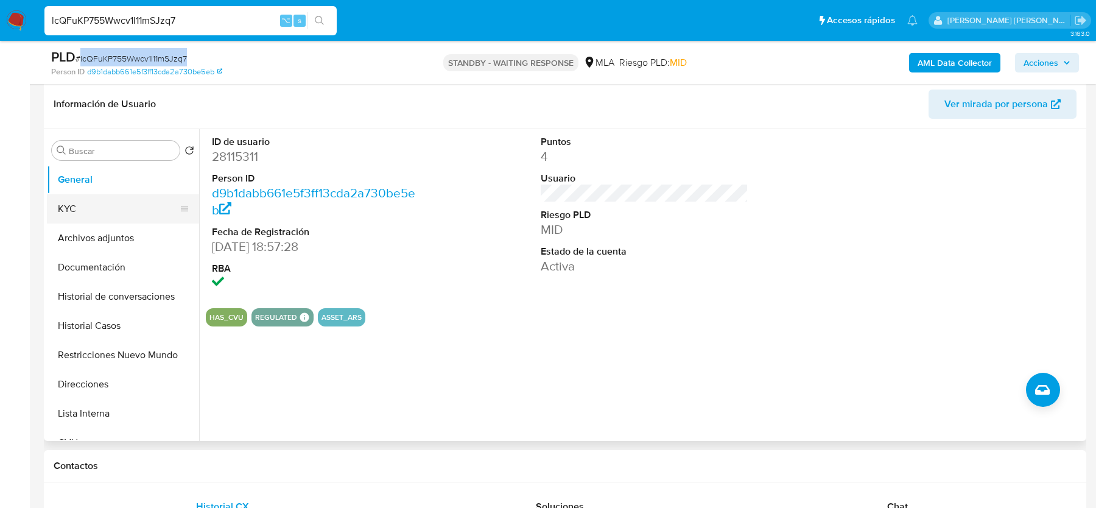
click at [113, 216] on button "KYC" at bounding box center [118, 208] width 143 height 29
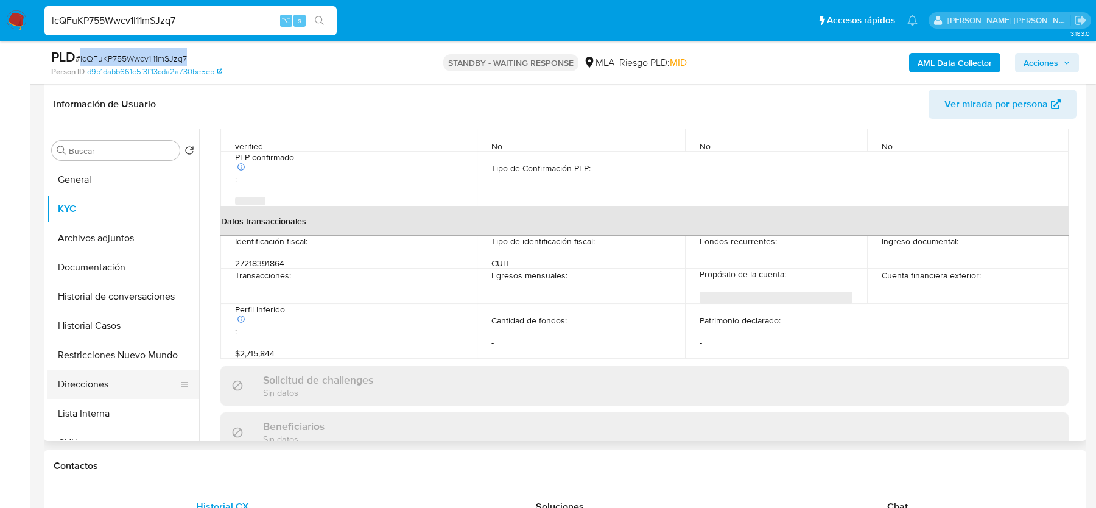
scroll to position [641, 0]
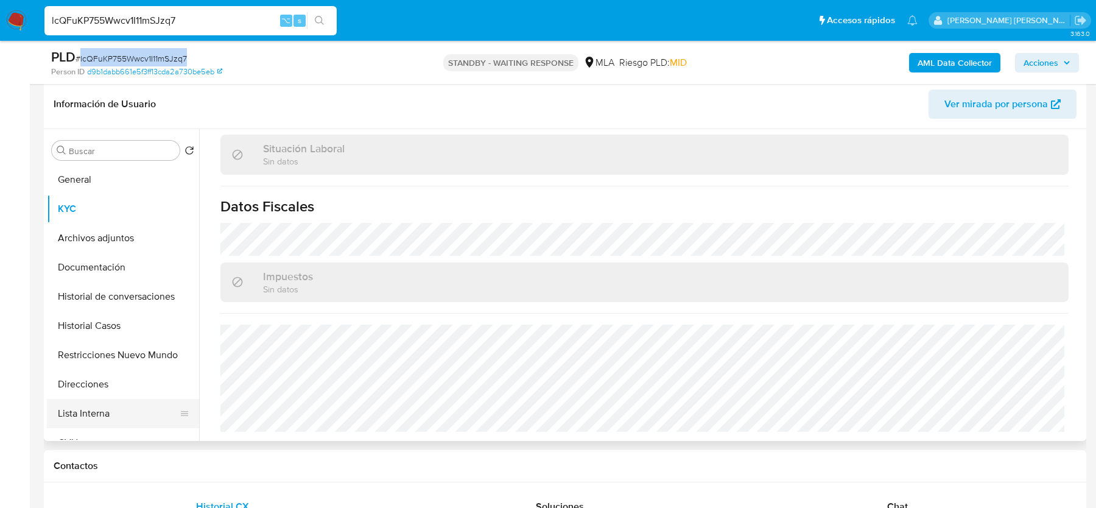
click at [82, 400] on button "Lista Interna" at bounding box center [118, 413] width 143 height 29
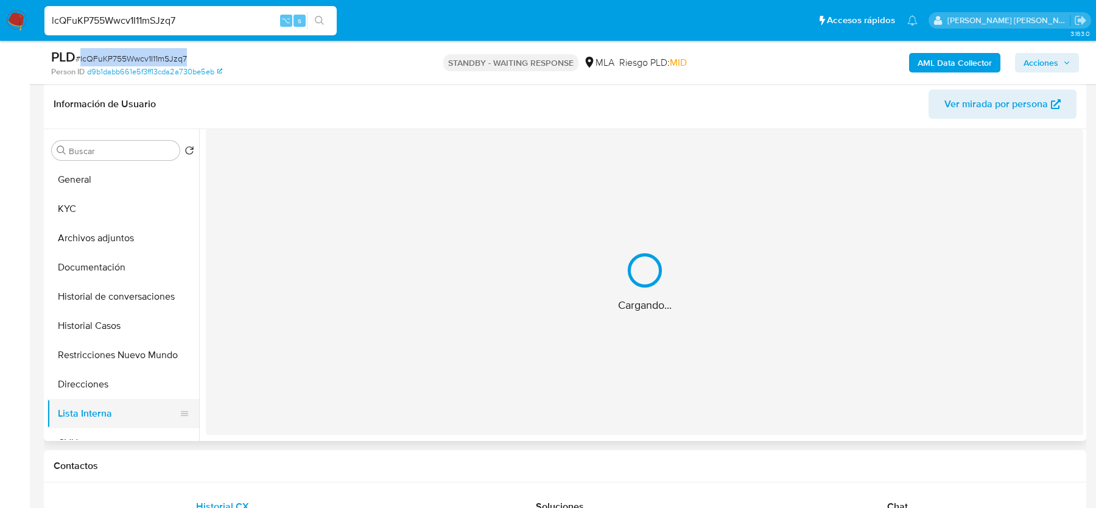
scroll to position [0, 0]
click at [87, 388] on button "Direcciones" at bounding box center [118, 384] width 143 height 29
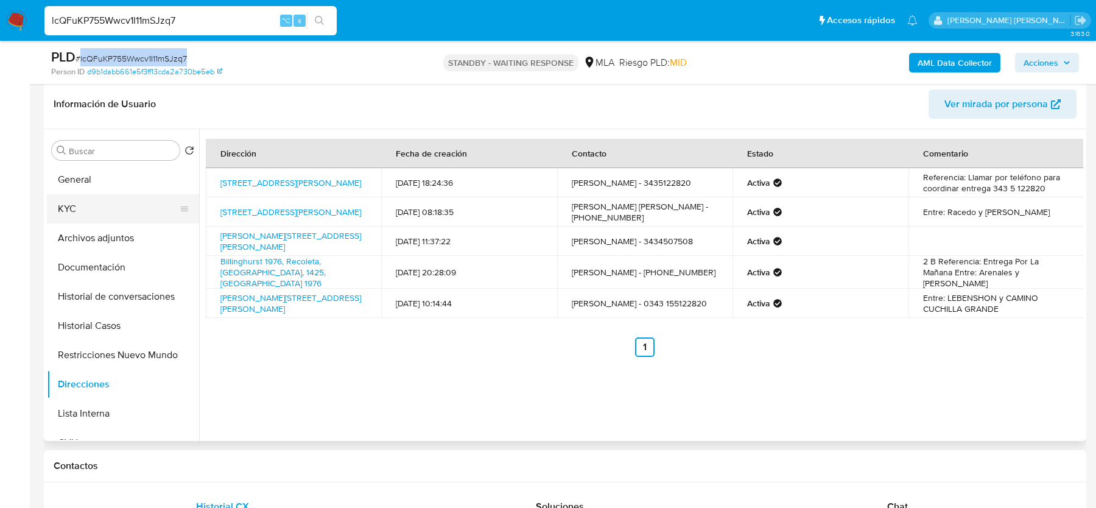
click at [130, 201] on button "KYC" at bounding box center [118, 208] width 143 height 29
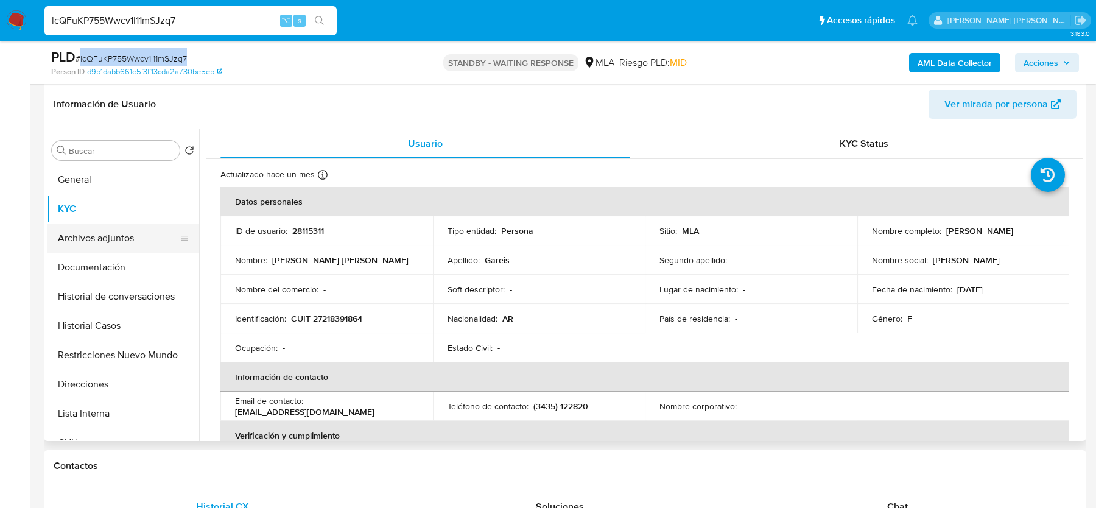
click at [121, 243] on button "Archivos adjuntos" at bounding box center [118, 238] width 143 height 29
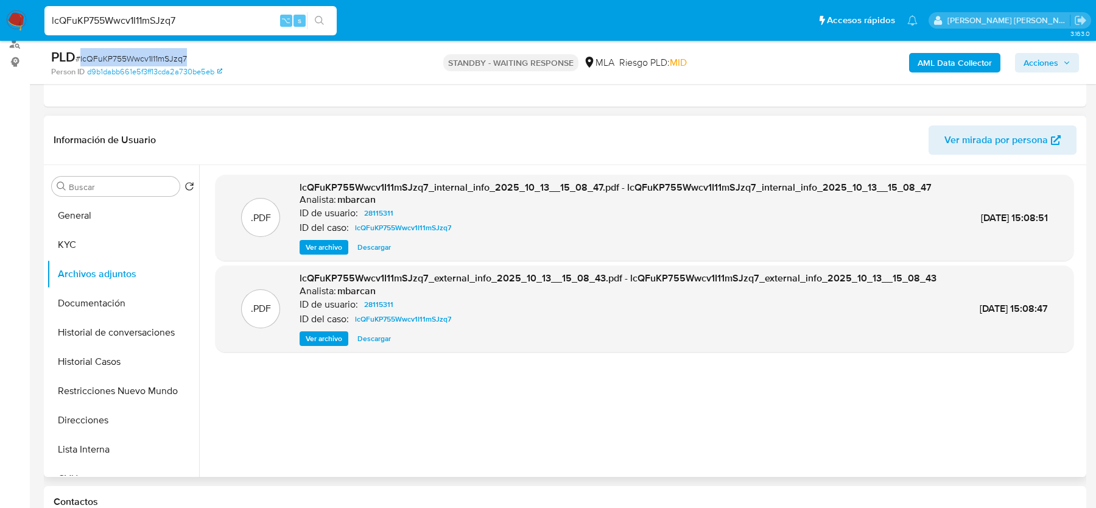
scroll to position [141, 0]
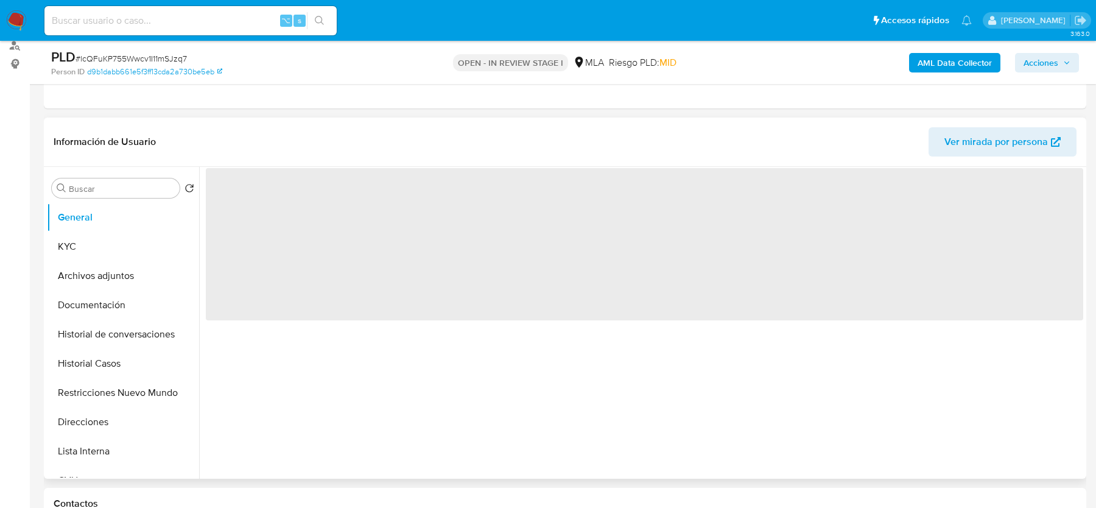
scroll to position [179, 0]
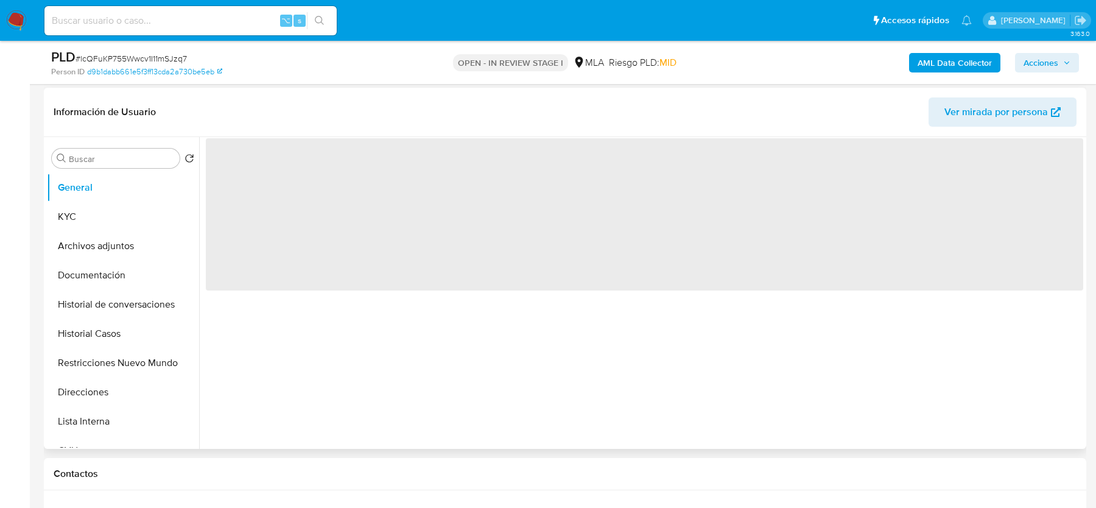
select select "10"
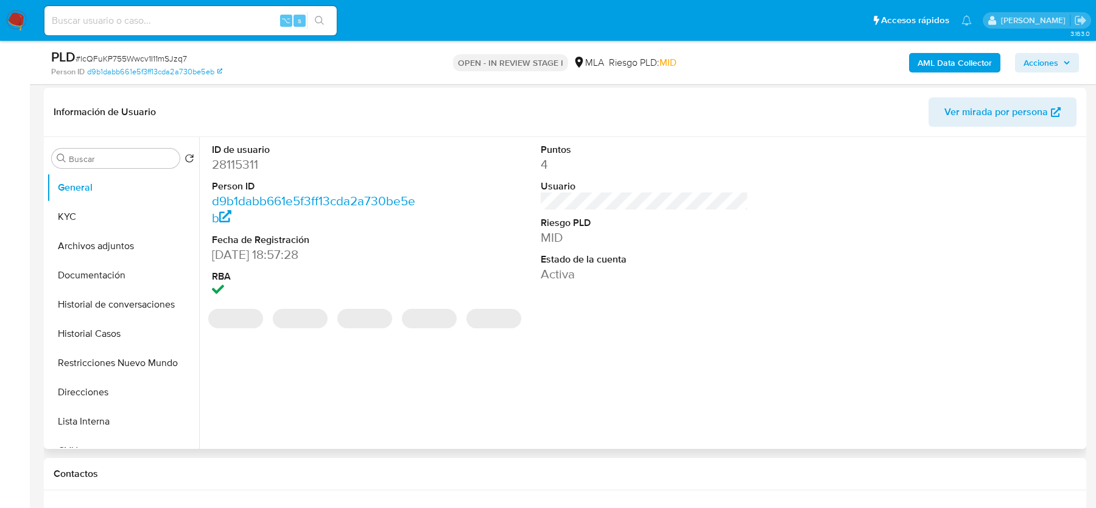
click at [1023, 409] on div "ID de usuario 28115311 Person ID d9b1dabb661e5f3ff13cda2a730be5eb Fecha de Regi…" at bounding box center [641, 293] width 884 height 312
click at [114, 230] on ul "General KYC Archivos adjuntos Documentación Historial de conversaciones Histori…" at bounding box center [123, 310] width 152 height 275
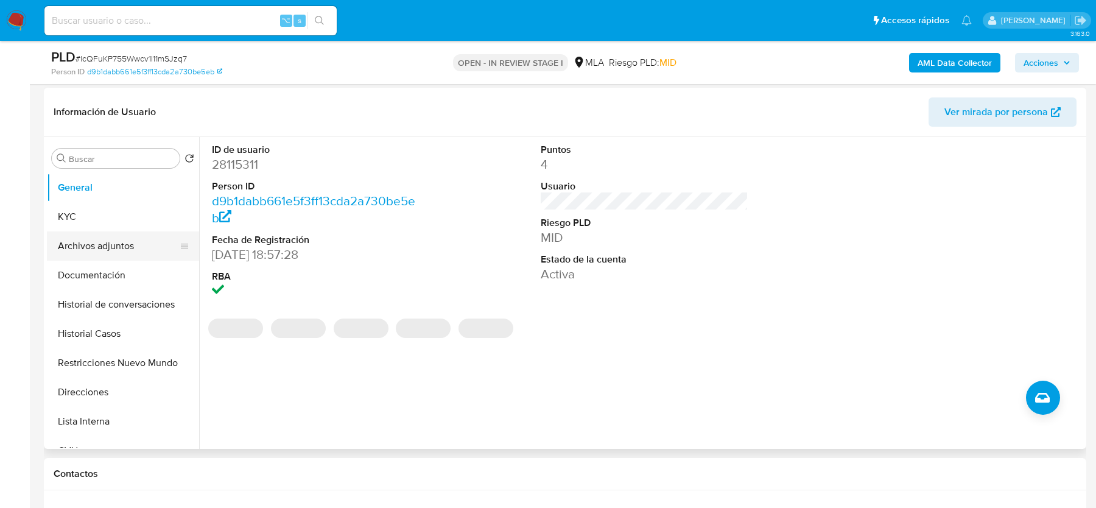
click at [107, 246] on button "Archivos adjuntos" at bounding box center [118, 245] width 143 height 29
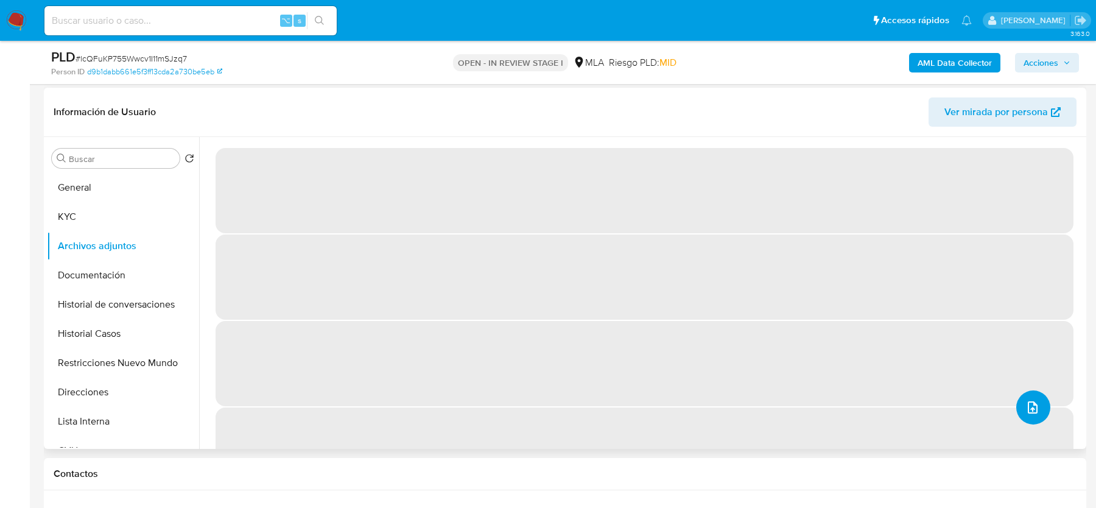
click at [1030, 404] on icon "upload-file" at bounding box center [1033, 407] width 10 height 12
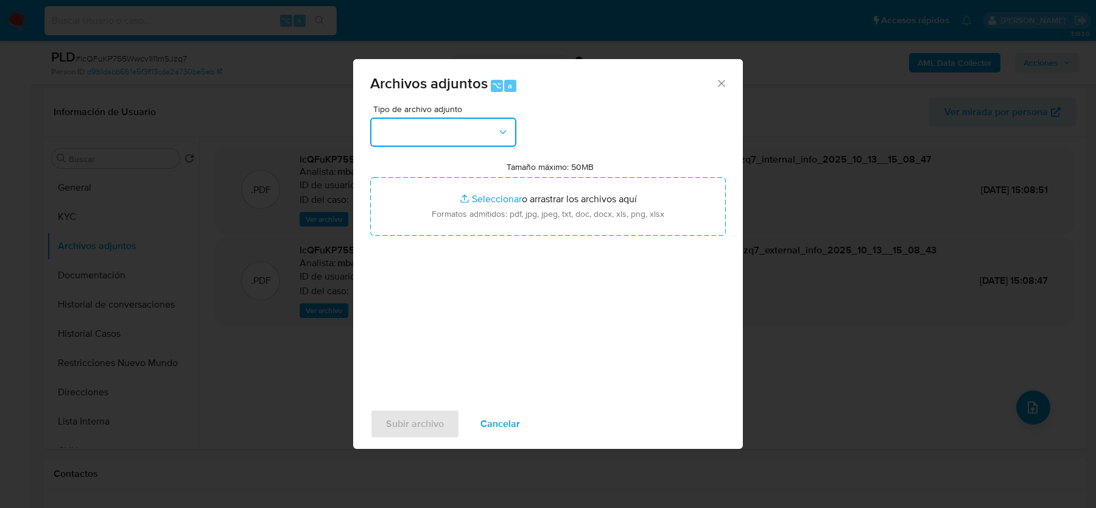
drag, startPoint x: 432, startPoint y: 135, endPoint x: 432, endPoint y: 142, distance: 6.7
click at [432, 136] on button "button" at bounding box center [443, 132] width 146 height 29
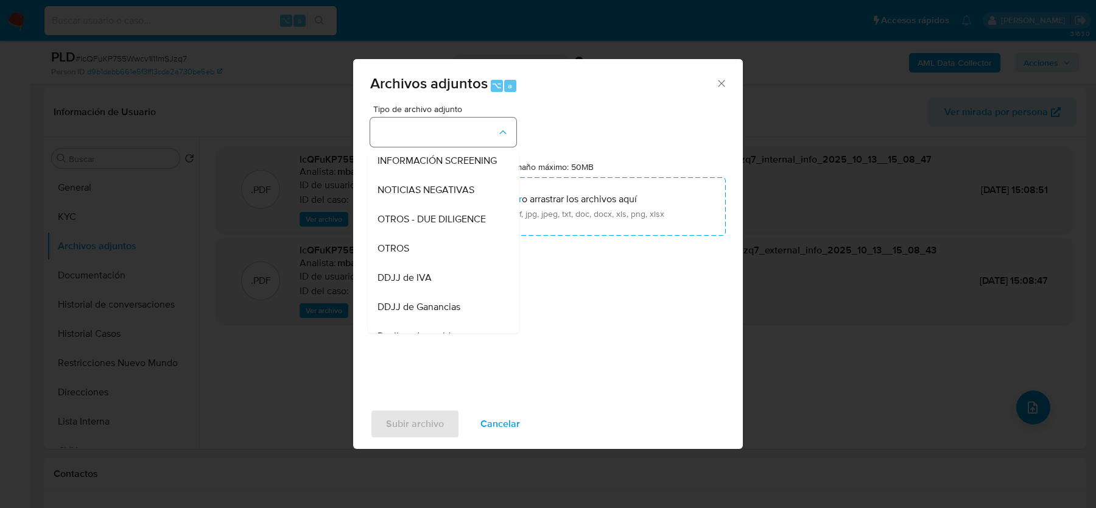
scroll to position [160, 0]
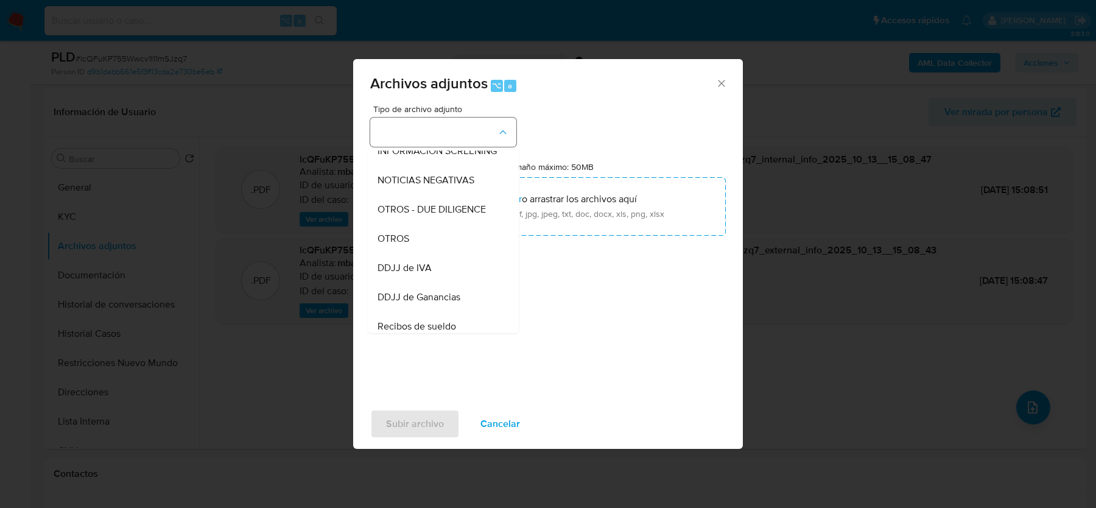
click at [432, 233] on div "OTROS" at bounding box center [440, 238] width 124 height 29
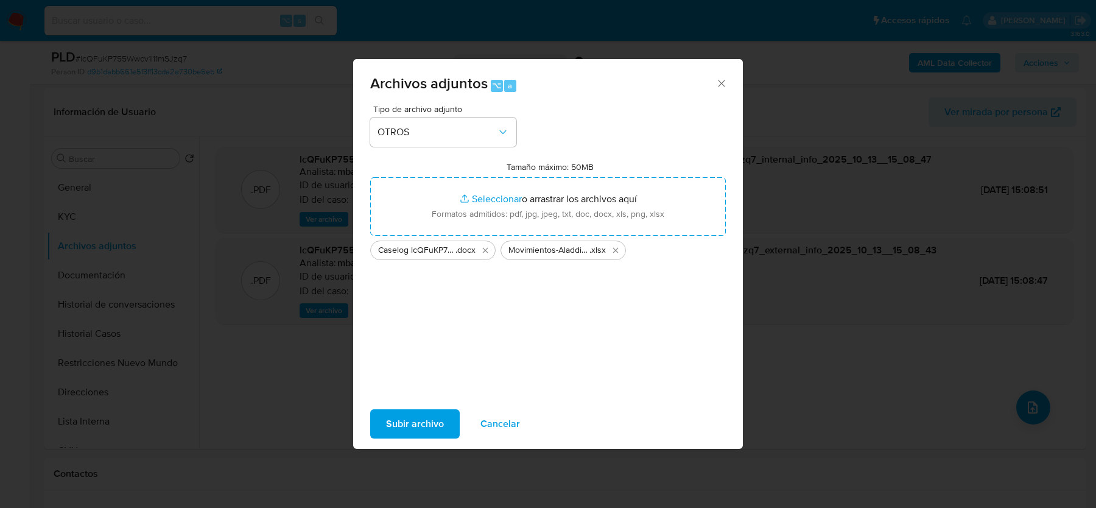
click at [394, 419] on span "Subir archivo" at bounding box center [415, 424] width 58 height 27
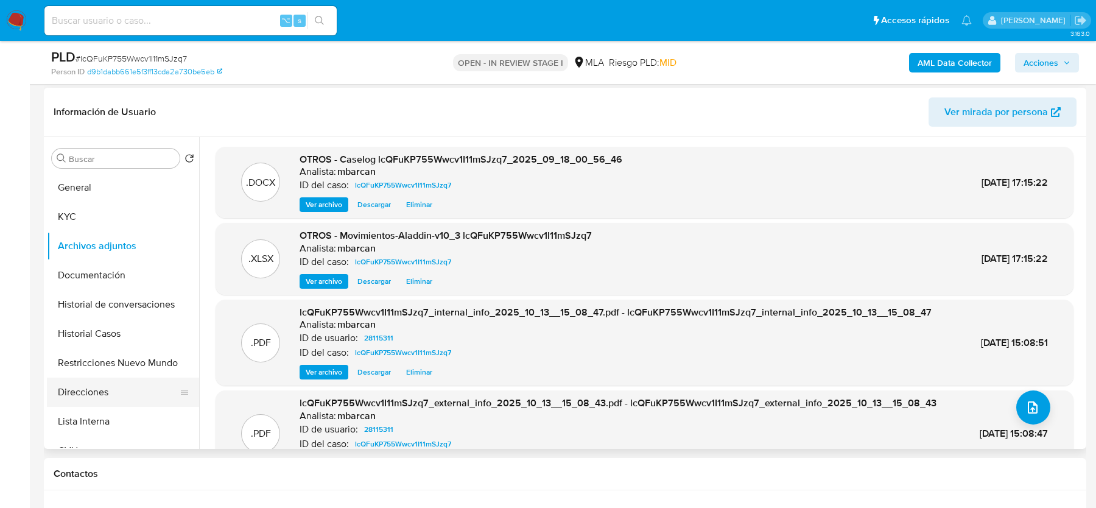
click at [96, 378] on button "Direcciones" at bounding box center [118, 392] width 143 height 29
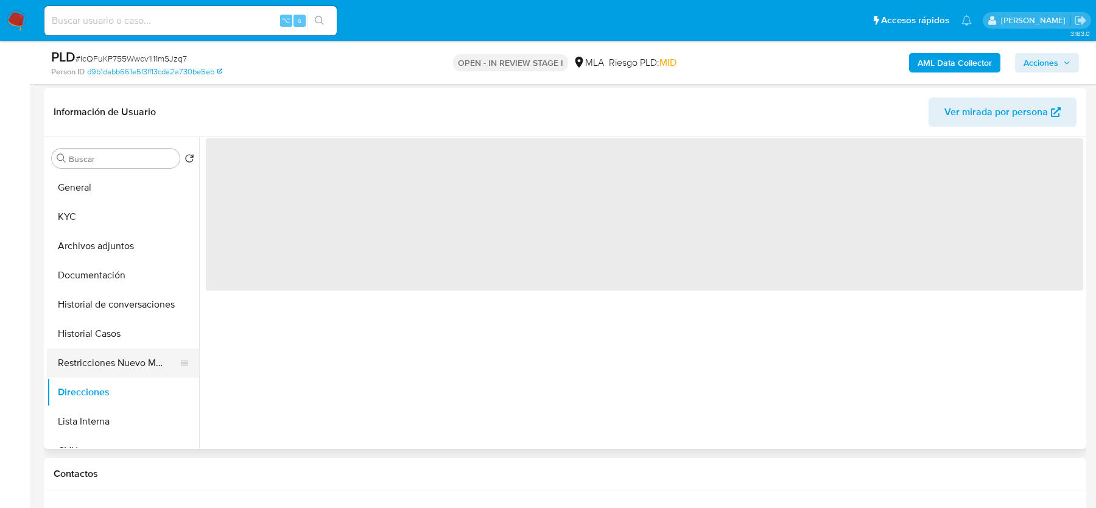
click at [93, 364] on button "Restricciones Nuevo Mundo" at bounding box center [118, 362] width 143 height 29
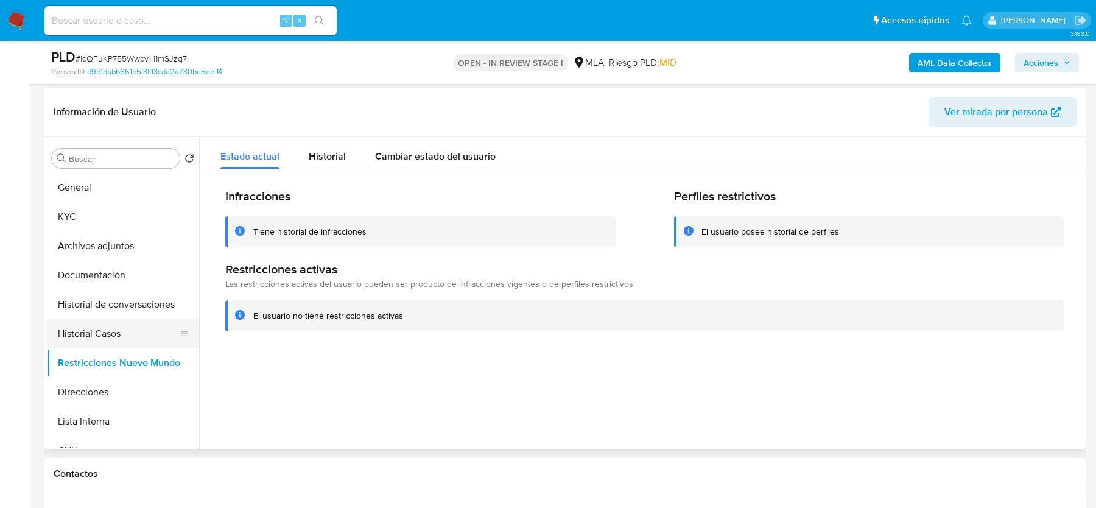
click at [96, 326] on button "Historial Casos" at bounding box center [118, 333] width 143 height 29
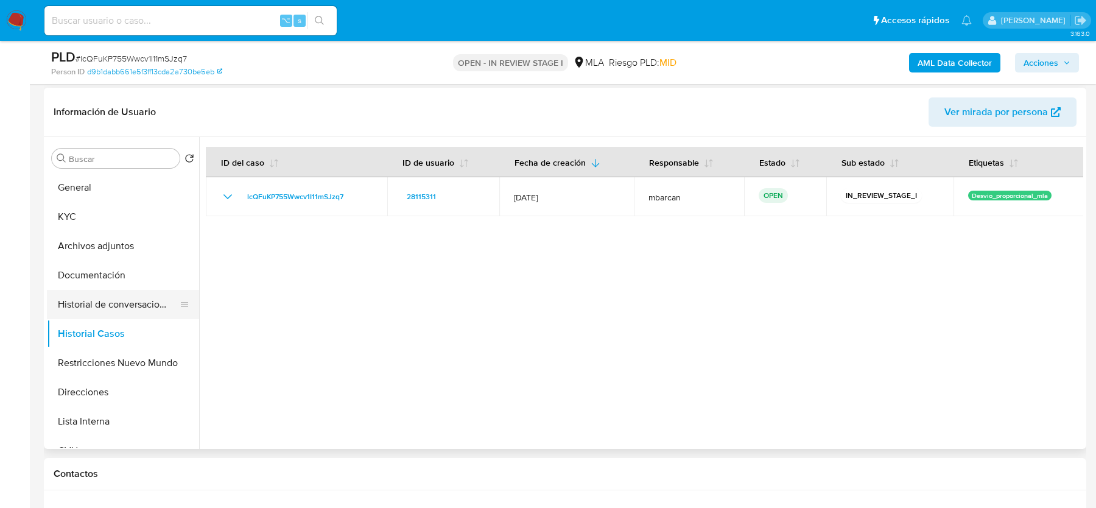
click at [107, 300] on button "Historial de conversaciones" at bounding box center [118, 304] width 143 height 29
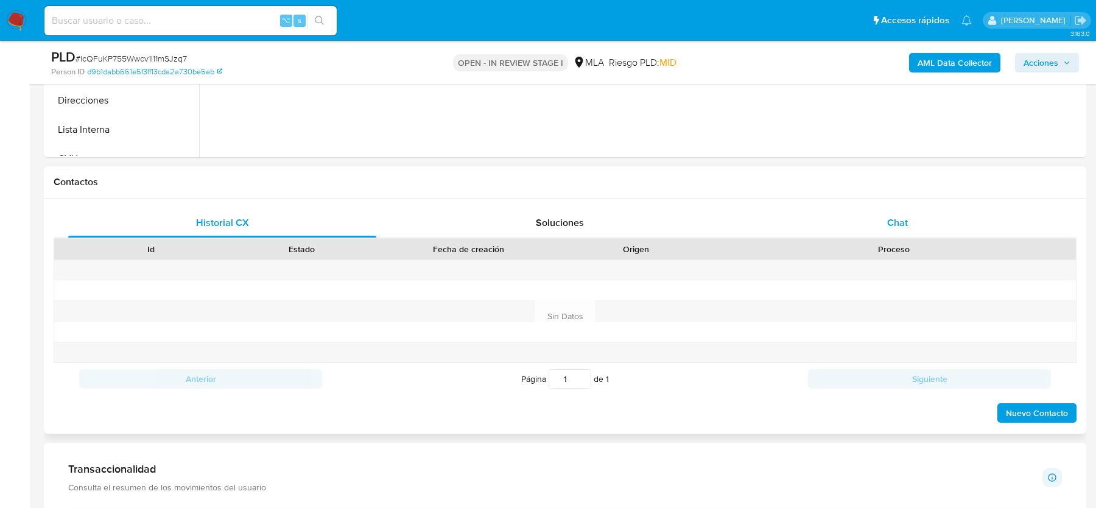
click at [904, 227] on span "Chat" at bounding box center [898, 223] width 21 height 14
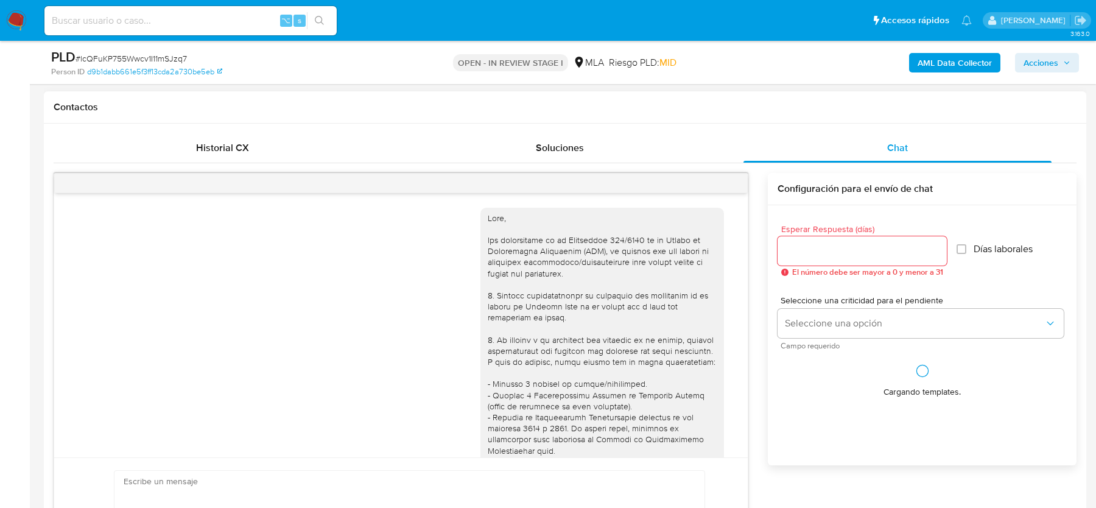
scroll to position [1318, 0]
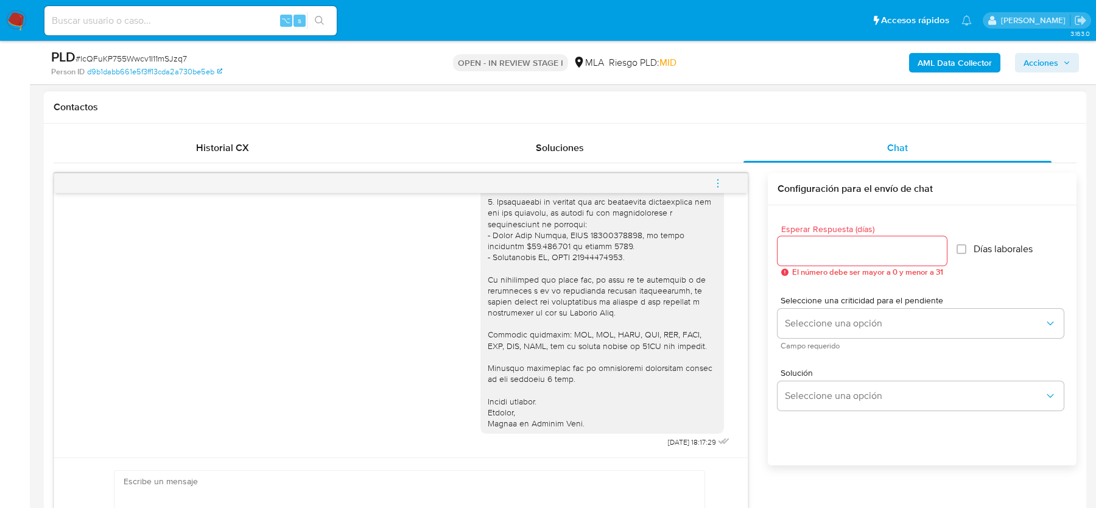
click at [716, 178] on icon "menu-action" at bounding box center [718, 183] width 11 height 11
click at [611, 157] on li "Cerrar conversación" at bounding box center [636, 158] width 125 height 22
click at [1051, 55] on span "Acciones" at bounding box center [1041, 62] width 35 height 19
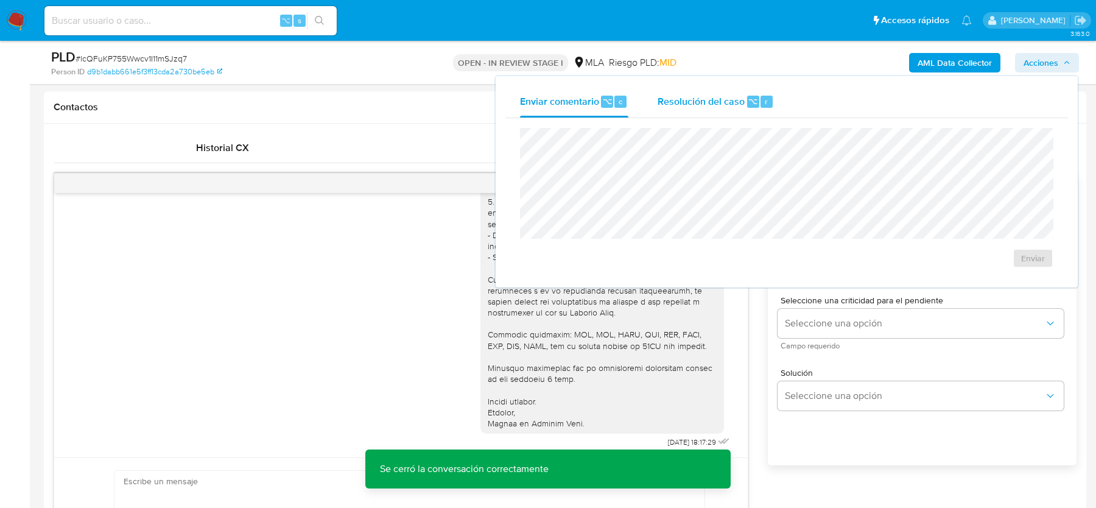
click at [733, 107] on span "Resolución del caso" at bounding box center [701, 101] width 87 height 14
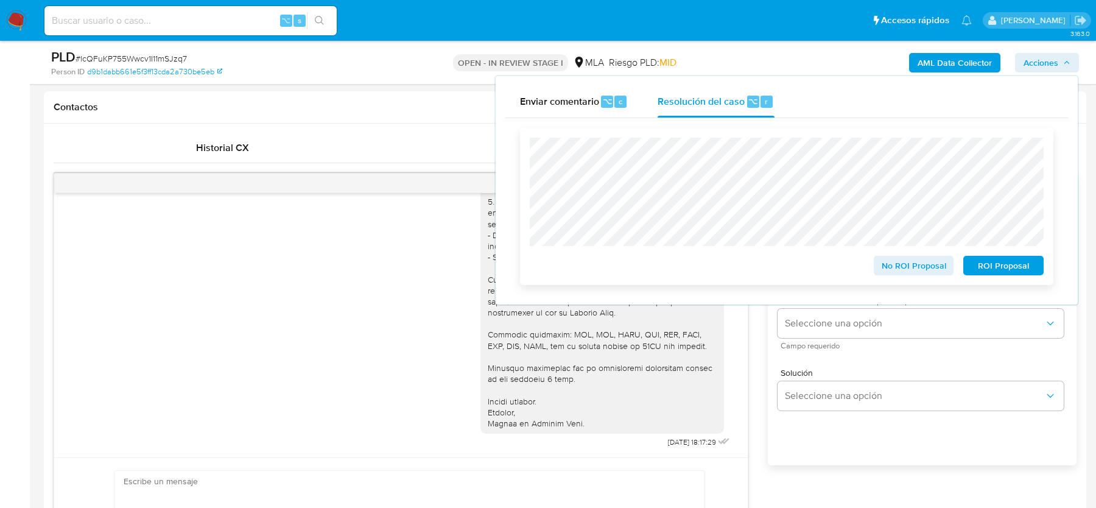
click at [887, 274] on span "No ROI Proposal" at bounding box center [914, 265] width 63 height 17
click at [894, 272] on span "No ROI Proposal" at bounding box center [914, 265] width 63 height 17
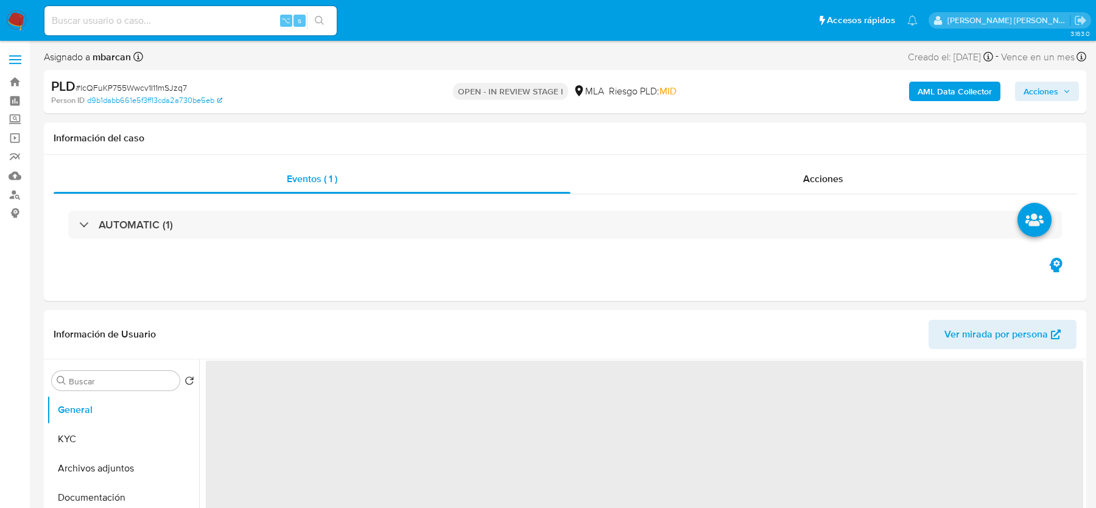
click at [1039, 96] on span "Acciones" at bounding box center [1041, 91] width 35 height 19
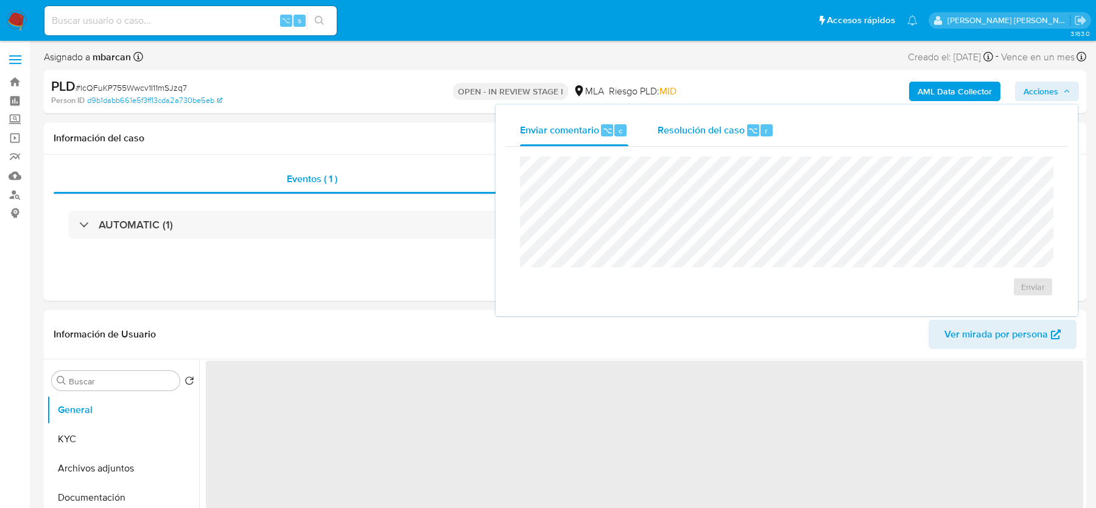
drag, startPoint x: 733, startPoint y: 136, endPoint x: 729, endPoint y: 143, distance: 8.2
click at [732, 136] on span "Resolución del caso" at bounding box center [701, 130] width 87 height 14
select select "10"
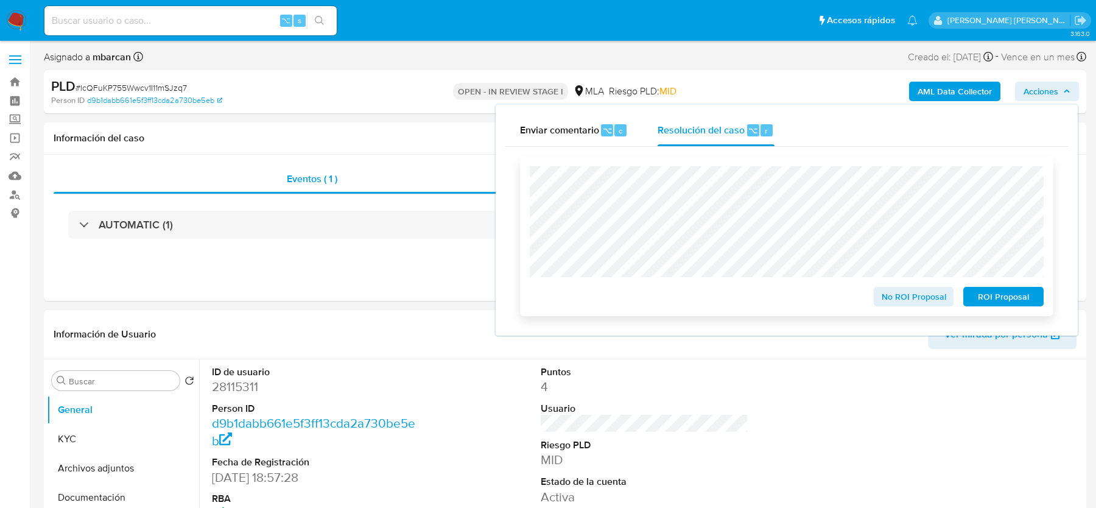
click at [891, 297] on span "No ROI Proposal" at bounding box center [914, 296] width 63 height 17
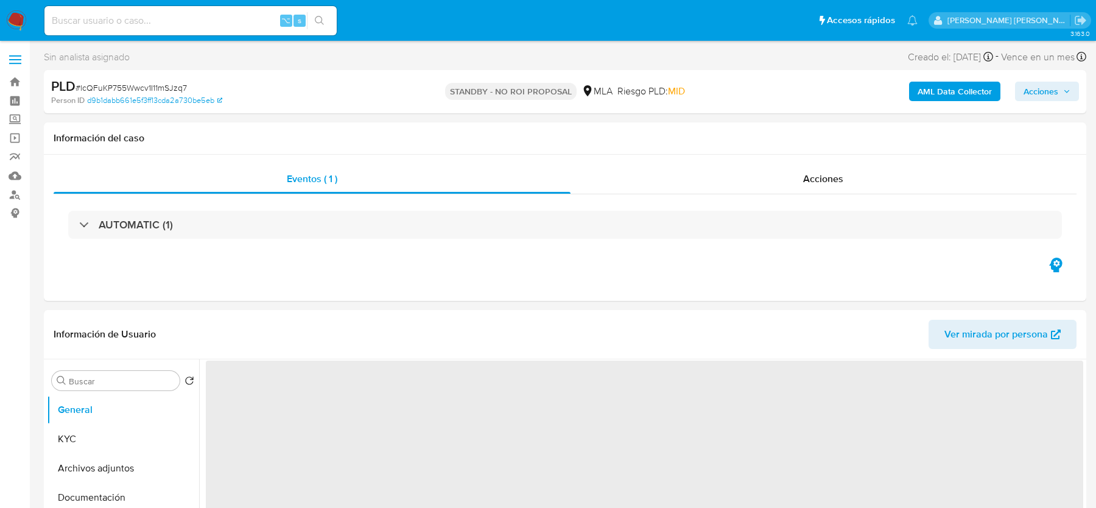
select select "10"
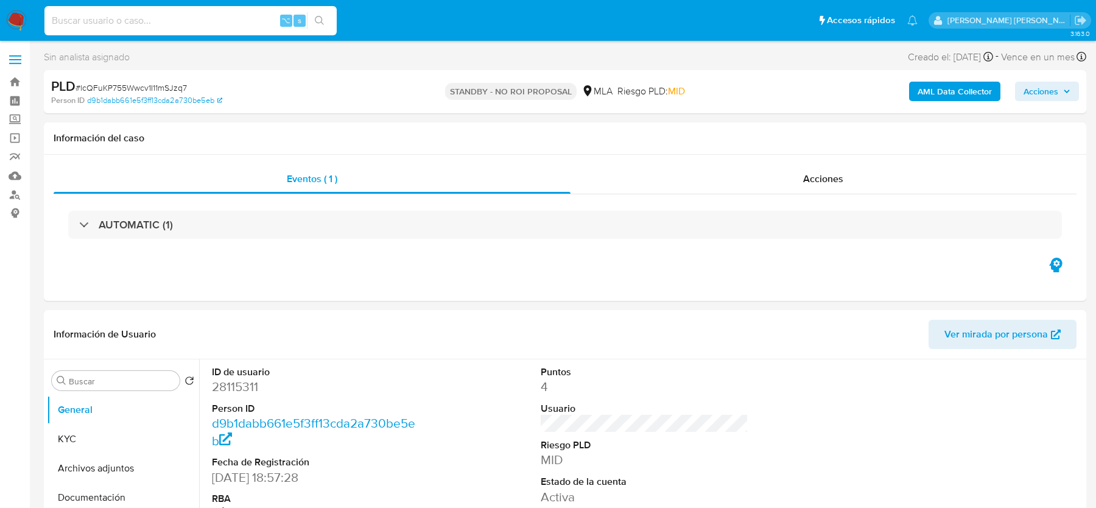
click at [107, 19] on input at bounding box center [190, 21] width 292 height 16
paste input "qr5V9UXtDNNrl4adAdD1rqMg"
type input "qr5V9UXtDNNrl4adAdD1rqMg"
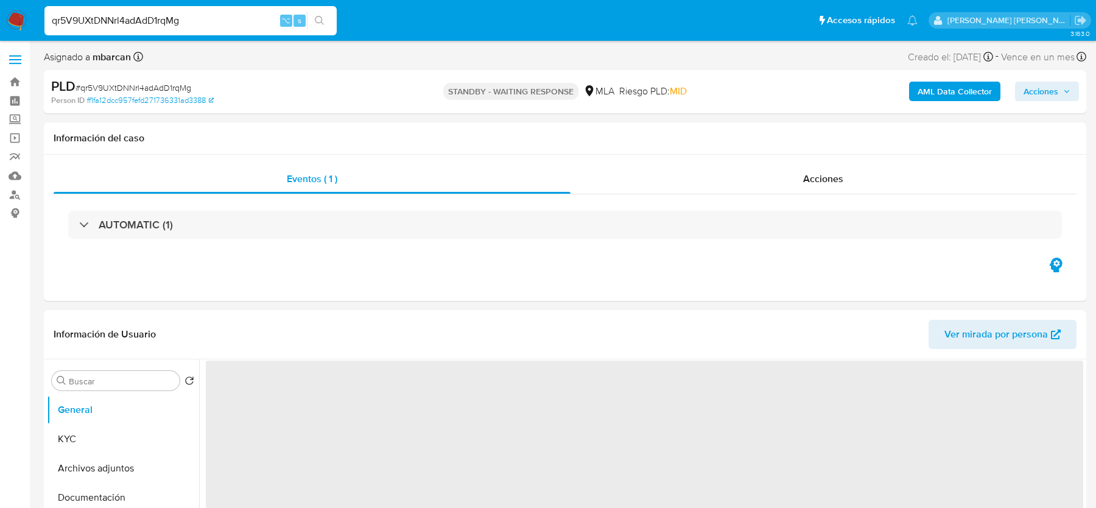
select select "10"
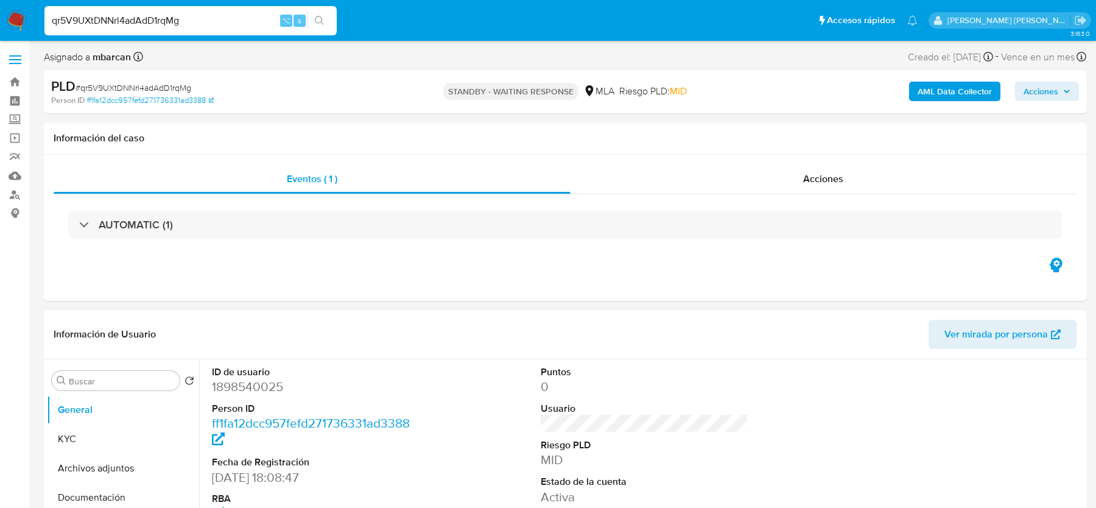
click at [155, 86] on span "# qr5V9UXtDNNrl4adAdD1rqMg" at bounding box center [134, 88] width 116 height 12
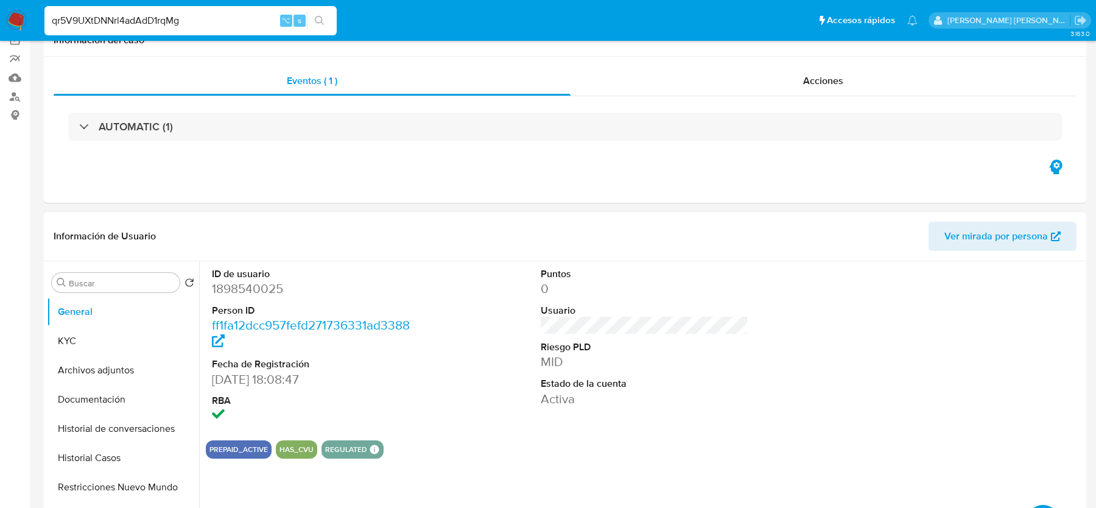
scroll to position [291, 0]
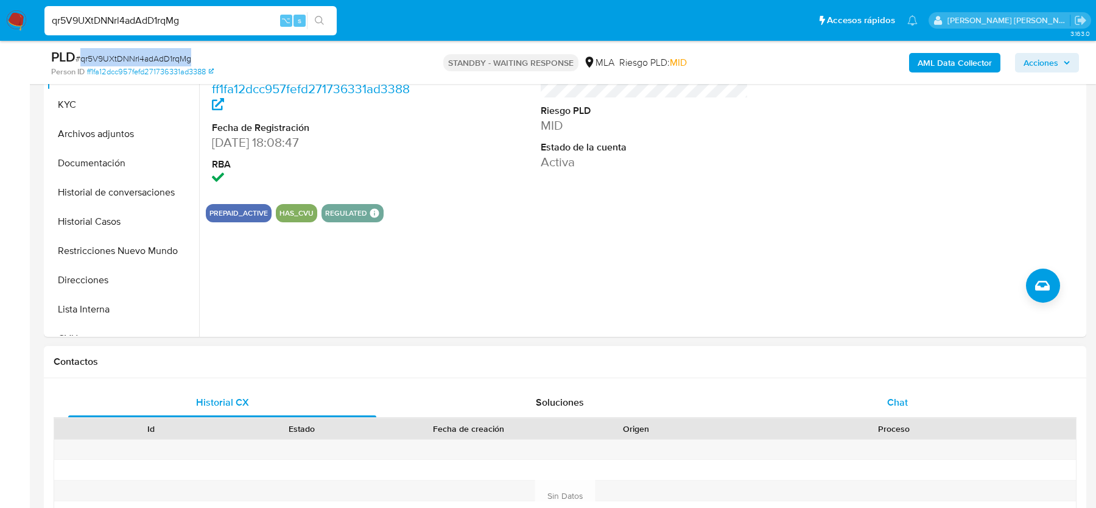
click at [899, 411] on div "Chat" at bounding box center [898, 402] width 308 height 29
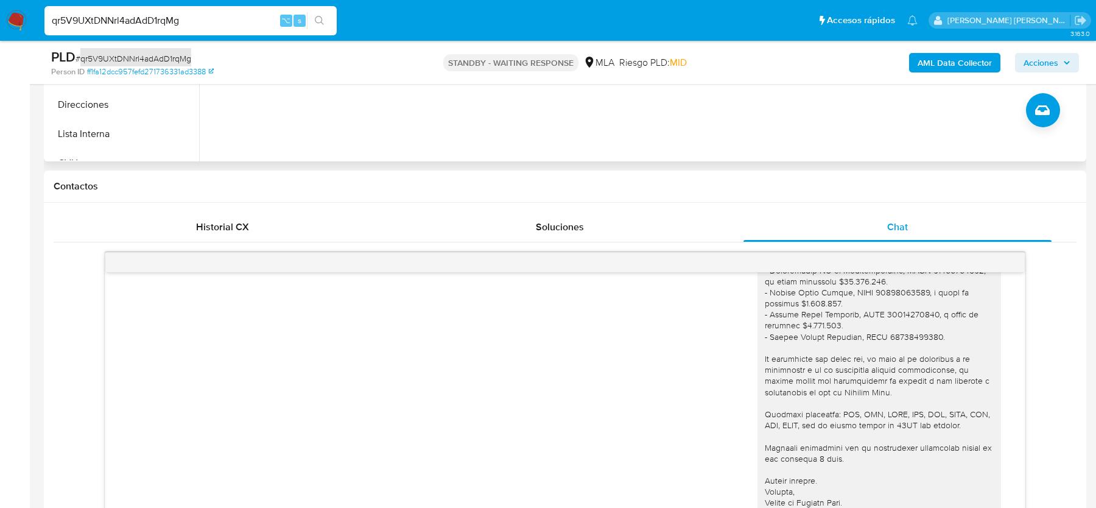
scroll to position [672, 0]
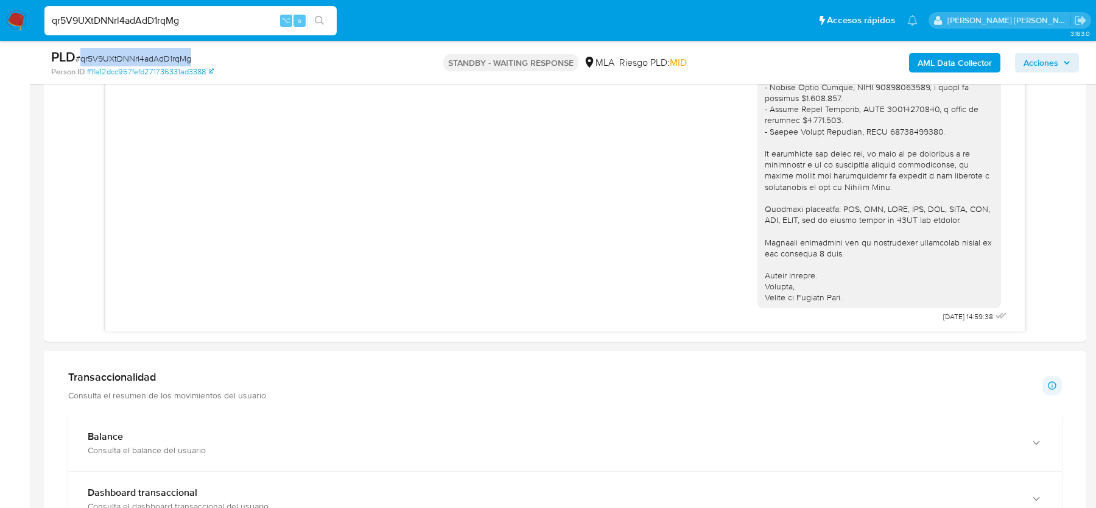
click at [123, 58] on span "# qr5V9UXtDNNrl4adAdD1rqMg" at bounding box center [134, 58] width 116 height 12
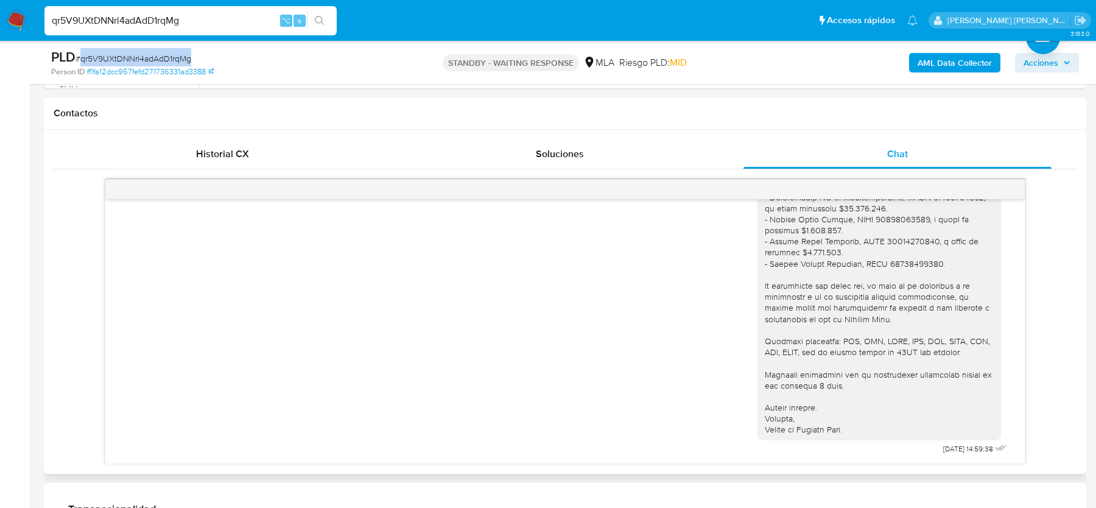
scroll to position [292, 0]
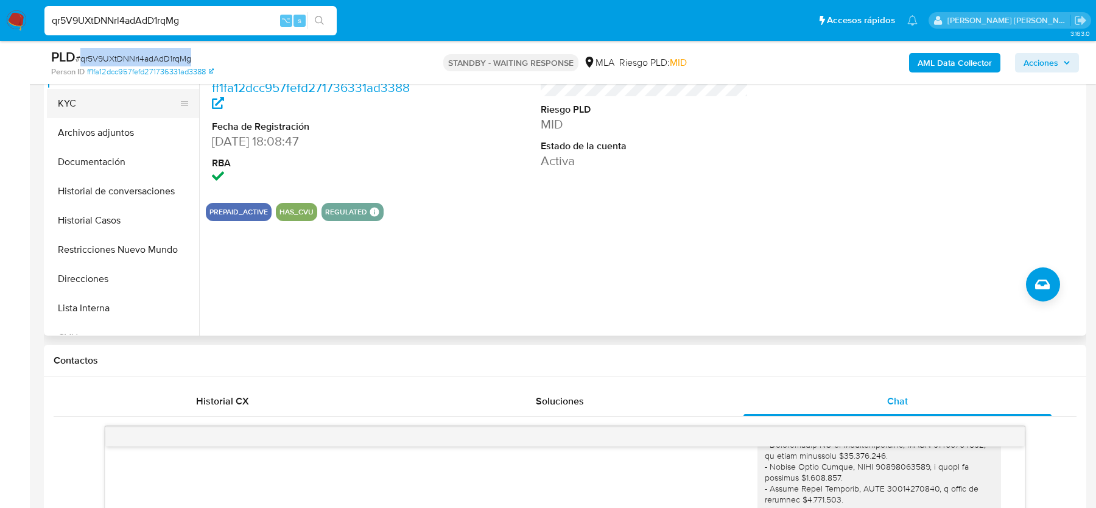
click at [101, 104] on button "KYC" at bounding box center [118, 103] width 143 height 29
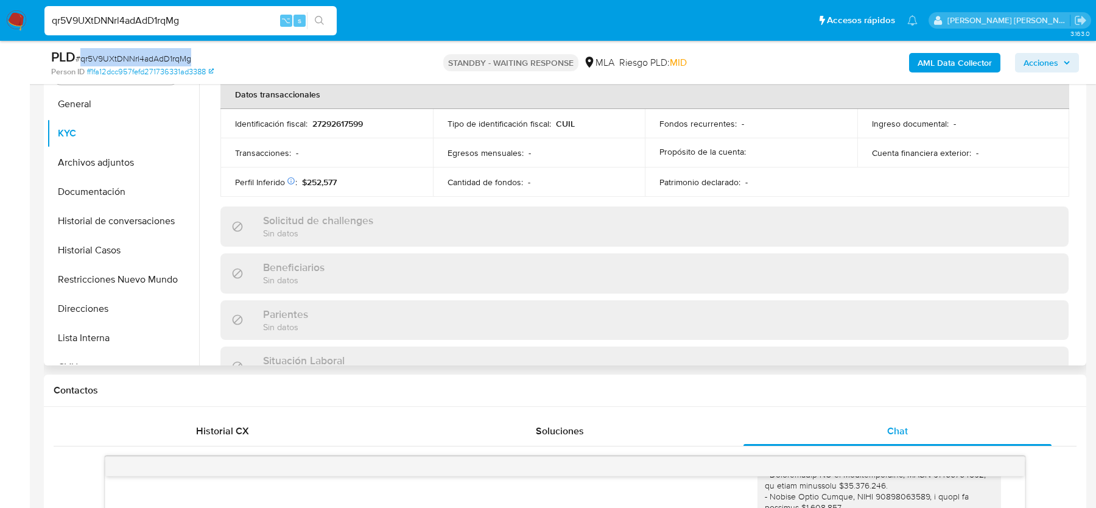
scroll to position [641, 0]
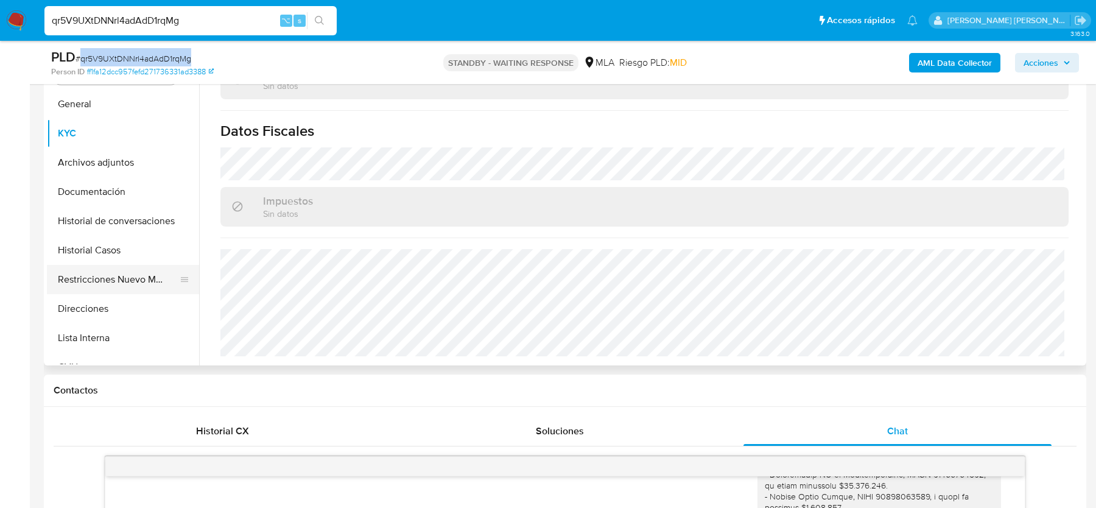
click at [90, 292] on button "Restricciones Nuevo Mundo" at bounding box center [118, 279] width 143 height 29
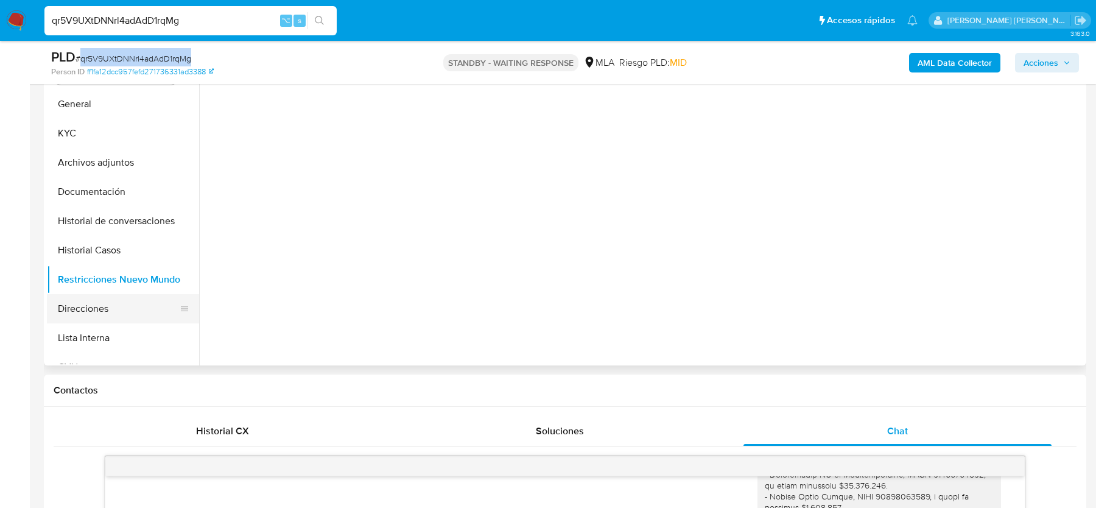
click at [88, 310] on button "Direcciones" at bounding box center [118, 308] width 143 height 29
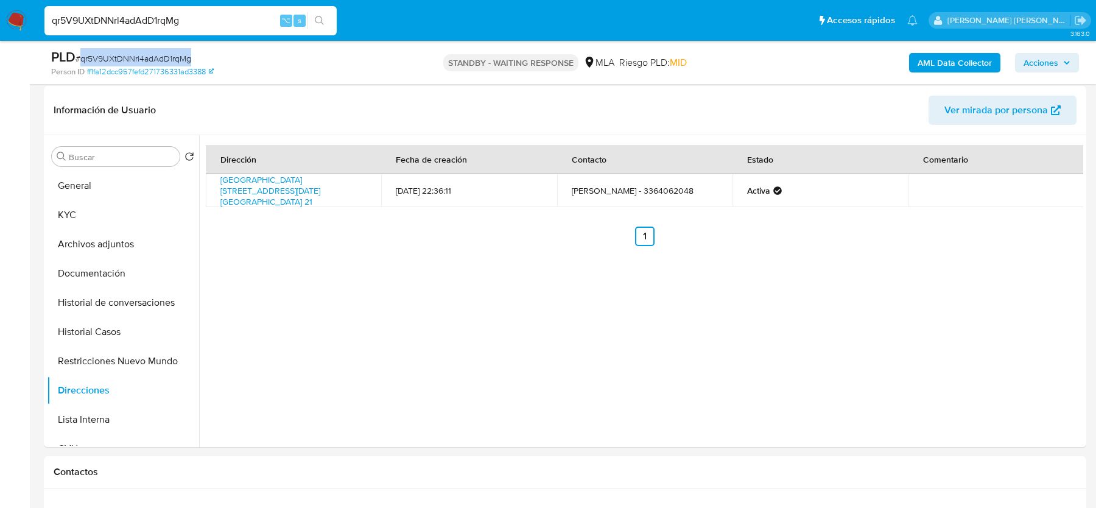
scroll to position [178, 0]
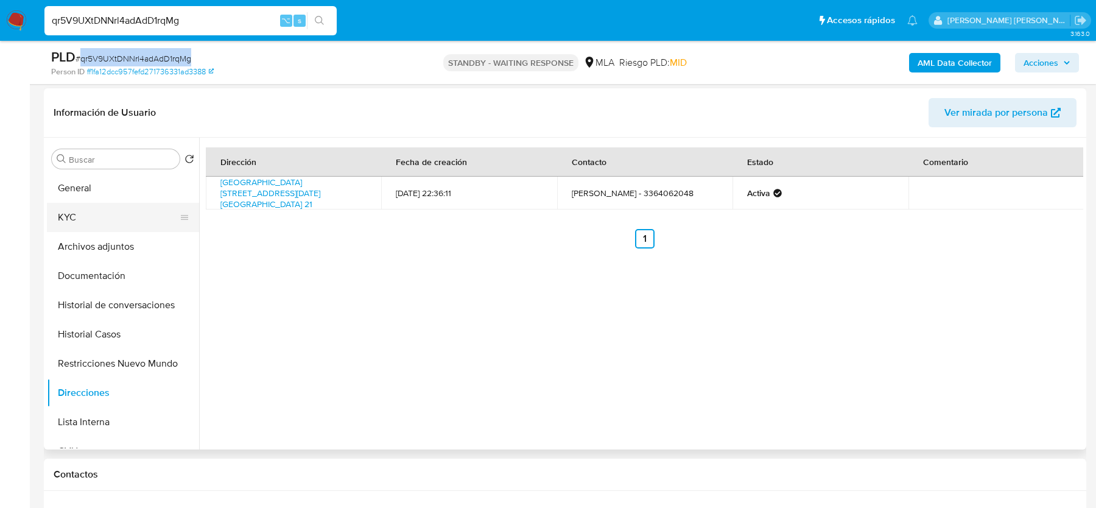
click at [107, 218] on button "KYC" at bounding box center [118, 217] width 143 height 29
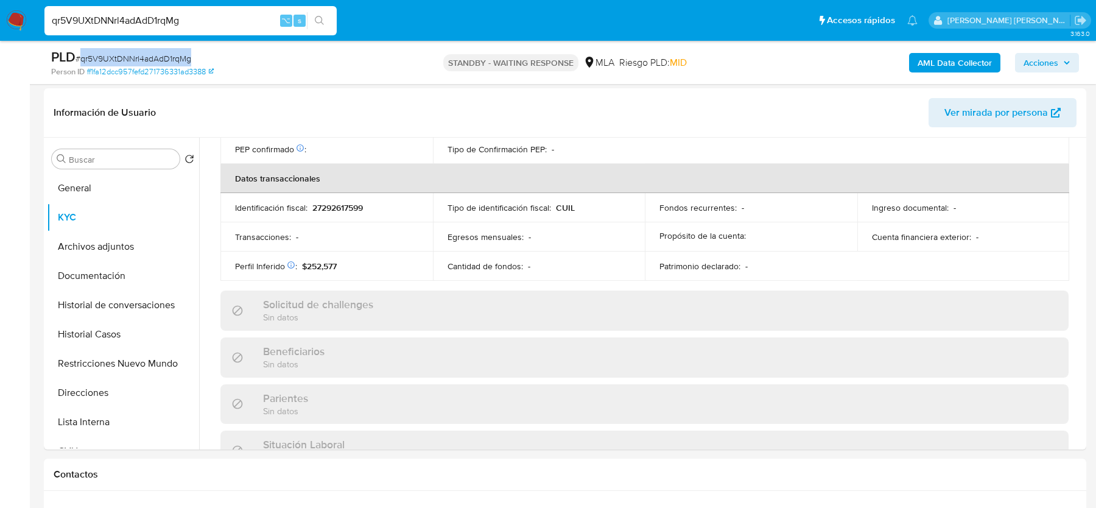
scroll to position [641, 0]
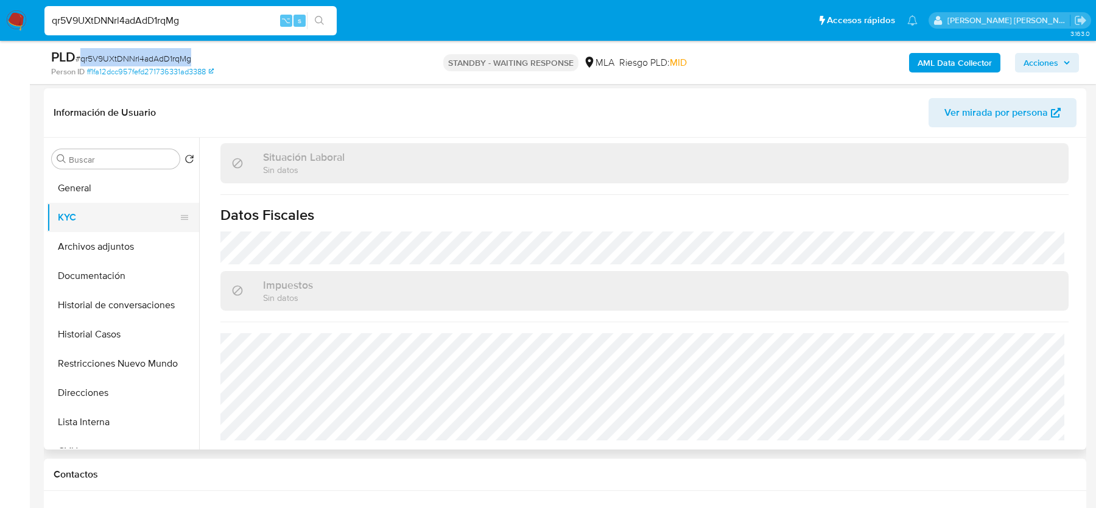
click at [94, 208] on button "KYC" at bounding box center [118, 217] width 143 height 29
click at [94, 235] on button "Archivos adjuntos" at bounding box center [118, 246] width 143 height 29
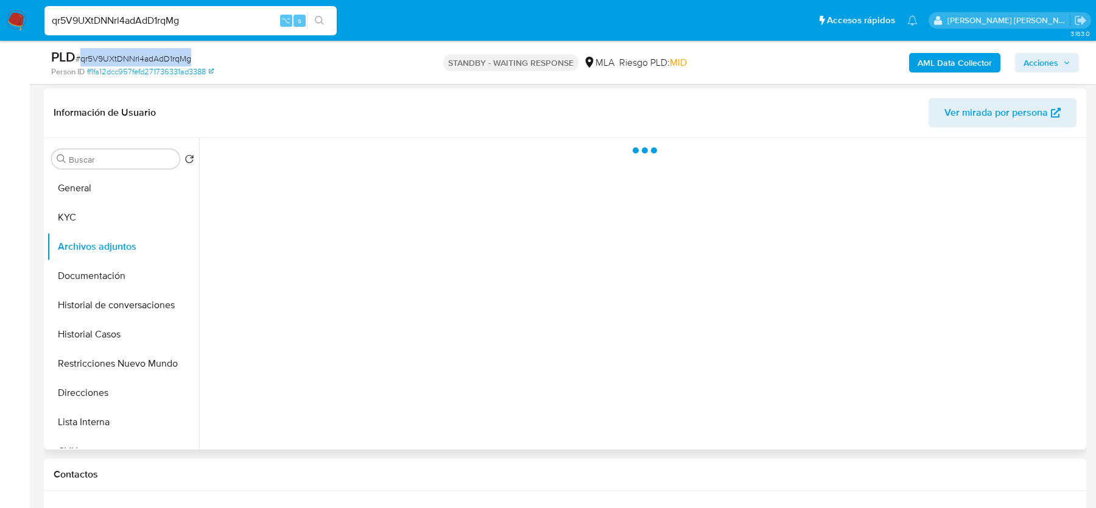
scroll to position [0, 0]
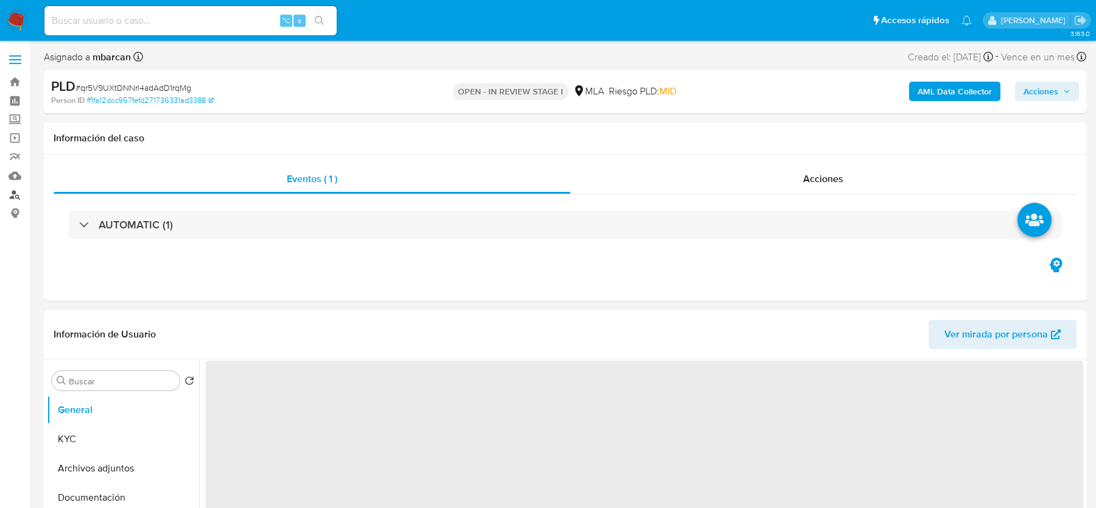
click at [13, 194] on link "Buscador de personas" at bounding box center [72, 194] width 145 height 19
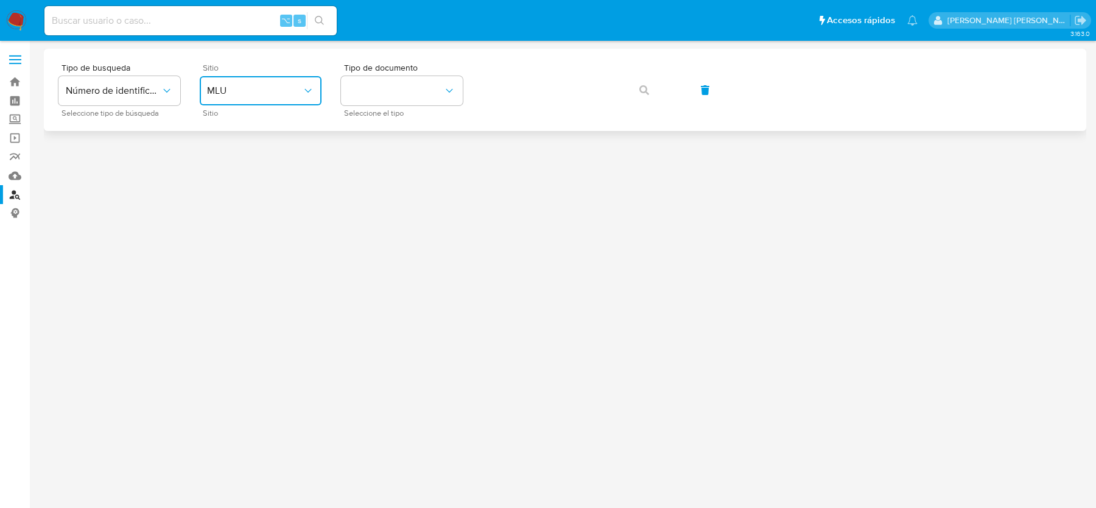
click at [242, 99] on button "MLU" at bounding box center [261, 90] width 122 height 29
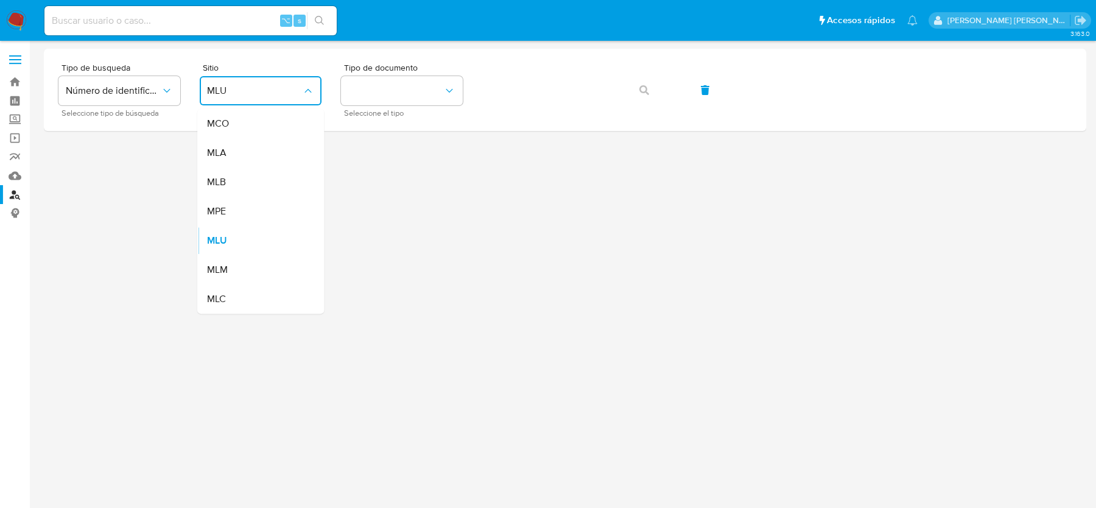
click at [242, 150] on div "MLA" at bounding box center [257, 152] width 100 height 29
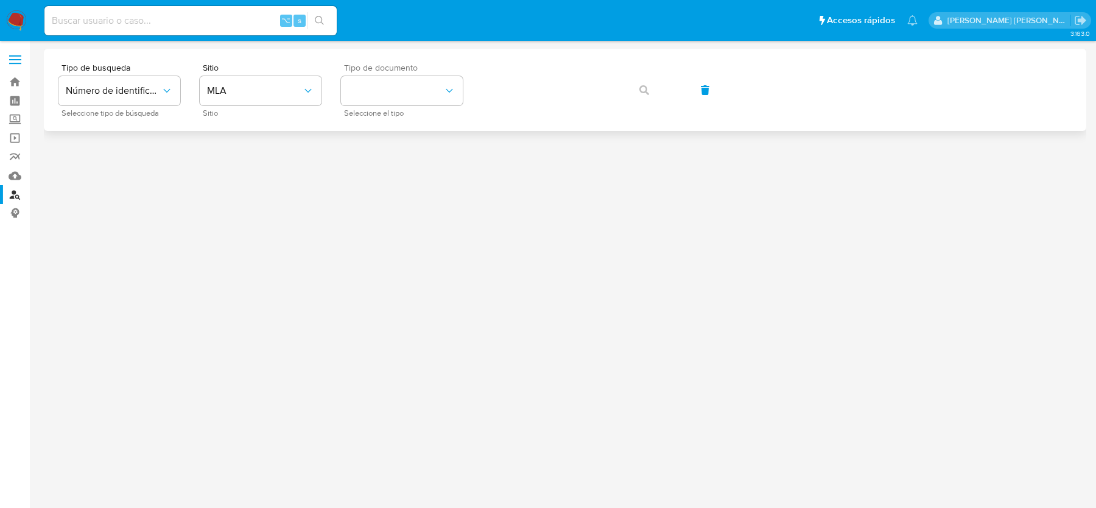
click at [362, 116] on span "Seleccione el tipo" at bounding box center [405, 113] width 122 height 6
click at [375, 99] on button "identificationType" at bounding box center [402, 90] width 122 height 29
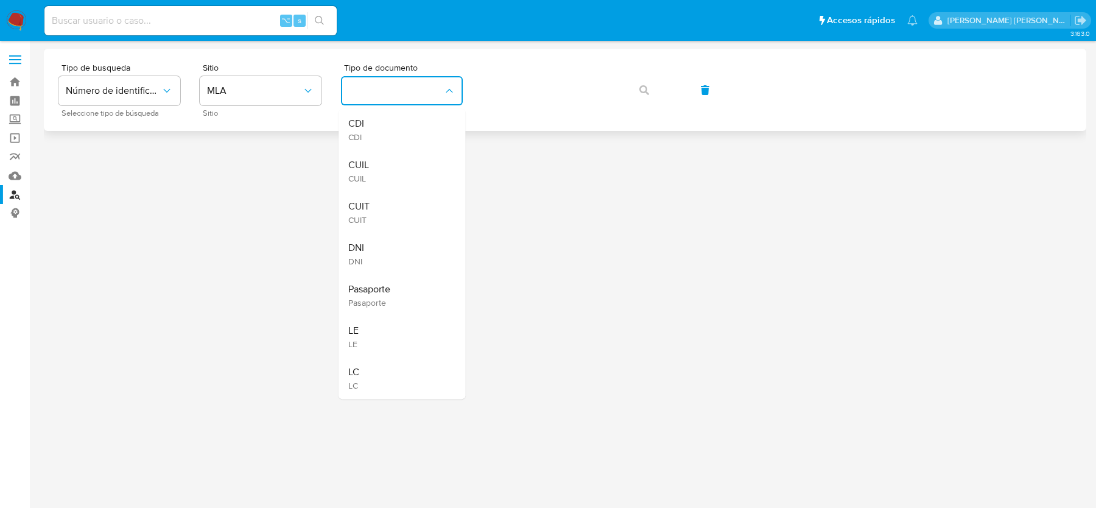
drag, startPoint x: 375, startPoint y: 178, endPoint x: 498, endPoint y: 118, distance: 137.6
click at [402, 158] on div "CUIL CUIL" at bounding box center [398, 170] width 100 height 41
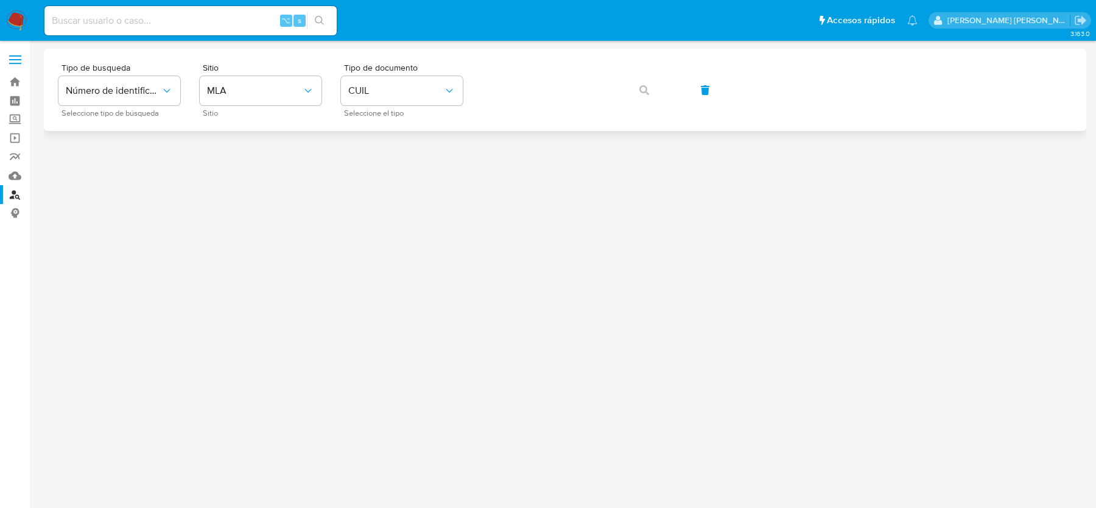
drag, startPoint x: 503, startPoint y: 117, endPoint x: 504, endPoint y: 108, distance: 9.2
click at [503, 115] on div "Tipo de busqueda Número de identificación Seleccione tipo de búsqueda Sitio MLA…" at bounding box center [565, 90] width 1043 height 82
click at [648, 90] on icon "button" at bounding box center [645, 90] width 10 height 10
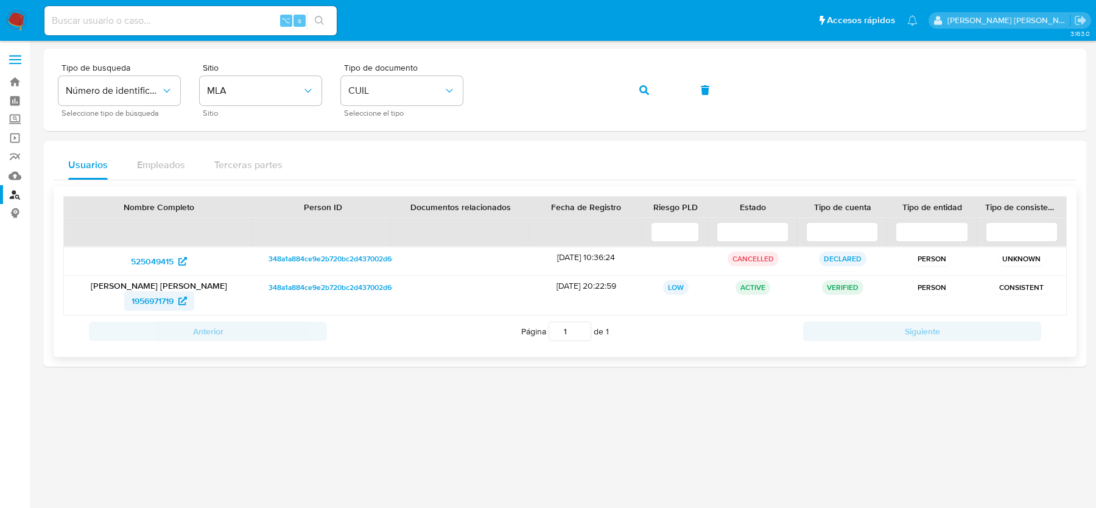
click at [174, 300] on span "1956971719" at bounding box center [159, 300] width 55 height 19
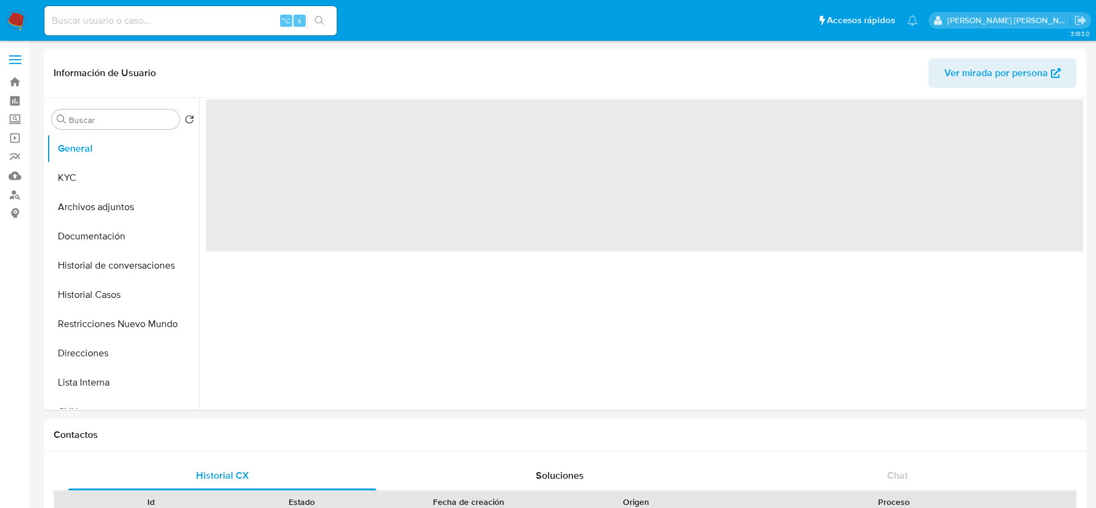
select select "10"
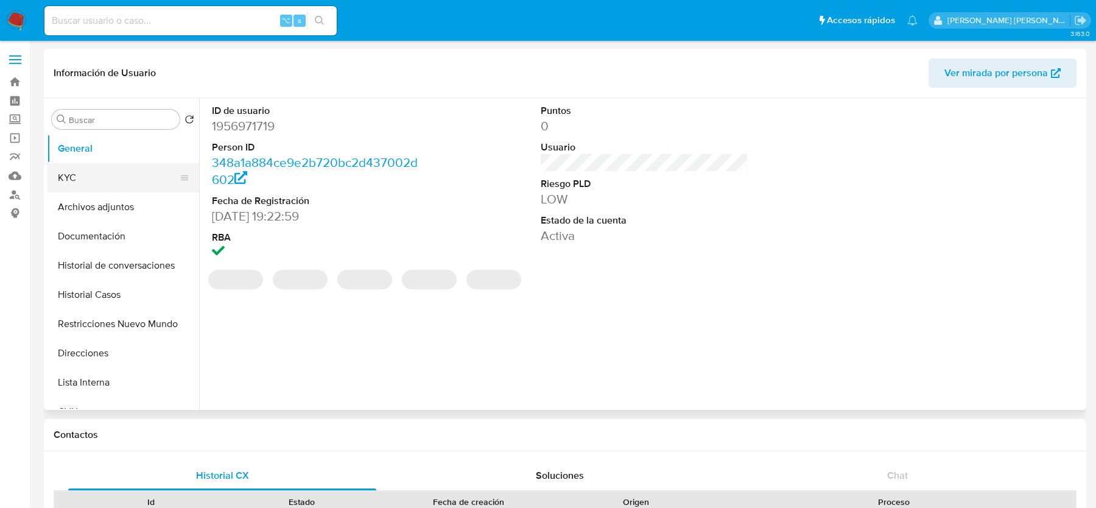
click at [119, 190] on button "KYC" at bounding box center [118, 177] width 143 height 29
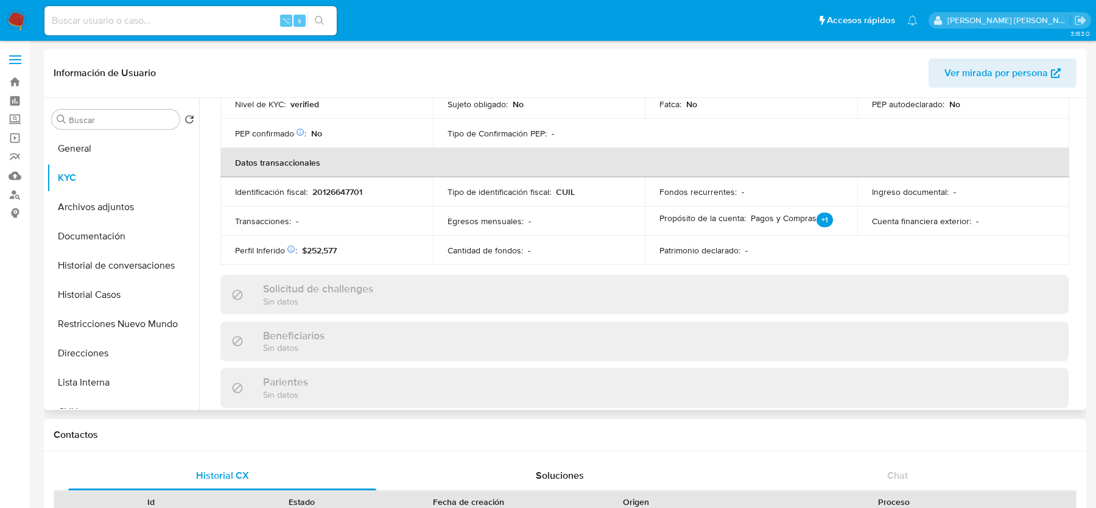
scroll to position [641, 0]
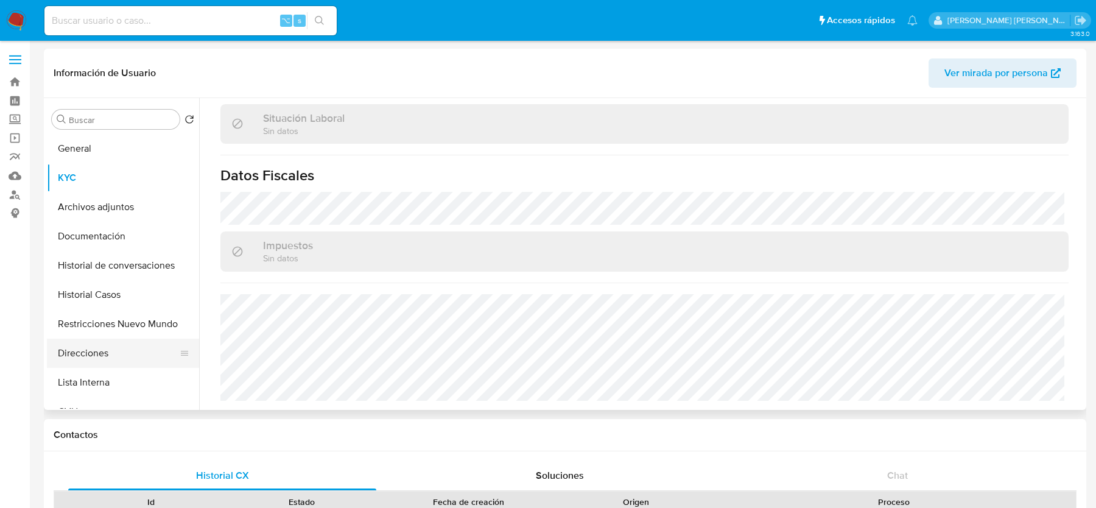
click at [88, 365] on button "Direcciones" at bounding box center [118, 353] width 143 height 29
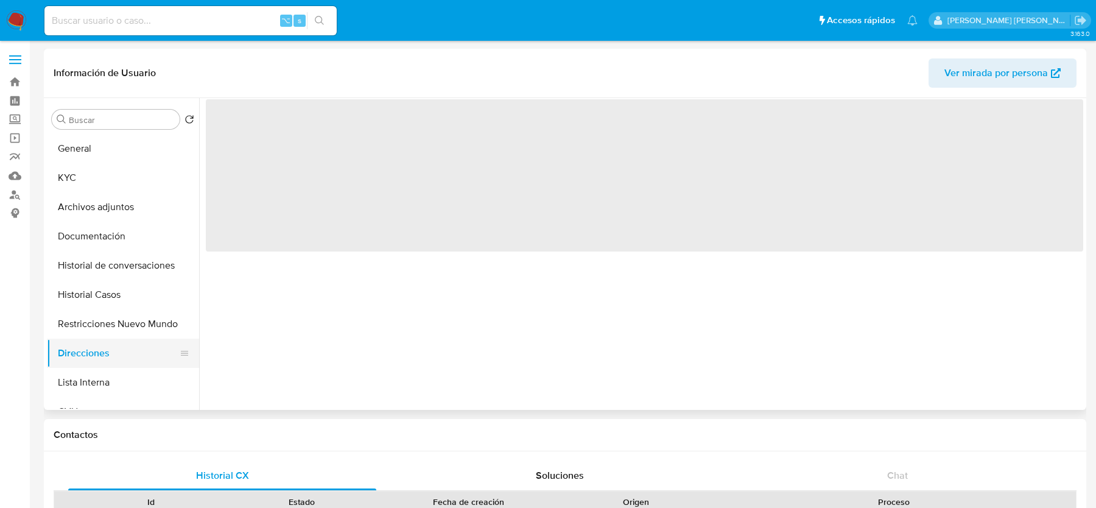
scroll to position [0, 0]
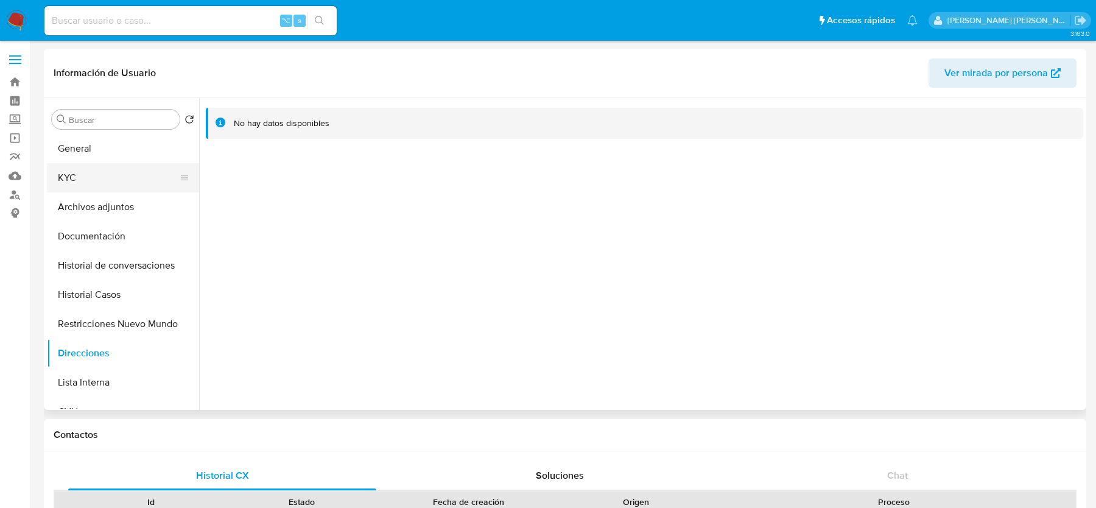
click at [97, 186] on button "KYC" at bounding box center [118, 177] width 143 height 29
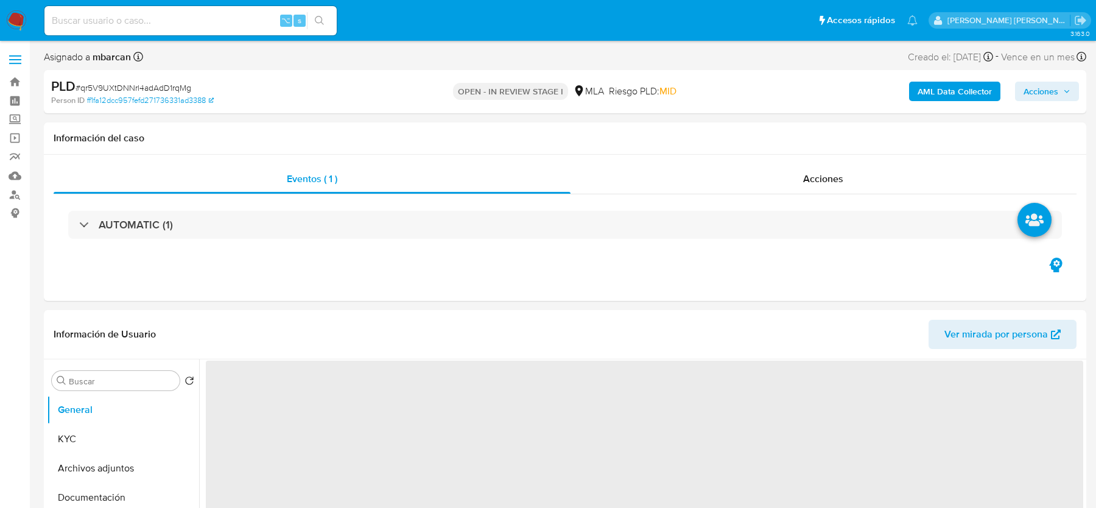
scroll to position [177, 0]
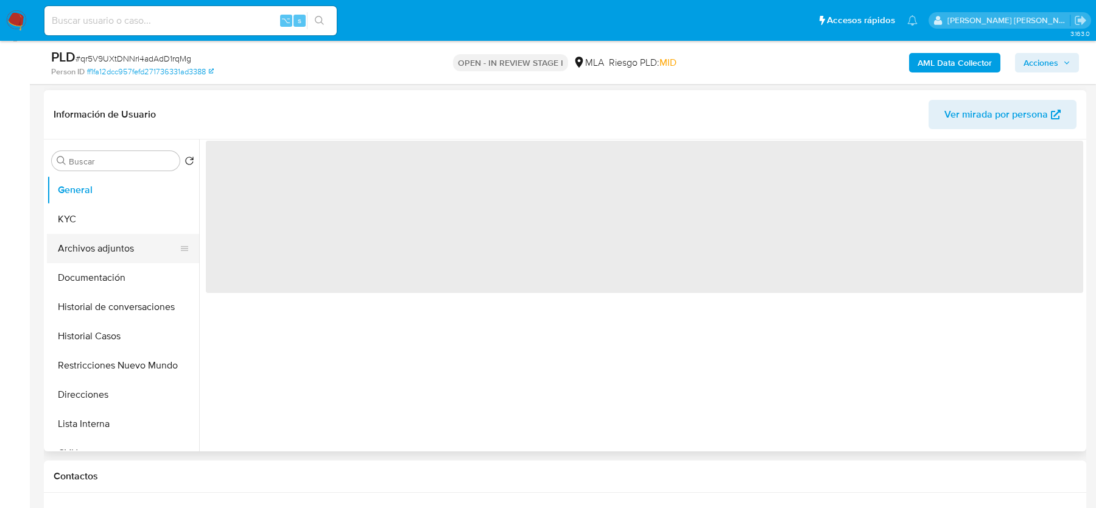
click at [132, 238] on button "Archivos adjuntos" at bounding box center [118, 248] width 143 height 29
select select "10"
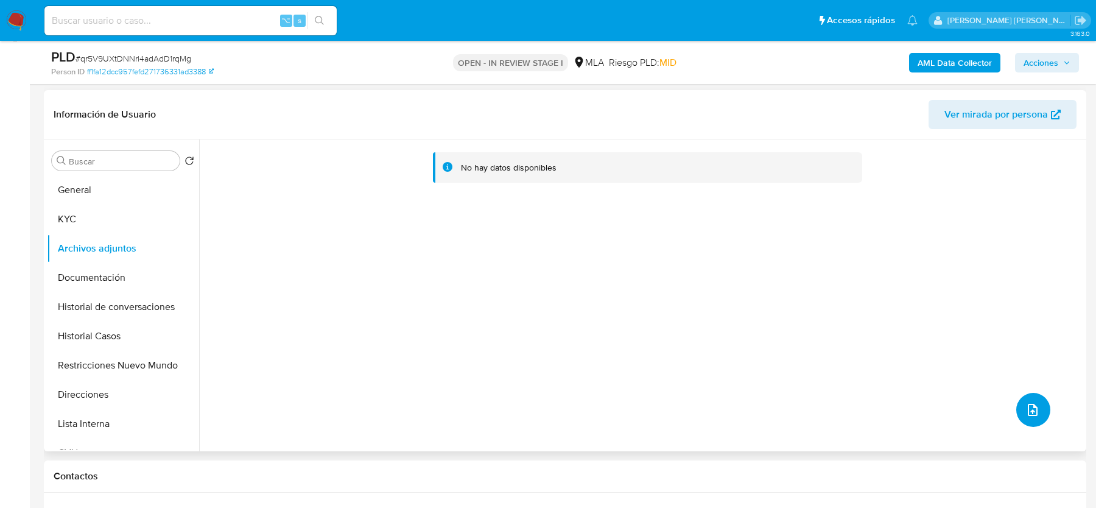
click at [1030, 417] on button "upload-file" at bounding box center [1034, 410] width 34 height 34
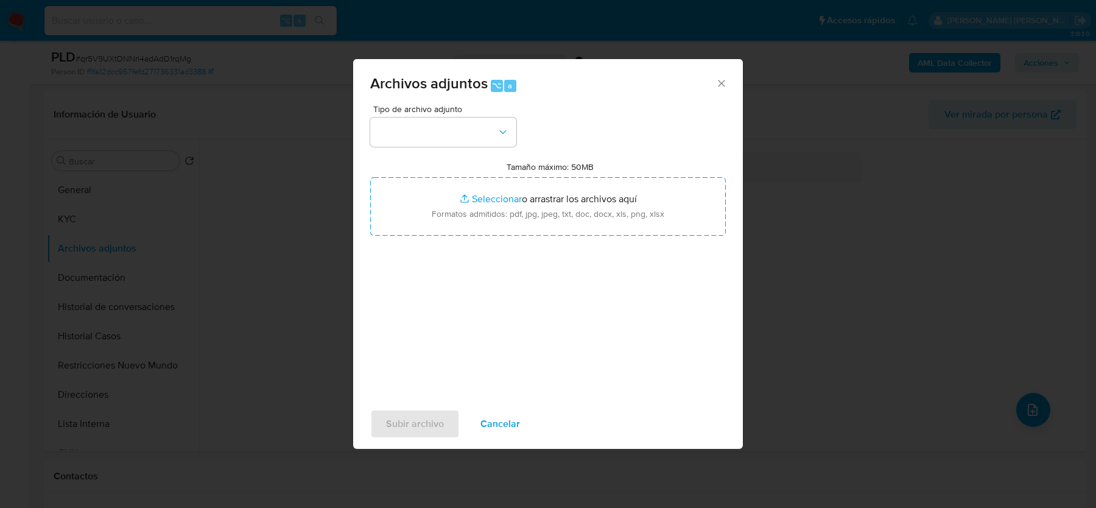
click at [719, 79] on icon "Cerrar" at bounding box center [722, 83] width 12 height 12
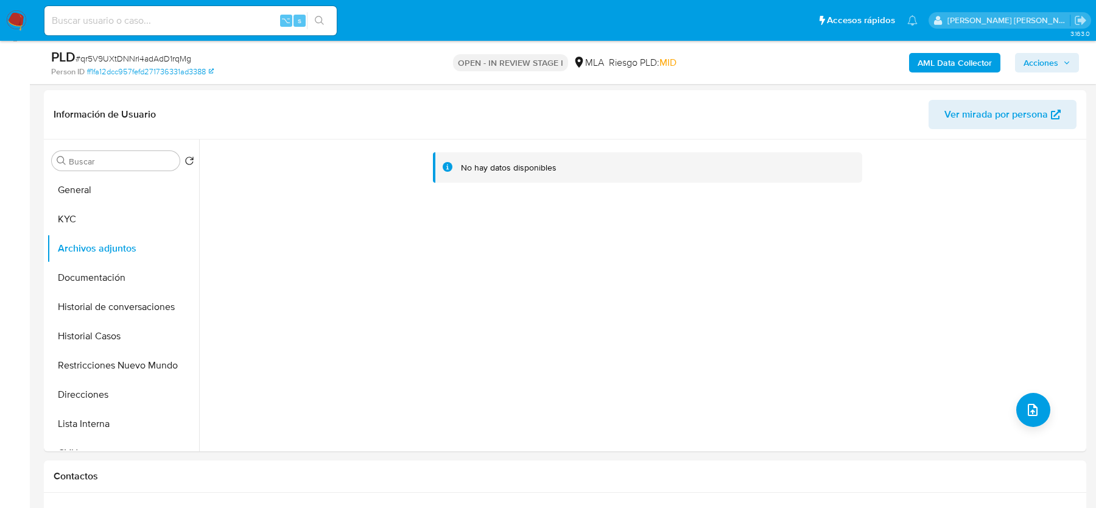
click at [914, 74] on div "AML Data Collector Acciones" at bounding box center [909, 62] width 339 height 29
click at [914, 65] on button "AML Data Collector" at bounding box center [954, 62] width 91 height 19
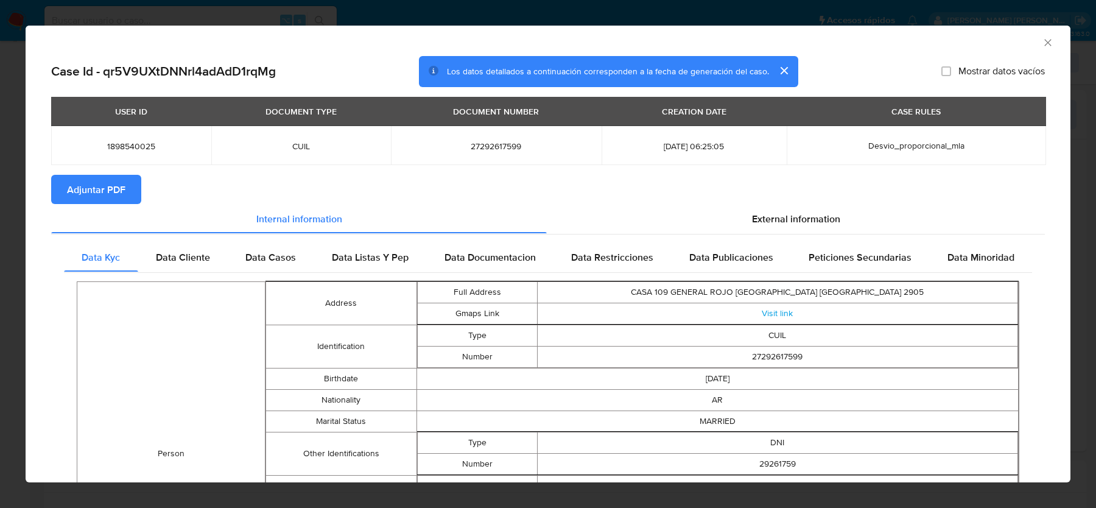
click at [93, 192] on span "Adjuntar PDF" at bounding box center [96, 189] width 58 height 27
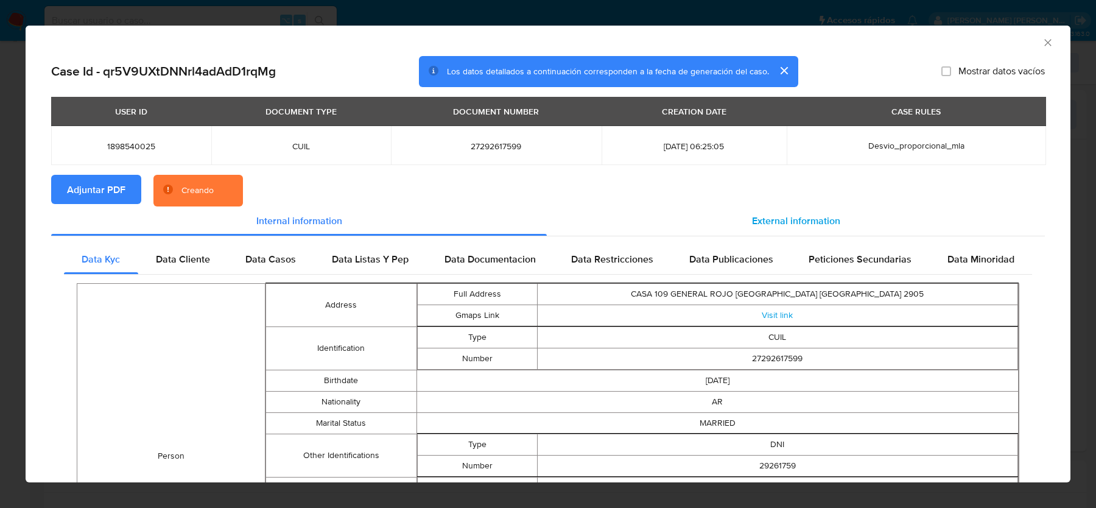
click at [765, 224] on span "External information" at bounding box center [796, 221] width 88 height 14
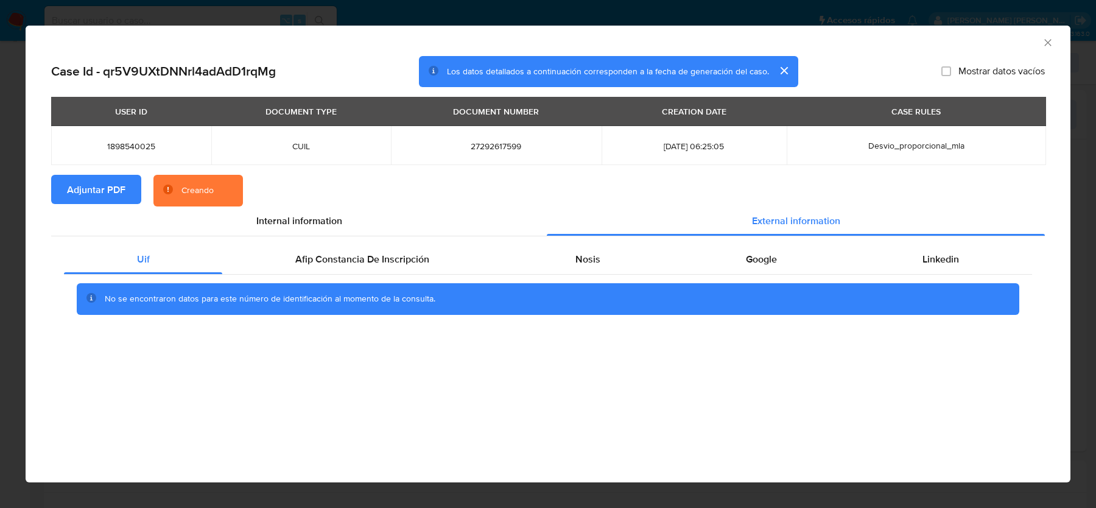
click at [556, 275] on div "No se encontraron datos para este número de identificación al momento de la con…" at bounding box center [548, 299] width 969 height 49
click at [610, 268] on div "Nosis" at bounding box center [588, 259] width 171 height 29
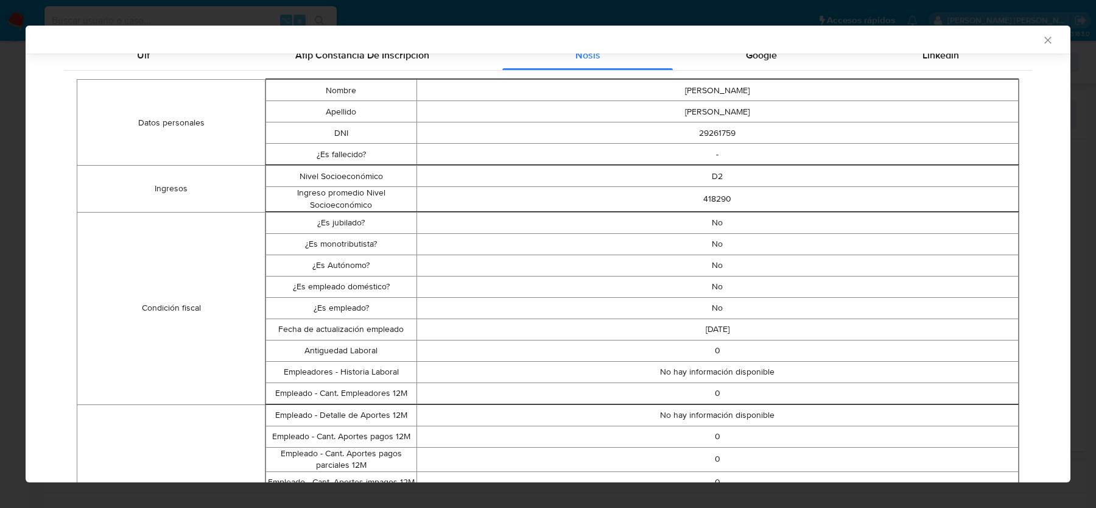
scroll to position [0, 0]
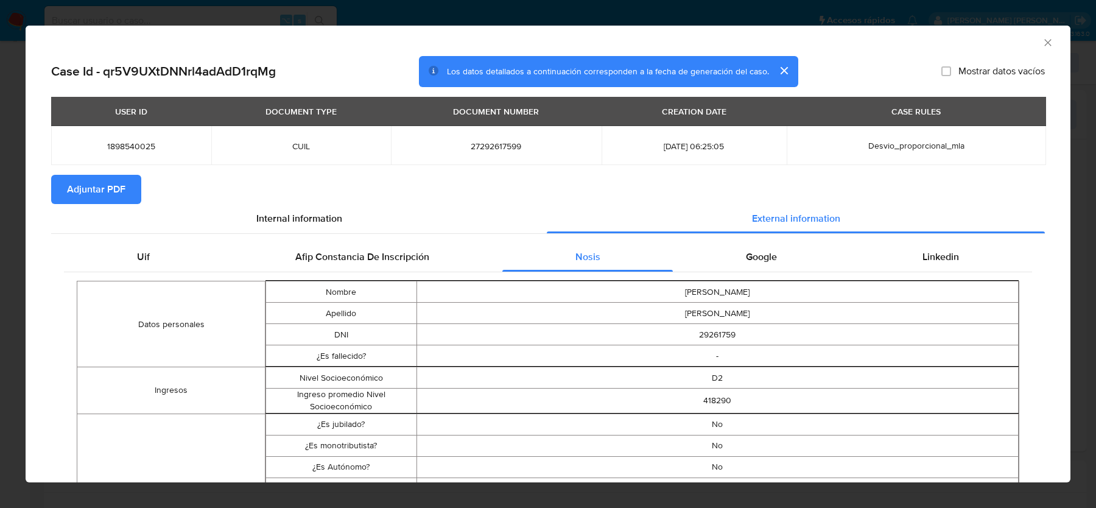
click at [1050, 44] on icon "Cerrar ventana" at bounding box center [1048, 42] width 7 height 7
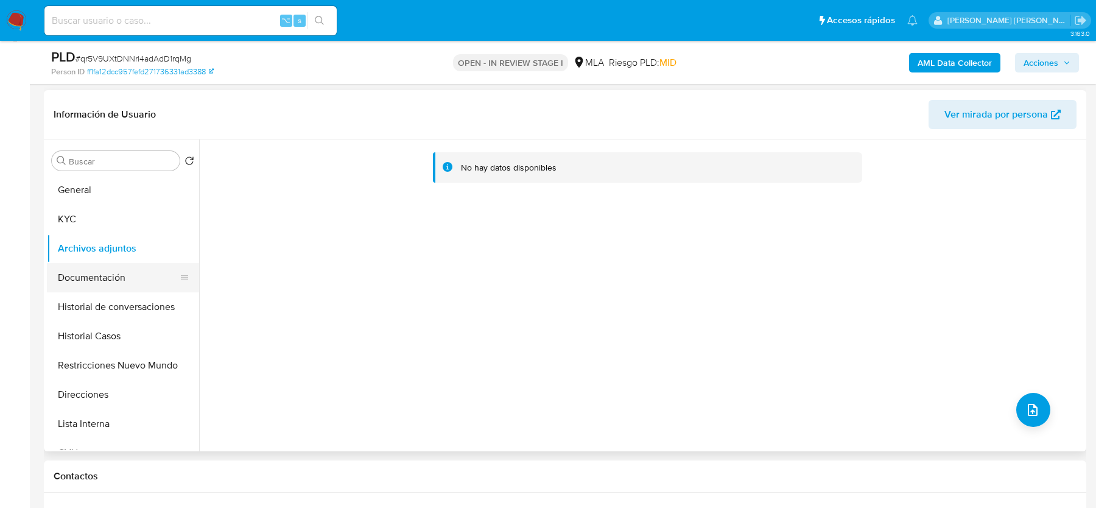
click at [99, 300] on button "Historial de conversaciones" at bounding box center [123, 306] width 152 height 29
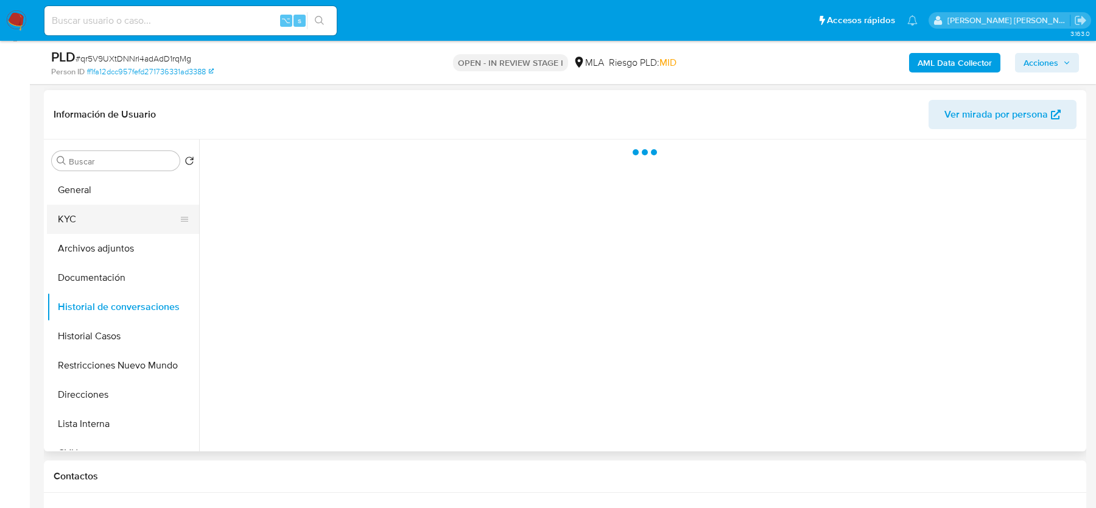
click at [110, 229] on button "KYC" at bounding box center [118, 219] width 143 height 29
click at [110, 252] on button "Archivos adjuntos" at bounding box center [118, 248] width 143 height 29
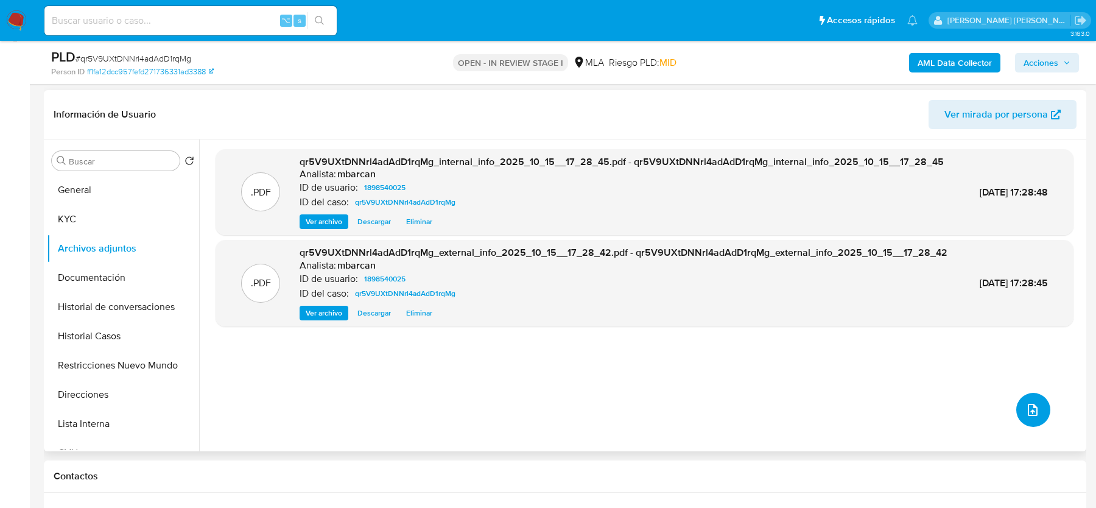
click at [1028, 410] on icon "upload-file" at bounding box center [1033, 410] width 15 height 15
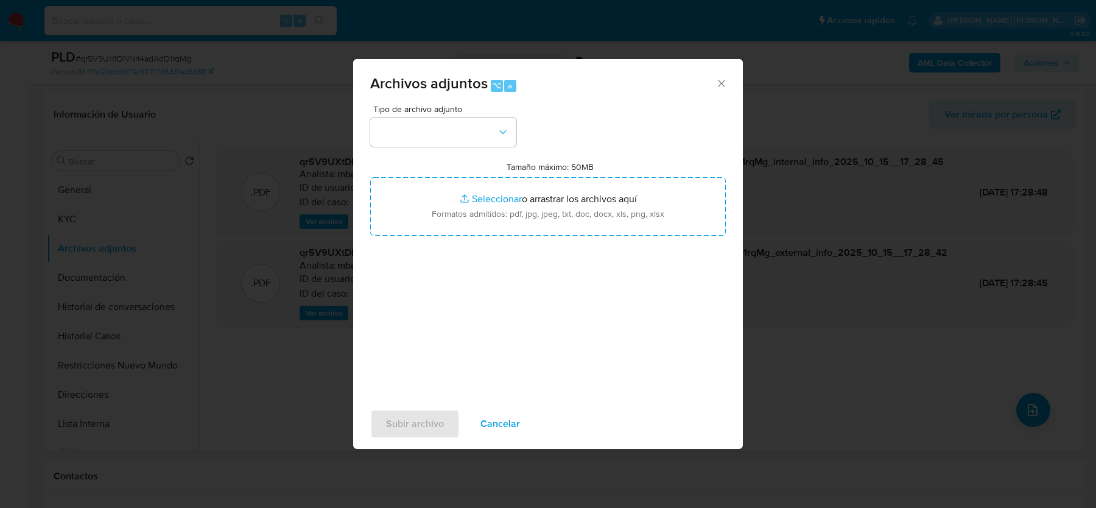
click at [457, 147] on div "Tipo de archivo adjunto Tamaño máximo: 50MB Seleccionar archivos Seleccionar o …" at bounding box center [548, 249] width 356 height 288
click at [457, 132] on button "button" at bounding box center [443, 132] width 146 height 29
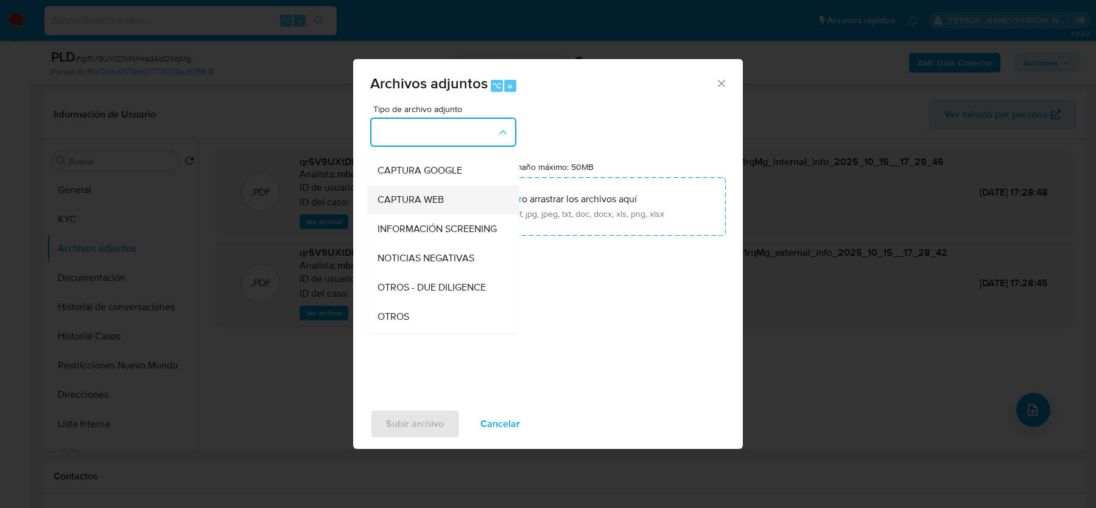
scroll to position [99, 0]
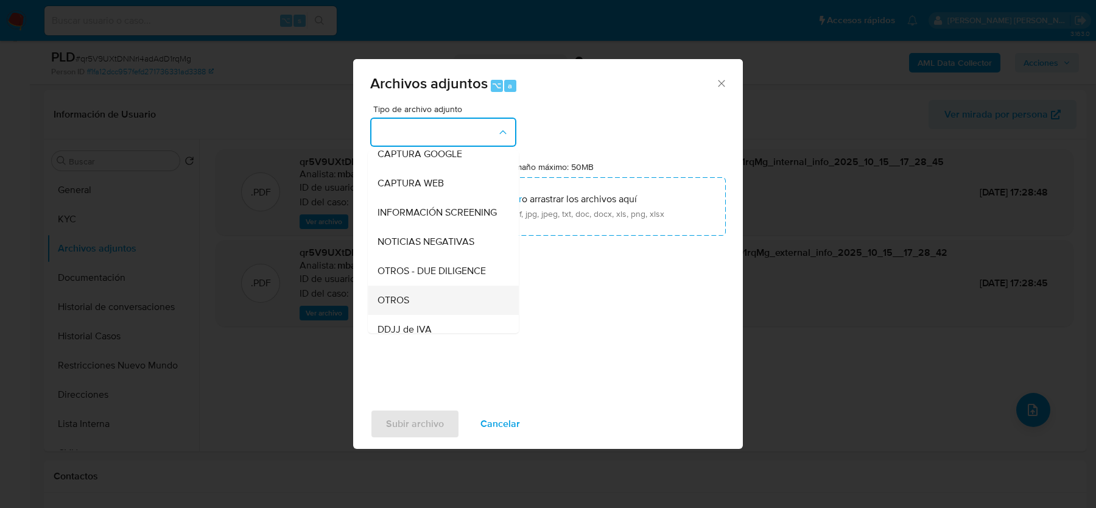
click at [424, 298] on div "OTROS" at bounding box center [440, 300] width 124 height 29
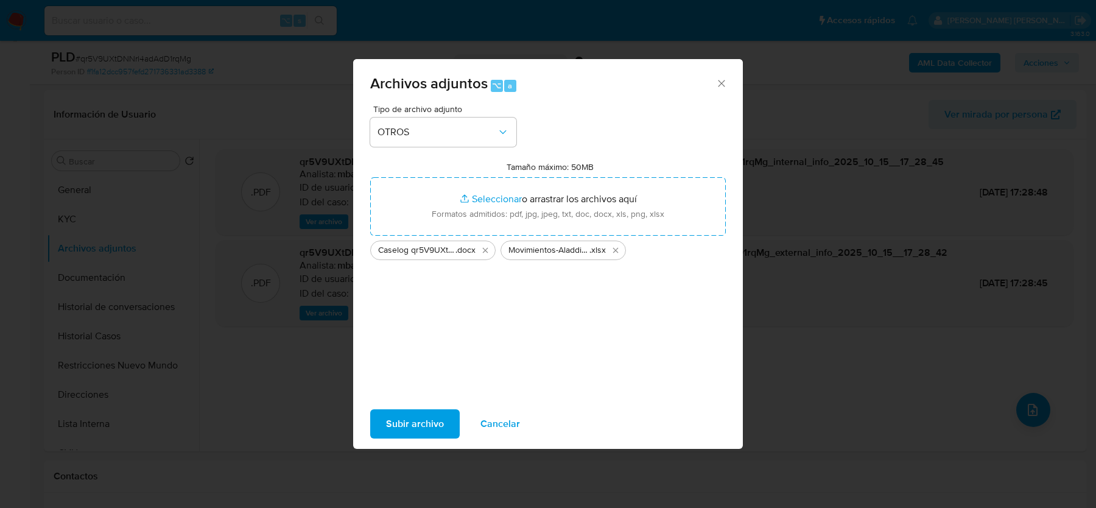
click at [398, 448] on div "Archivos adjuntos ⌥ a Tipo de archivo adjunto OTROS Tamaño máximo: 50MB Selecci…" at bounding box center [548, 254] width 390 height 390
click at [401, 435] on span "Subir archivo" at bounding box center [415, 424] width 58 height 27
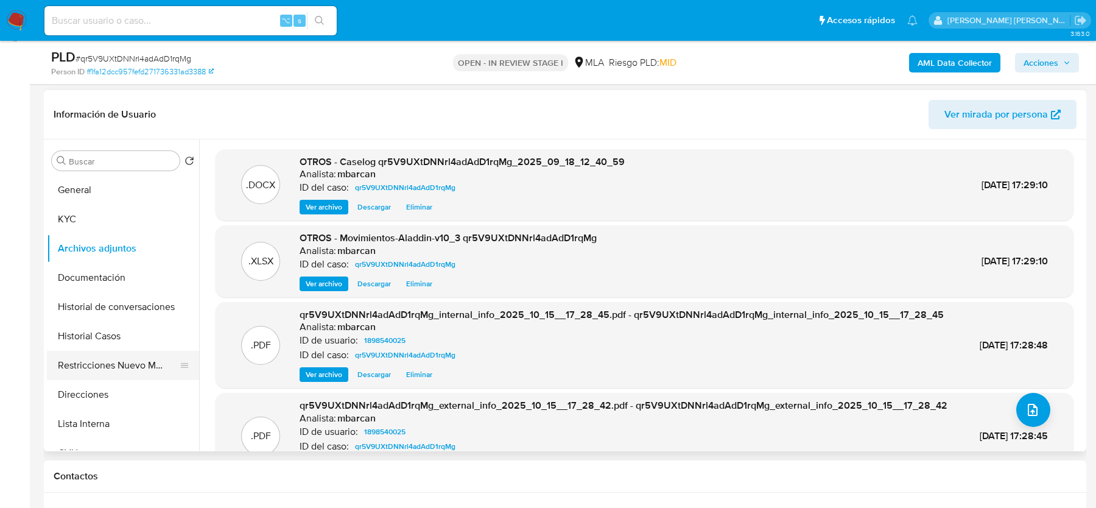
click at [105, 359] on button "Restricciones Nuevo Mundo" at bounding box center [118, 365] width 143 height 29
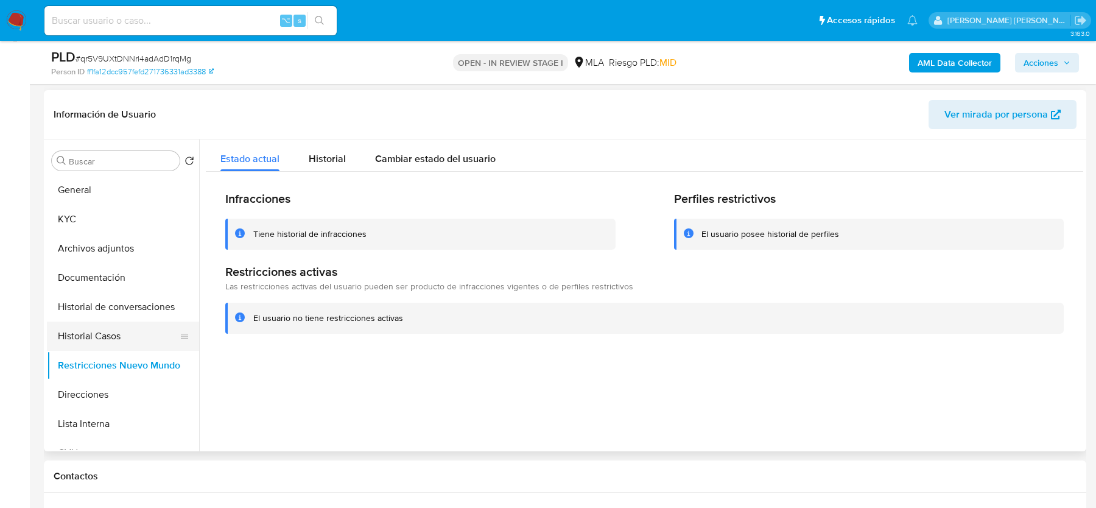
click at [90, 330] on button "Historial Casos" at bounding box center [118, 336] width 143 height 29
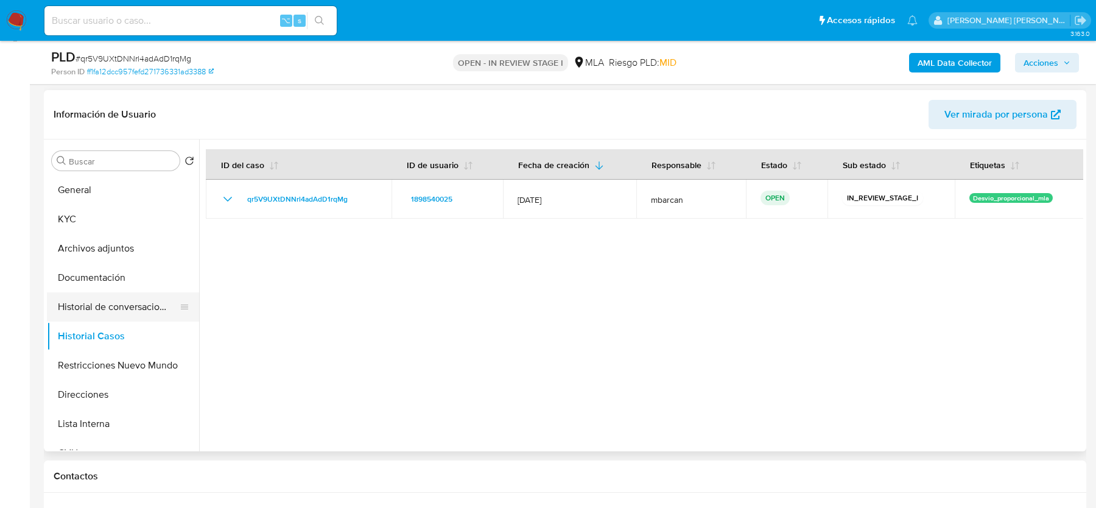
click at [104, 302] on button "Historial de conversaciones" at bounding box center [118, 306] width 143 height 29
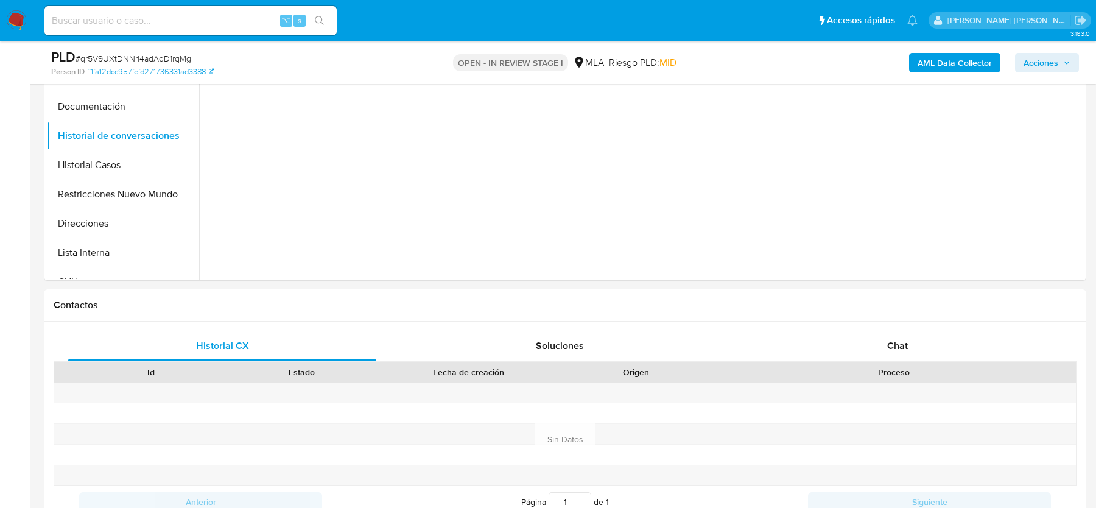
scroll to position [482, 0]
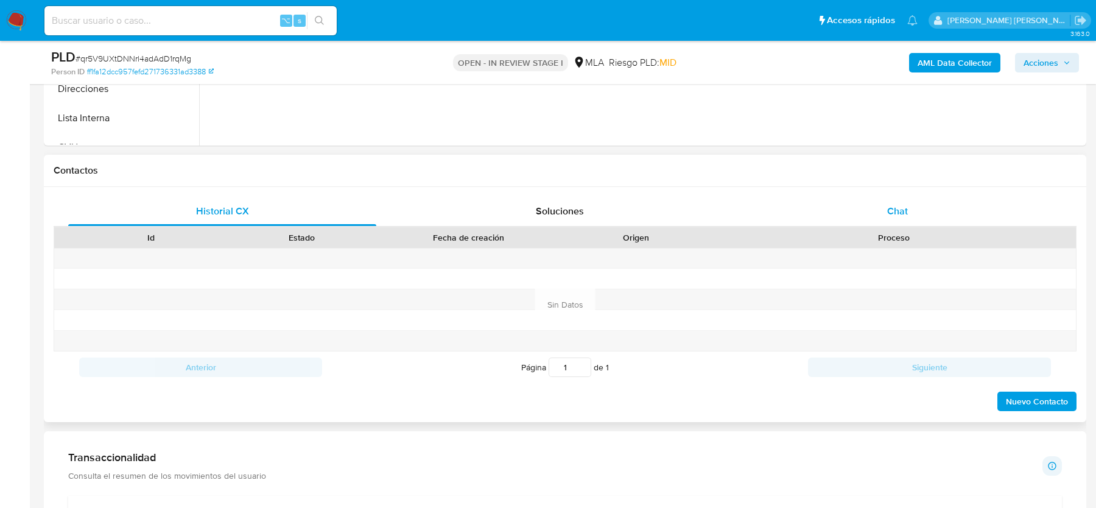
click at [902, 210] on span "Chat" at bounding box center [898, 211] width 21 height 14
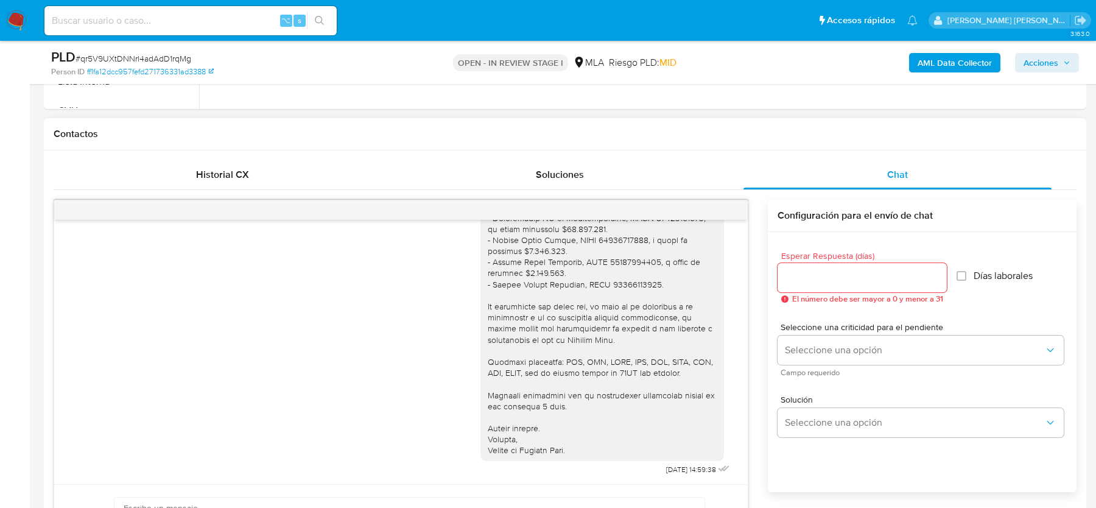
scroll to position [549, 0]
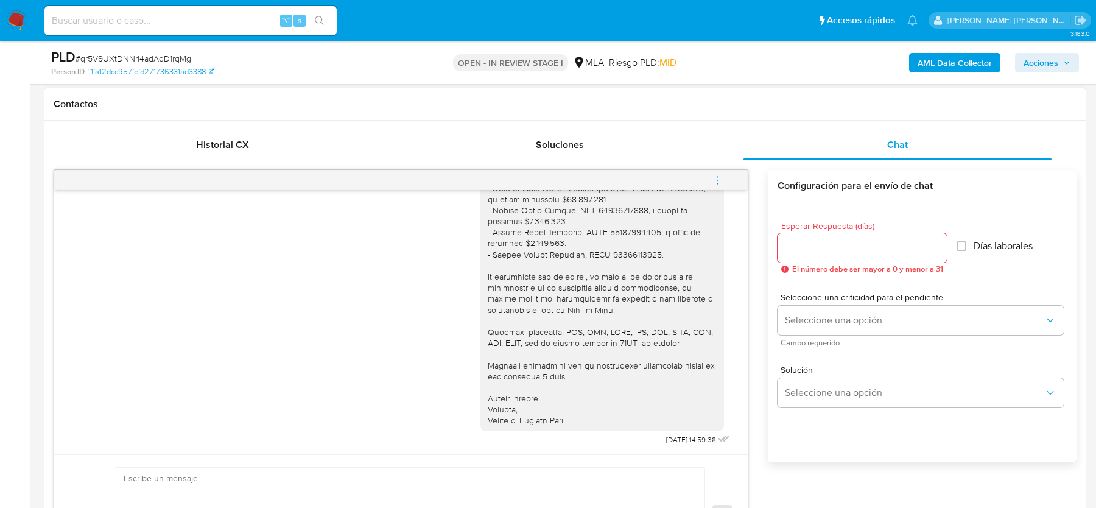
click at [729, 178] on button "menu-action" at bounding box center [718, 180] width 40 height 29
click at [617, 146] on li "Cerrar conversación" at bounding box center [636, 155] width 125 height 22
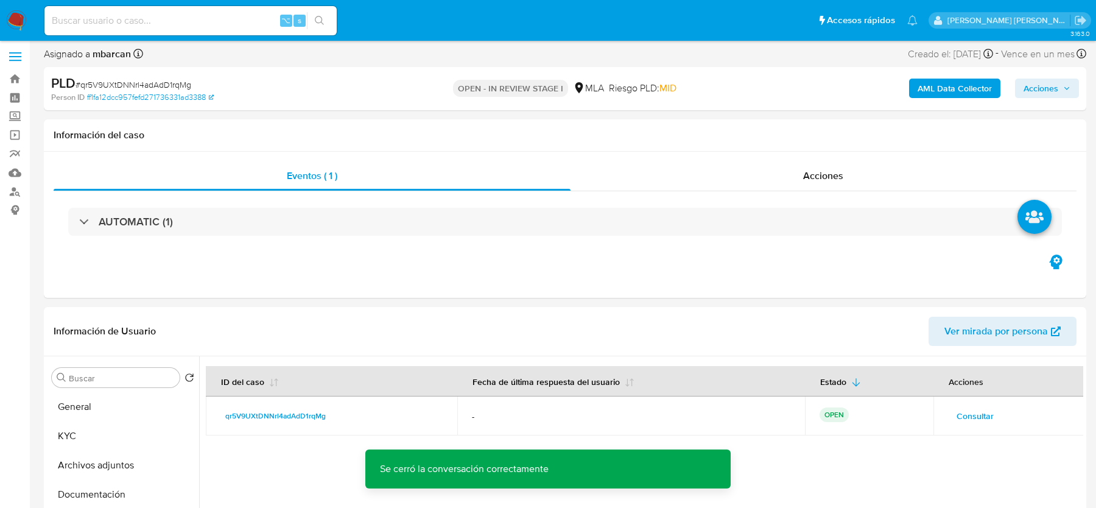
scroll to position [0, 0]
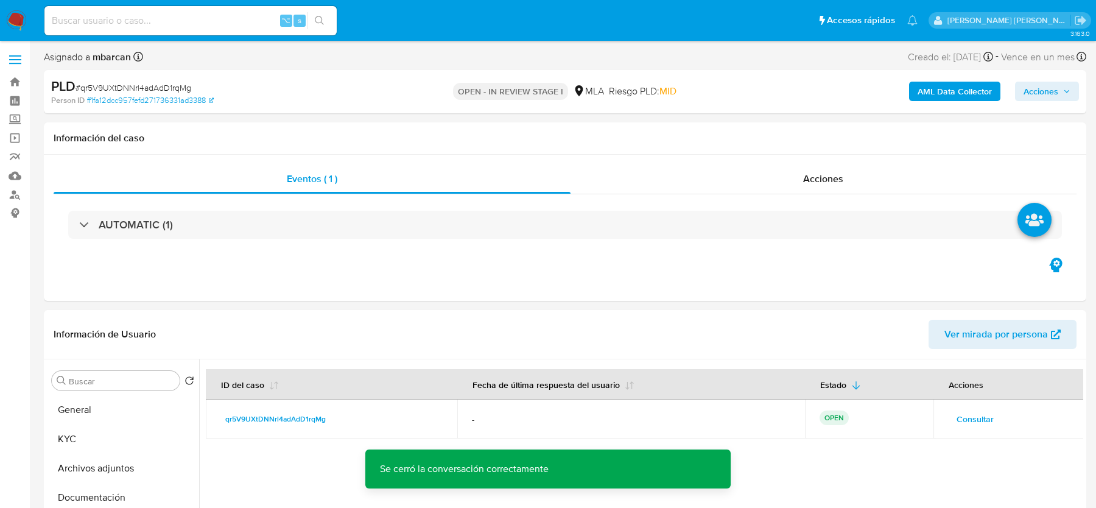
click at [1040, 91] on span "Acciones" at bounding box center [1041, 91] width 35 height 19
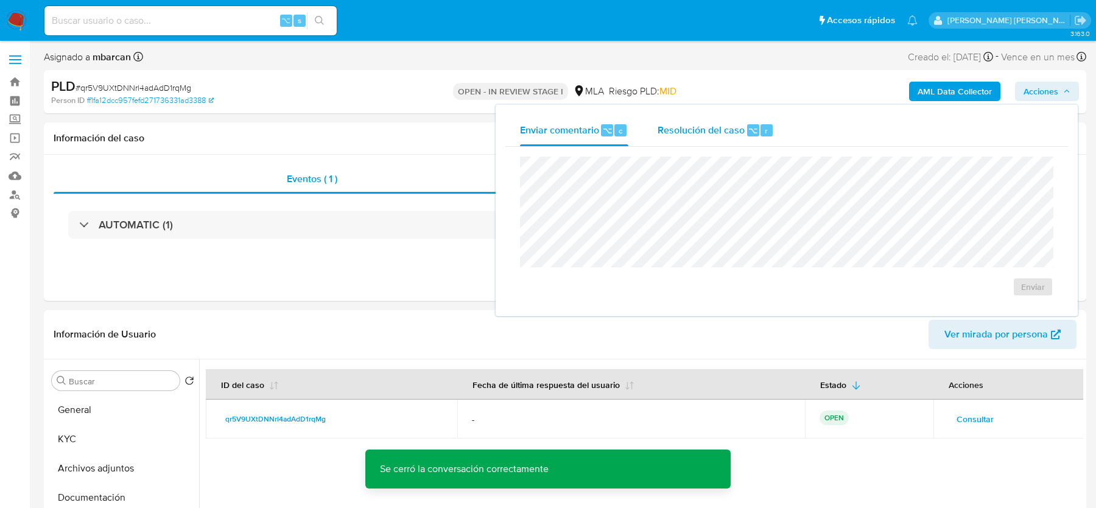
click at [718, 115] on div "Resolución del caso ⌥ r" at bounding box center [716, 131] width 116 height 32
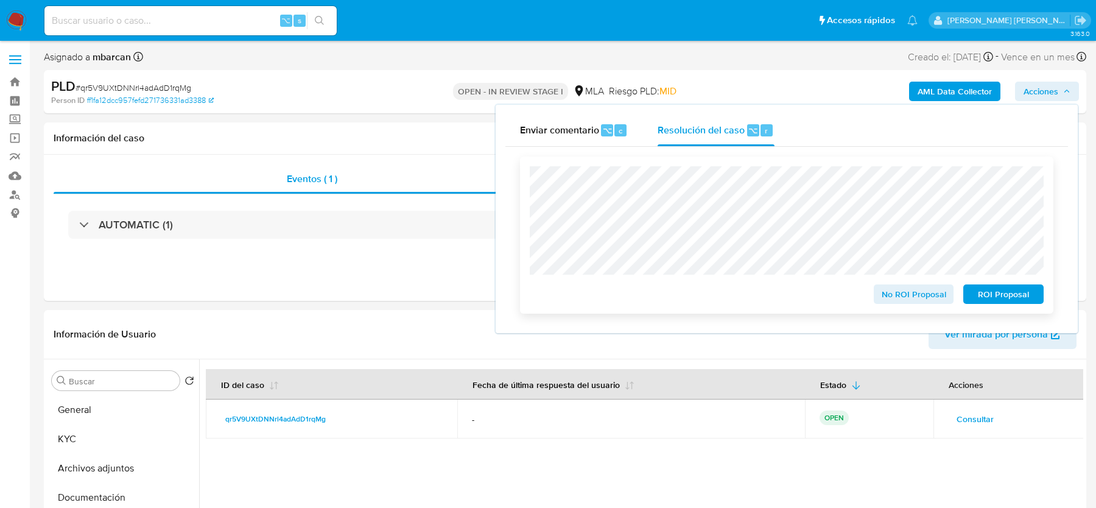
click at [888, 301] on span "No ROI Proposal" at bounding box center [914, 294] width 63 height 17
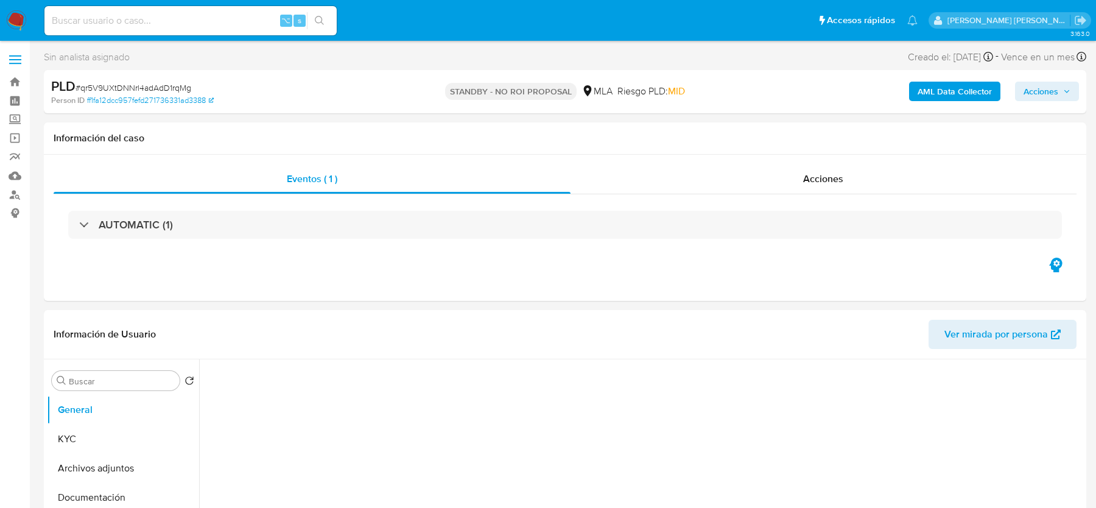
select select "10"
